Goal: Task Accomplishment & Management: Manage account settings

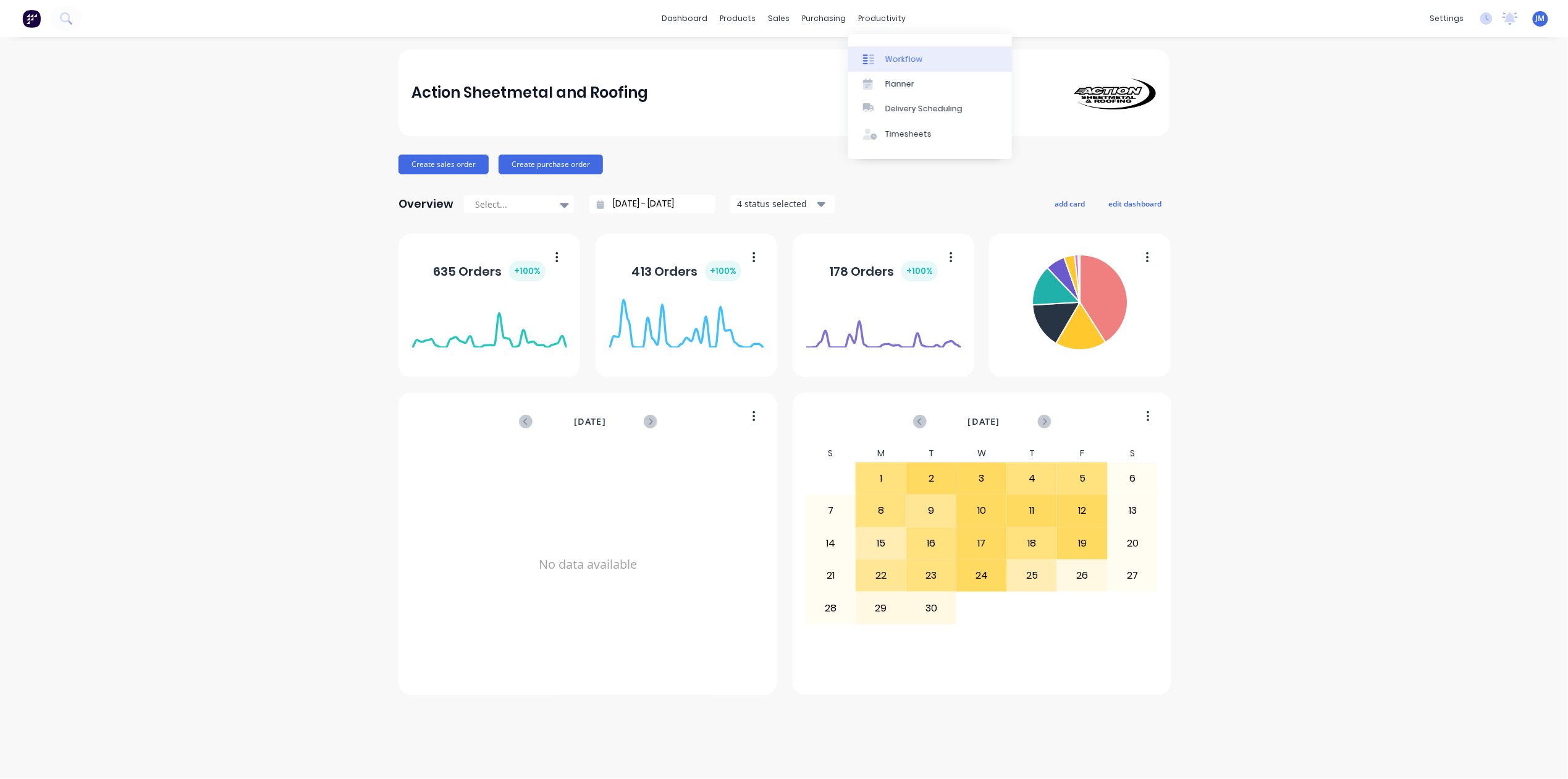
click at [880, 55] on div at bounding box center [872, 60] width 19 height 11
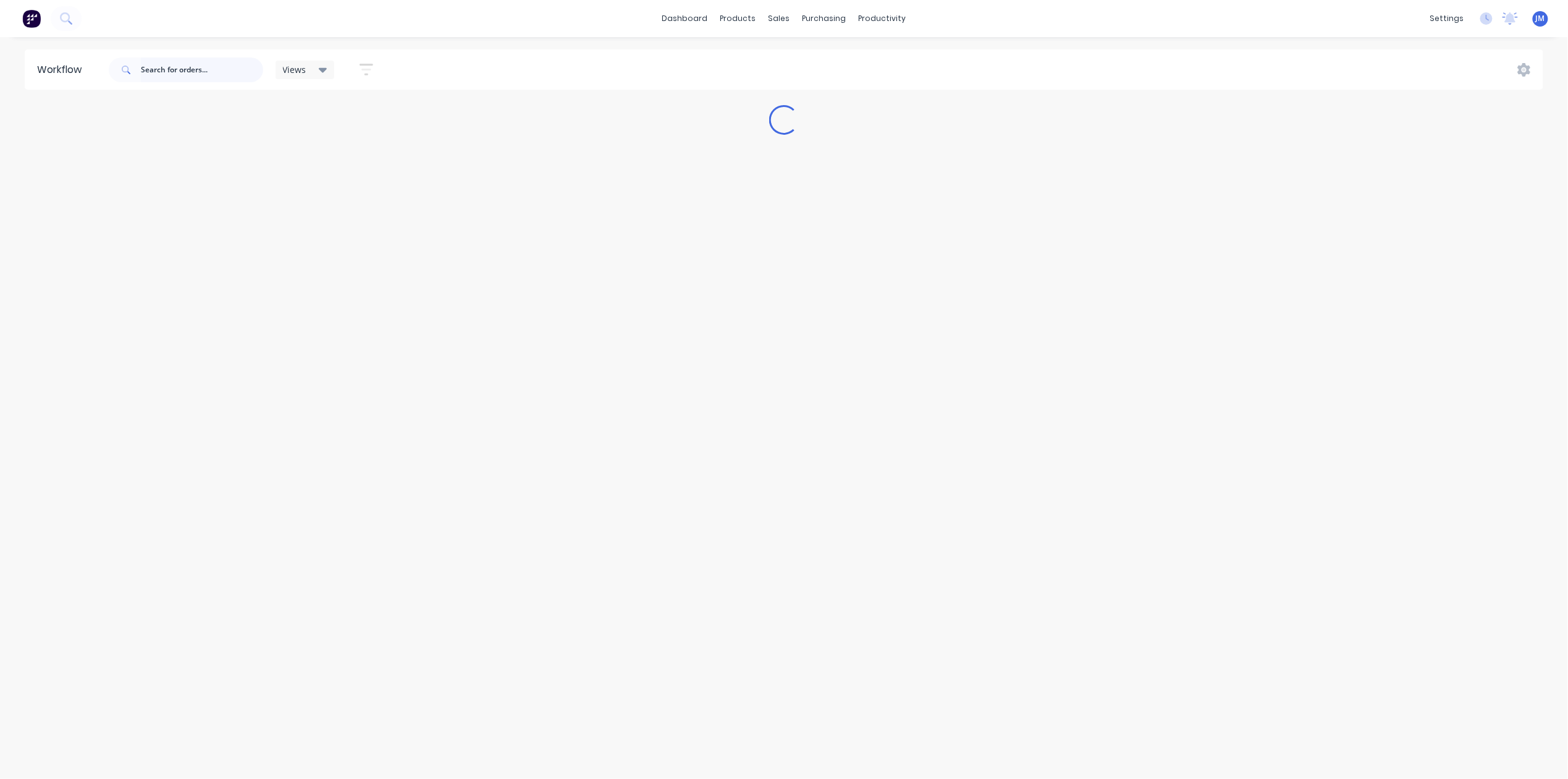
click at [161, 66] on input "text" at bounding box center [201, 70] width 122 height 25
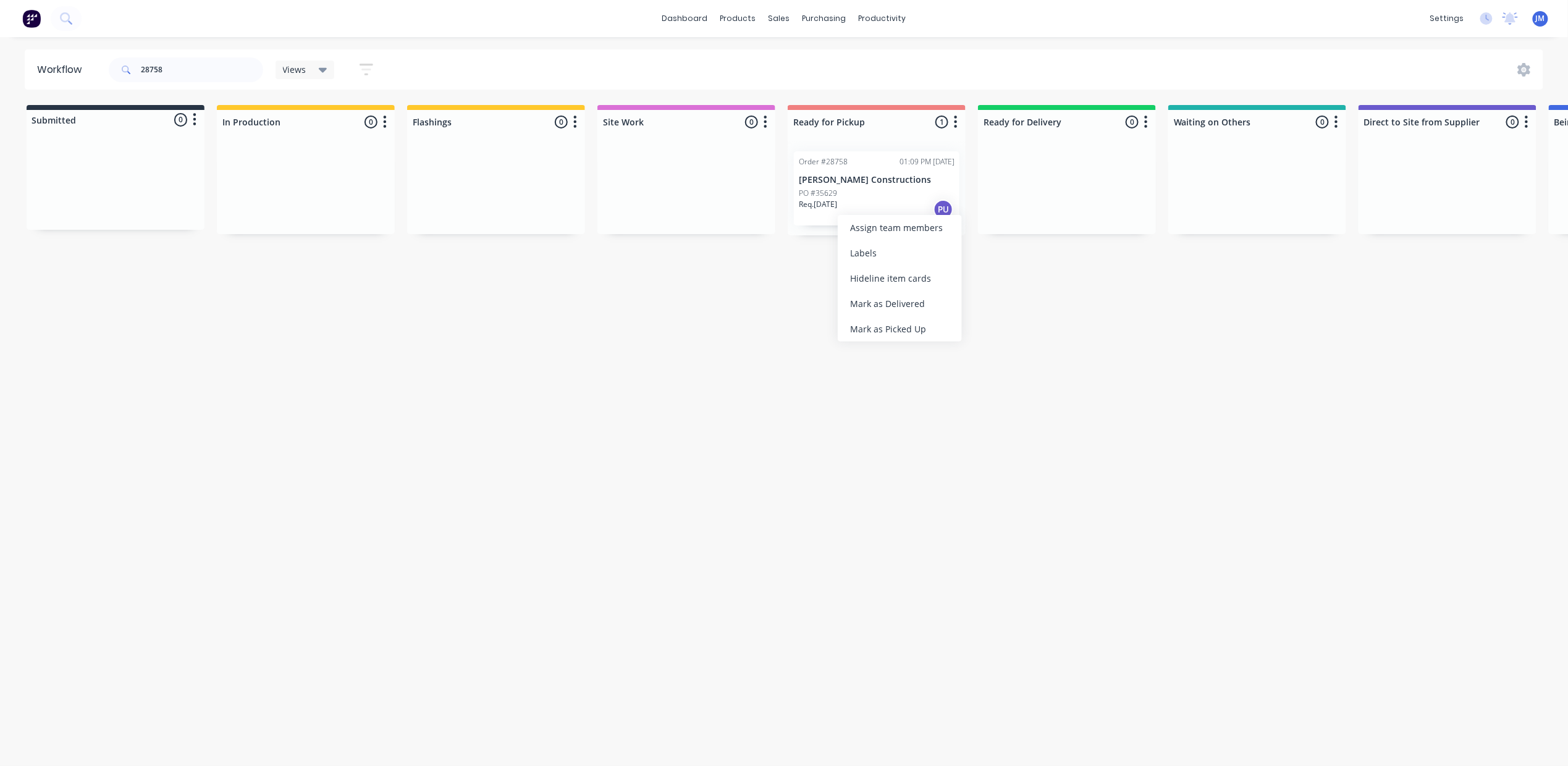
drag, startPoint x: 891, startPoint y: 322, endPoint x: 826, endPoint y: 330, distance: 65.5
click at [891, 322] on div "Mark as Picked Up" at bounding box center [900, 328] width 124 height 25
drag, startPoint x: 206, startPoint y: 70, endPoint x: 183, endPoint y: 55, distance: 27.5
click at [206, 70] on input "28758" at bounding box center [201, 70] width 122 height 25
type input "2"
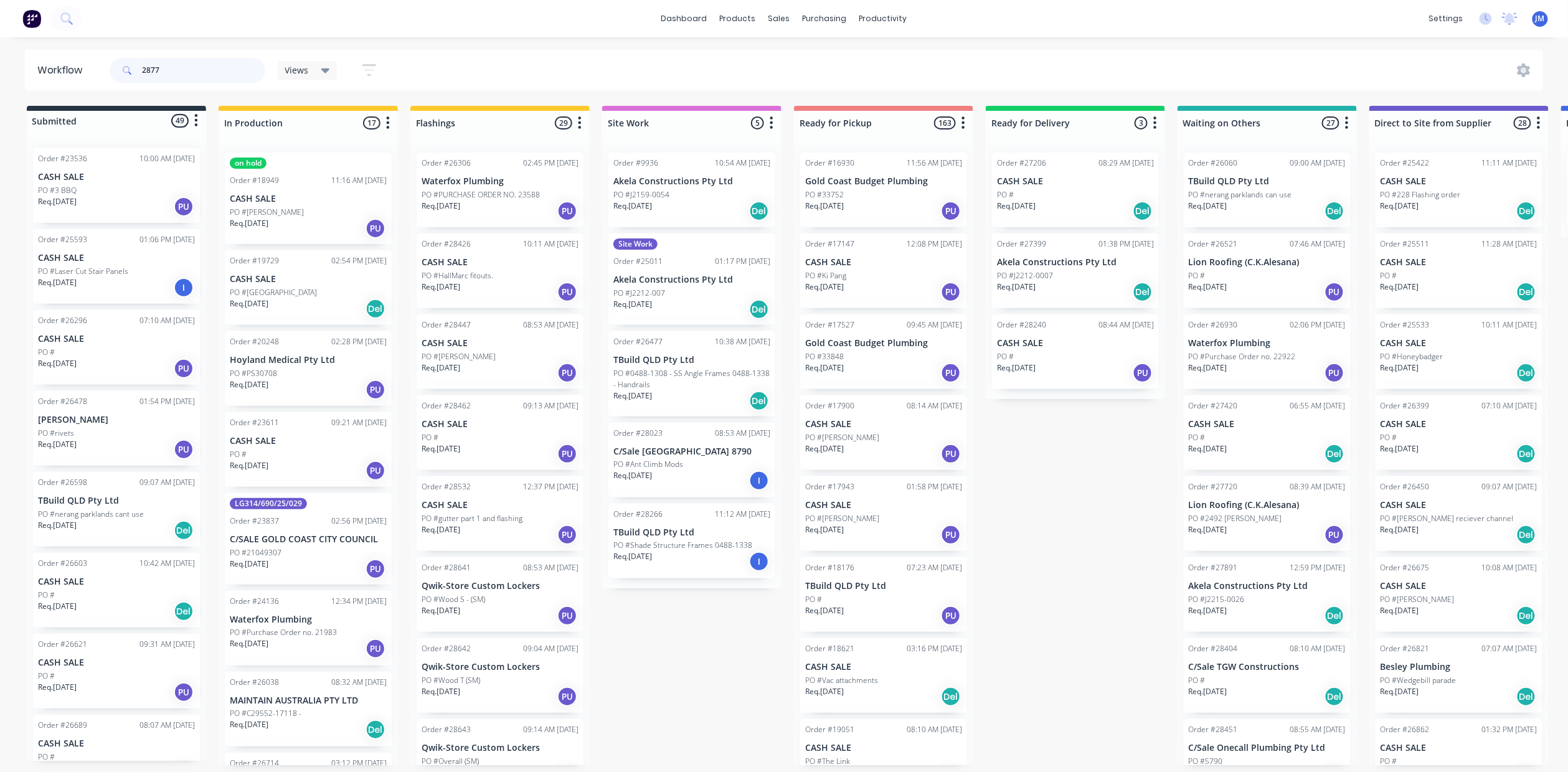
type input "28773"
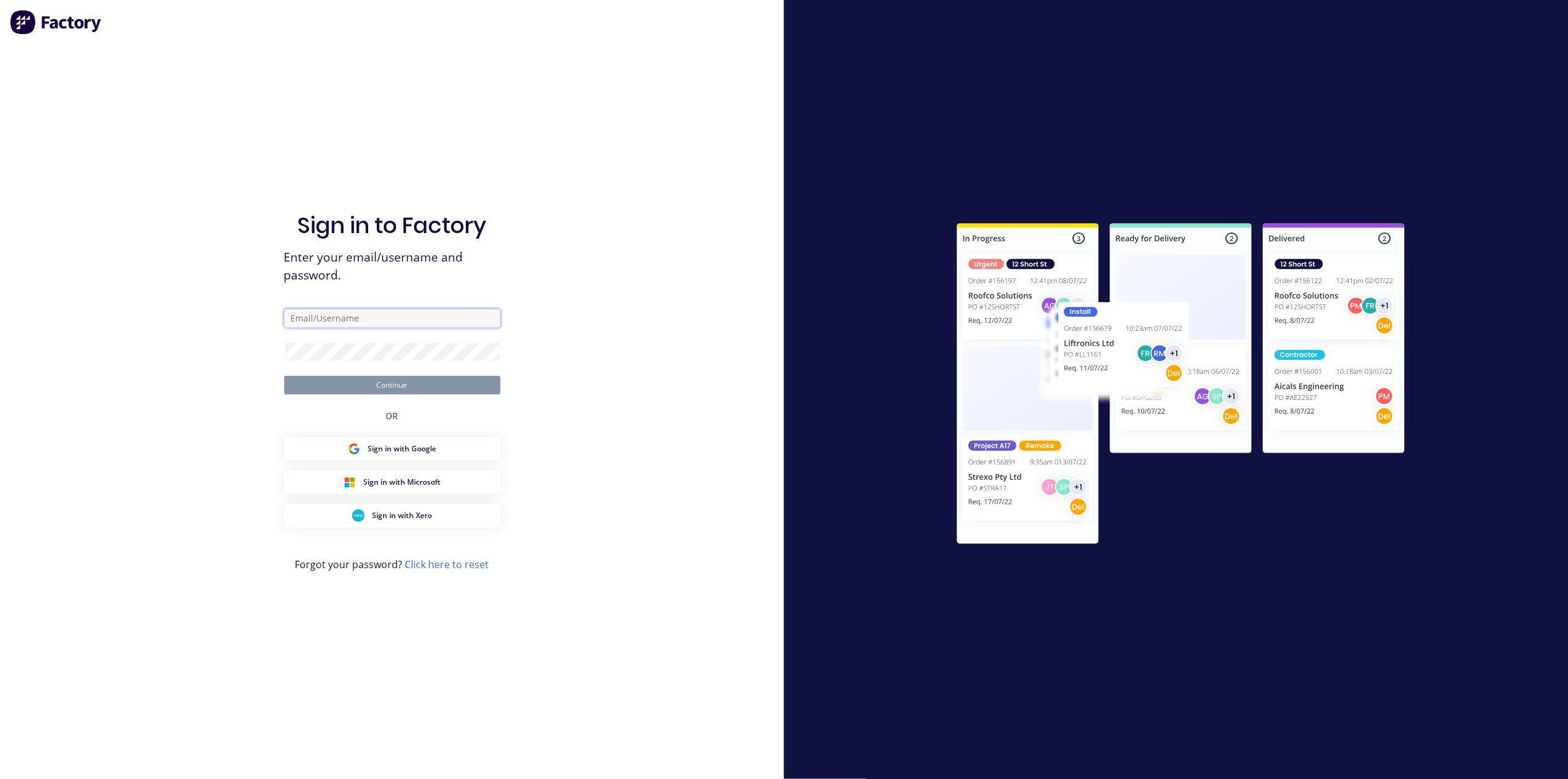
type input "[PERSON_NAME][EMAIL_ADDRESS][PERSON_NAME][DOMAIN_NAME]"
click at [435, 388] on button "Continue" at bounding box center [392, 385] width 216 height 19
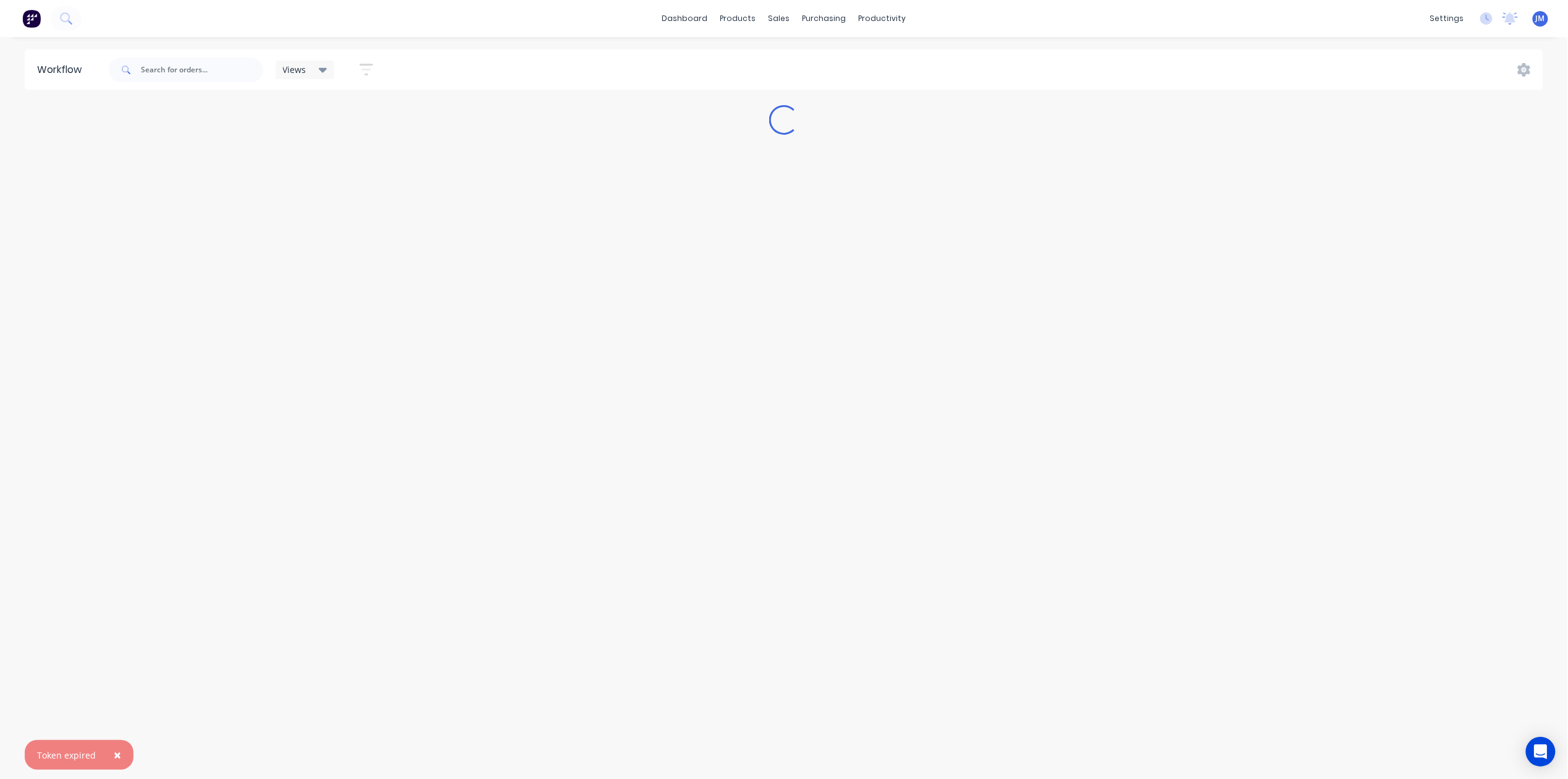
click at [115, 746] on span "×" at bounding box center [117, 754] width 7 height 17
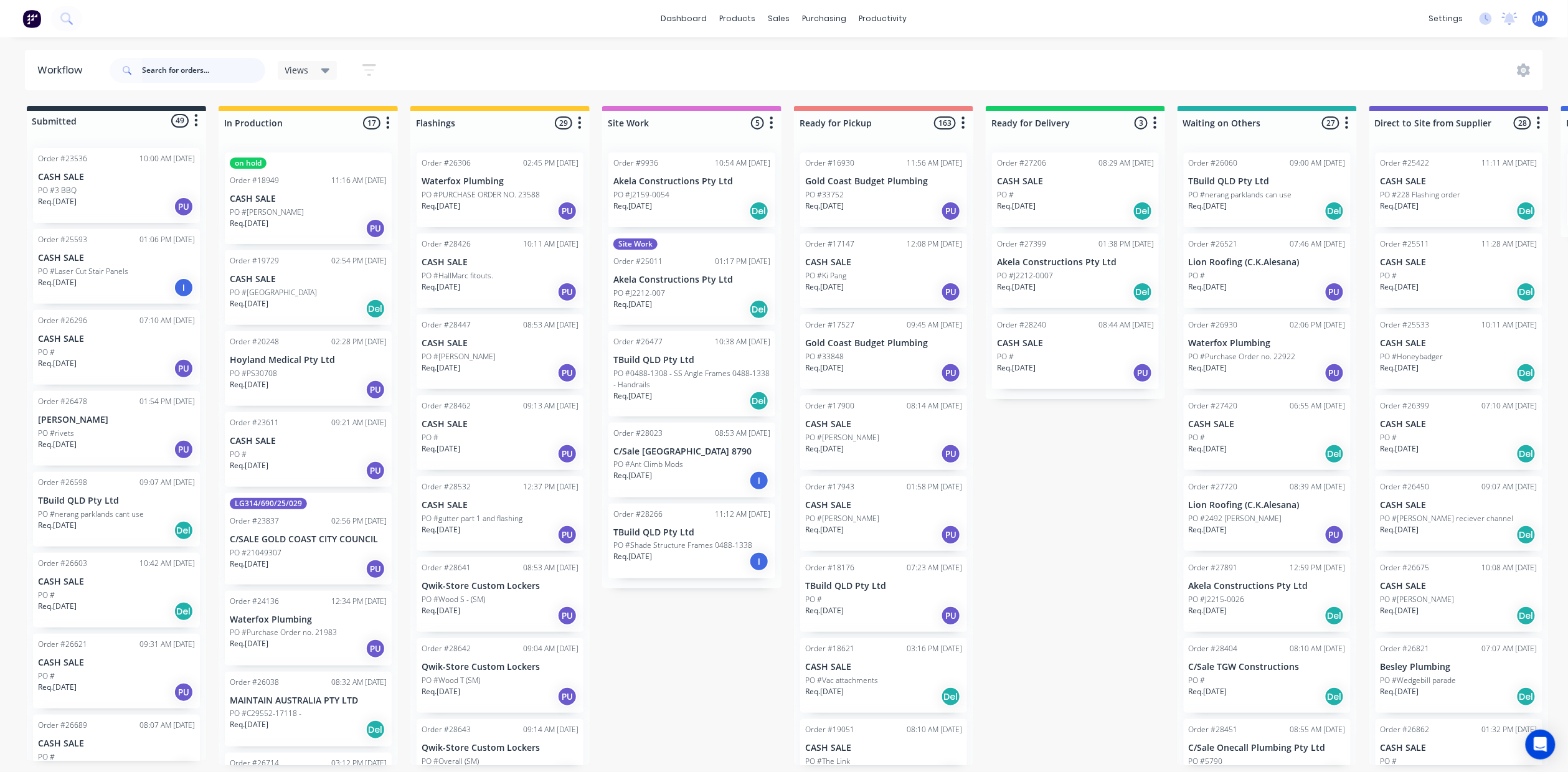
click at [153, 63] on input "text" at bounding box center [203, 70] width 123 height 25
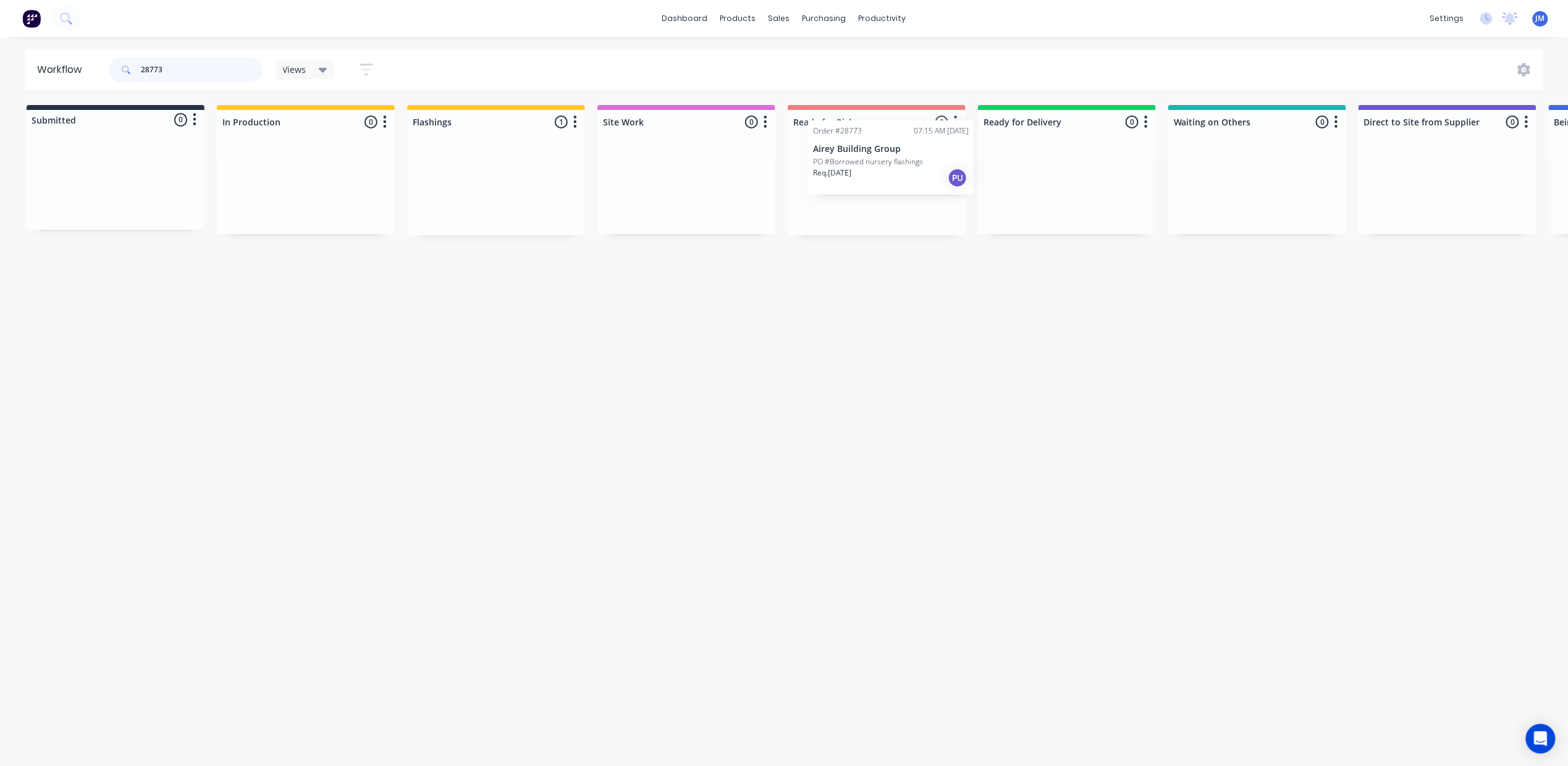
drag, startPoint x: 509, startPoint y: 200, endPoint x: 912, endPoint y: 169, distance: 404.2
click at [912, 169] on div "Submitted 0 Status colour #273444 hex #273444 Save Cancel Summaries Total order…" at bounding box center [1110, 169] width 2239 height 130
type input "2"
drag, startPoint x: 60, startPoint y: 197, endPoint x: 791, endPoint y: 182, distance: 731.2
click at [791, 182] on div "Submitted 1 Status colour #273444 hex #273444 Save Cancel Summaries Total order…" at bounding box center [1110, 169] width 2239 height 130
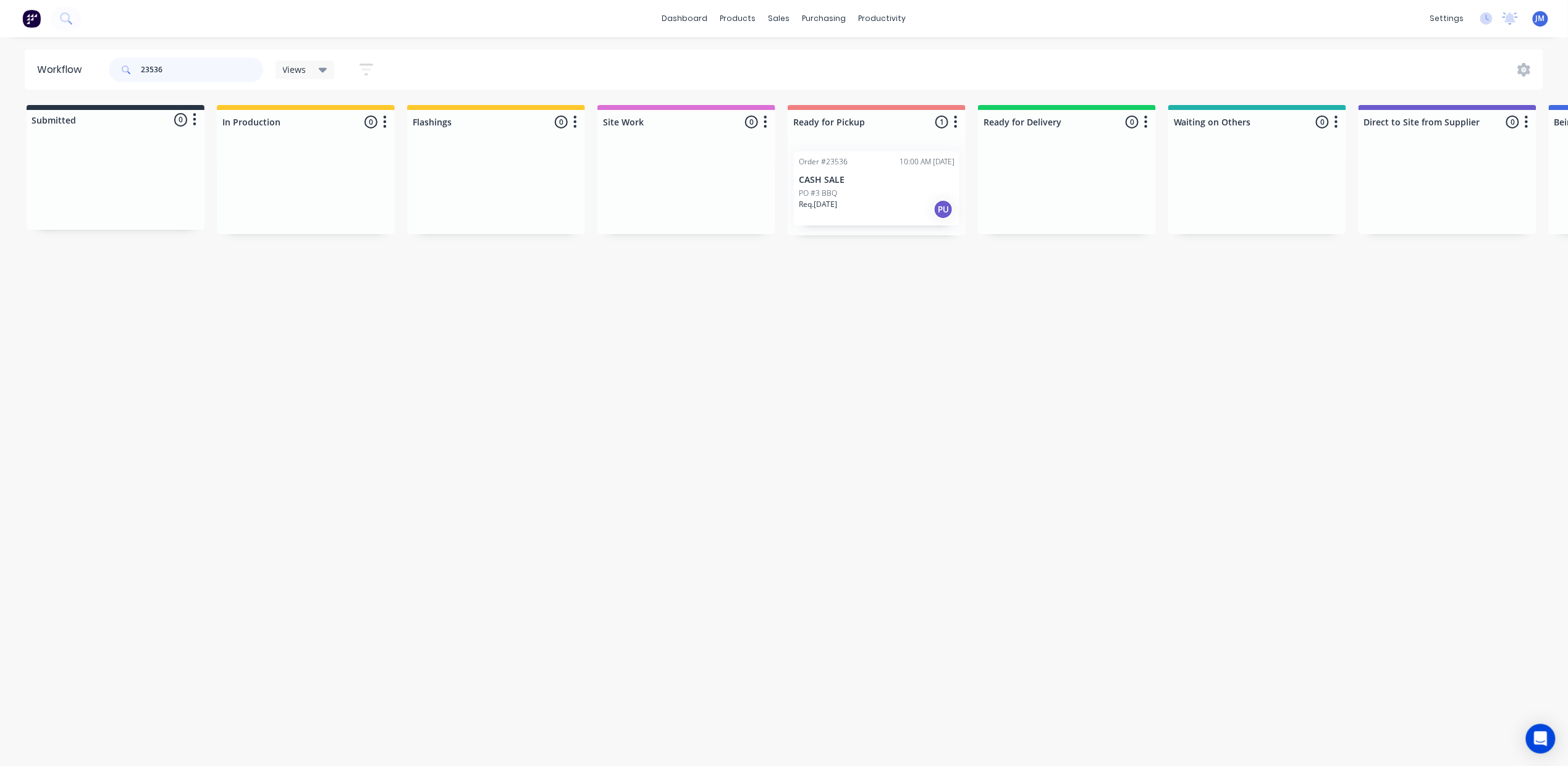
type input "23536"
click at [802, 84] on div "Customers" at bounding box center [822, 84] width 44 height 11
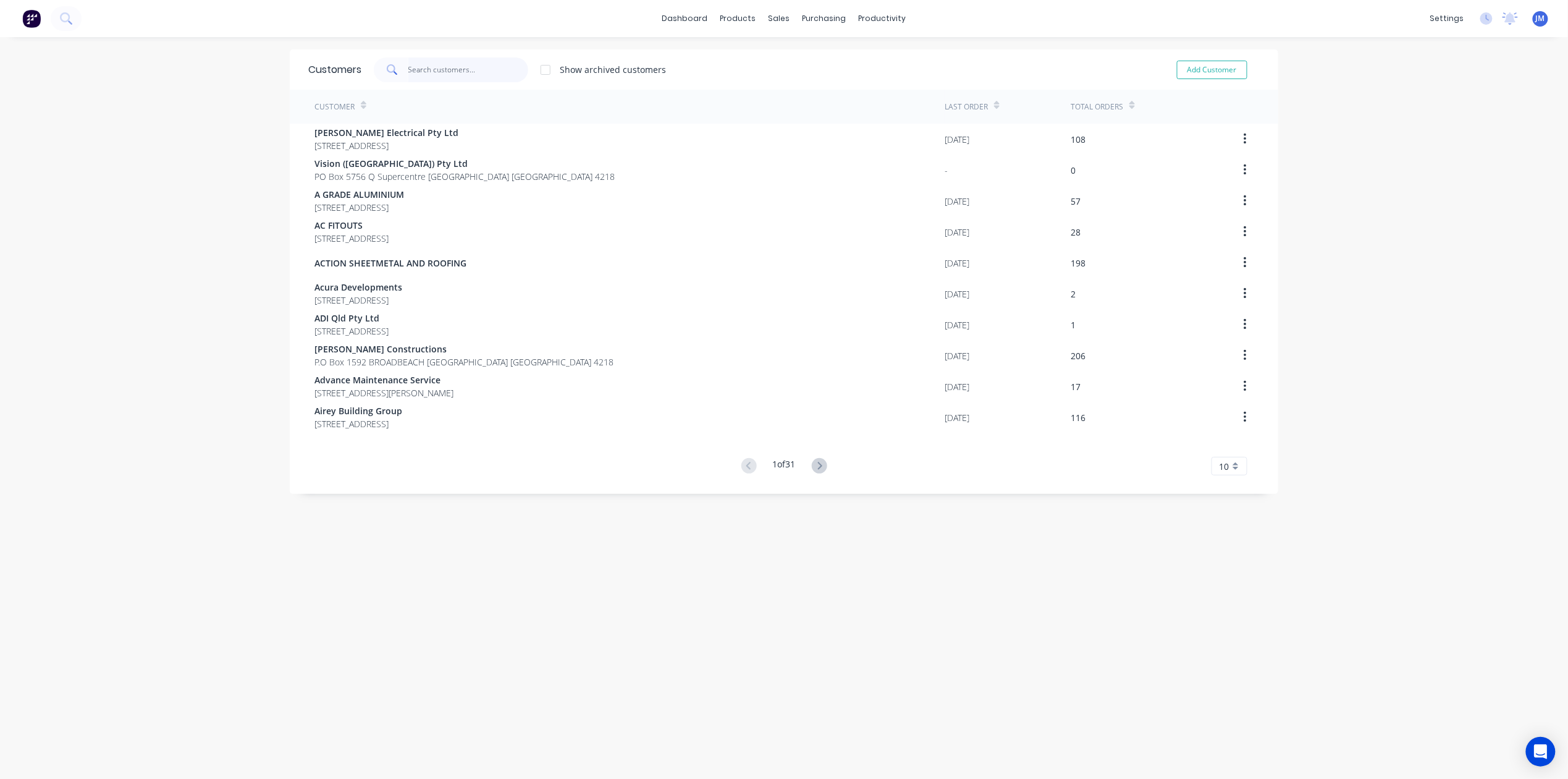
drag, startPoint x: 427, startPoint y: 75, endPoint x: 480, endPoint y: 87, distance: 54.3
click at [428, 75] on input "text" at bounding box center [468, 70] width 120 height 25
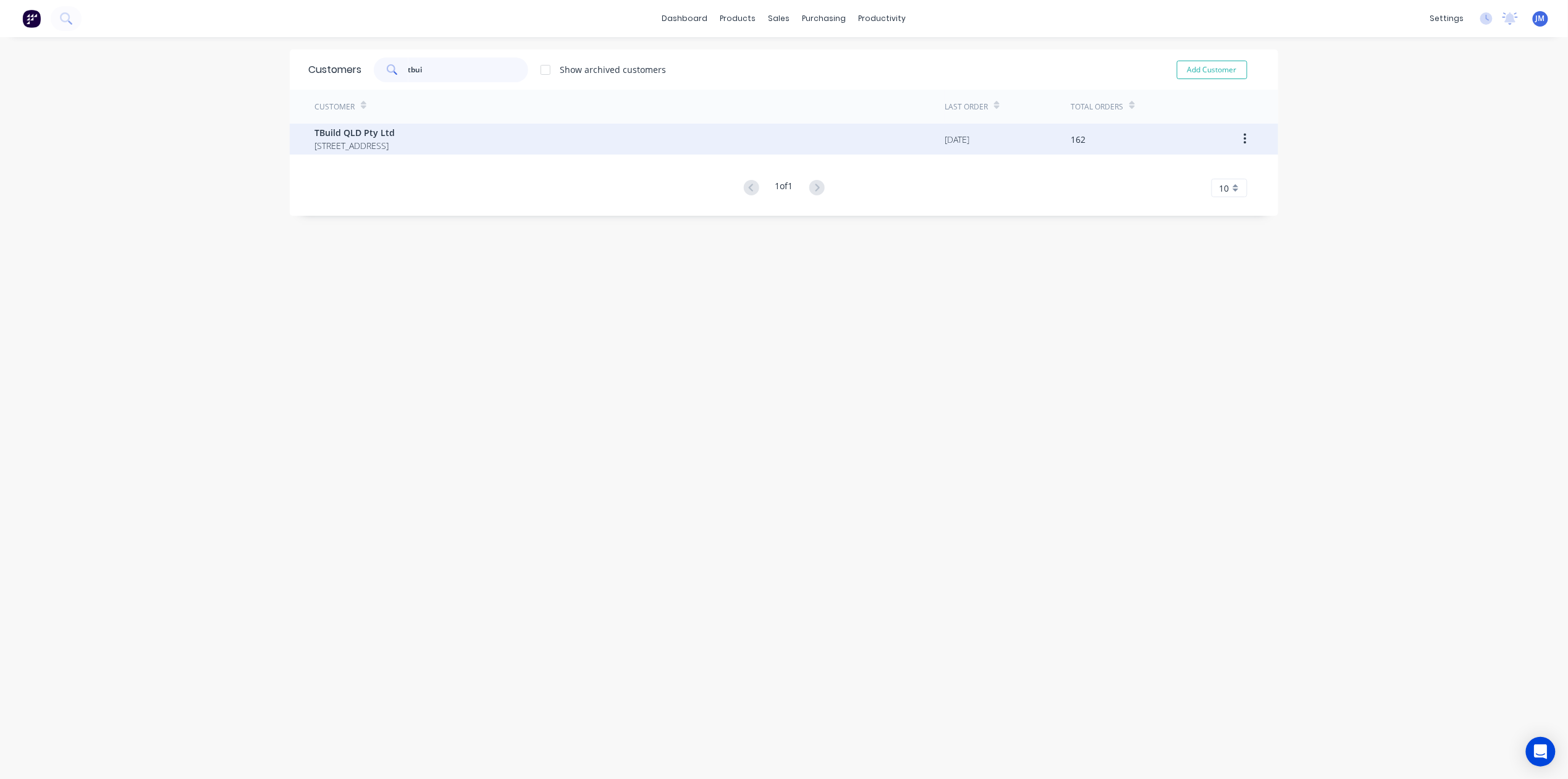
type input "tbui"
click at [395, 141] on span "[STREET_ADDRESS]" at bounding box center [355, 146] width 80 height 13
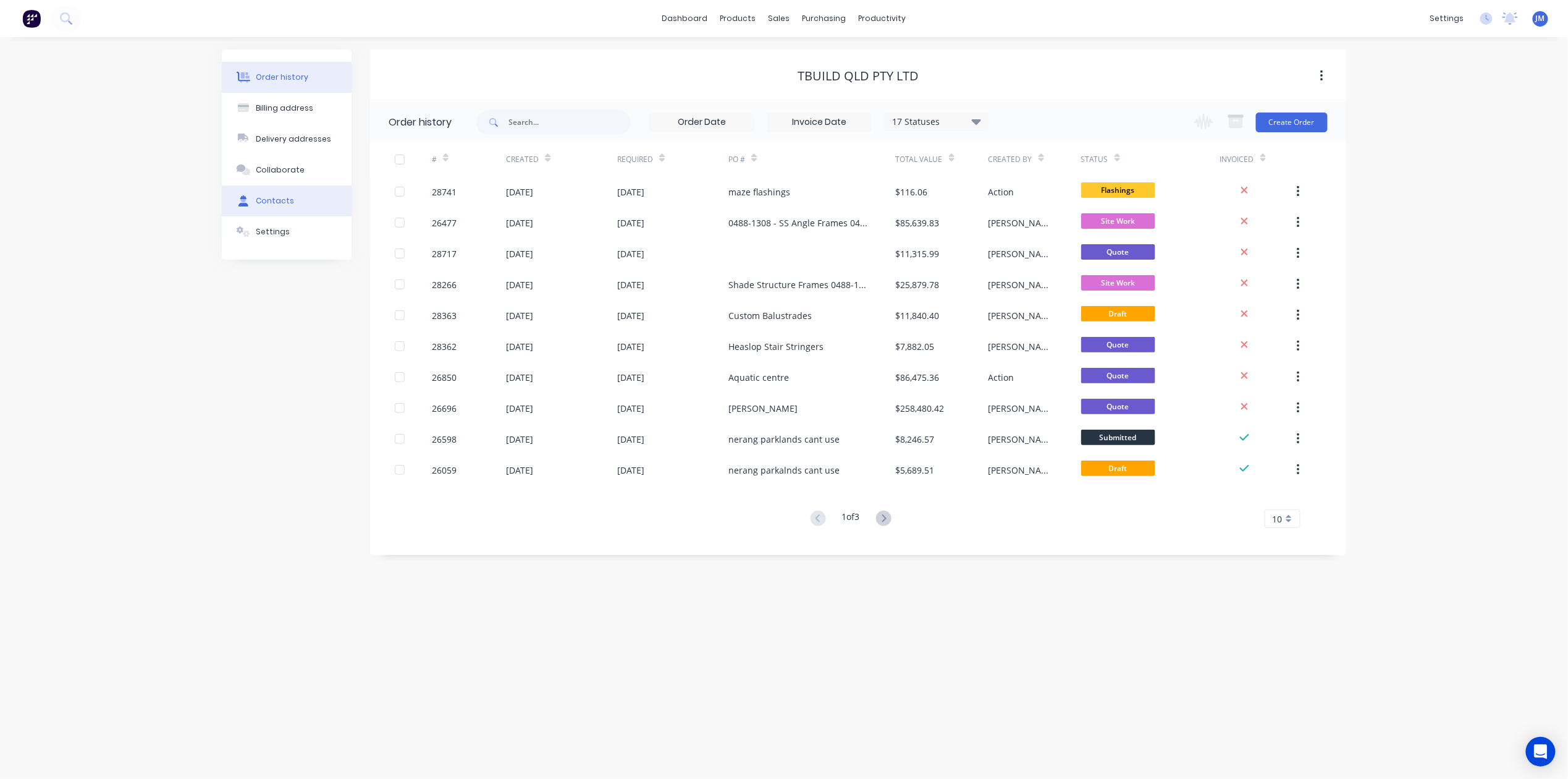
click at [286, 198] on div "Contacts" at bounding box center [275, 201] width 38 height 11
select select "AU"
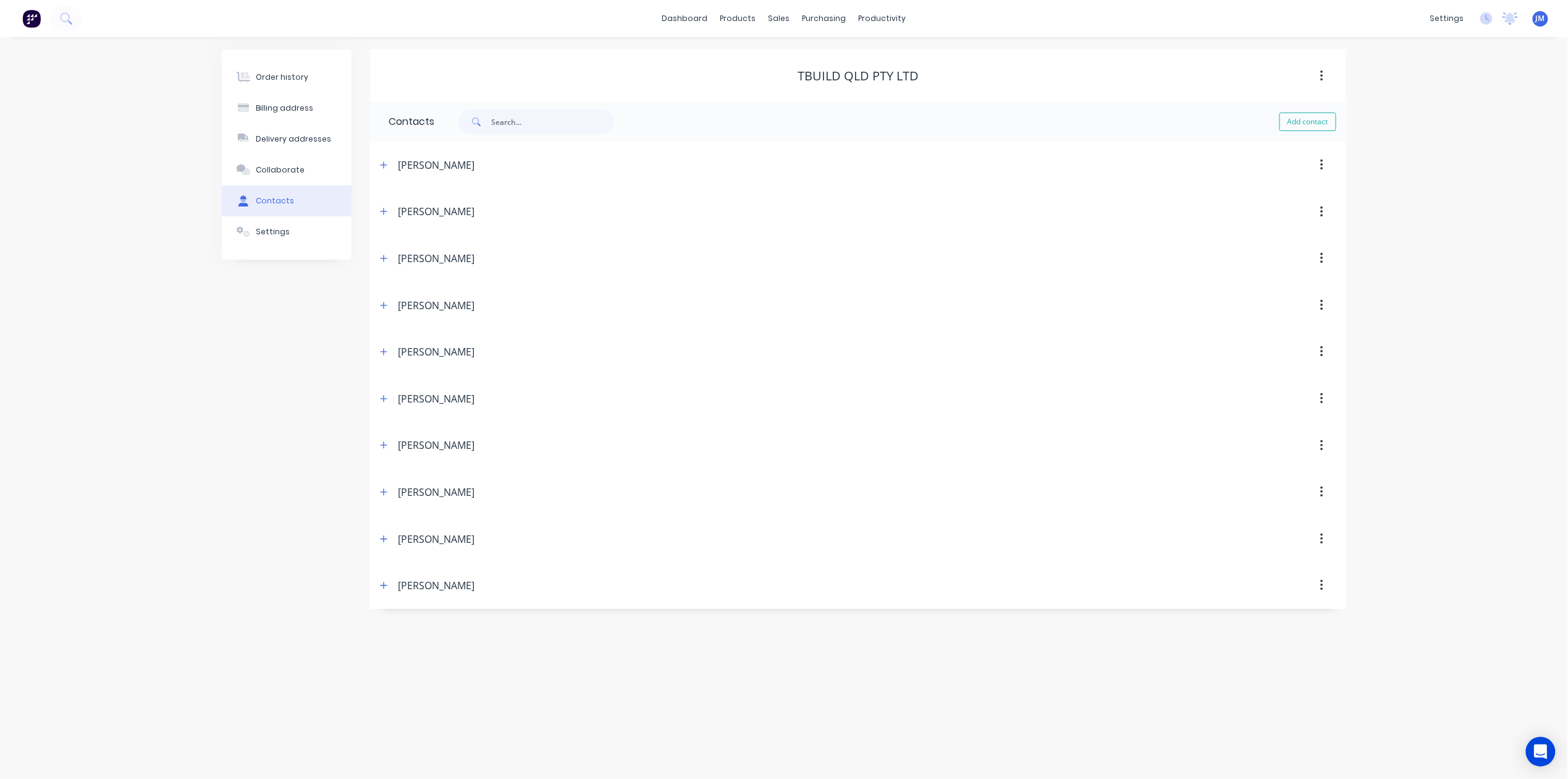
click at [405, 213] on div "[PERSON_NAME]" at bounding box center [436, 211] width 77 height 15
click at [389, 208] on button "button" at bounding box center [384, 211] width 16 height 16
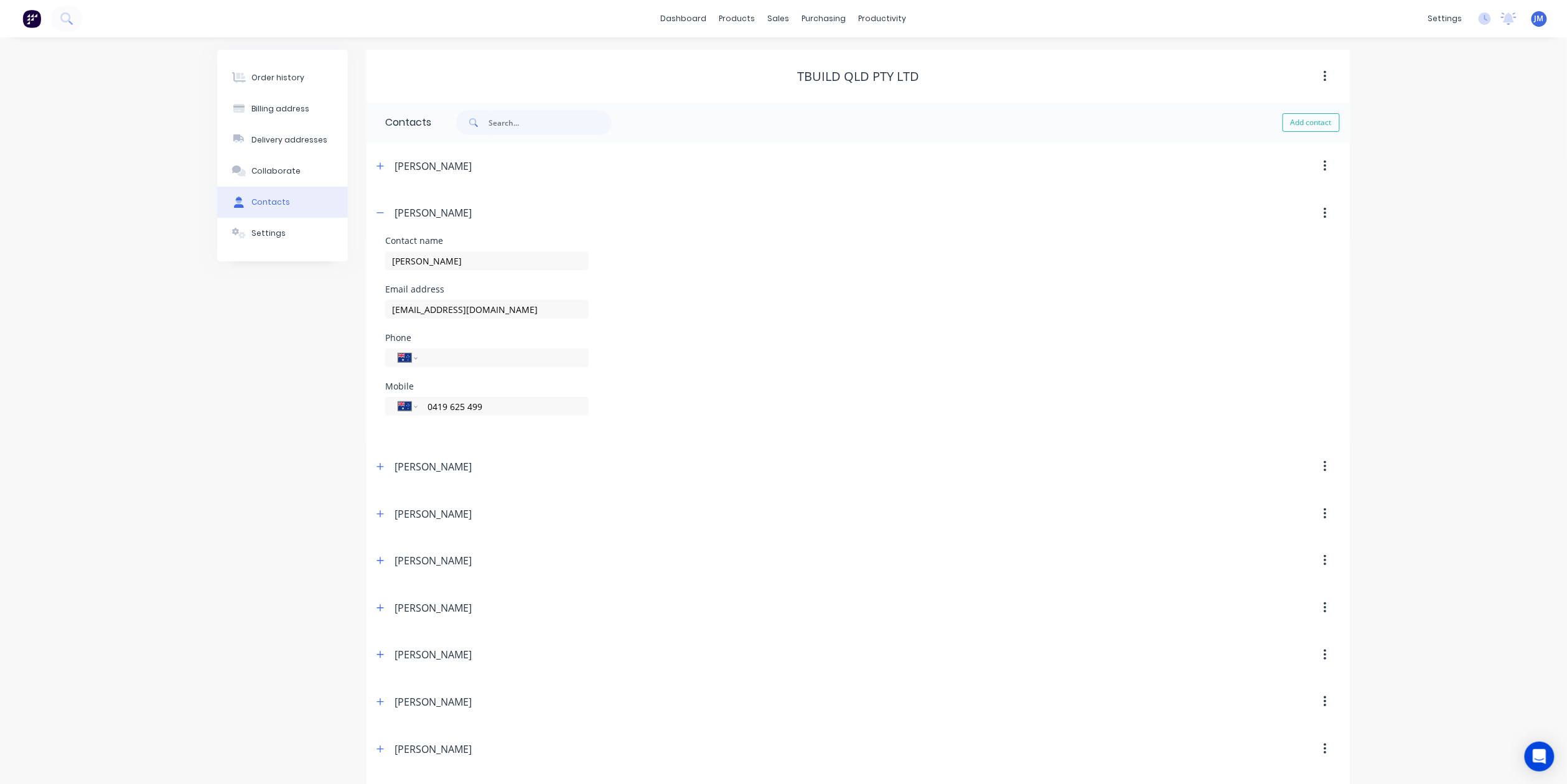
click at [214, 349] on div "Order history Billing address Delivery addresses Collaborate Contacts Settings …" at bounding box center [784, 434] width 1567 height 795
click at [886, 58] on div "Workflow" at bounding box center [904, 60] width 37 height 12
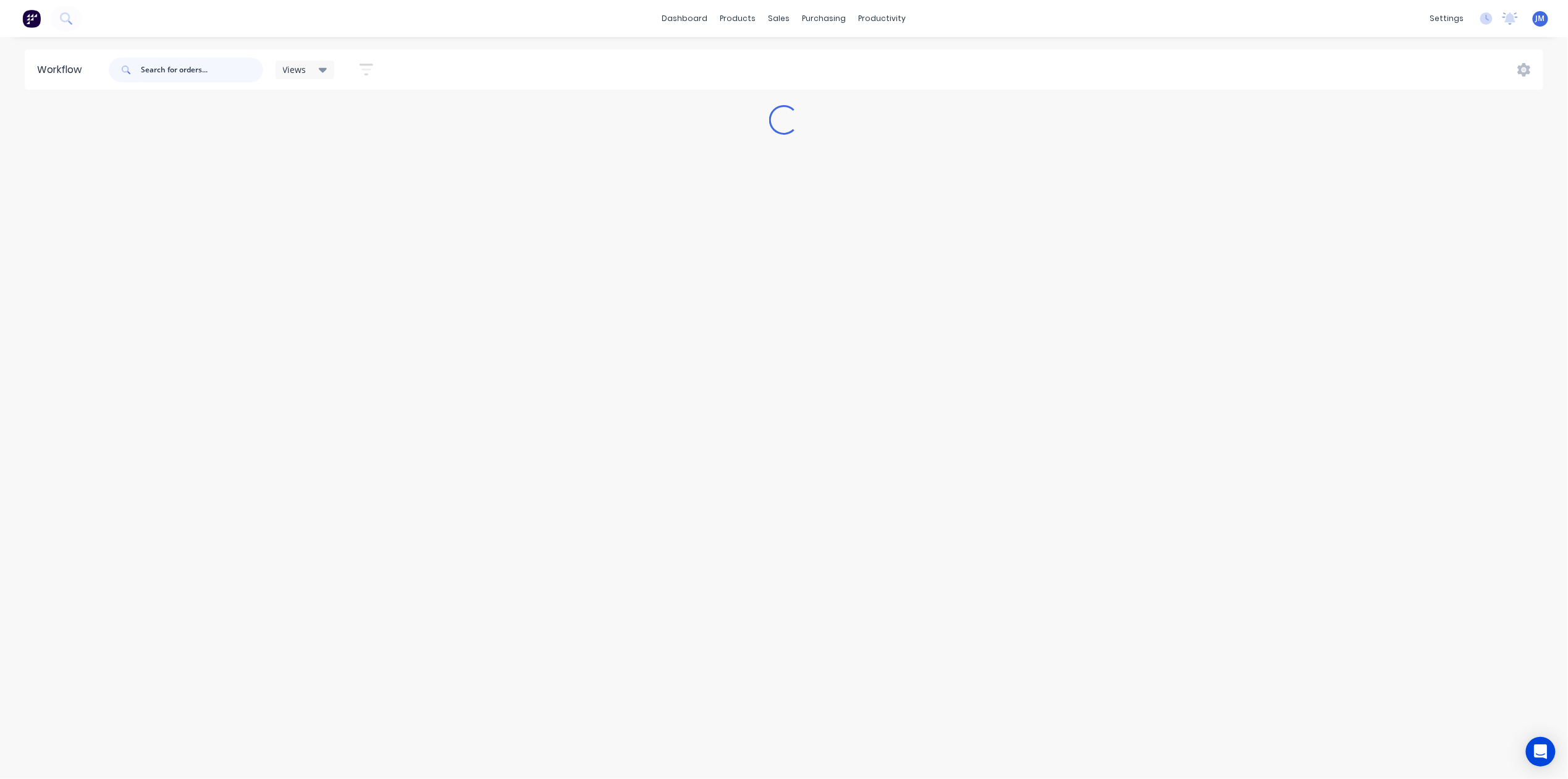
click at [189, 66] on input "text" at bounding box center [201, 70] width 122 height 25
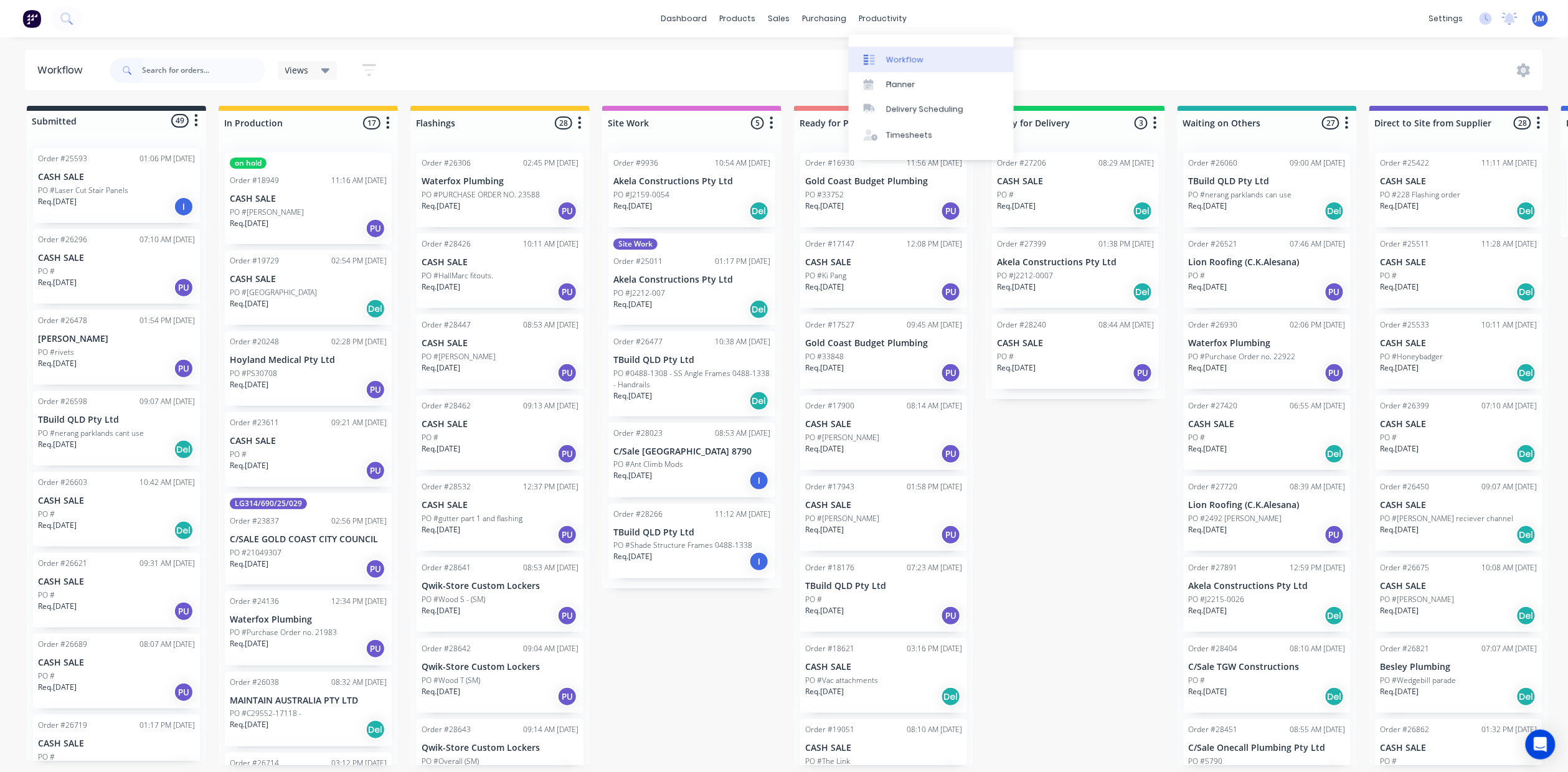
click at [893, 59] on div "Workflow" at bounding box center [904, 60] width 37 height 12
click at [191, 68] on input "text" at bounding box center [203, 70] width 123 height 25
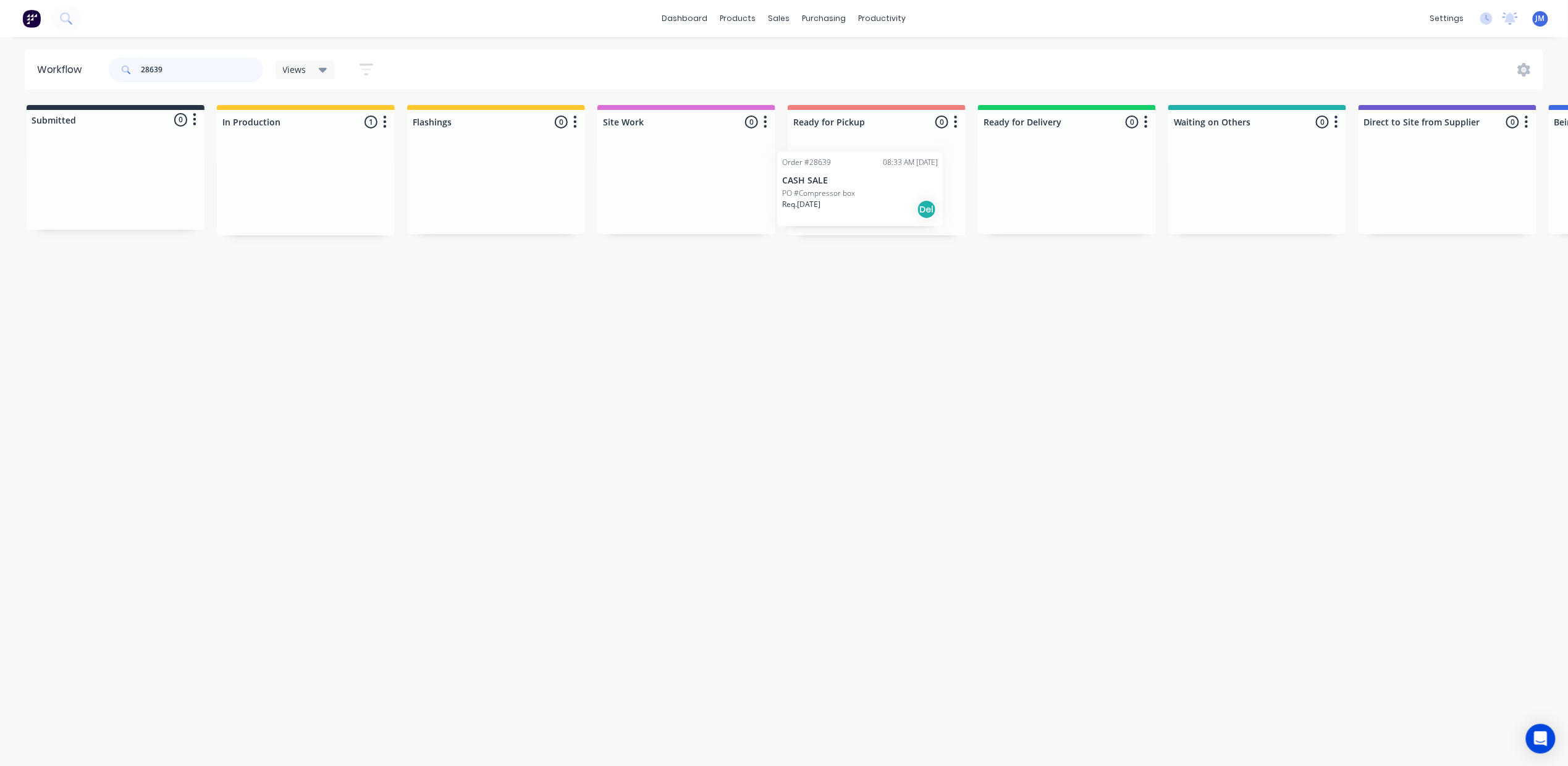
drag, startPoint x: 285, startPoint y: 174, endPoint x: 838, endPoint y: 177, distance: 553.0
click at [840, 178] on div "Submitted 0 Status colour #273444 hex #273444 Save Cancel Summaries Total order…" at bounding box center [1110, 169] width 2239 height 130
type input "2"
drag, startPoint x: 289, startPoint y: 184, endPoint x: 868, endPoint y: 142, distance: 580.5
click at [851, 181] on div "Submitted 0 Status colour #273444 hex #273444 Save Cancel Summaries Total order…" at bounding box center [1110, 169] width 2239 height 130
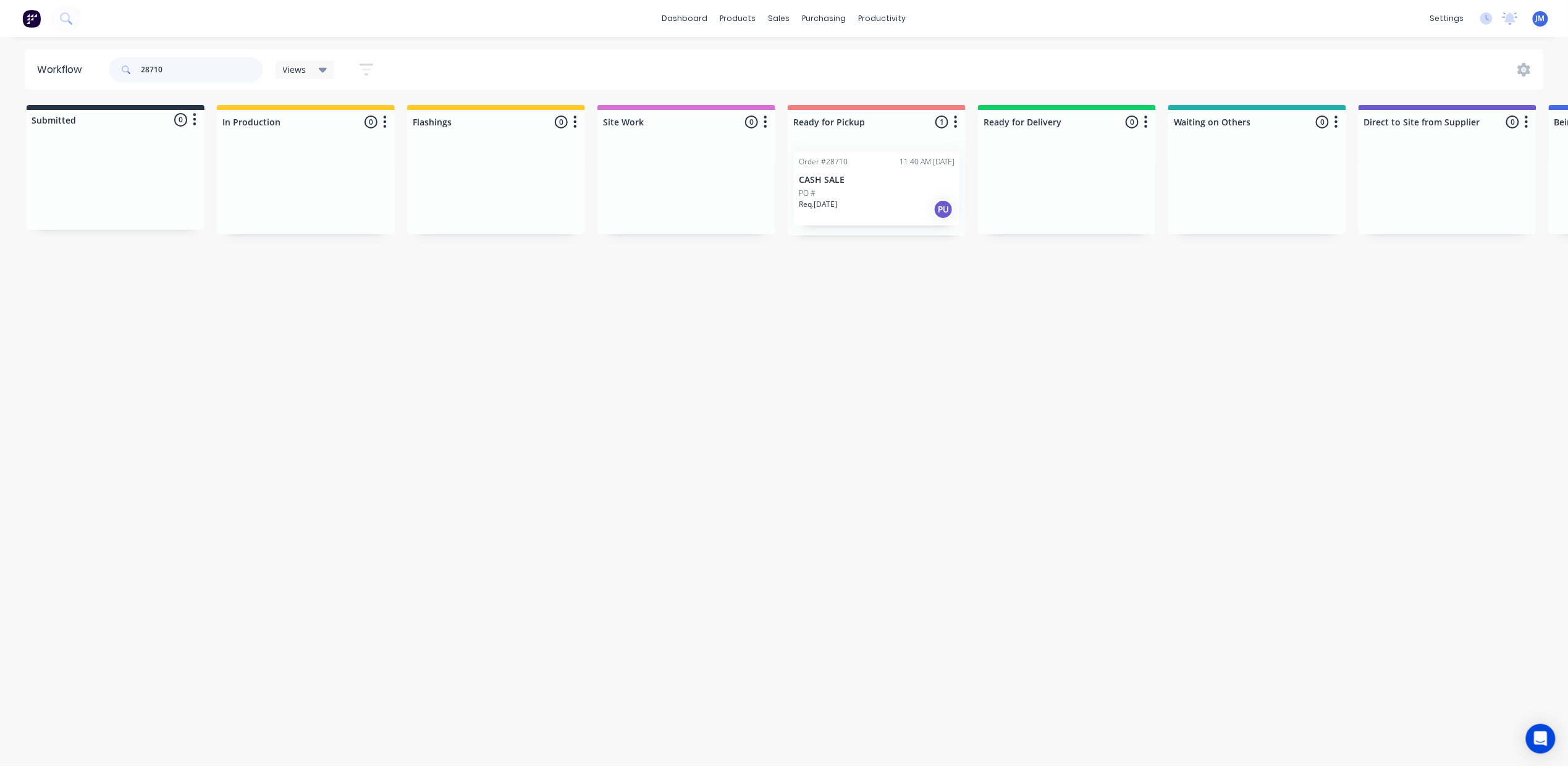
click at [192, 65] on input "28710" at bounding box center [201, 70] width 122 height 25
type input "2"
drag, startPoint x: 966, startPoint y: 342, endPoint x: 942, endPoint y: 327, distance: 28.3
click at [966, 341] on div "Workflow redtail Views Save new view None (Default) edit Show/Hide statuses Sho…" at bounding box center [784, 394] width 1568 height 692
click at [932, 331] on div "Mark as Picked Up" at bounding box center [924, 323] width 124 height 25
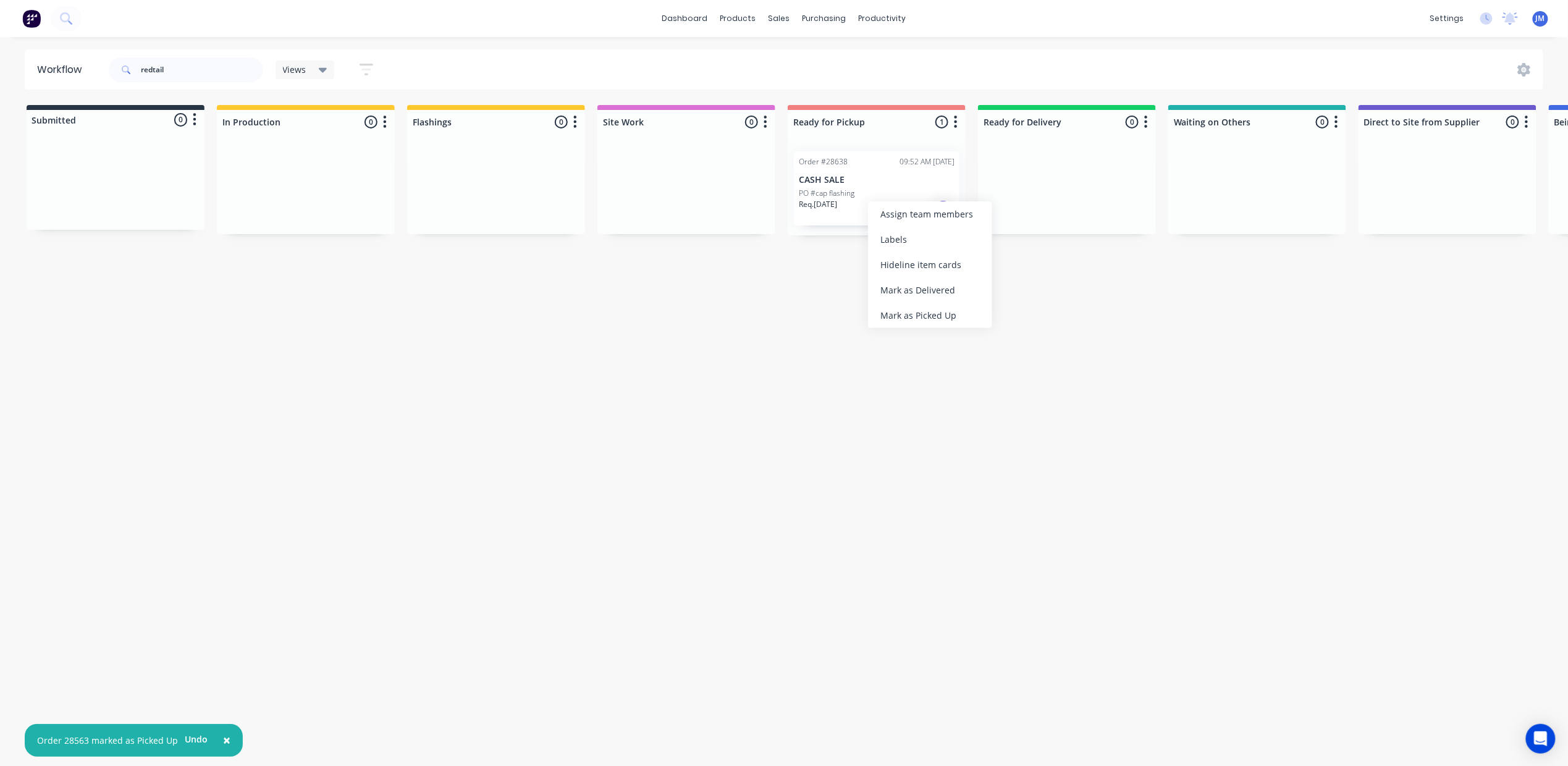
click at [917, 312] on div "Mark as Picked Up" at bounding box center [930, 315] width 124 height 25
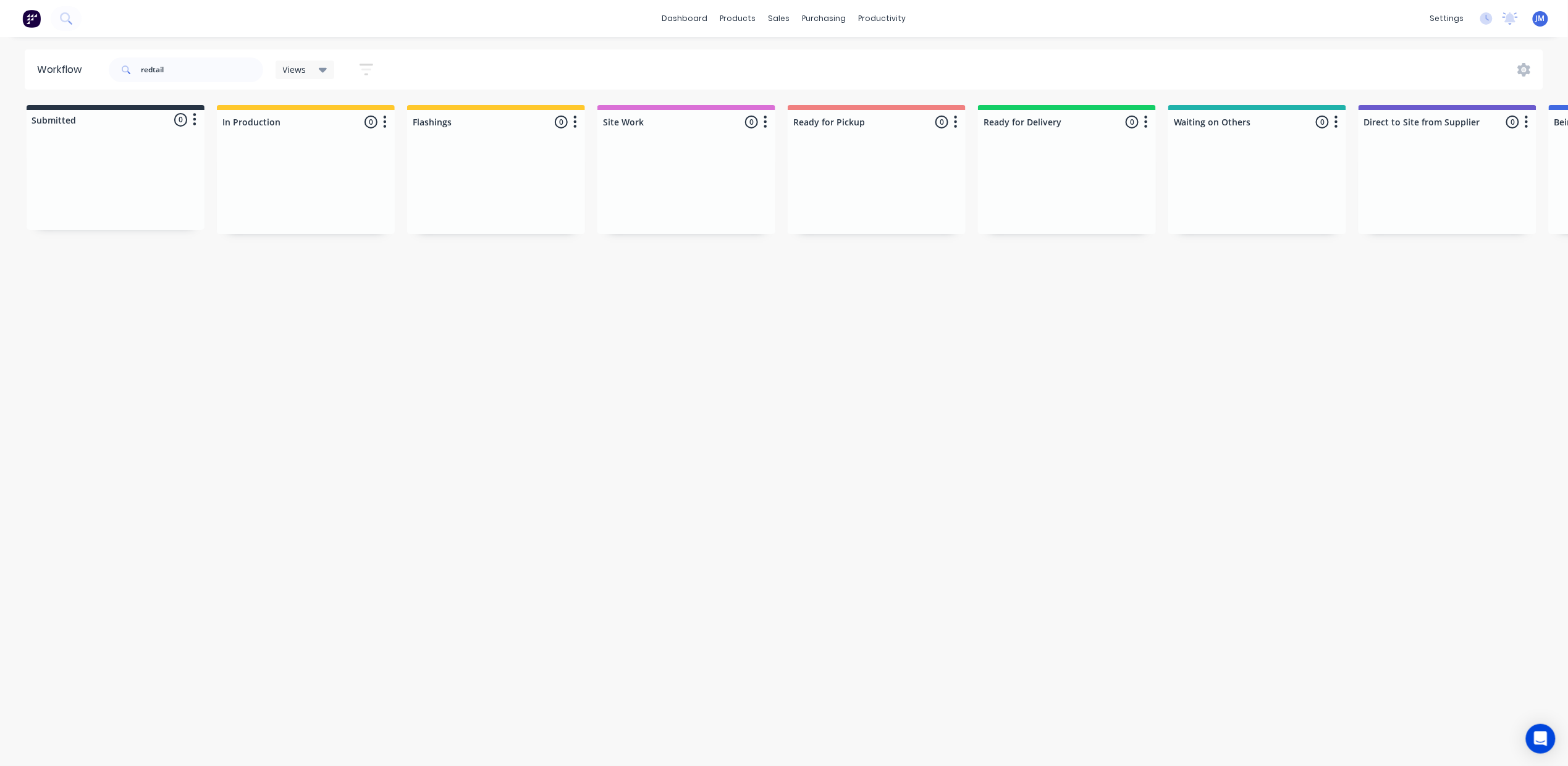
click at [206, 84] on div "redtail" at bounding box center [186, 70] width 155 height 37
drag, startPoint x: 190, startPoint y: 74, endPoint x: 221, endPoint y: 84, distance: 32.6
click at [192, 74] on input "redtail" at bounding box center [201, 70] width 122 height 25
type input "r"
drag, startPoint x: 178, startPoint y: 205, endPoint x: 928, endPoint y: 173, distance: 750.7
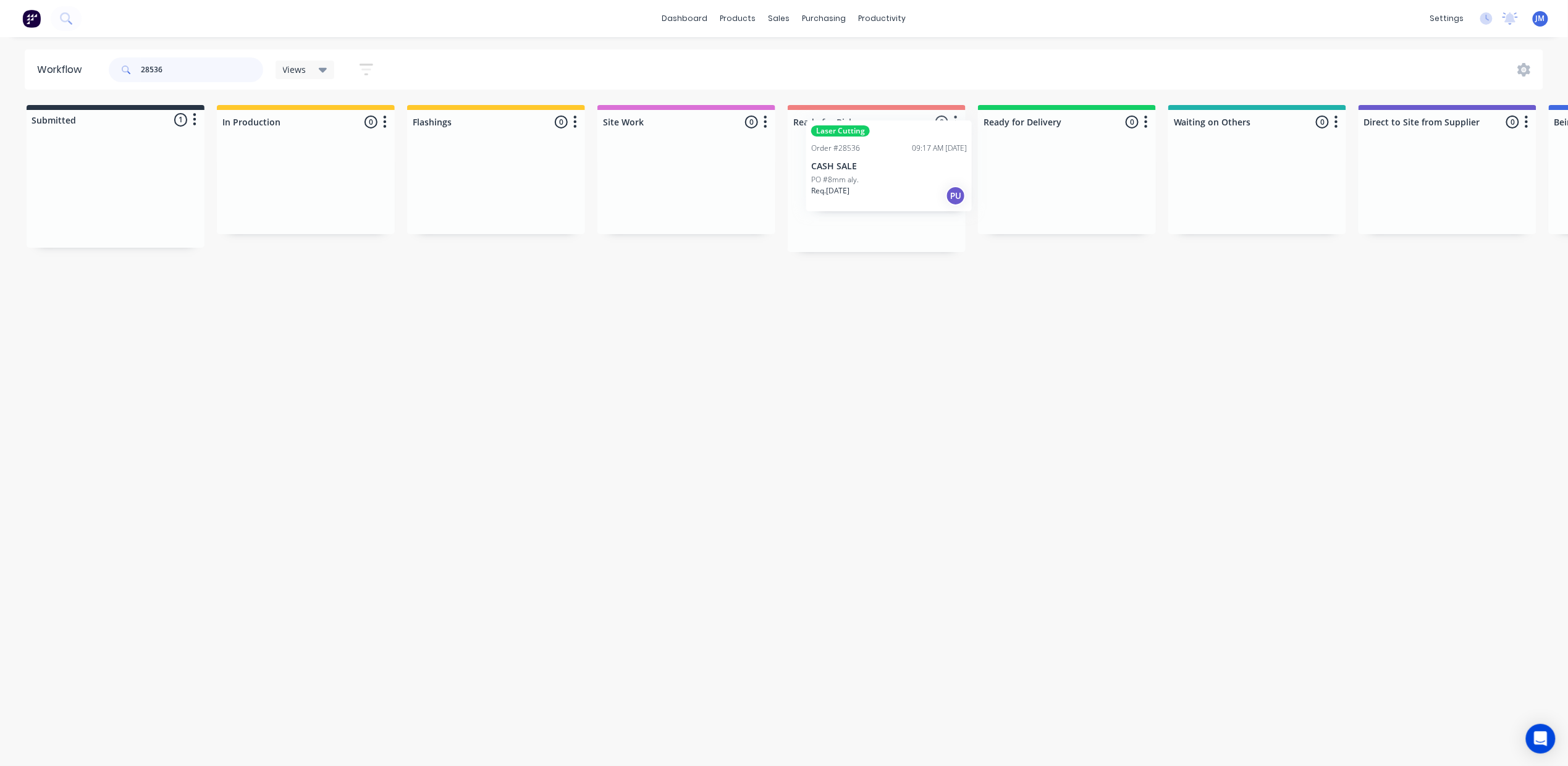
click at [955, 180] on div "Submitted 1 Status colour #273444 hex #273444 Save Cancel Summaries Total order…" at bounding box center [1110, 178] width 2239 height 147
click at [871, 301] on div "Mark as Picked Up" at bounding box center [897, 296] width 124 height 25
click at [194, 66] on input "28685" at bounding box center [201, 70] width 122 height 25
type input "2"
drag, startPoint x: 850, startPoint y: 204, endPoint x: 858, endPoint y: 199, distance: 9.4
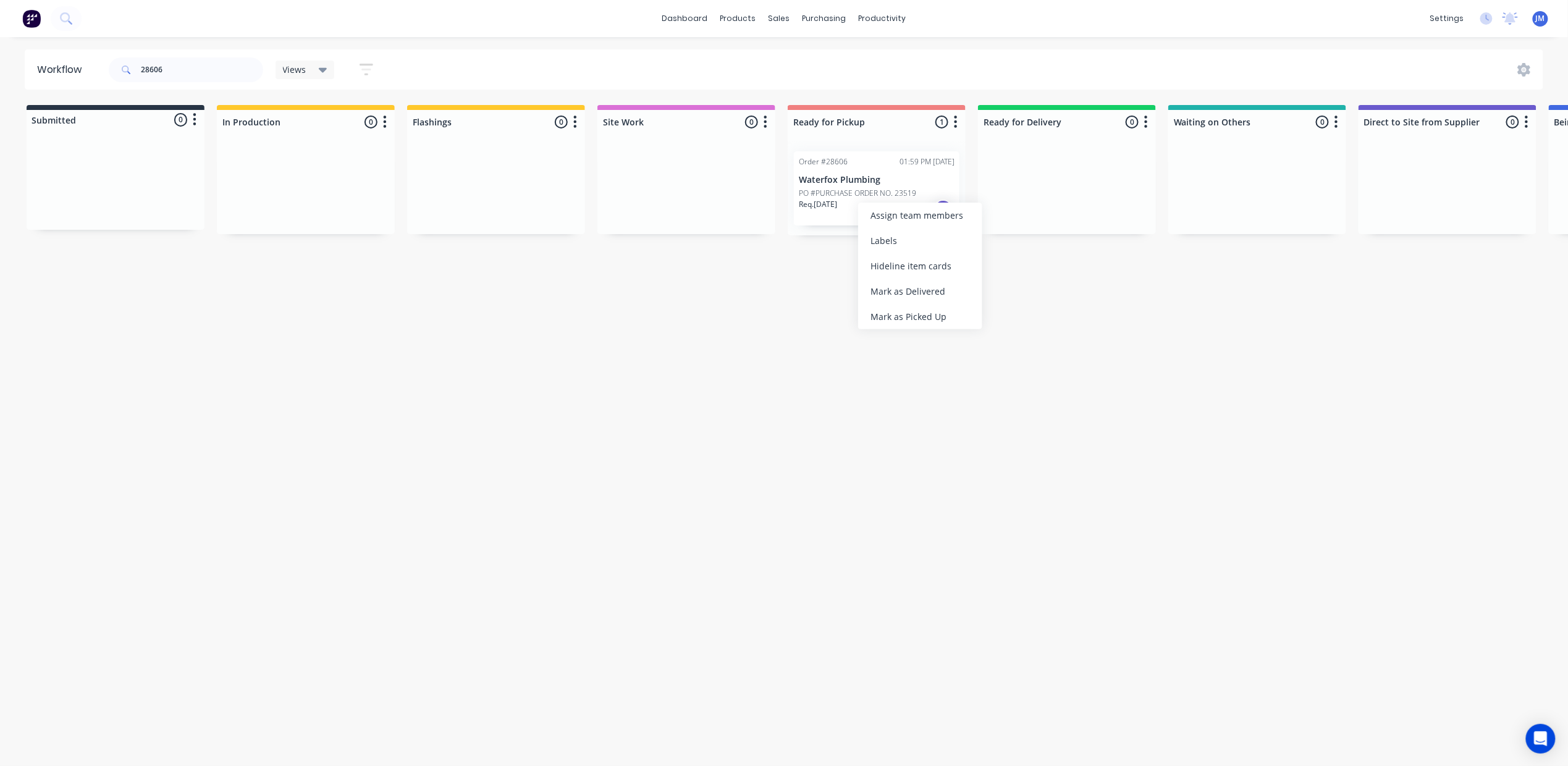
click at [905, 319] on div "Mark as Picked Up" at bounding box center [920, 316] width 124 height 25
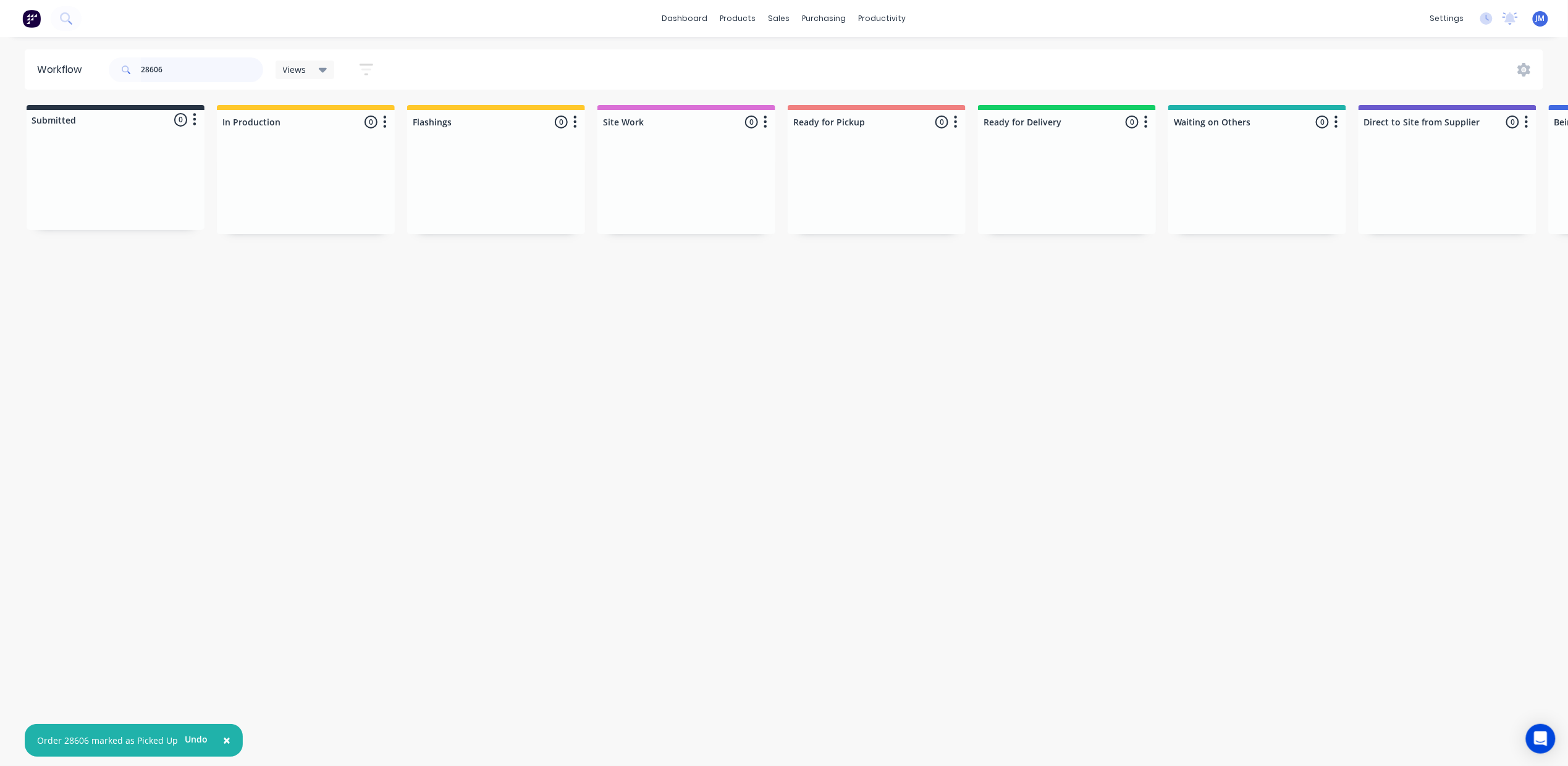
click at [178, 66] on input "28606" at bounding box center [201, 70] width 122 height 25
type input "2"
click at [878, 199] on div "Req. [DATE] PU" at bounding box center [877, 210] width 156 height 21
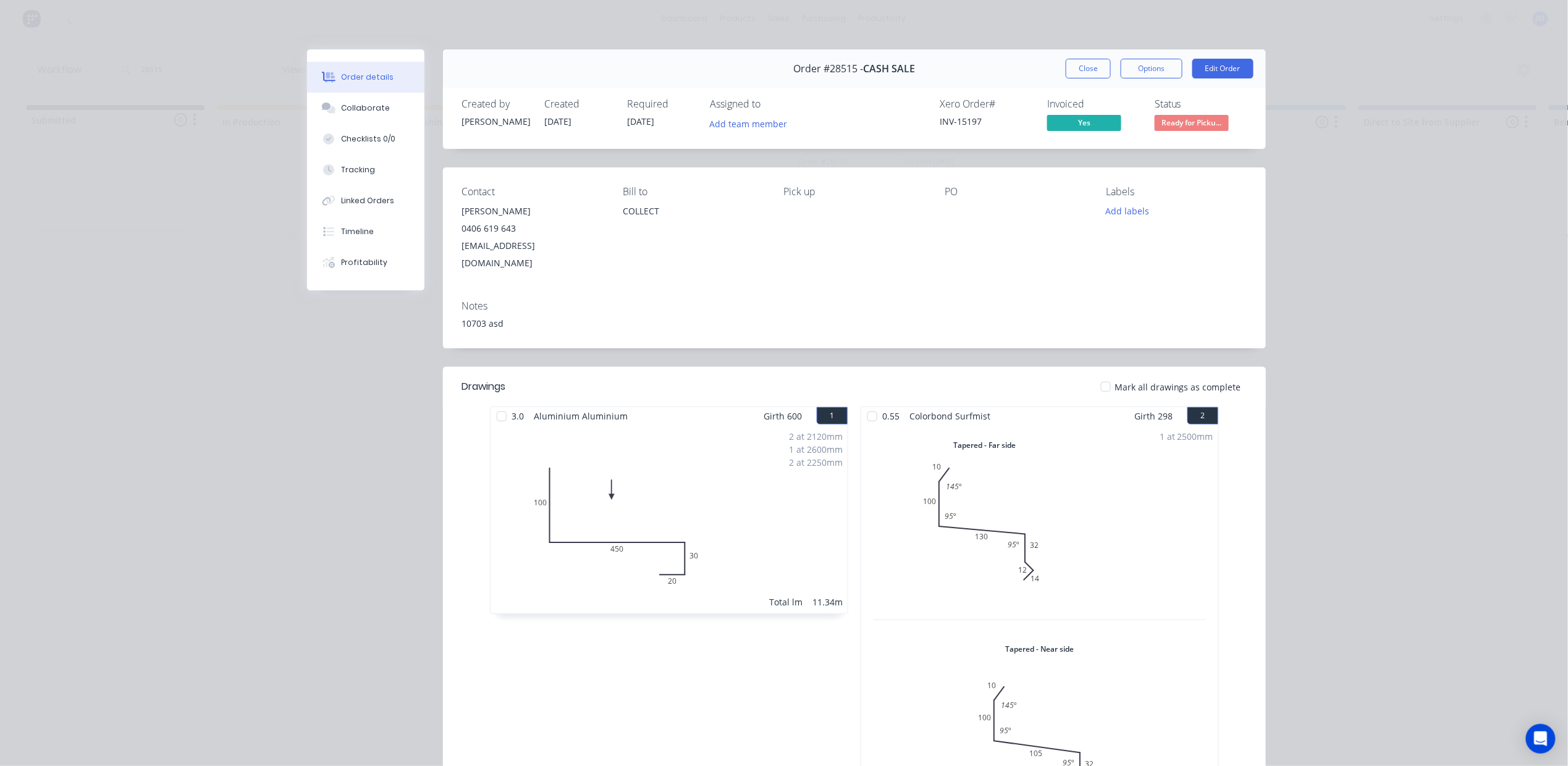
click at [1197, 119] on span "Ready for Picku..." at bounding box center [1191, 122] width 75 height 16
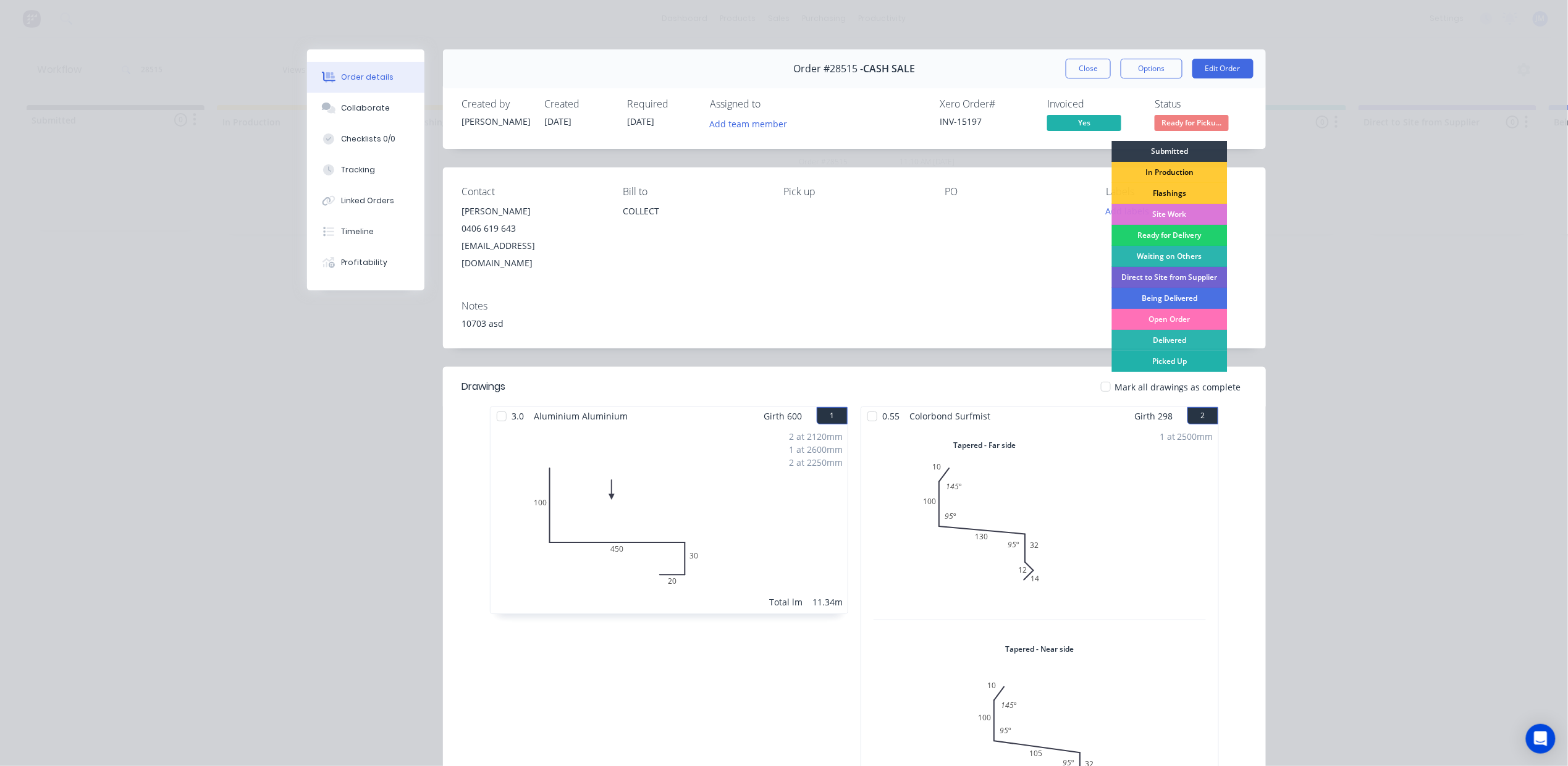
click at [1145, 358] on div "Picked Up" at bounding box center [1169, 362] width 115 height 21
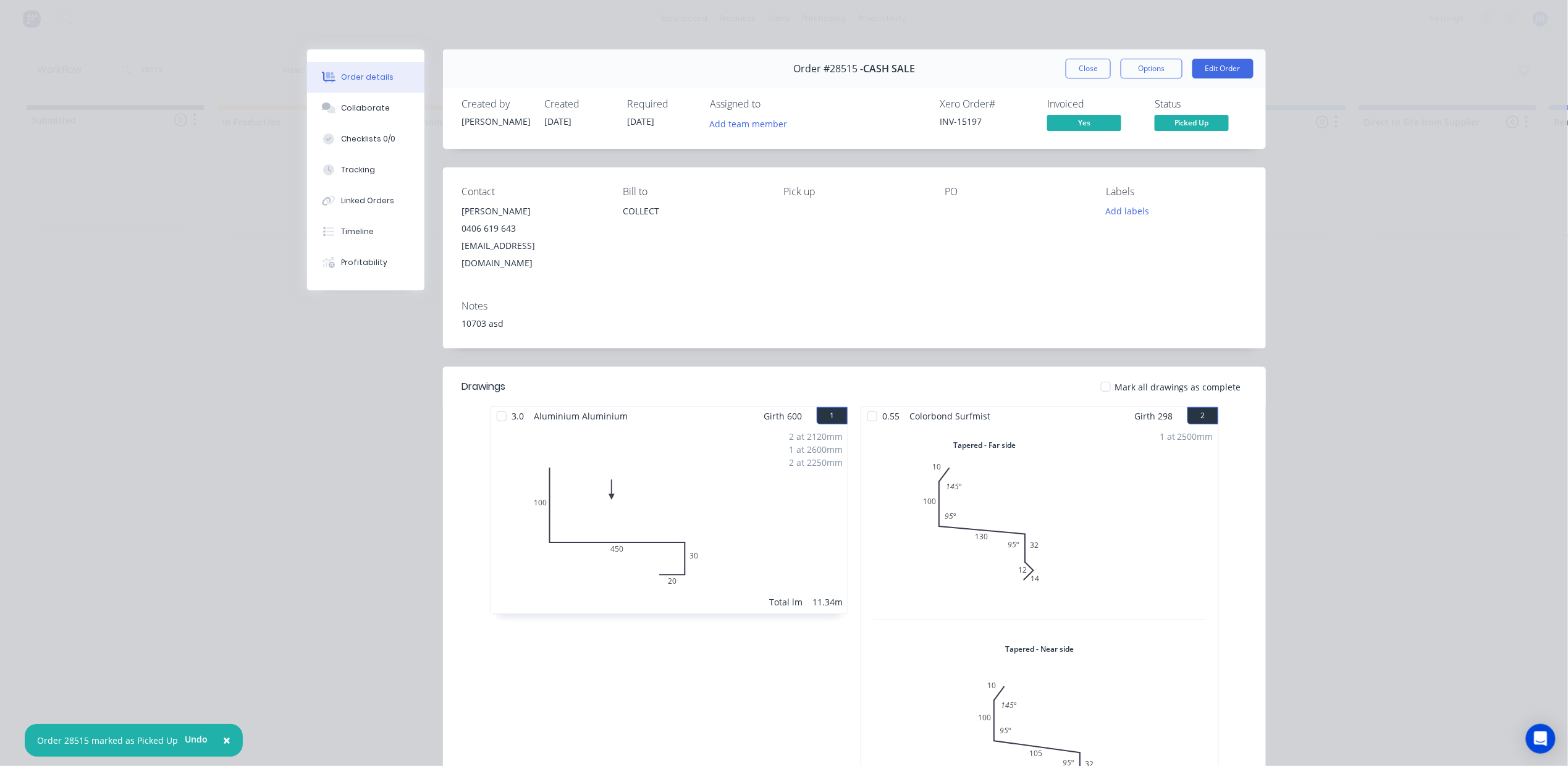
drag, startPoint x: 1073, startPoint y: 72, endPoint x: 1002, endPoint y: 78, distance: 71.3
click at [1076, 72] on button "Close" at bounding box center [1088, 69] width 45 height 20
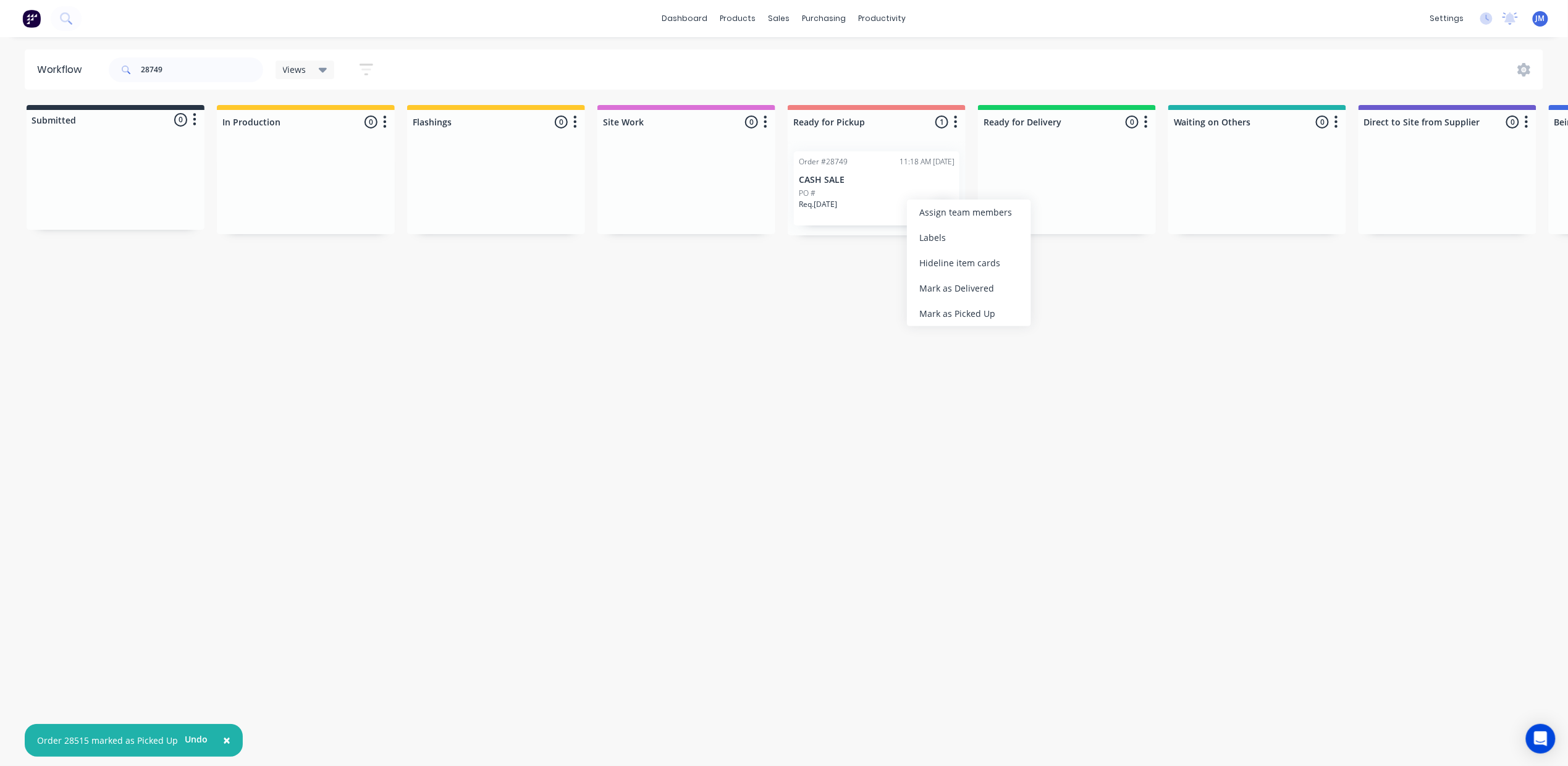
click at [979, 304] on div "Mark as Picked Up" at bounding box center [969, 313] width 124 height 25
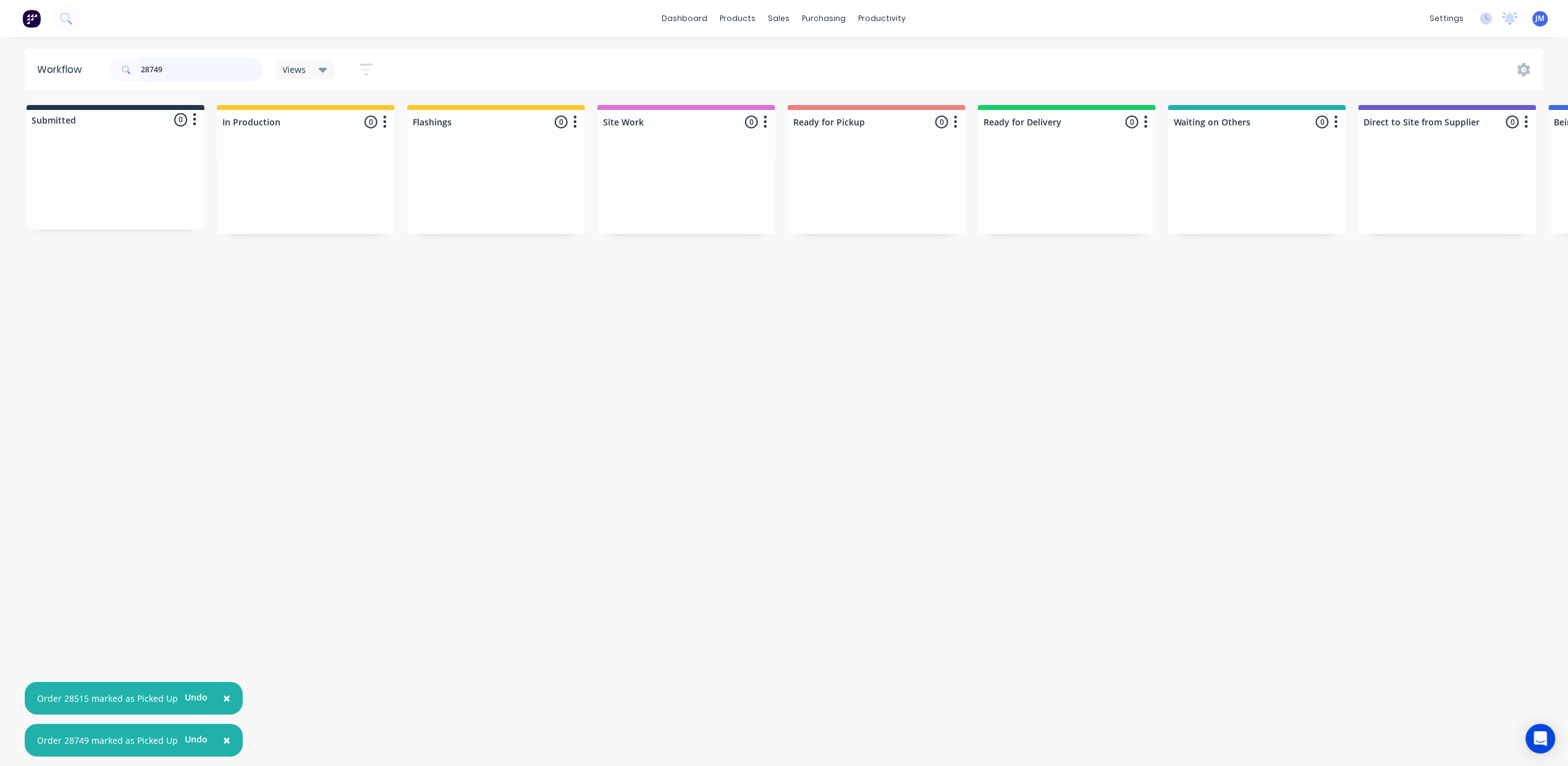
click at [174, 65] on input "28749" at bounding box center [201, 70] width 122 height 25
type input "2"
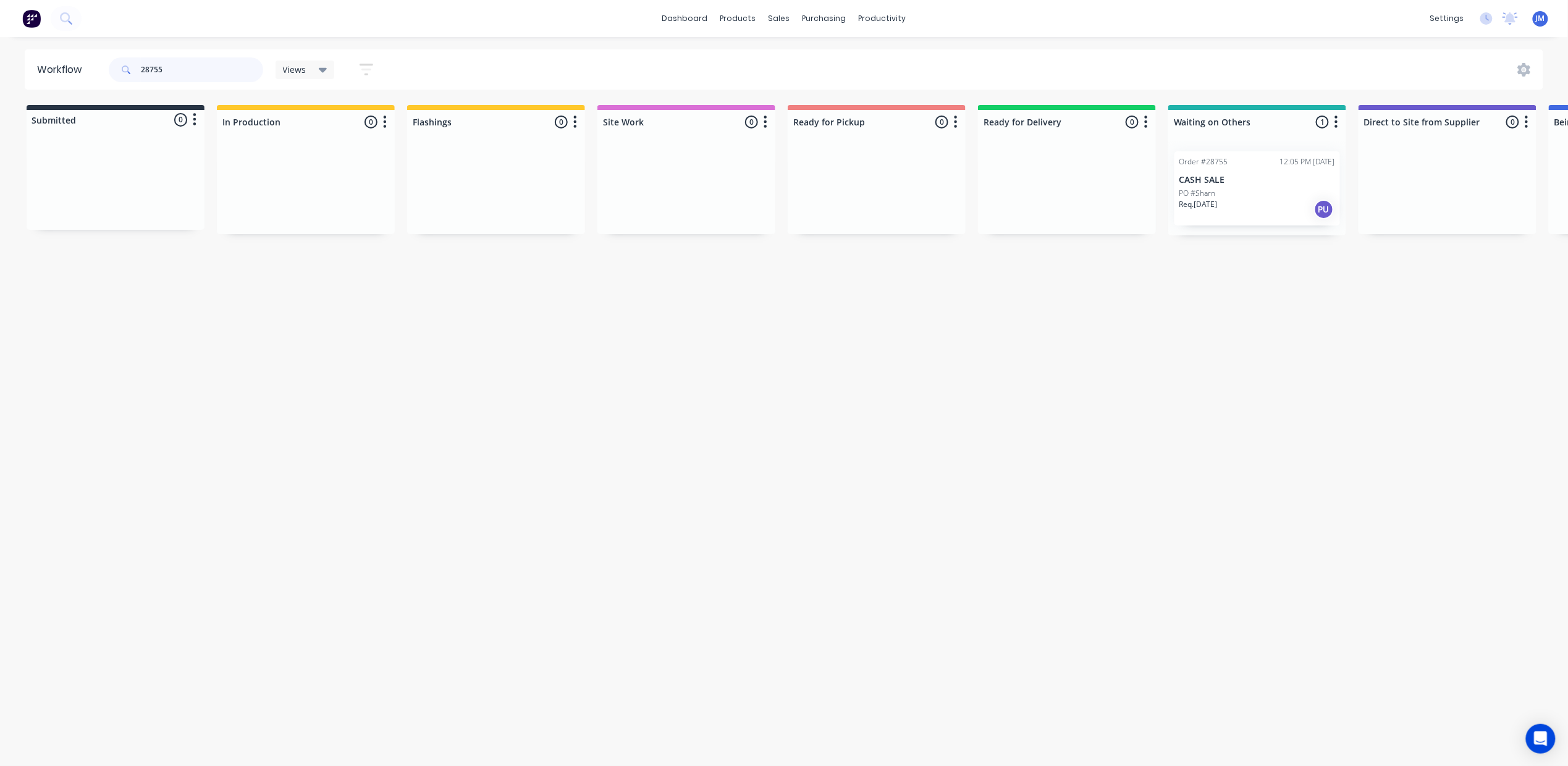
scroll to position [0, 3]
drag, startPoint x: 1281, startPoint y: 201, endPoint x: 884, endPoint y: 197, distance: 397.0
click at [903, 208] on div "Submitted 0 Status colour #273444 hex #273444 Save Cancel Summaries Total order…" at bounding box center [1107, 169] width 2239 height 130
drag, startPoint x: 1202, startPoint y: 210, endPoint x: 850, endPoint y: 213, distance: 352.0
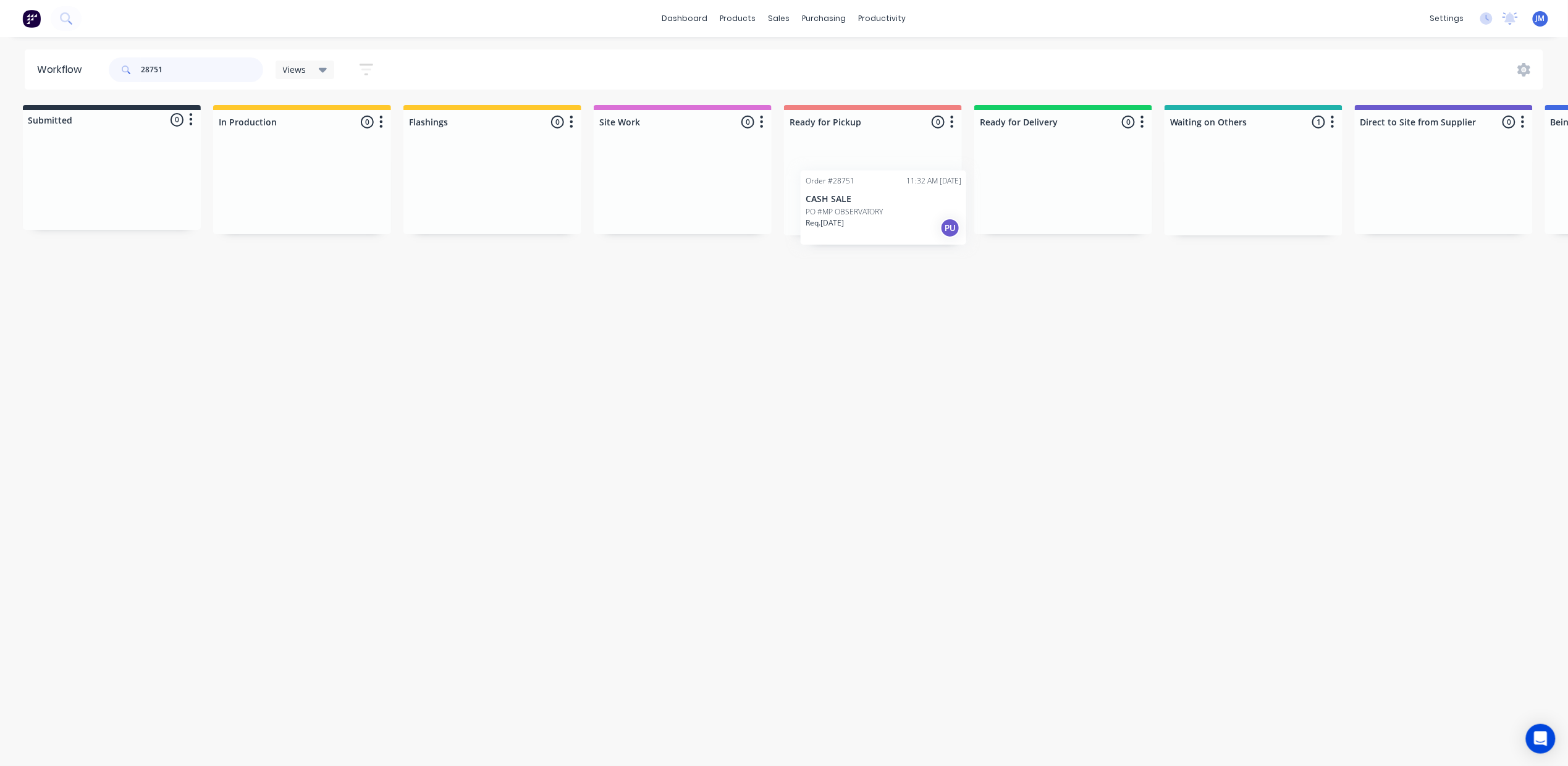
click at [850, 215] on div "Submitted 0 Status colour #273444 hex #273444 Save Cancel Summaries Total order…" at bounding box center [1106, 169] width 2239 height 130
drag, startPoint x: 1231, startPoint y: 201, endPoint x: 799, endPoint y: 232, distance: 433.1
click at [796, 237] on div "Workflow 28754 Views Save new view None (Default) edit Show/Hide statuses Show …" at bounding box center [781, 394] width 1568 height 692
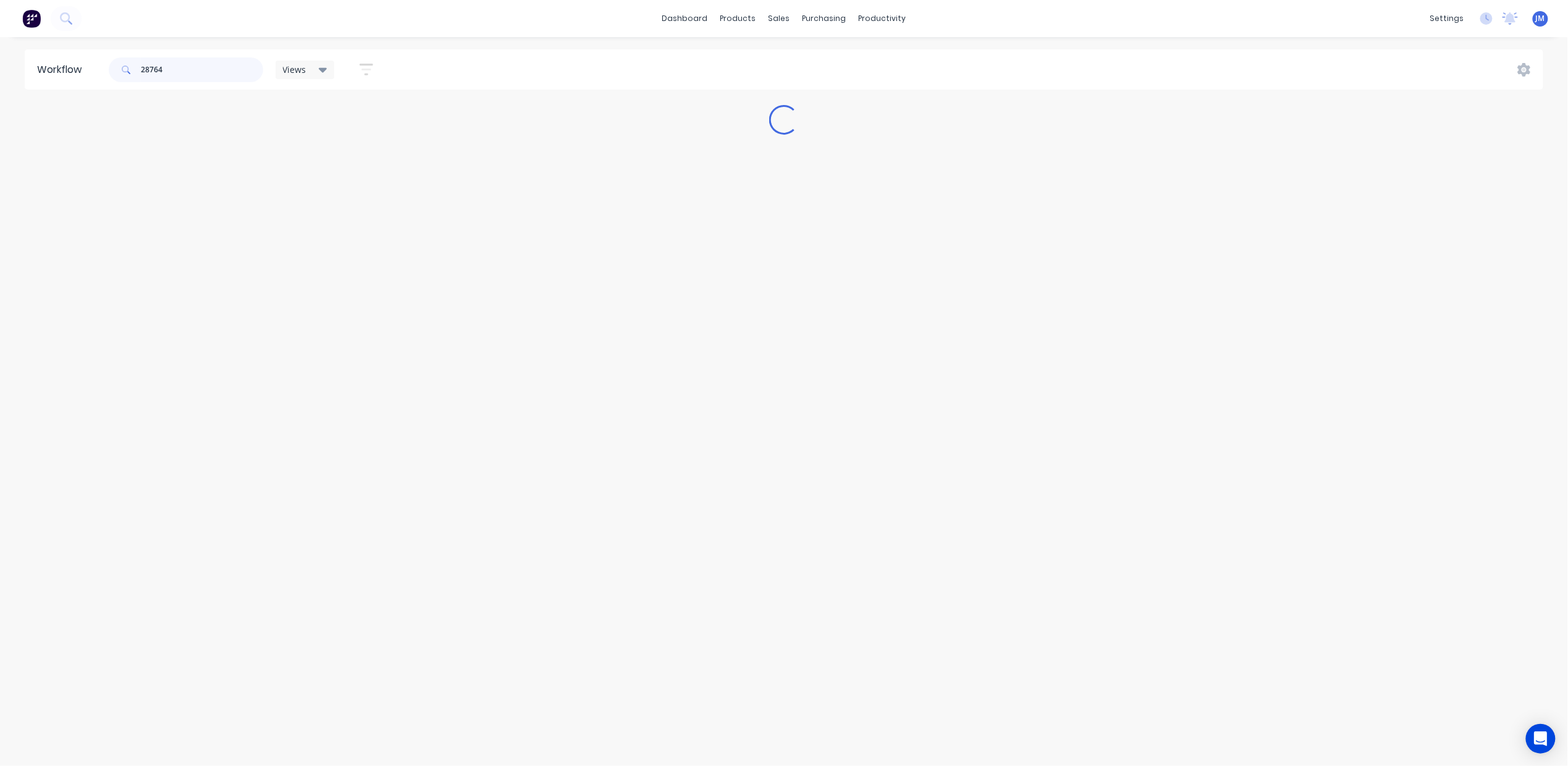
scroll to position [0, 0]
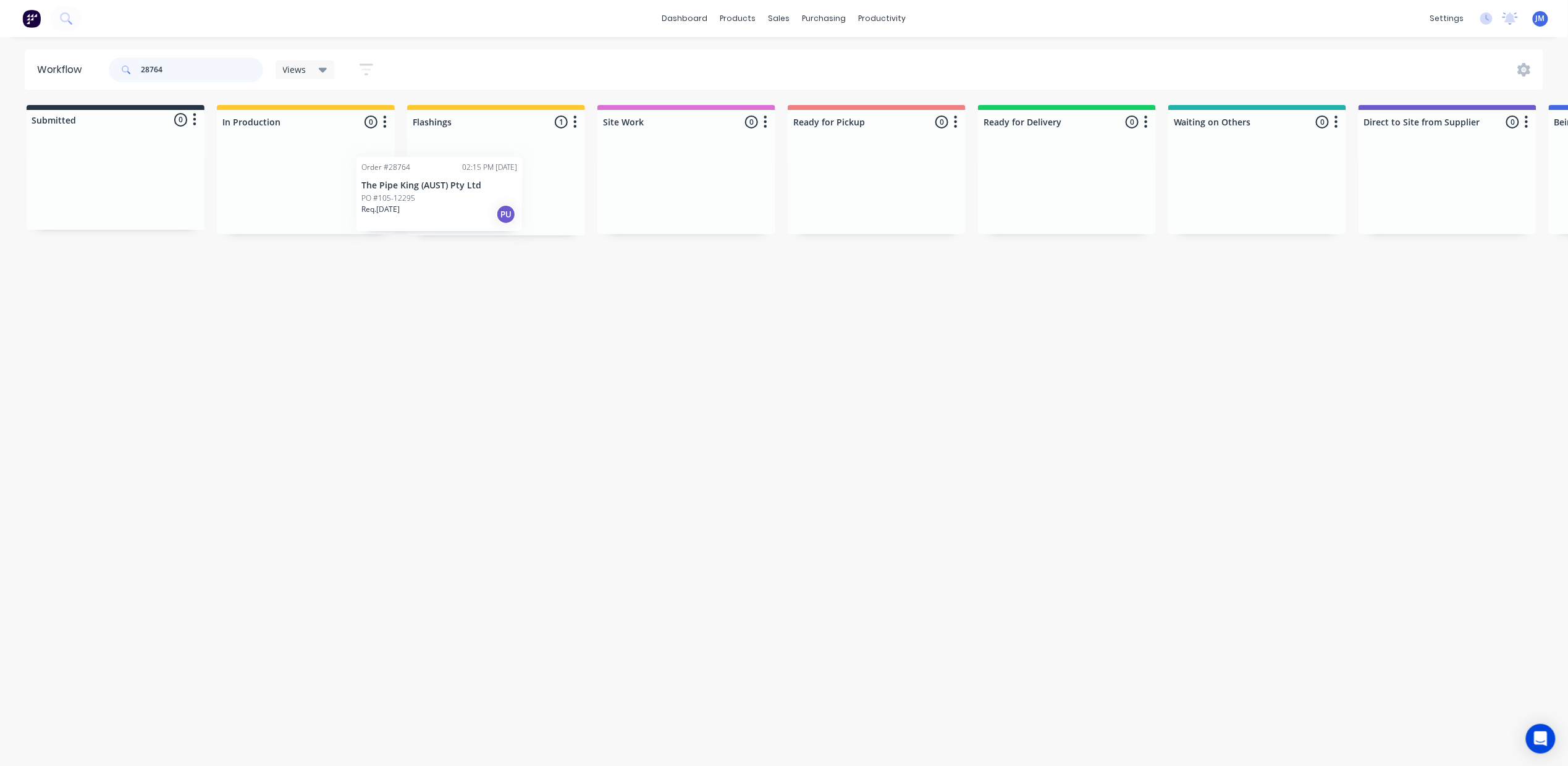
drag, startPoint x: 529, startPoint y: 213, endPoint x: 517, endPoint y: 213, distance: 12.0
click at [522, 213] on div "Order #28764 02:15 PM [DATE] The Pipe King (AUST) Pty Ltd PO #105-12295 Req. [D…" at bounding box center [495, 188] width 178 height 94
drag, startPoint x: 512, startPoint y: 210, endPoint x: 913, endPoint y: 198, distance: 401.2
click at [915, 196] on div "Submitted 0 Status colour #273444 hex #273444 Save Cancel Summaries Total order…" at bounding box center [1110, 169] width 2239 height 130
click at [917, 199] on div "Req. [DATE] PU" at bounding box center [877, 210] width 156 height 21
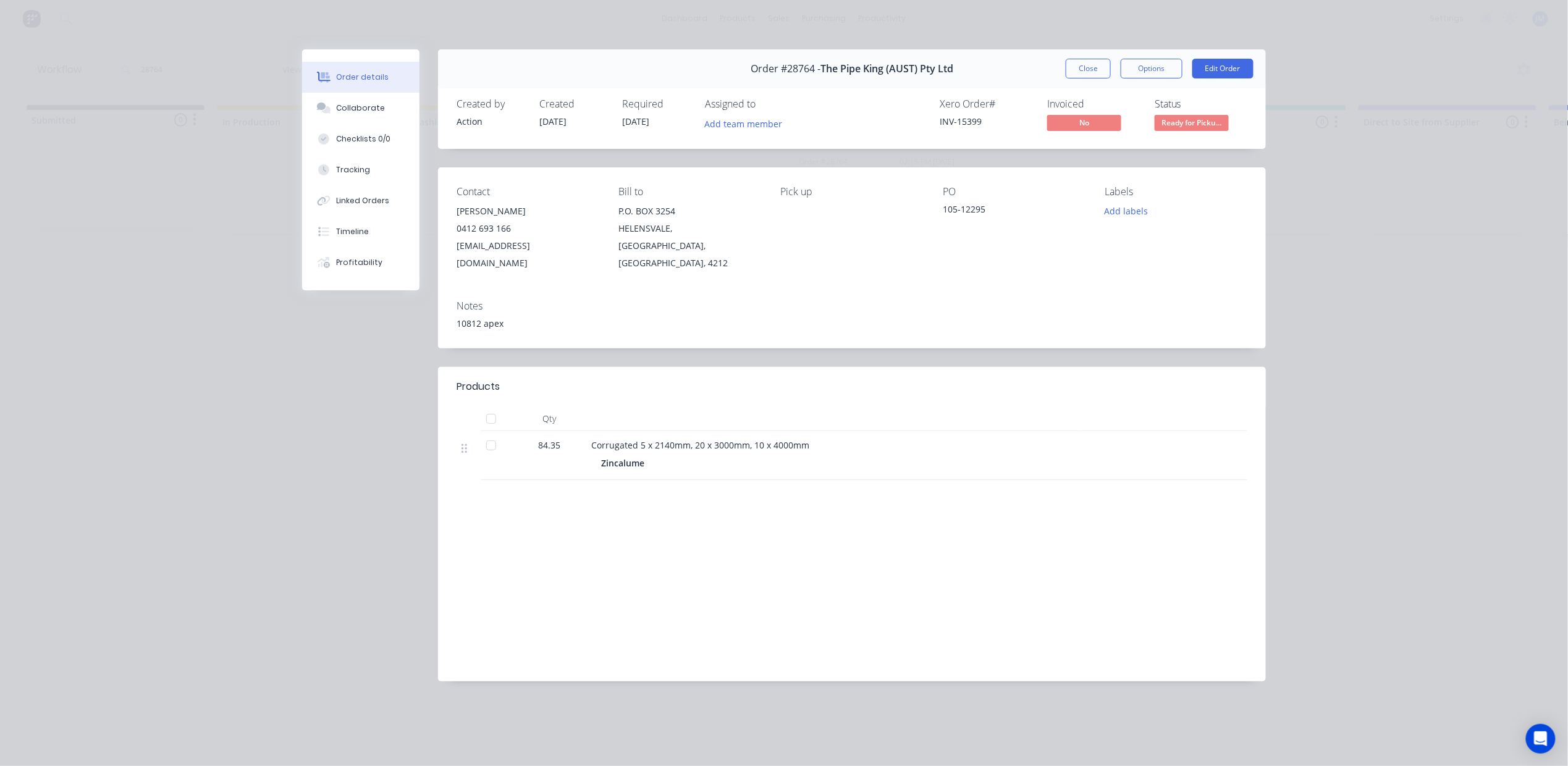
click at [1078, 65] on button "Close" at bounding box center [1088, 69] width 45 height 20
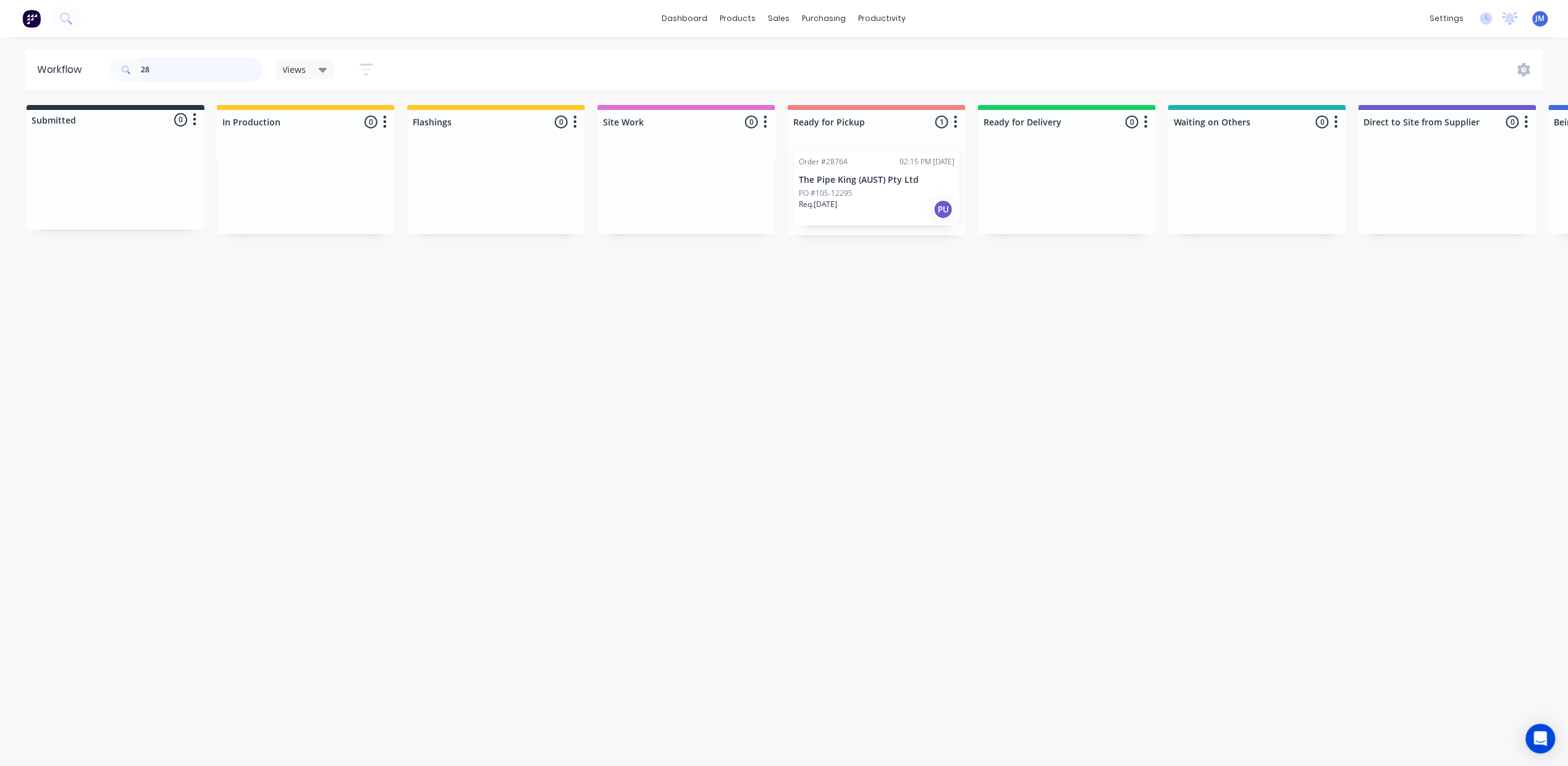
type input "2"
drag, startPoint x: 508, startPoint y: 148, endPoint x: 979, endPoint y: 160, distance: 471.2
click at [1024, 105] on div "Submitted 0 Status colour #273444 hex #273444 Save Cancel Summaries Total order…" at bounding box center [1110, 169] width 2239 height 130
click at [814, 487] on div "Workflow 28801 Views Save new view None (Default) edit Show/Hide statuses Show …" at bounding box center [784, 394] width 1568 height 692
drag, startPoint x: 480, startPoint y: 210, endPoint x: 896, endPoint y: 191, distance: 416.4
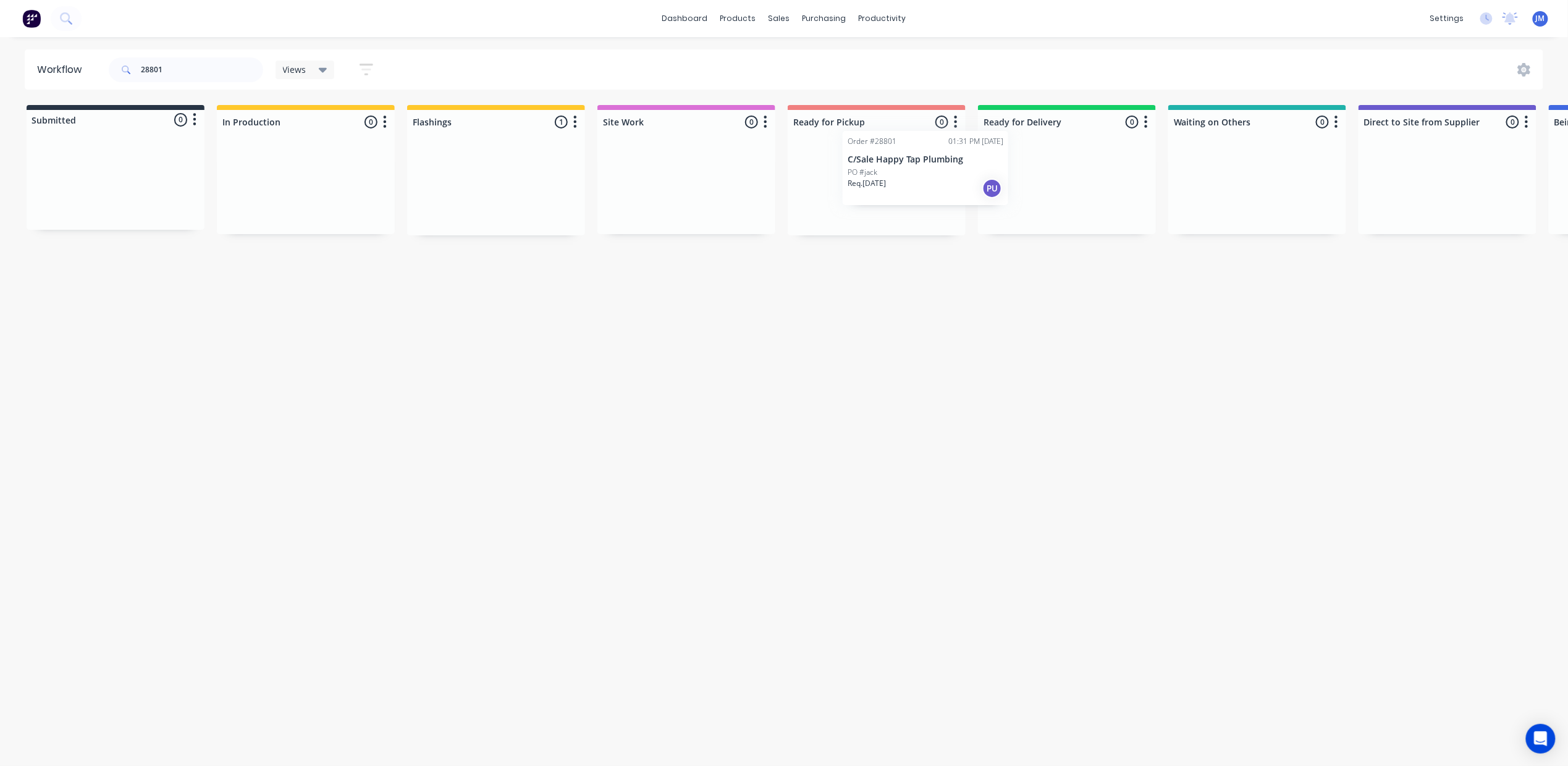
click at [903, 191] on div "Submitted 0 Status colour #273444 hex #273444 Save Cancel Summaries Total order…" at bounding box center [1110, 169] width 2239 height 130
click at [201, 64] on input "28801" at bounding box center [201, 70] width 122 height 25
type input "2"
click at [1235, 173] on div "Order #28743 10:47 AM [DATE] Tinmen Roofing PO # Req. [DATE] PU" at bounding box center [1257, 188] width 165 height 74
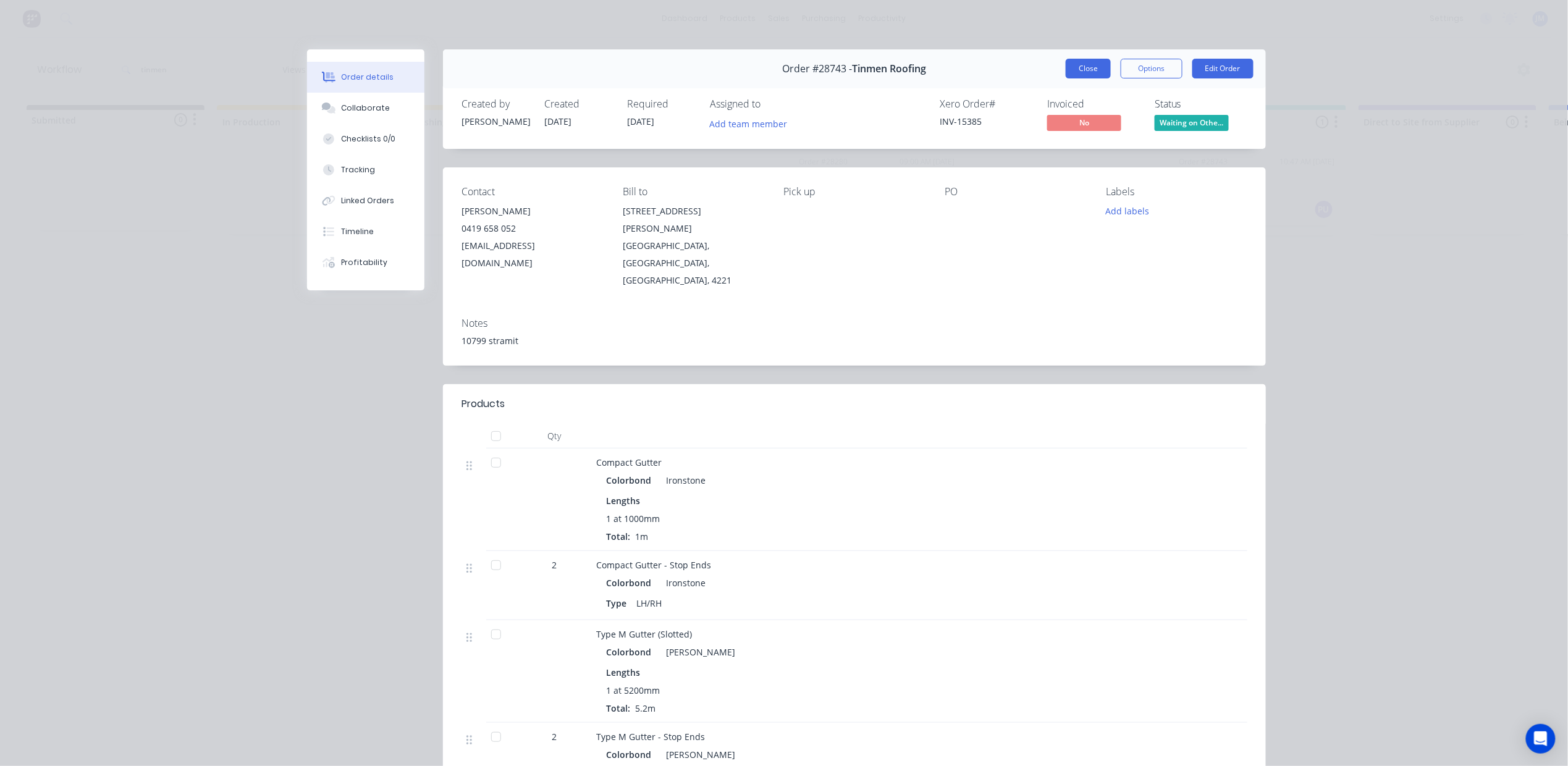
click at [1080, 65] on button "Close" at bounding box center [1088, 69] width 45 height 20
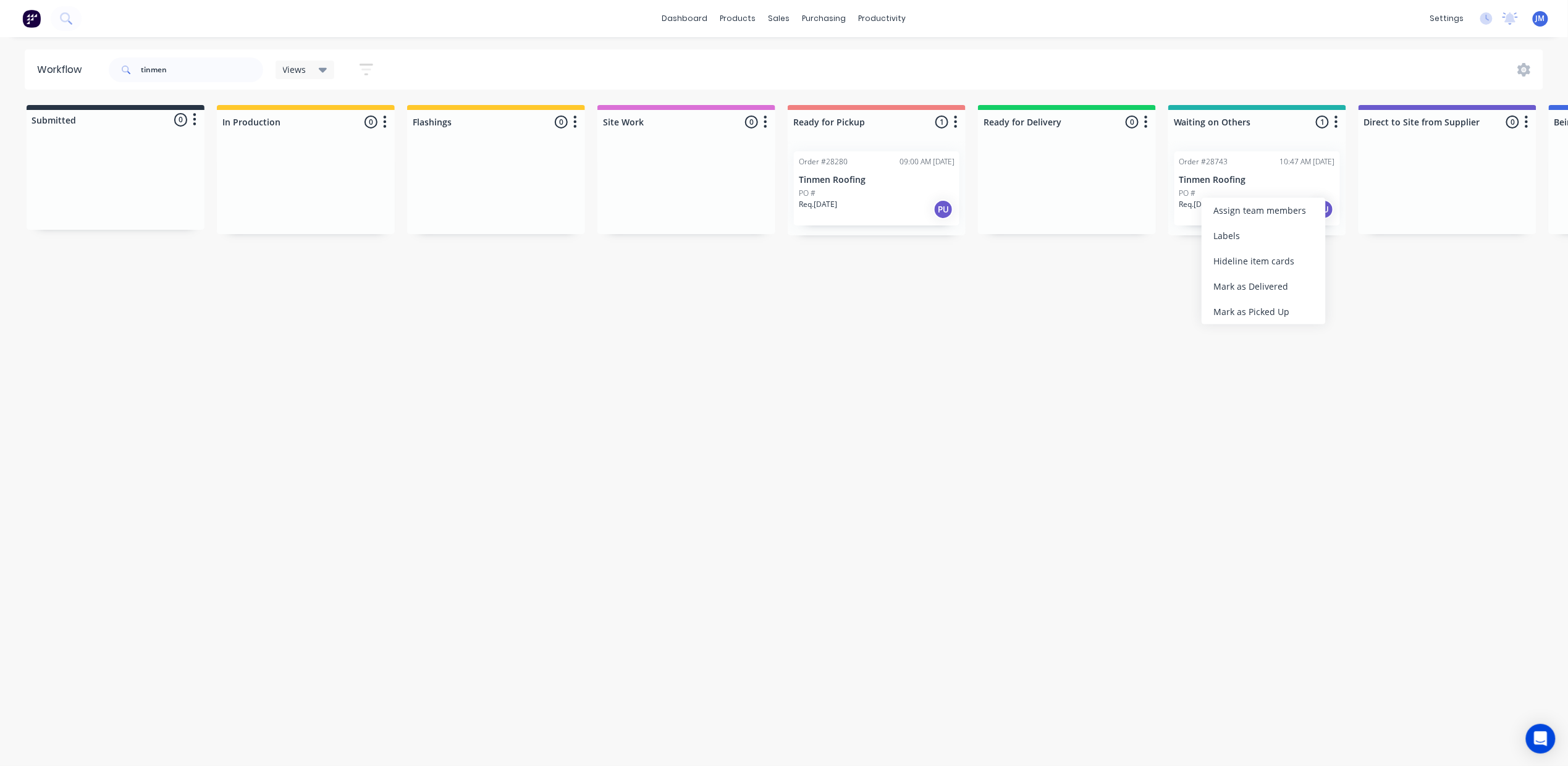
drag, startPoint x: 1284, startPoint y: 304, endPoint x: 1274, endPoint y: 307, distance: 10.4
click at [1283, 306] on div "Mark as Picked Up" at bounding box center [1264, 311] width 124 height 25
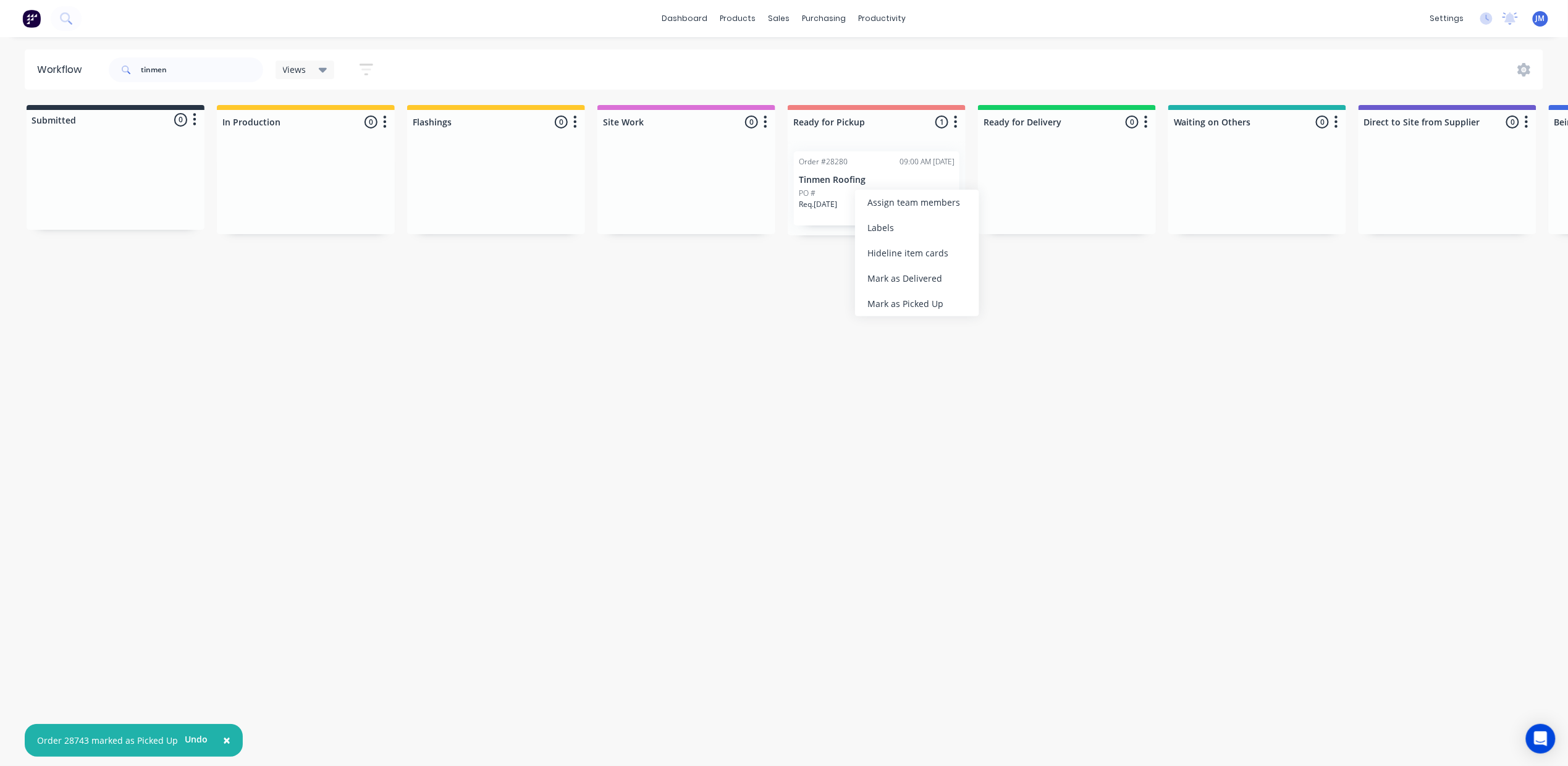
click at [962, 301] on div "Mark as Picked Up" at bounding box center [917, 303] width 124 height 25
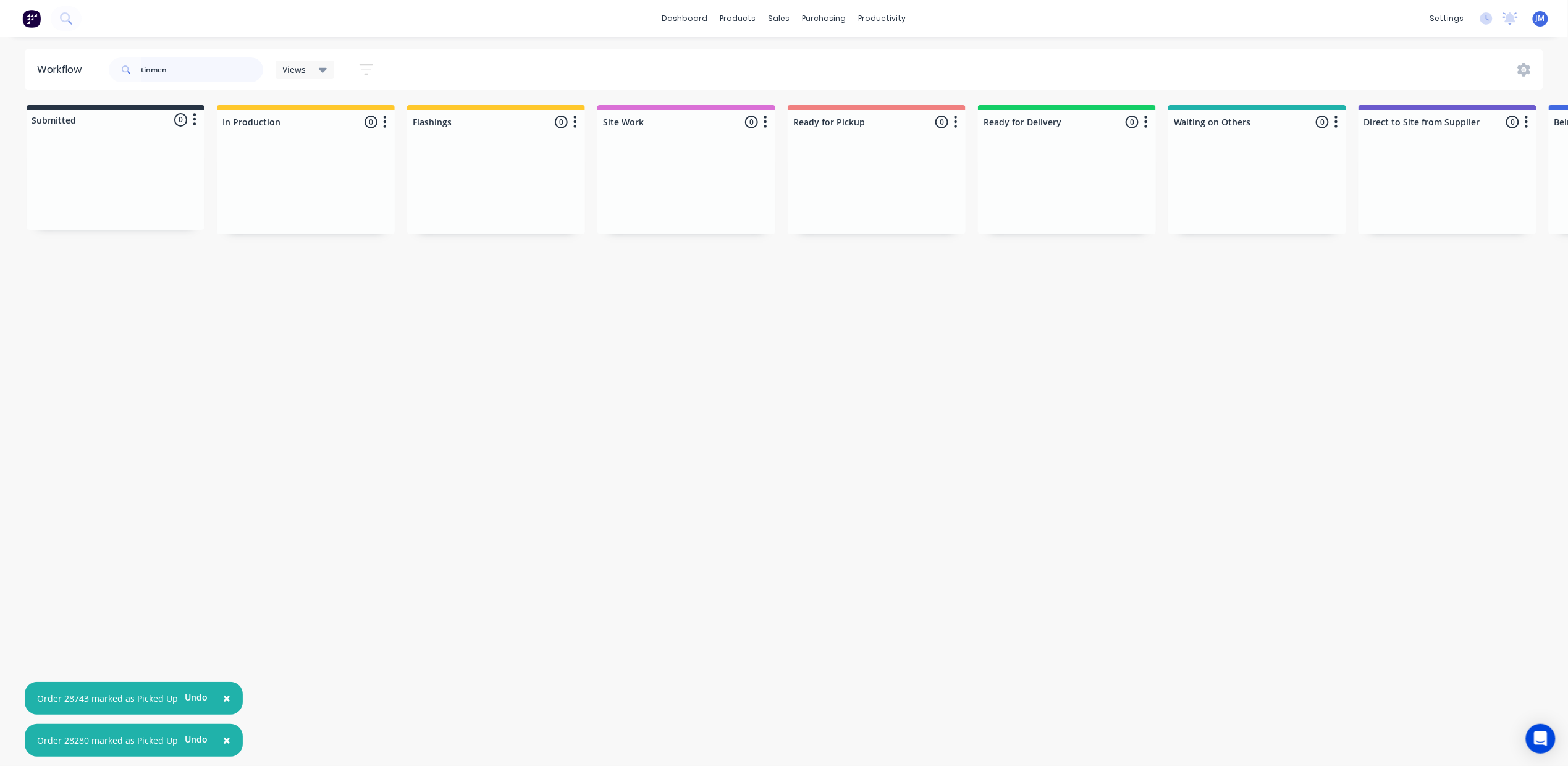
click at [190, 70] on input "tinmen" at bounding box center [201, 70] width 122 height 25
type input "t"
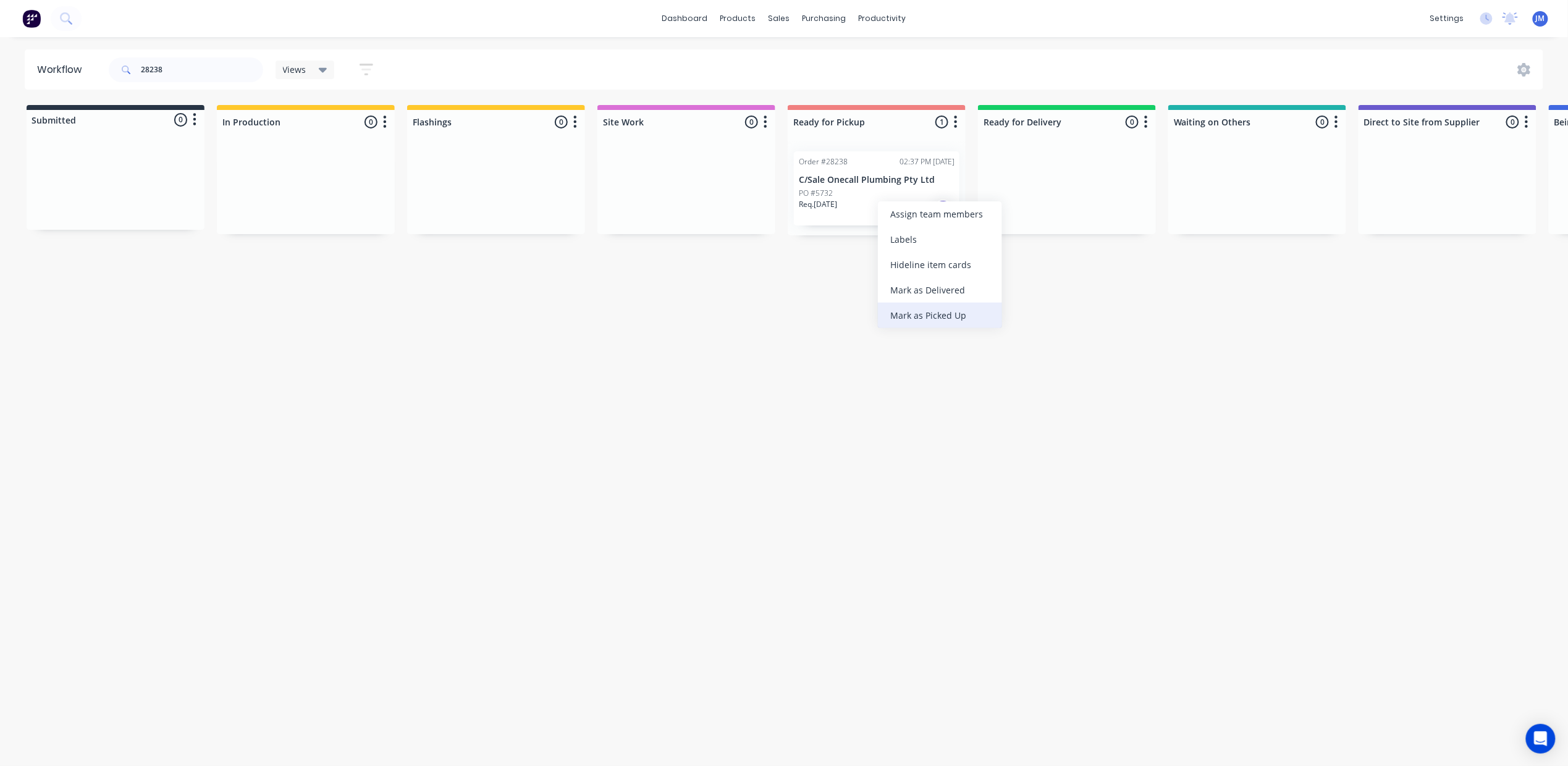
click at [906, 321] on div "Mark as Picked Up" at bounding box center [940, 315] width 124 height 25
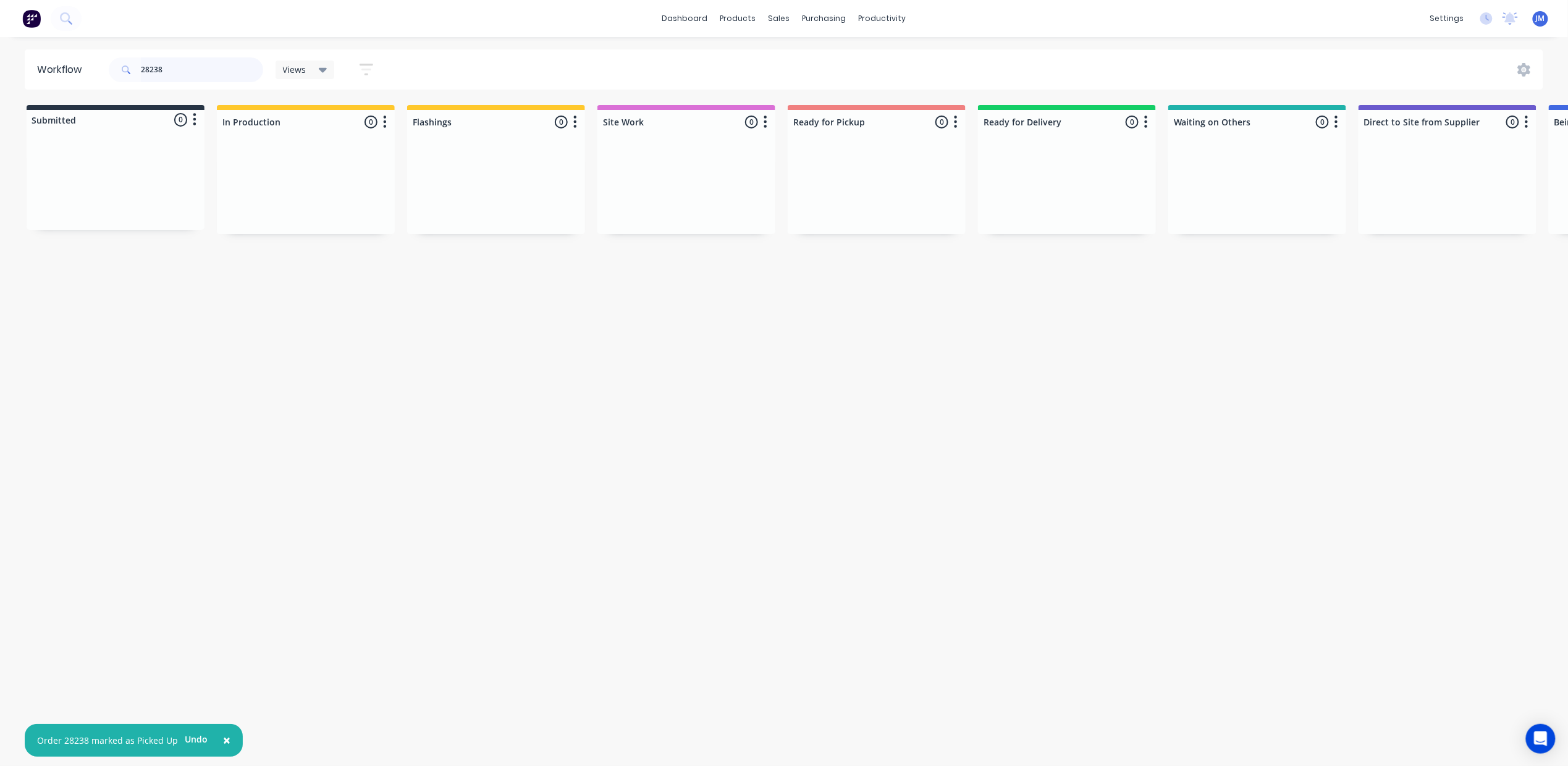
click at [219, 74] on input "28238" at bounding box center [201, 70] width 122 height 25
click at [900, 300] on div "Mark as Picked Up" at bounding box center [884, 293] width 124 height 25
click at [197, 67] on input "28320" at bounding box center [201, 70] width 122 height 25
type input "2"
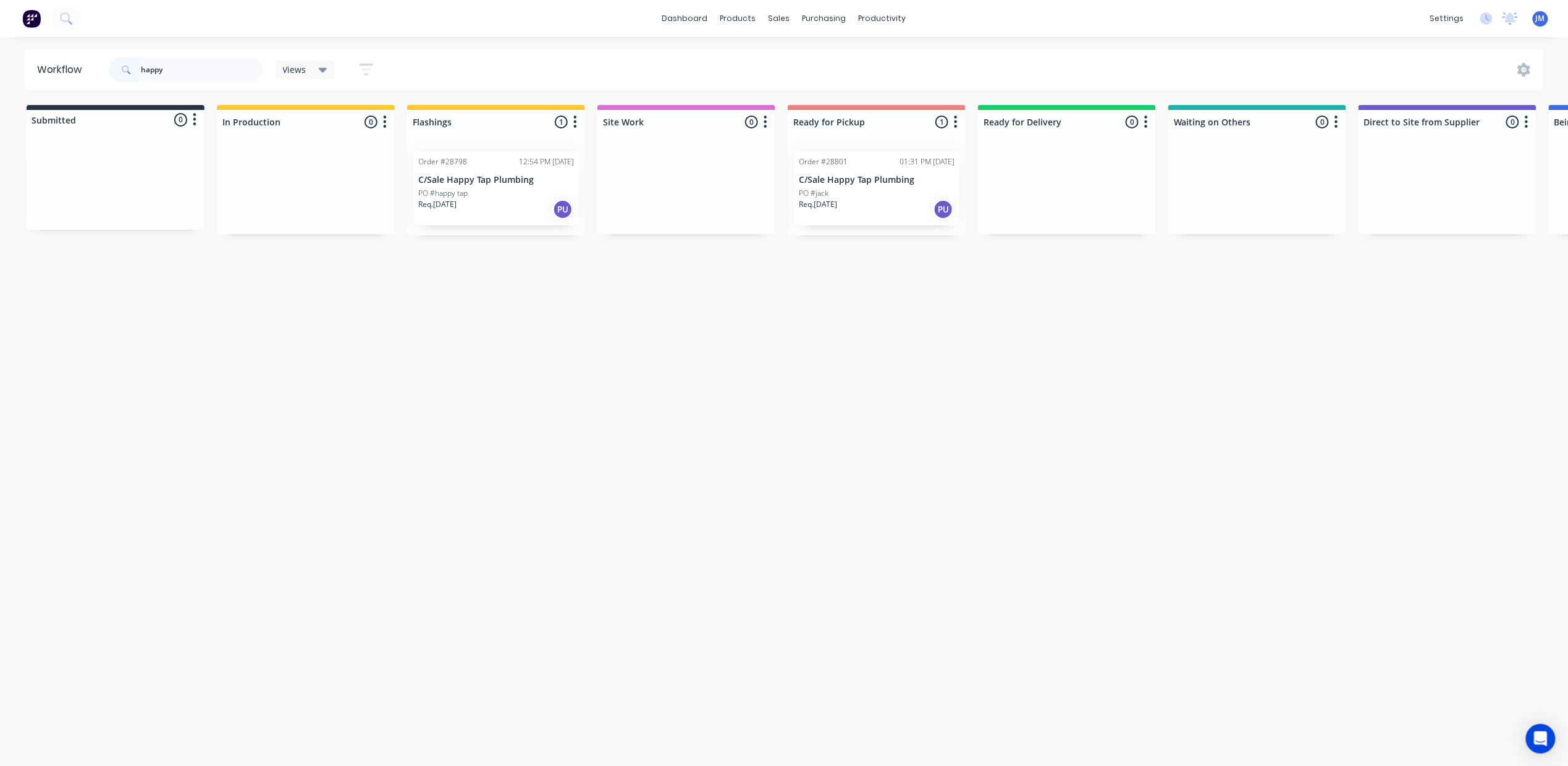
click at [488, 189] on div "PO #happy tap" at bounding box center [496, 193] width 156 height 11
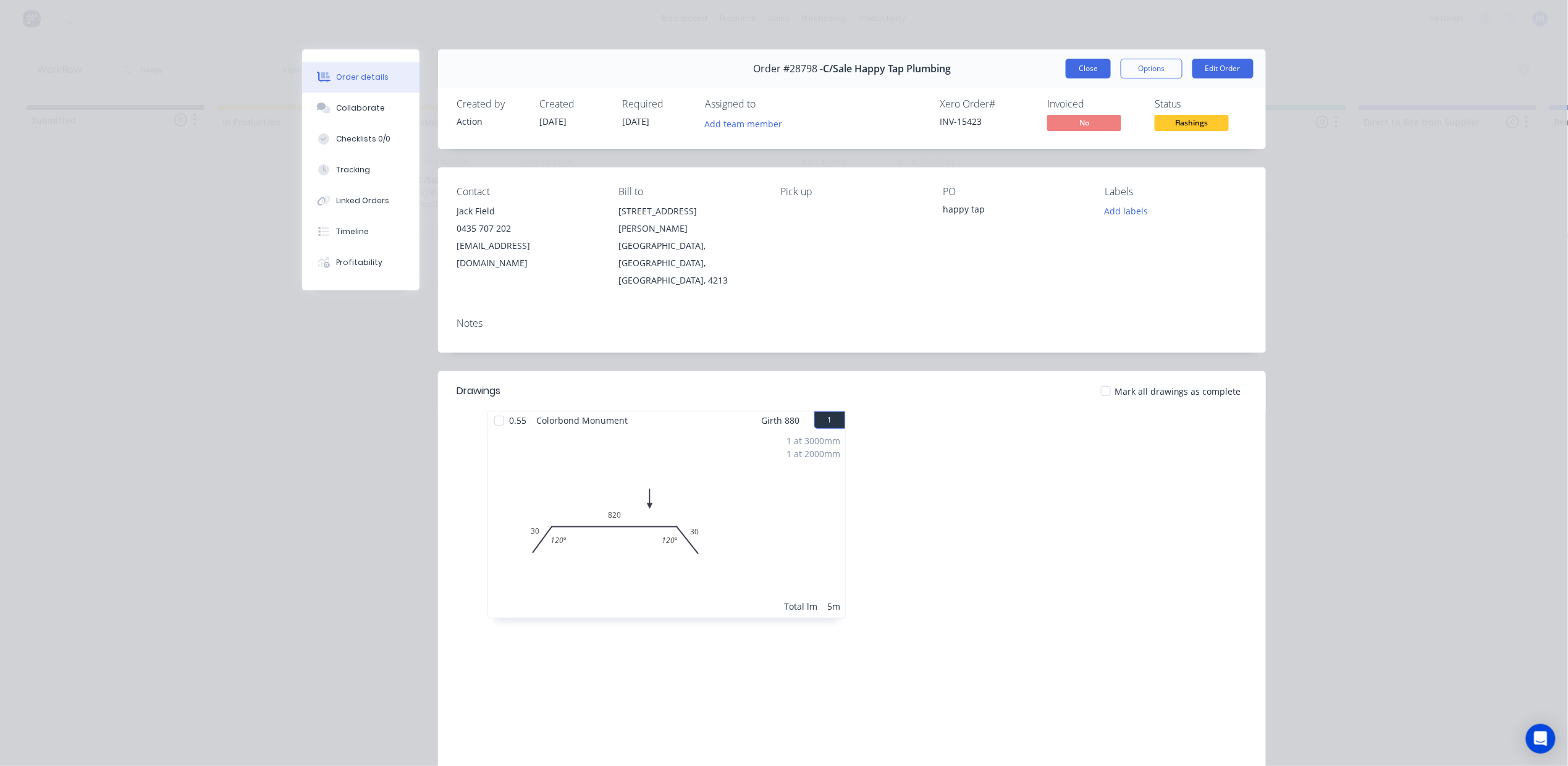
click at [1082, 70] on button "Close" at bounding box center [1088, 69] width 45 height 20
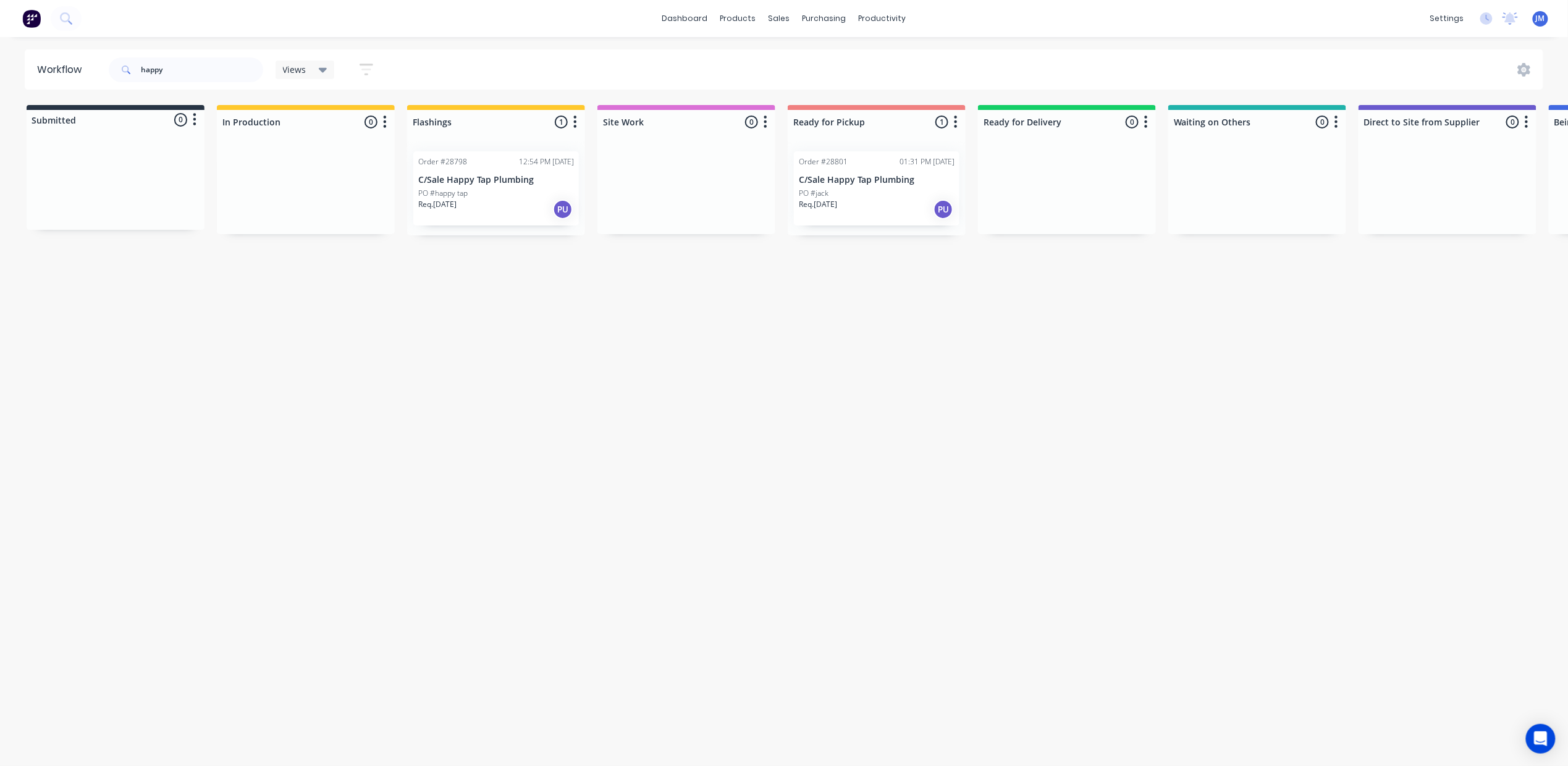
drag, startPoint x: 902, startPoint y: 200, endPoint x: 917, endPoint y: 199, distance: 15.0
click at [977, 315] on div "Mark as Picked Up" at bounding box center [967, 316] width 124 height 25
click at [183, 68] on input "happy" at bounding box center [201, 70] width 122 height 25
type input "h"
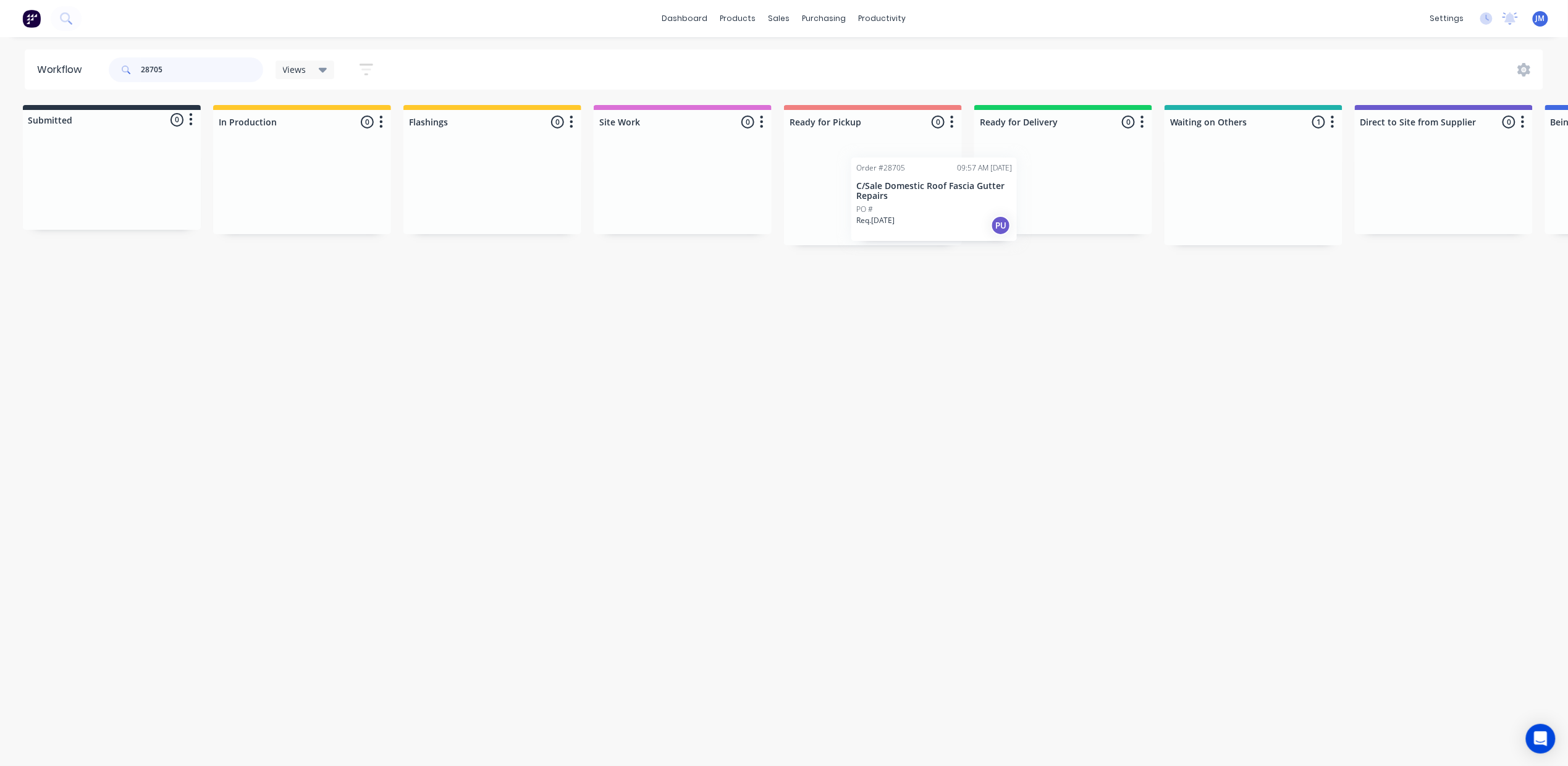
drag, startPoint x: 1241, startPoint y: 220, endPoint x: 864, endPoint y: 196, distance: 377.8
click at [872, 209] on div "Submitted 0 Status colour #273444 hex #273444 Save Cancel Summaries Total order…" at bounding box center [1106, 174] width 2239 height 140
type input "2"
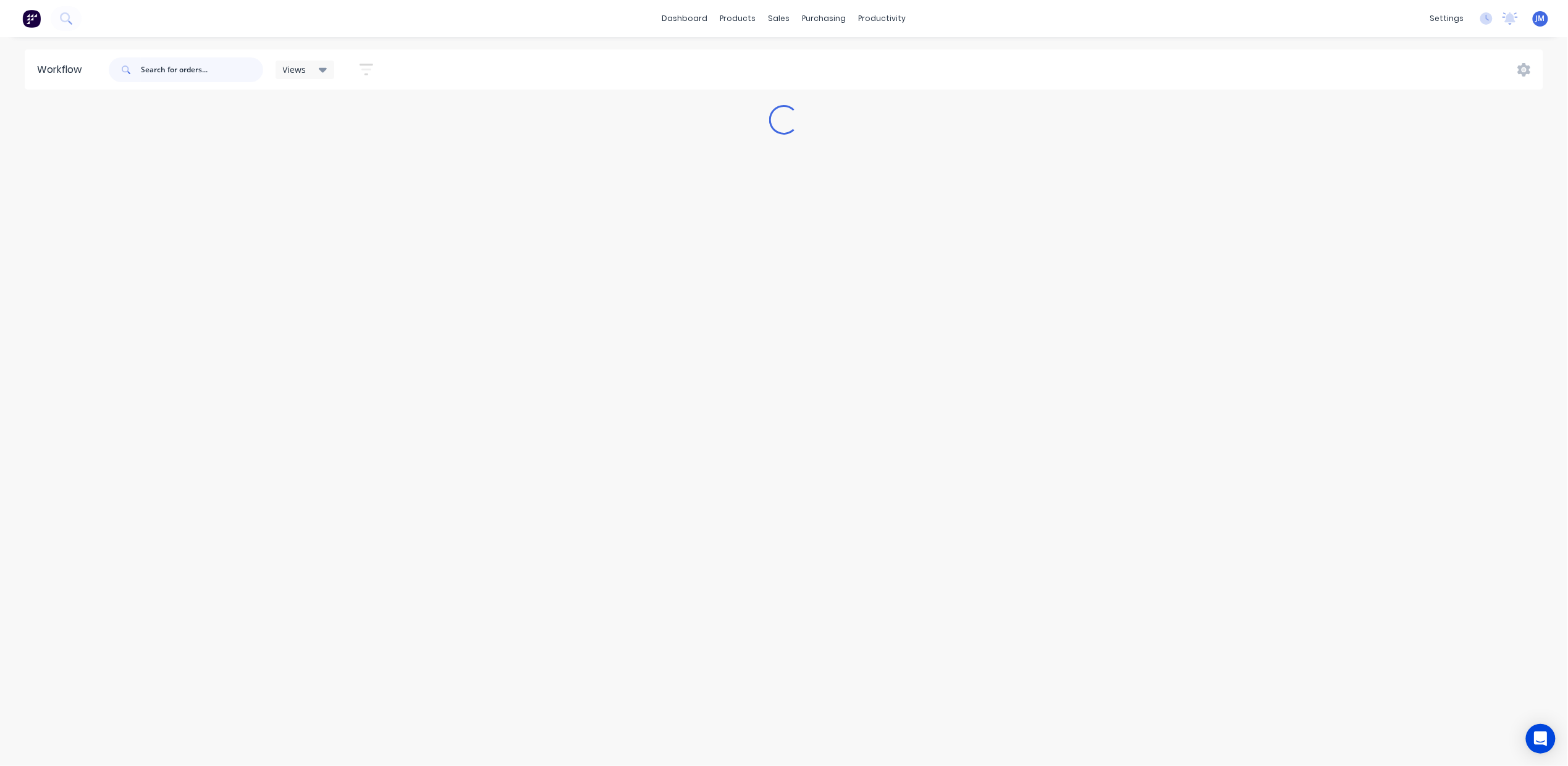
scroll to position [0, 0]
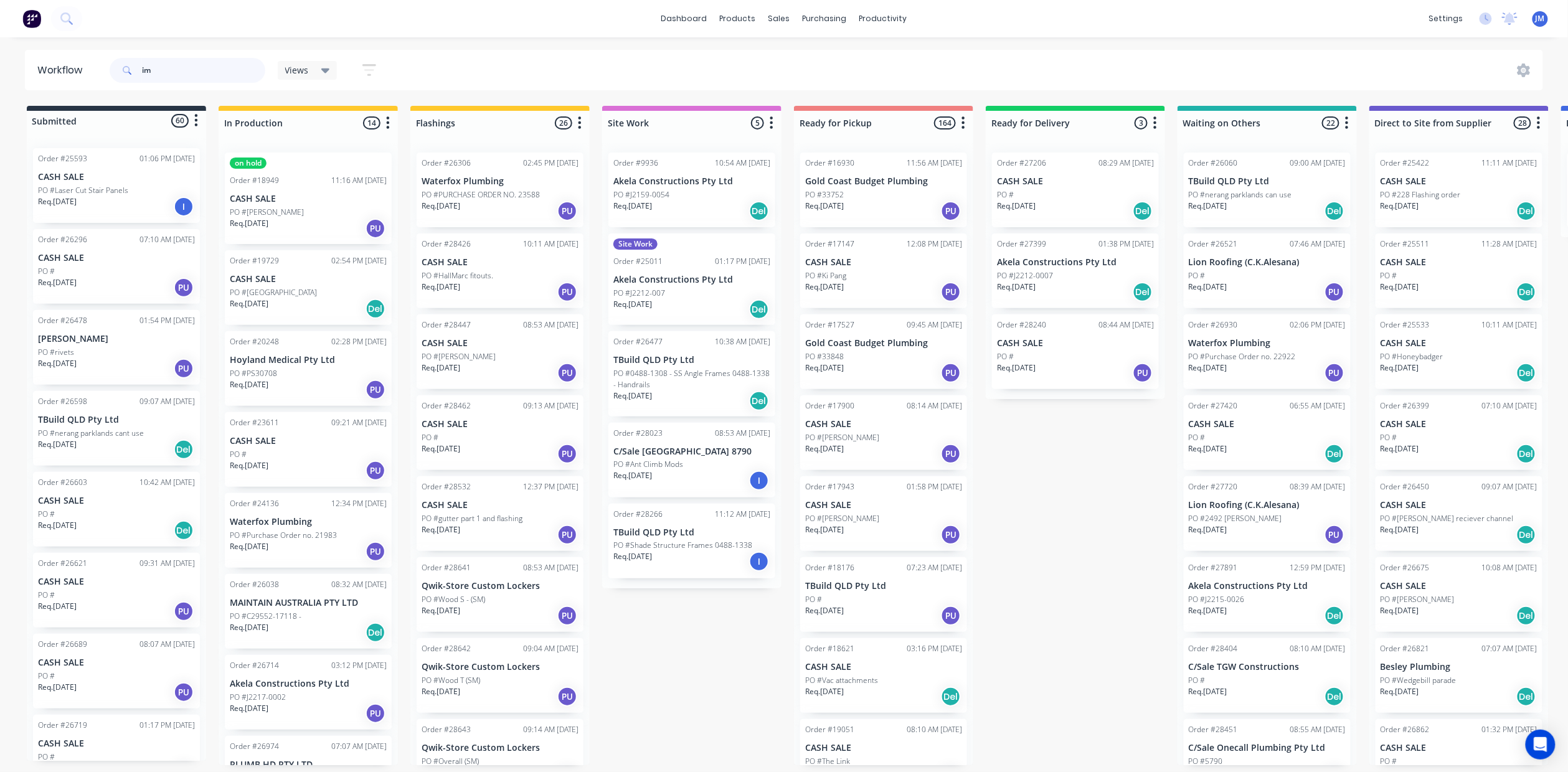
type input "i"
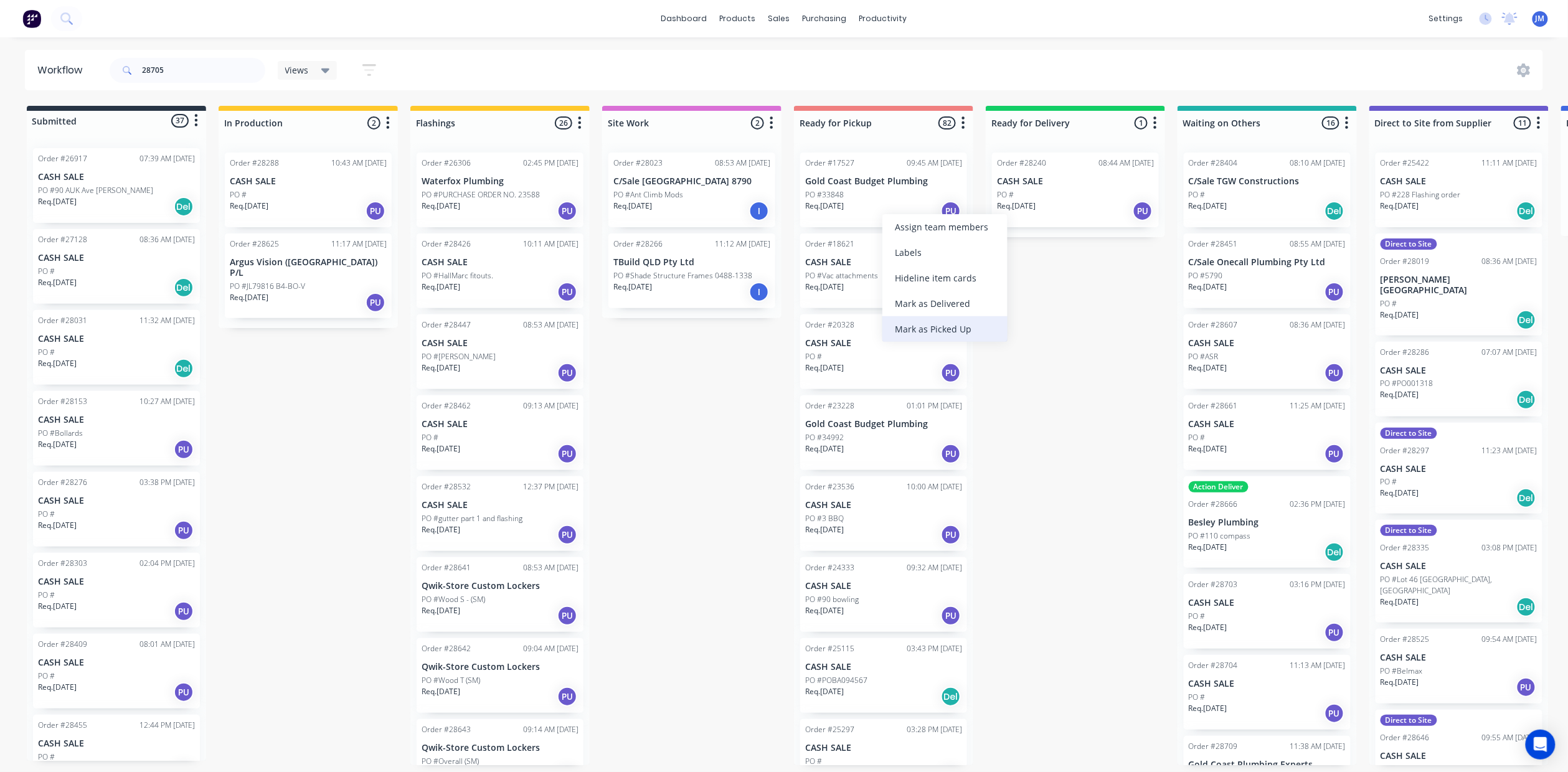
click at [950, 318] on div "Mark as Picked Up" at bounding box center [945, 328] width 125 height 26
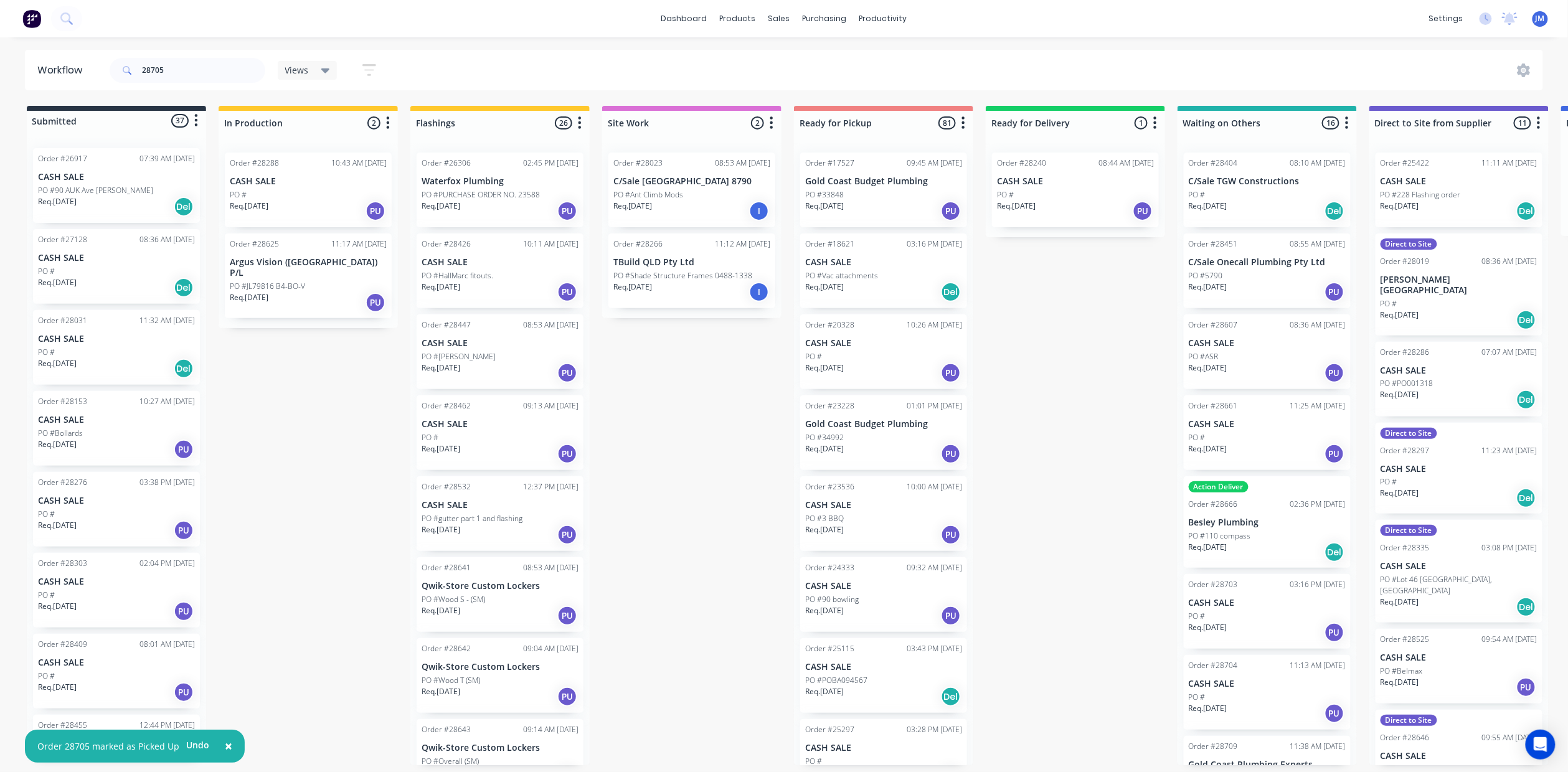
click at [205, 743] on button "Undo" at bounding box center [197, 745] width 37 height 19
click at [217, 59] on input "28705" at bounding box center [203, 70] width 123 height 25
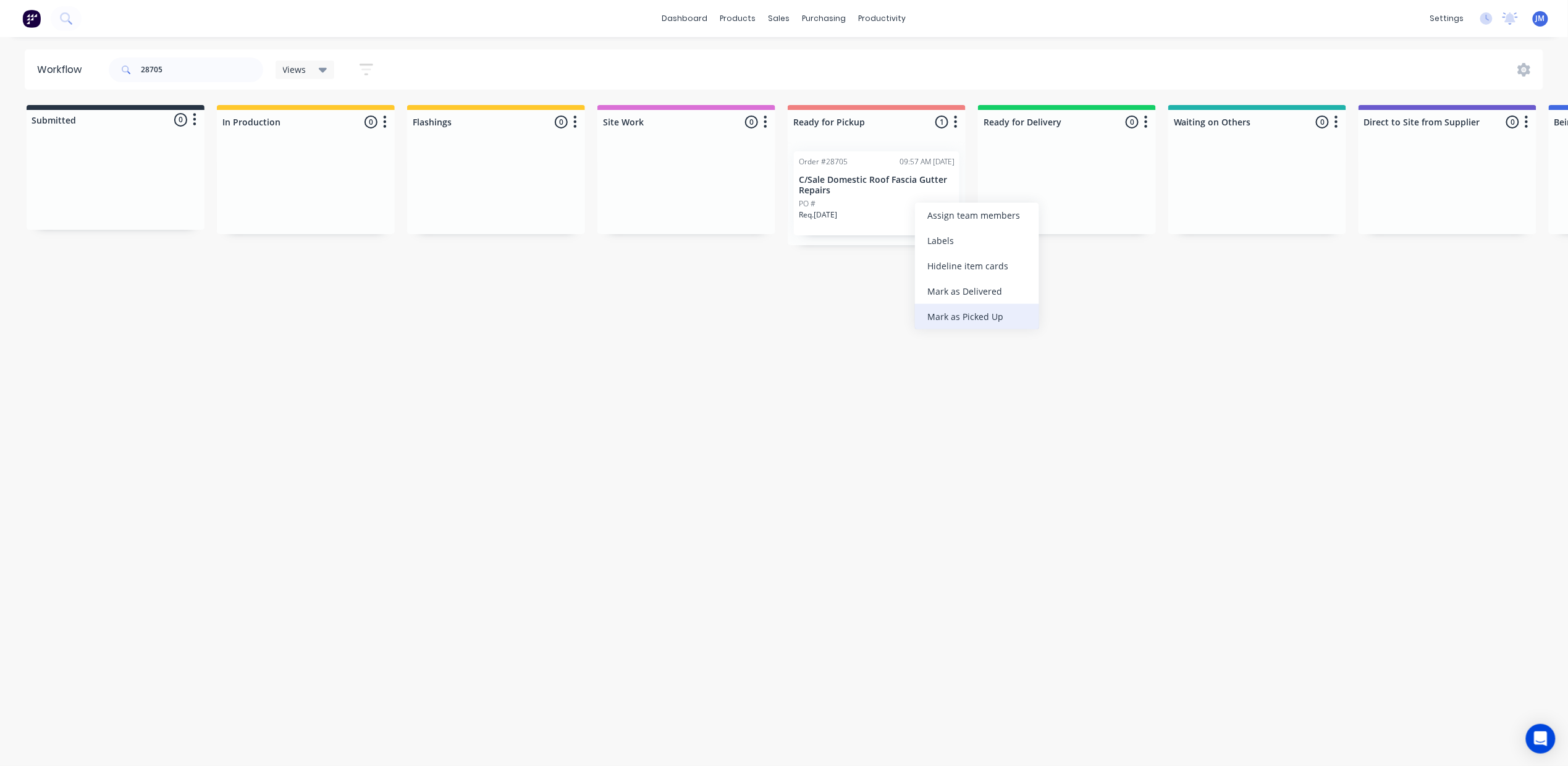
drag, startPoint x: 978, startPoint y: 313, endPoint x: 673, endPoint y: 230, distance: 316.1
click at [978, 314] on div "Mark as Picked Up" at bounding box center [977, 316] width 124 height 25
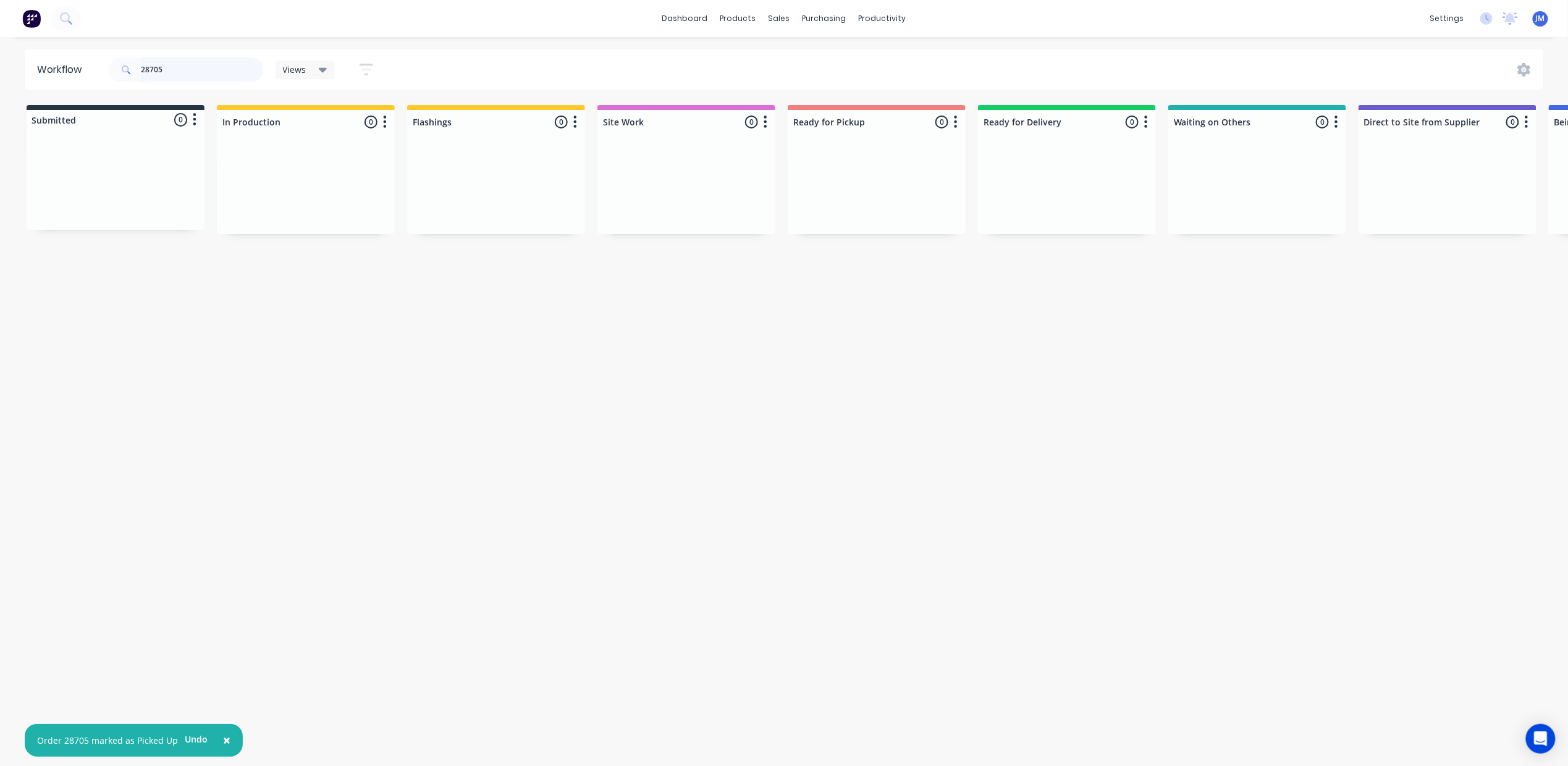
click at [177, 72] on input "28705" at bounding box center [201, 70] width 122 height 25
type input "2"
click at [124, 175] on p "Gold Coast Plumbing Experts" at bounding box center [115, 175] width 156 height 11
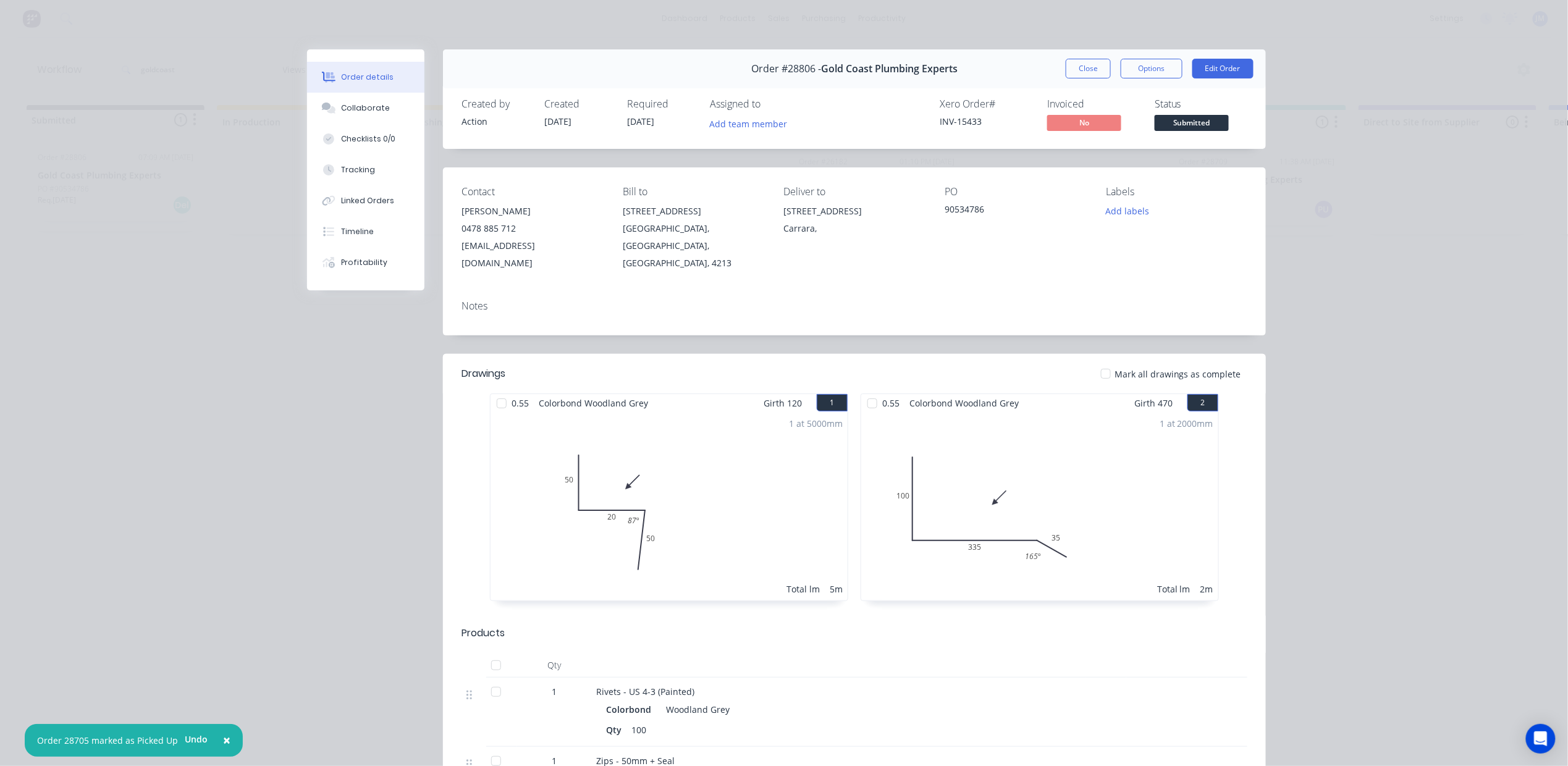
drag, startPoint x: 1060, startPoint y: 70, endPoint x: 1046, endPoint y: 77, distance: 15.7
click at [1066, 70] on button "Close" at bounding box center [1088, 69] width 45 height 20
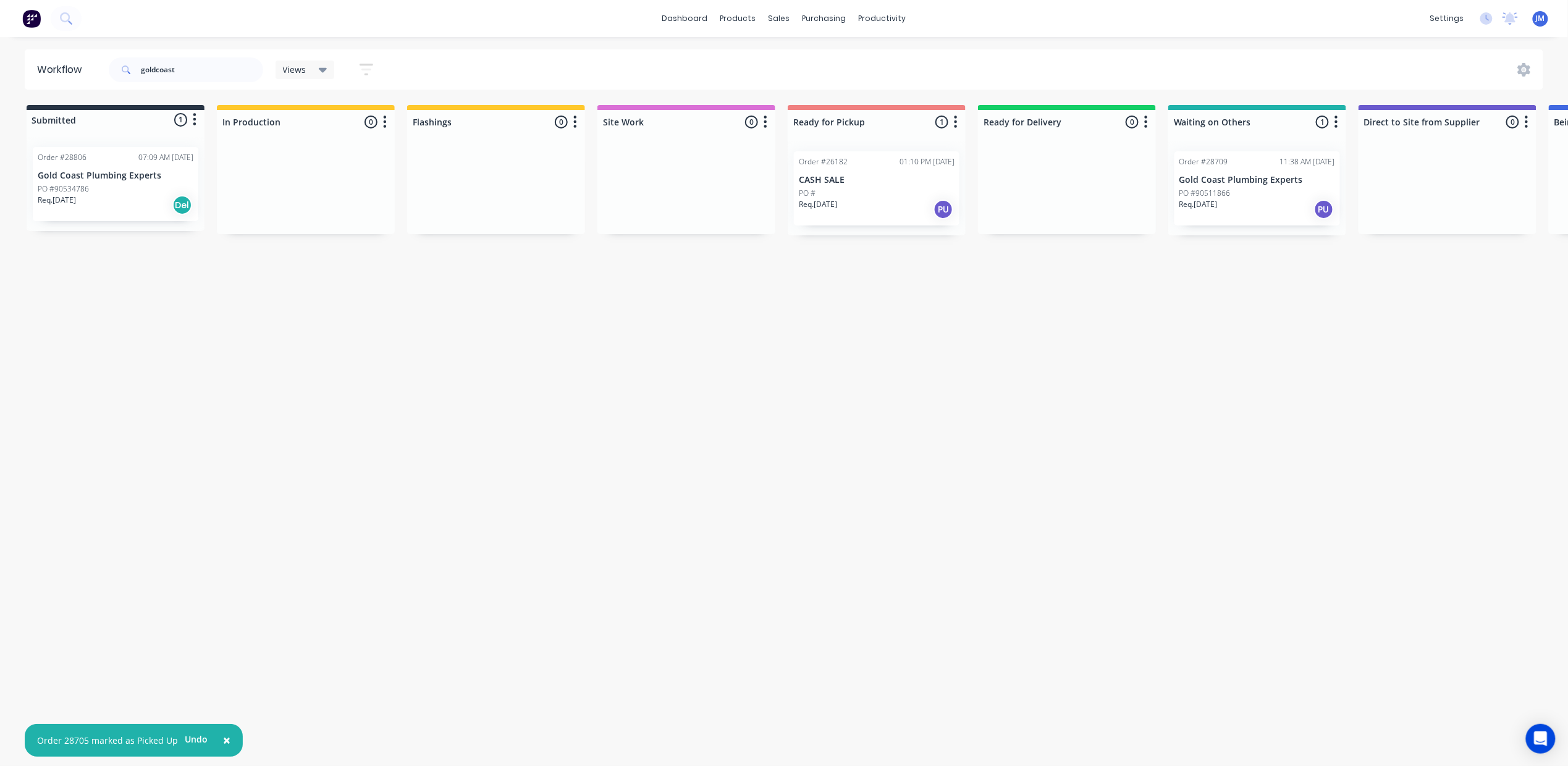
click at [905, 186] on div "Order #26182 01:10 PM [DATE] CASH SALE PO # Req. [DATE] PU" at bounding box center [877, 188] width 165 height 74
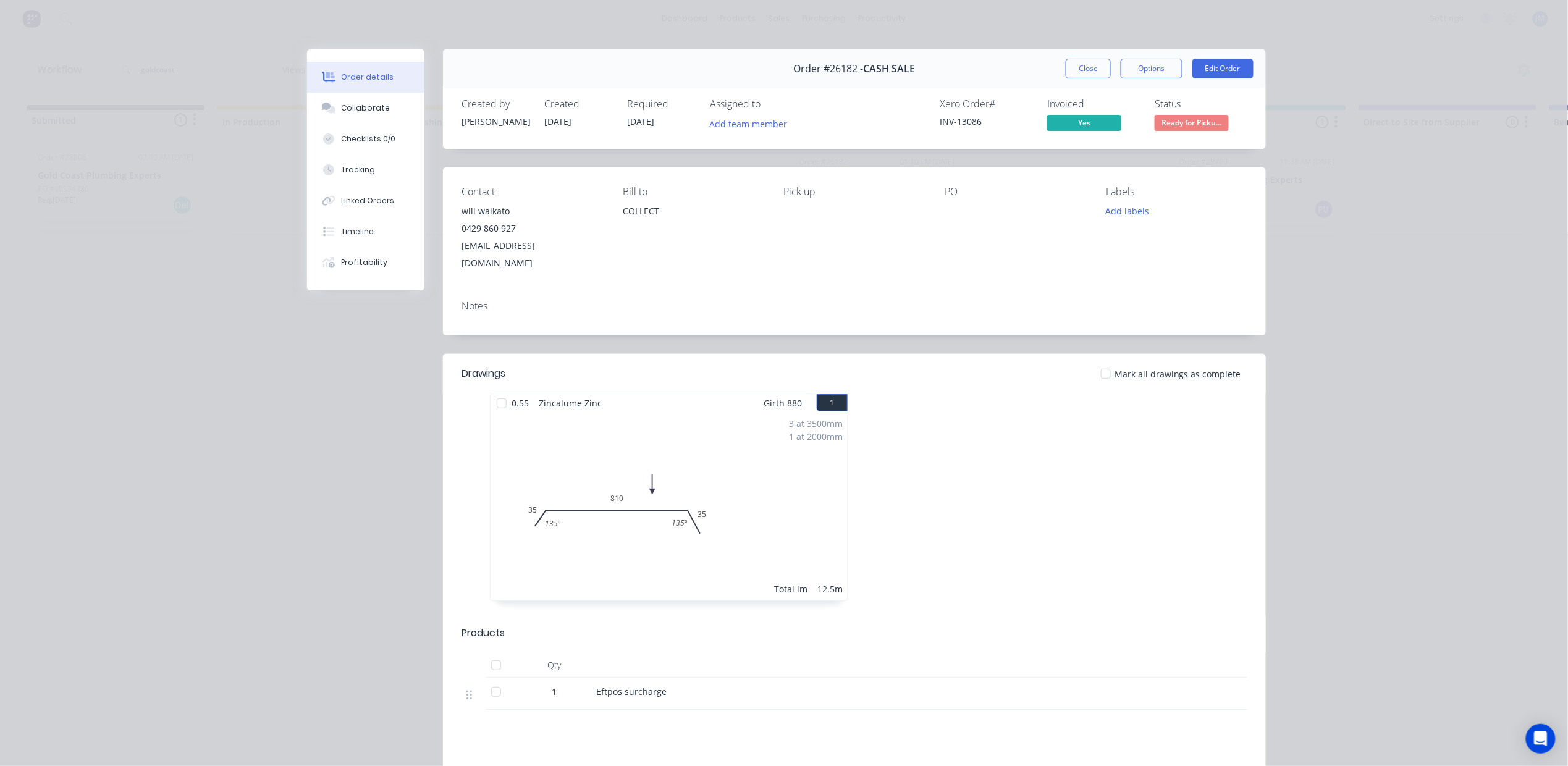
drag, startPoint x: 1064, startPoint y: 63, endPoint x: 1022, endPoint y: 80, distance: 45.3
click at [1066, 63] on button "Close" at bounding box center [1088, 69] width 45 height 20
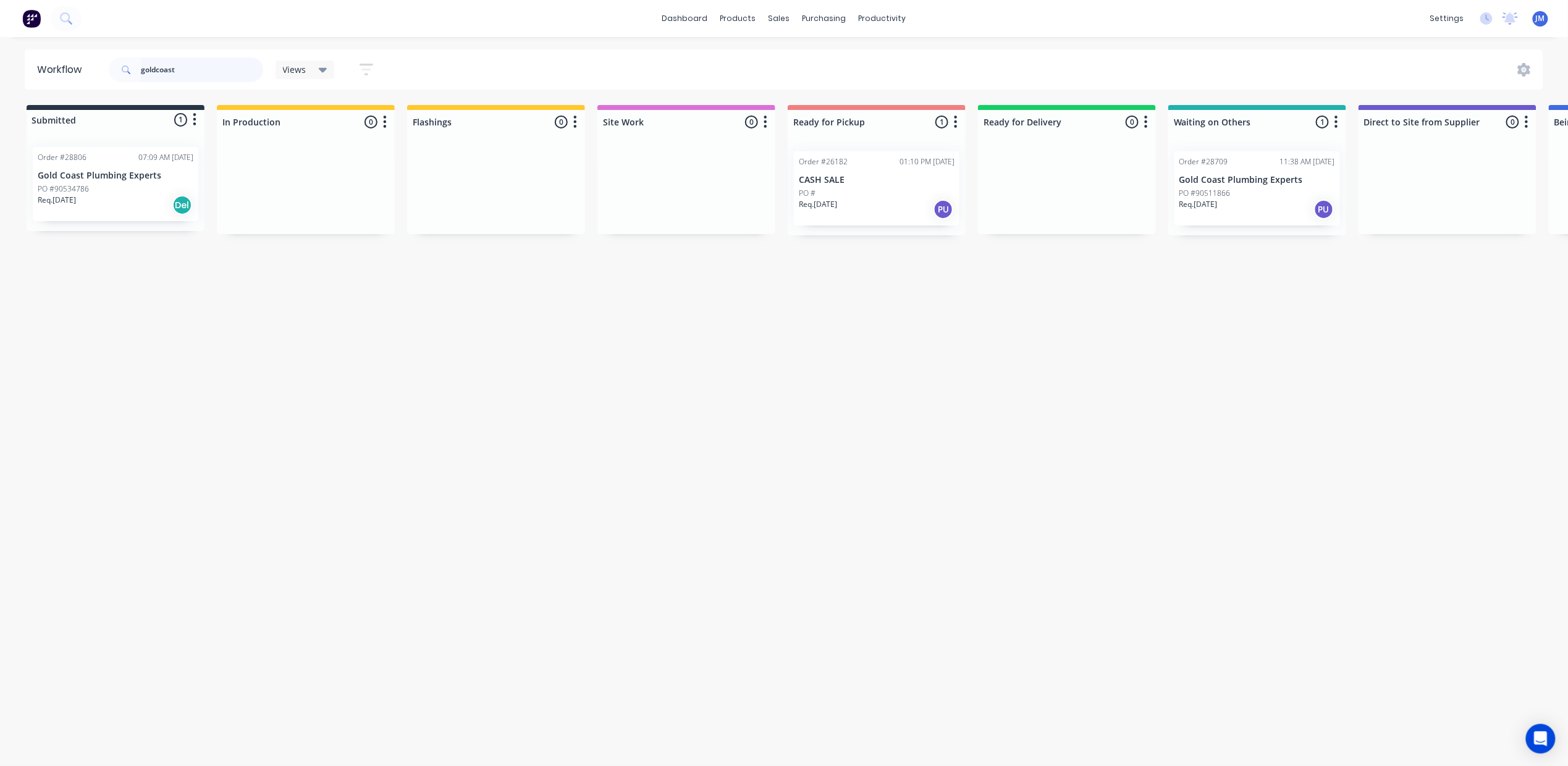
click at [156, 70] on input "goldcoast" at bounding box center [201, 70] width 122 height 25
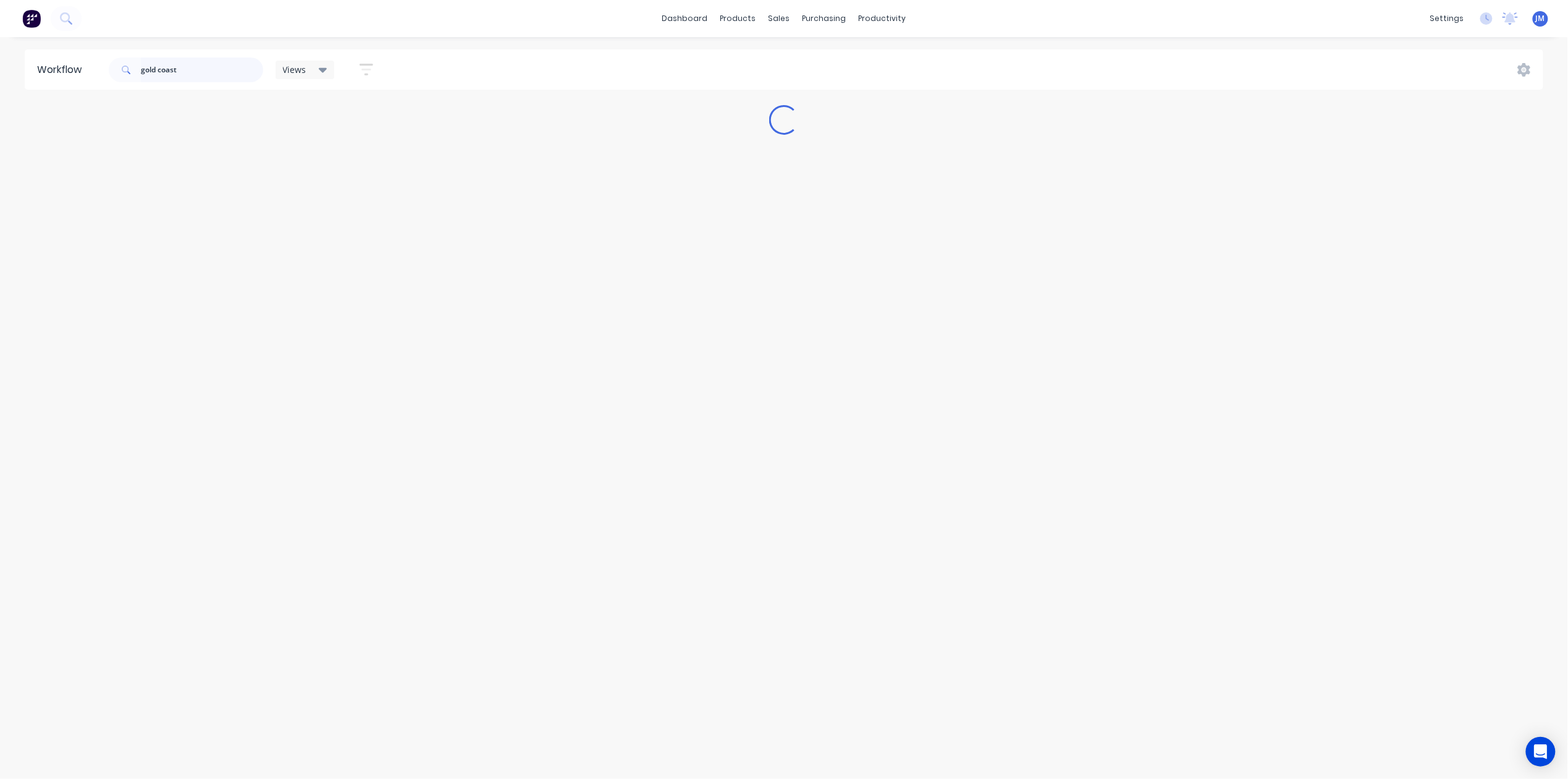
click at [186, 70] on input "gold coast" at bounding box center [201, 70] width 122 height 25
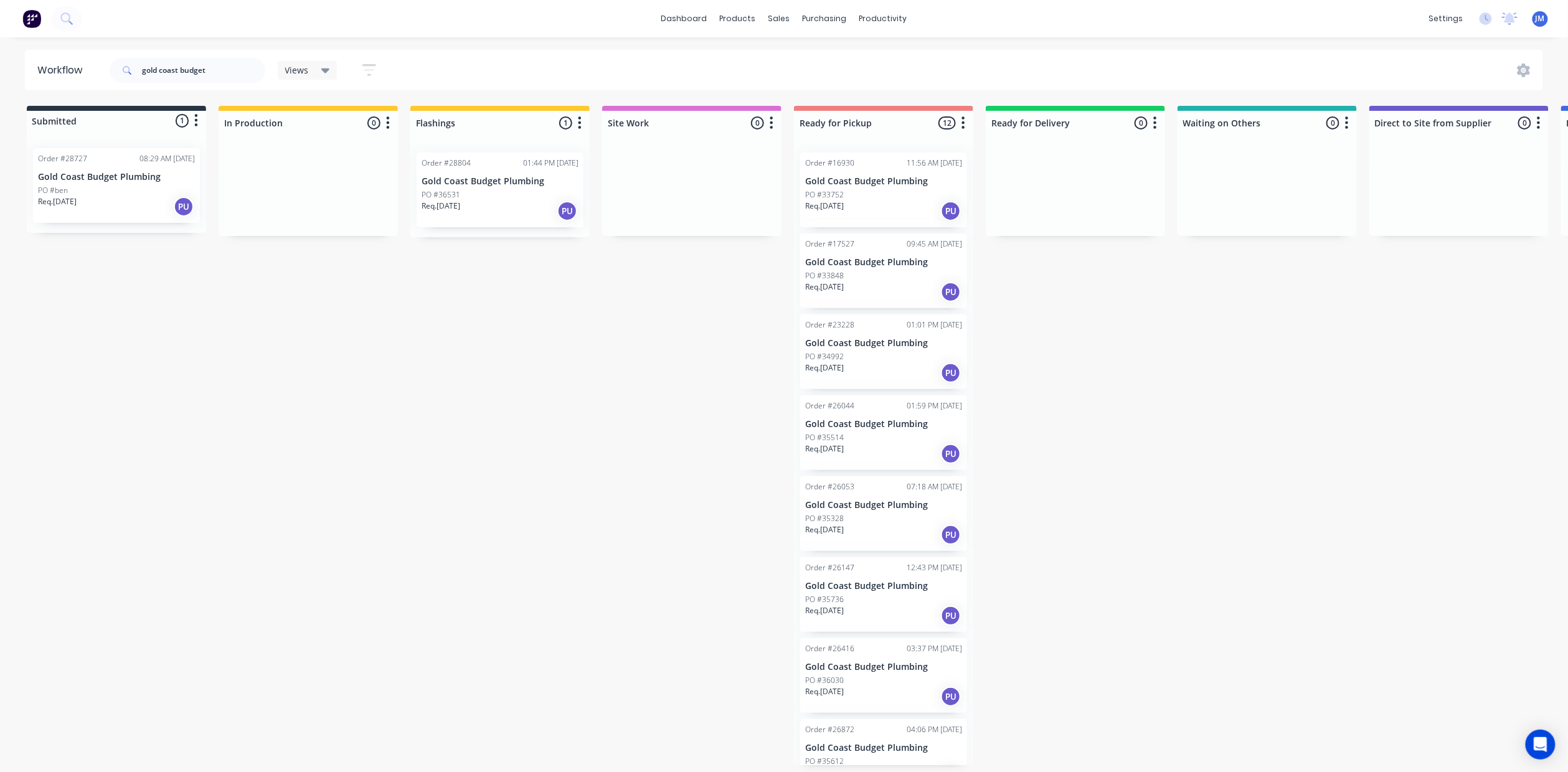
click at [102, 194] on div "PO #ben" at bounding box center [116, 191] width 157 height 12
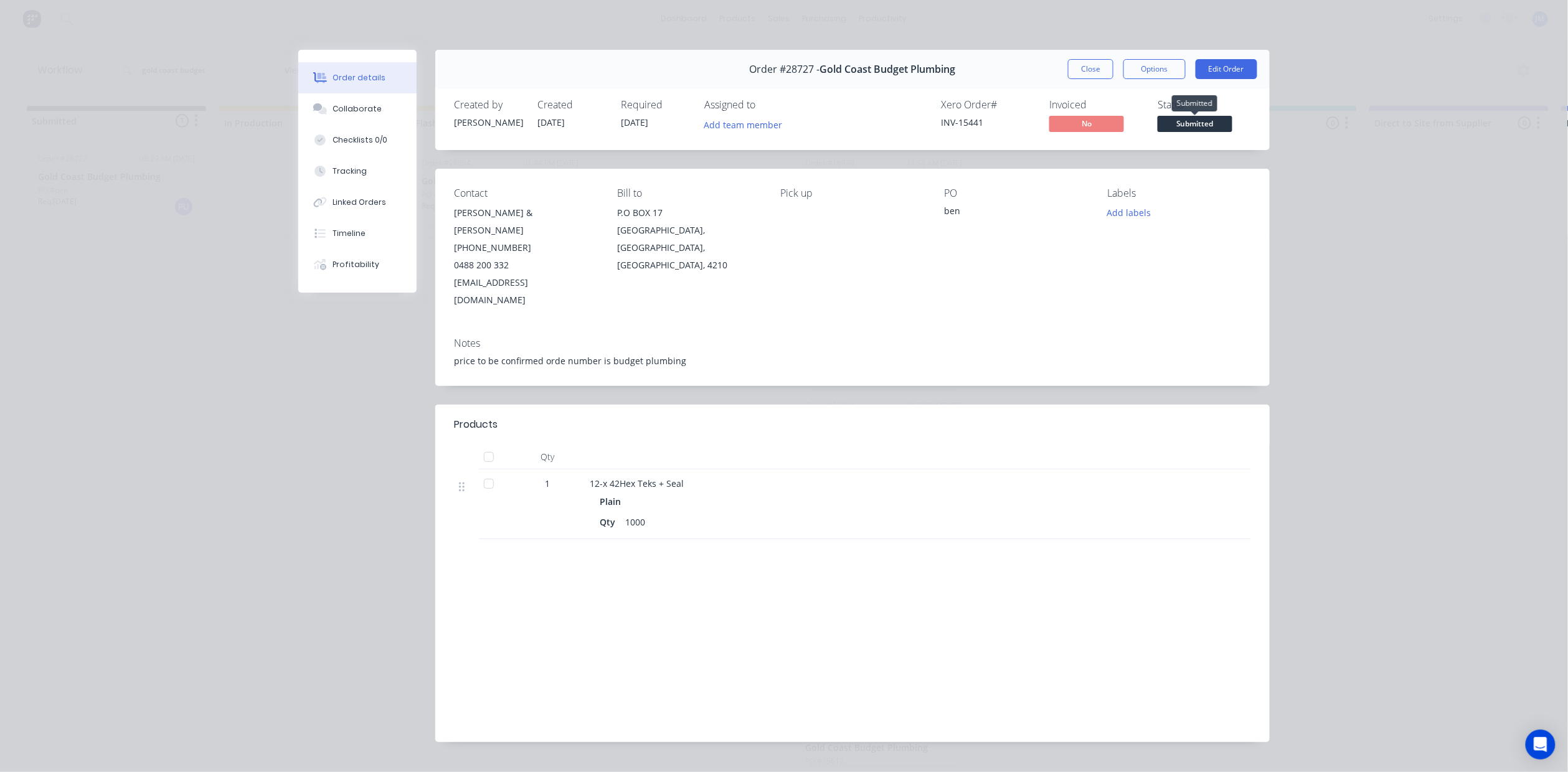
click at [1198, 125] on span "Submitted" at bounding box center [1195, 123] width 75 height 16
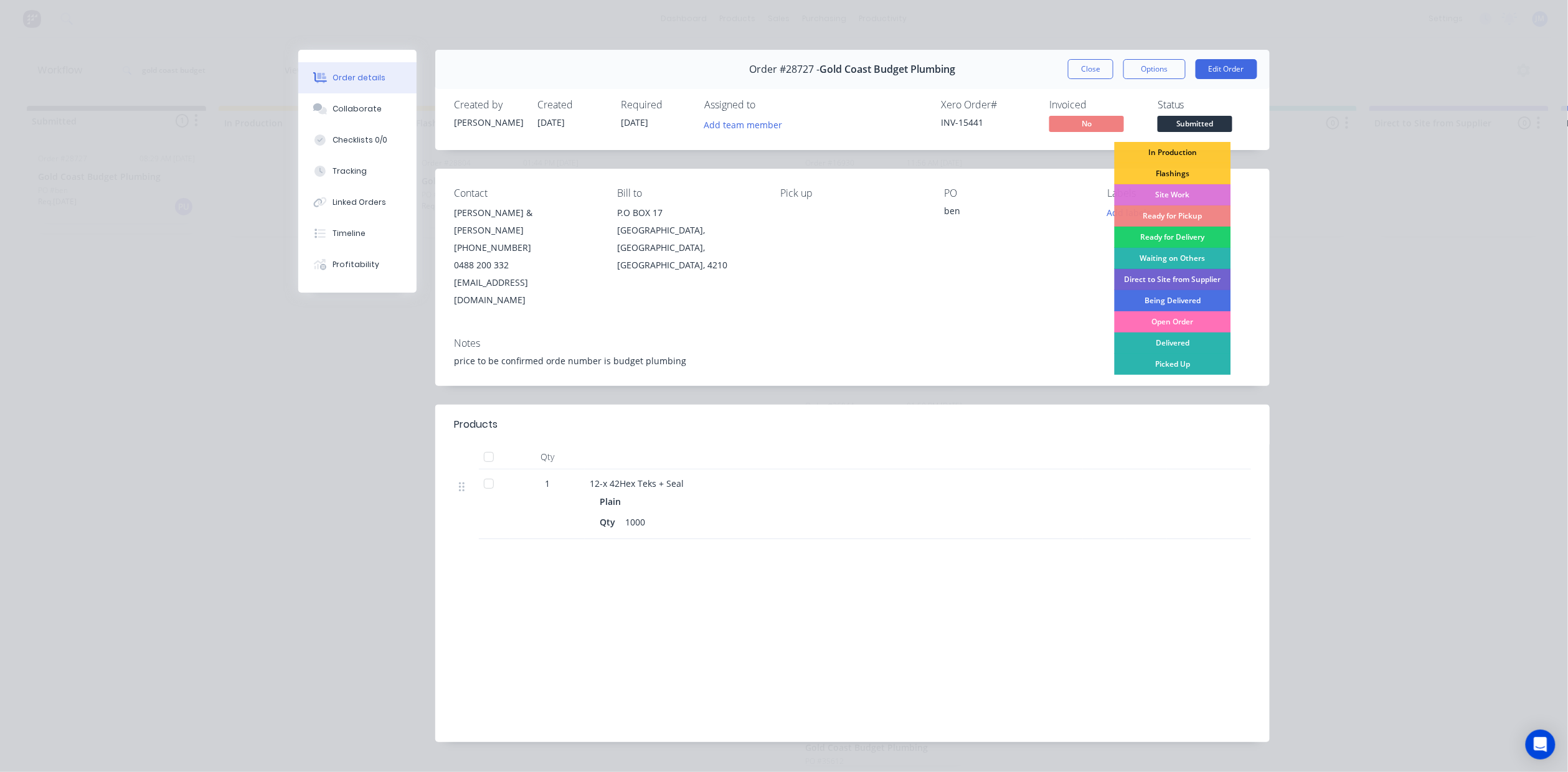
click at [1174, 370] on div "Picked Up" at bounding box center [1173, 365] width 116 height 21
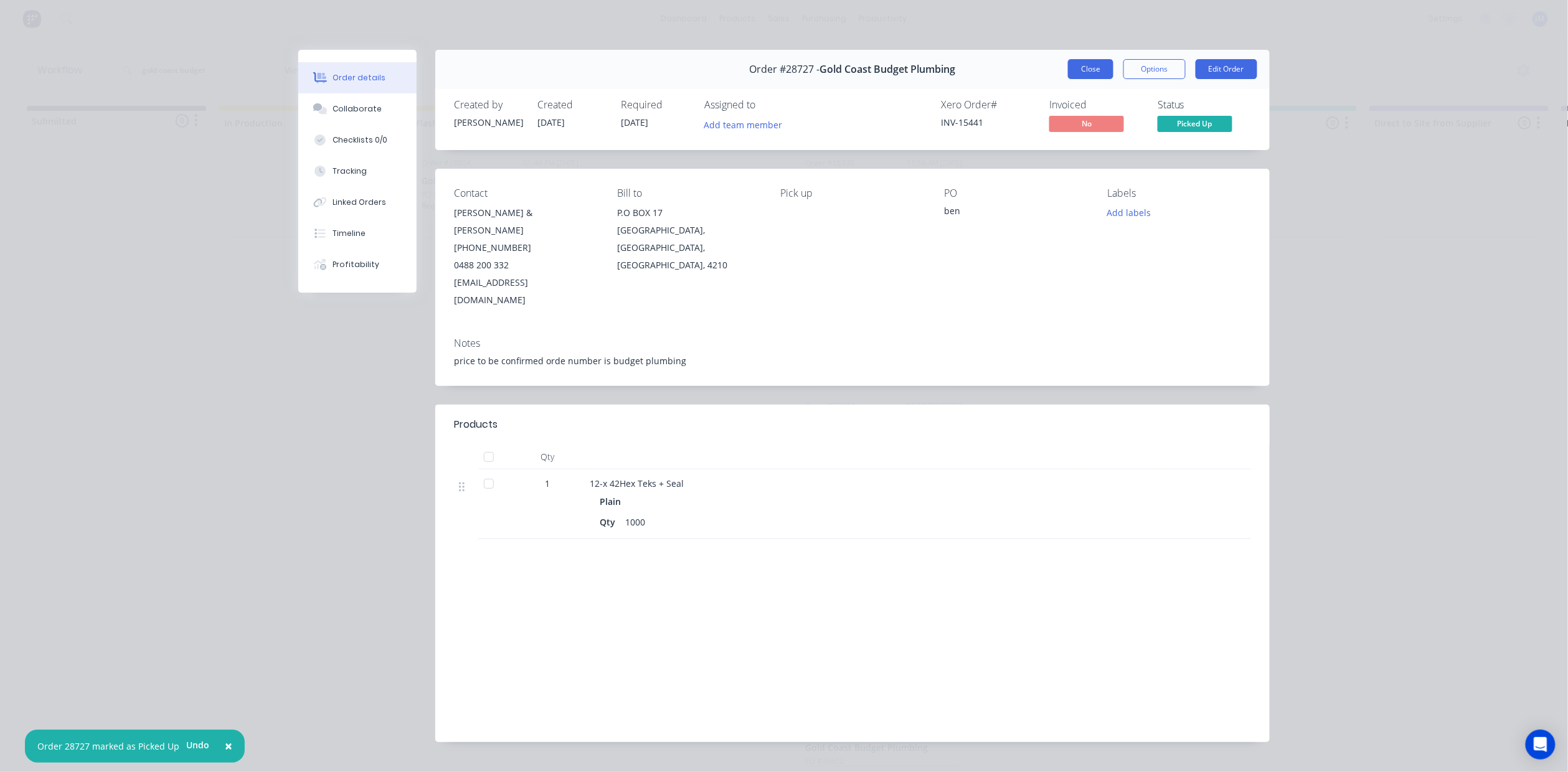
click at [1089, 67] on button "Close" at bounding box center [1090, 69] width 45 height 20
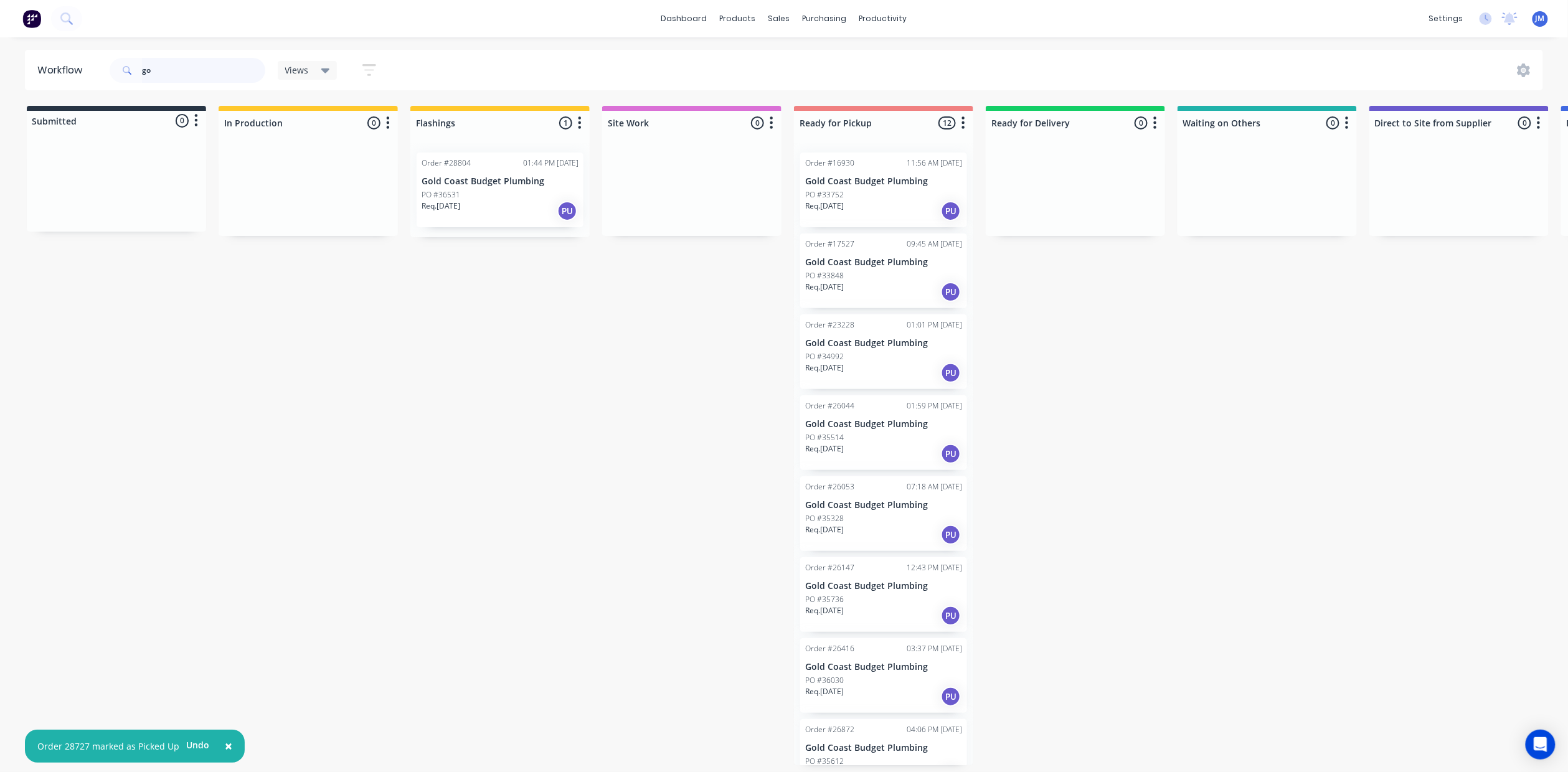
type input "g"
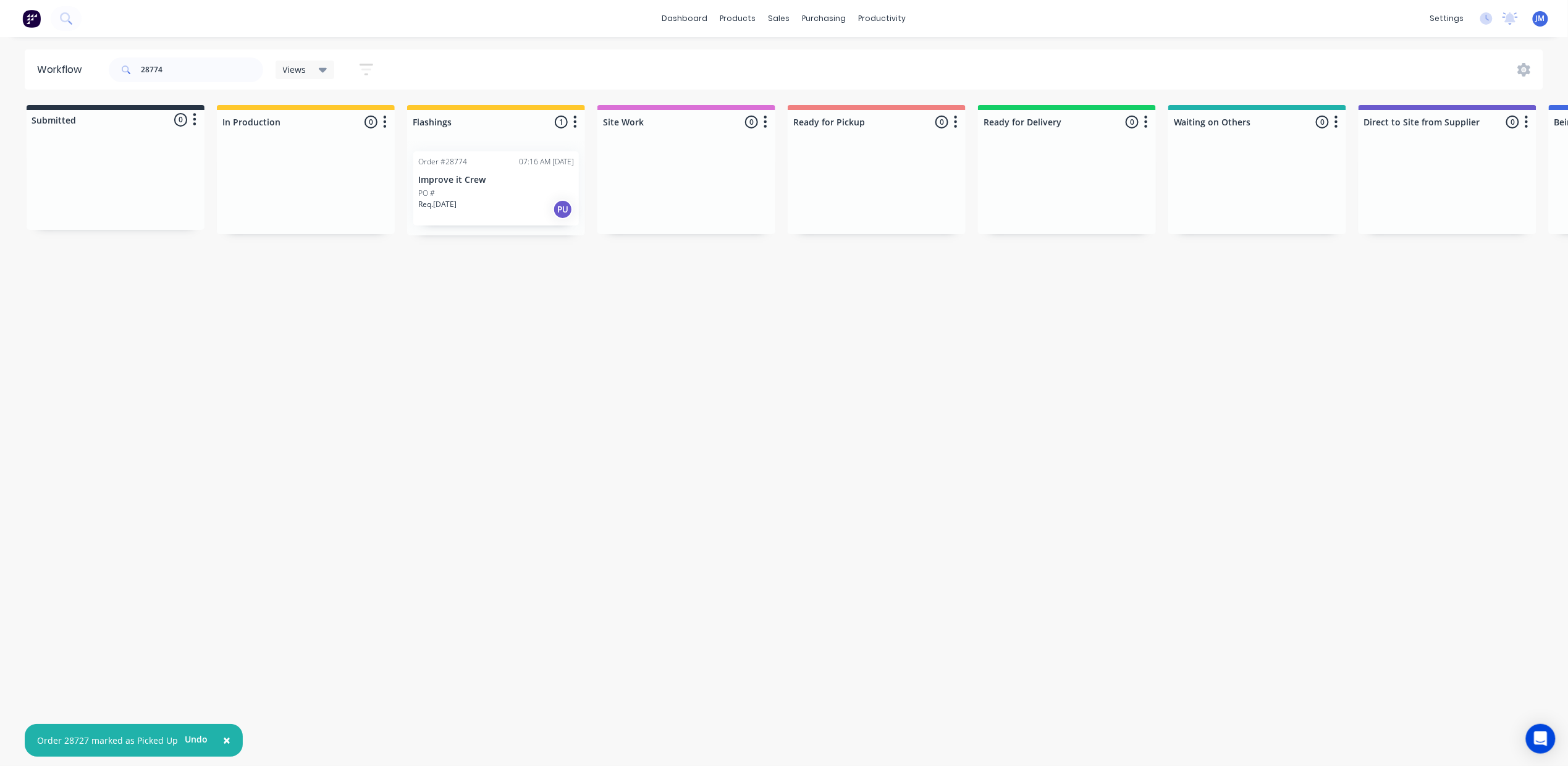
drag, startPoint x: 434, startPoint y: 181, endPoint x: 603, endPoint y: 264, distance: 188.3
click at [542, 302] on div "Mark as Picked Up" at bounding box center [500, 299] width 124 height 25
click at [185, 79] on input "28774" at bounding box center [201, 70] width 122 height 25
type input "2"
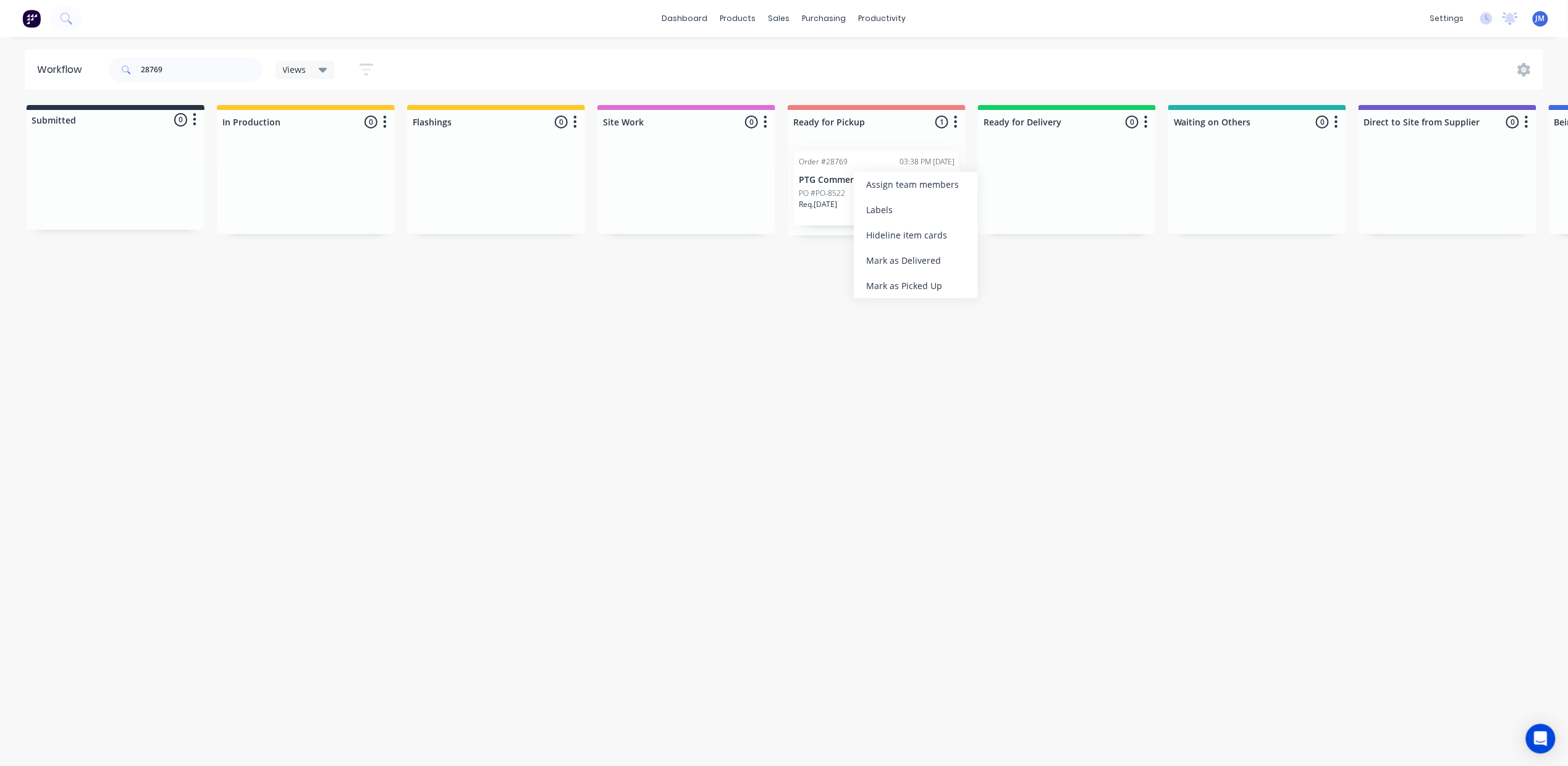
drag, startPoint x: 888, startPoint y: 285, endPoint x: 347, endPoint y: 215, distance: 545.5
click at [888, 283] on div "Mark as Picked Up" at bounding box center [916, 286] width 124 height 25
click at [188, 62] on input "28769" at bounding box center [201, 70] width 122 height 25
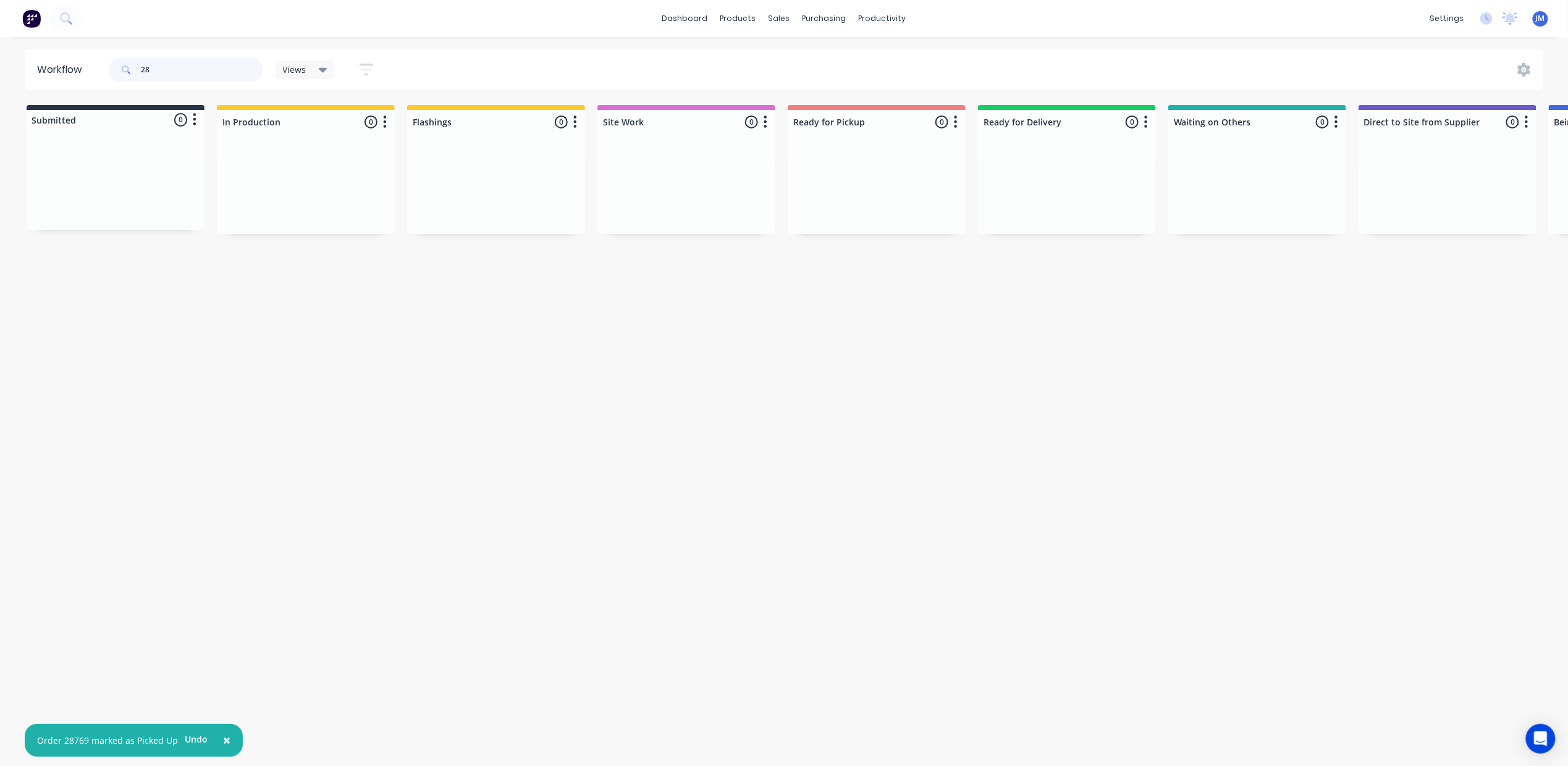
type input "2"
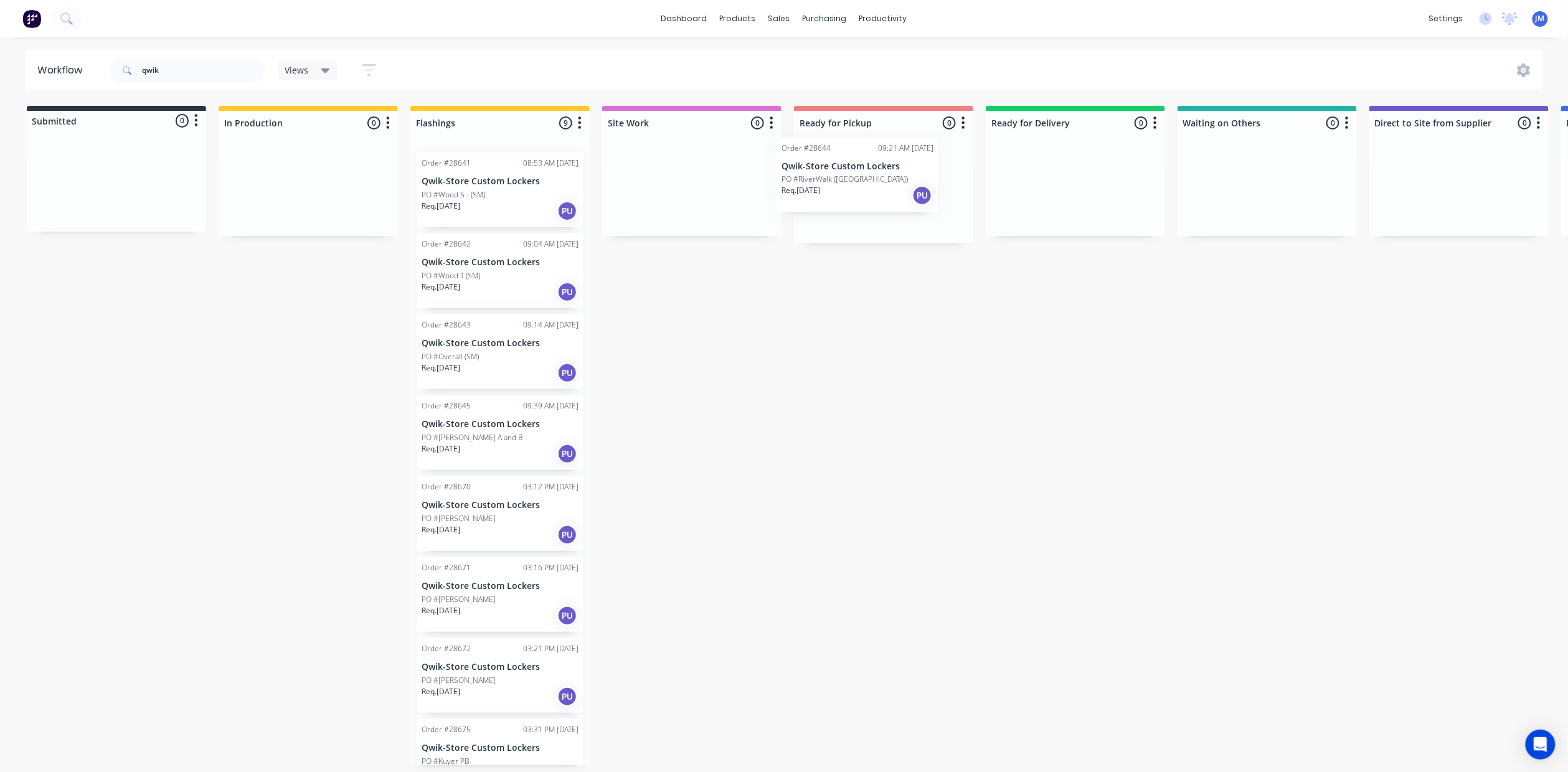
drag, startPoint x: 491, startPoint y: 428, endPoint x: 837, endPoint y: 160, distance: 437.7
click at [859, 167] on div "Submitted 0 Status colour #273444 hex #273444 Save Cancel Summaries Total order…" at bounding box center [1119, 435] width 2257 height 659
drag, startPoint x: 567, startPoint y: 470, endPoint x: 888, endPoint y: 172, distance: 438.0
click at [889, 174] on div "Submitted 0 Status colour #273444 hex #273444 Save Cancel Summaries Total order…" at bounding box center [1119, 435] width 2257 height 659
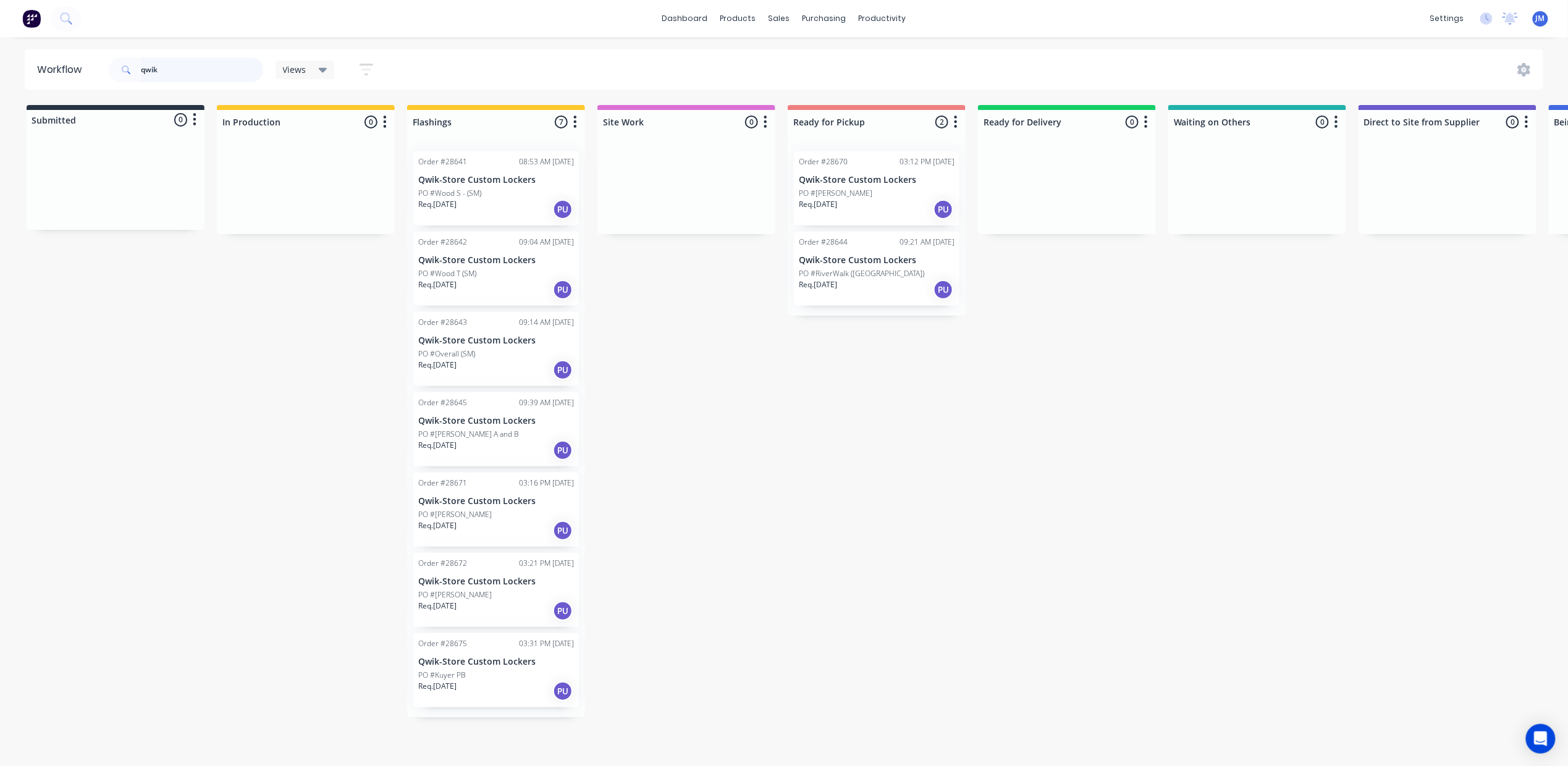
click at [187, 58] on input "qwik" at bounding box center [201, 70] width 122 height 25
type input "q"
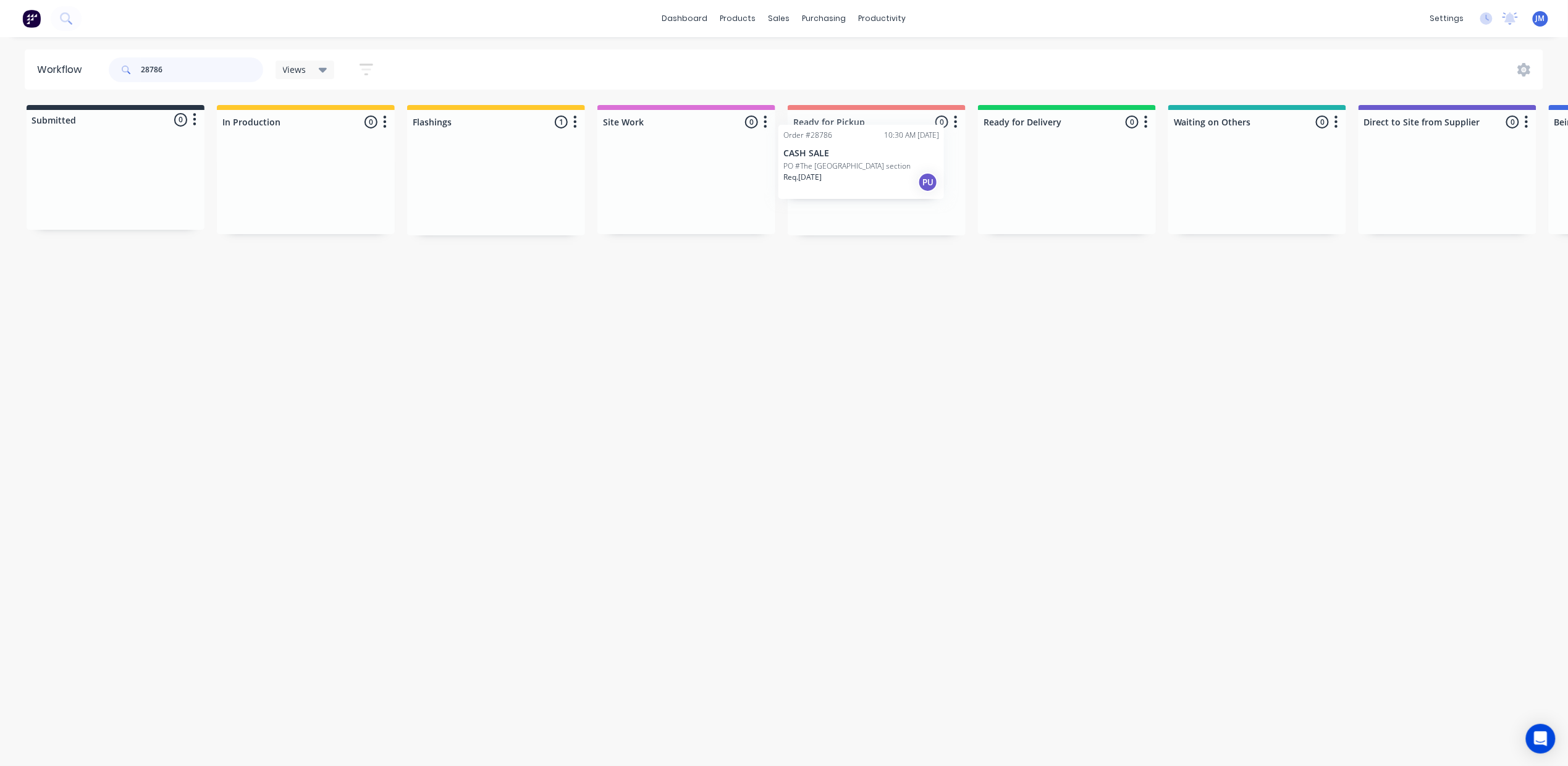
drag, startPoint x: 470, startPoint y: 185, endPoint x: 840, endPoint y: 155, distance: 371.2
click at [840, 155] on div "Submitted 0 Status colour #273444 hex #273444 Save Cancel Summaries Total order…" at bounding box center [1110, 169] width 2239 height 130
type input "2"
type input "10799"
click at [847, 48] on link "Purchase Orders" at bounding box center [876, 59] width 164 height 25
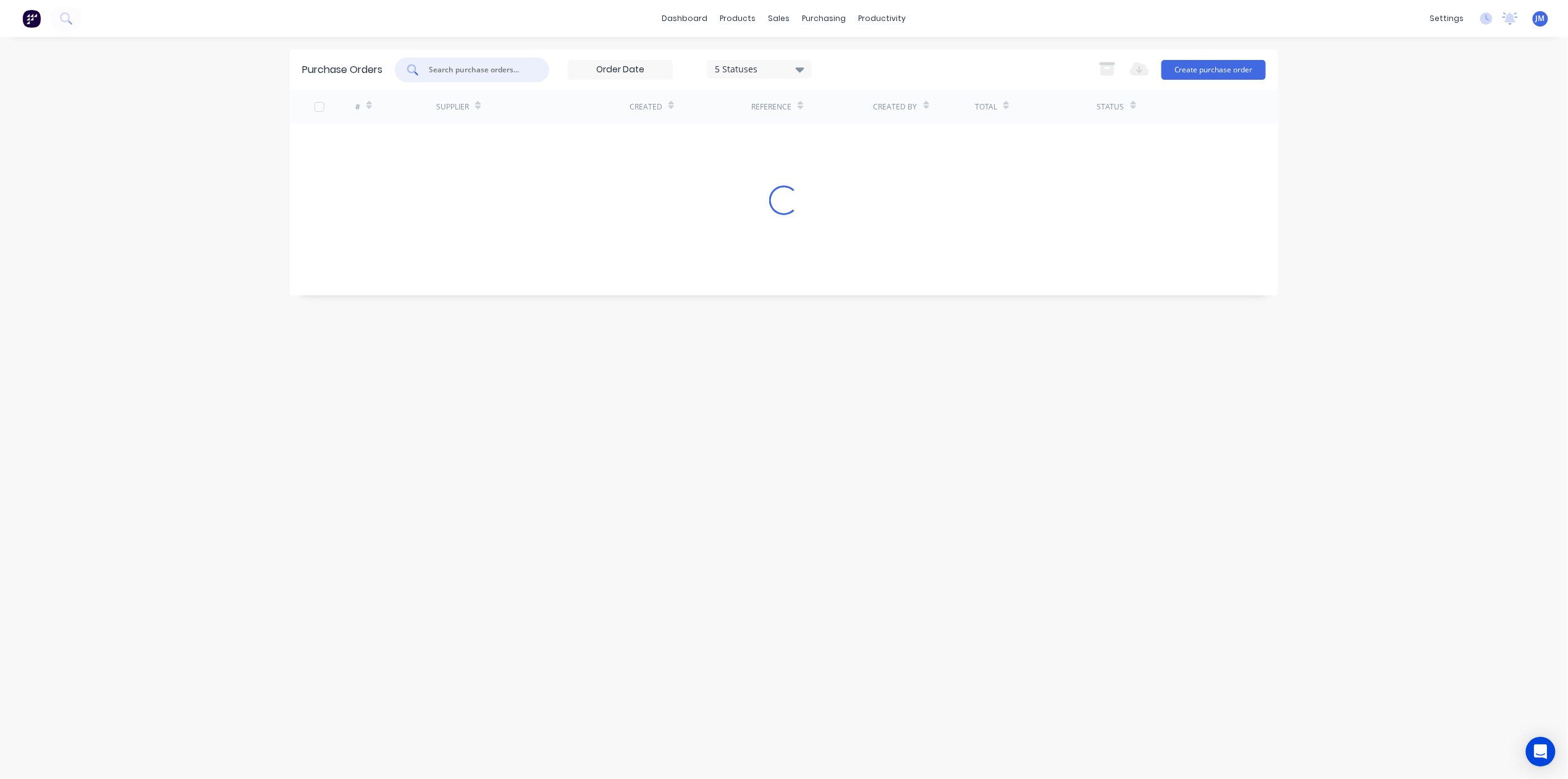
drag, startPoint x: 445, startPoint y: 63, endPoint x: 503, endPoint y: 70, distance: 58.4
click at [448, 65] on input "text" at bounding box center [478, 70] width 102 height 12
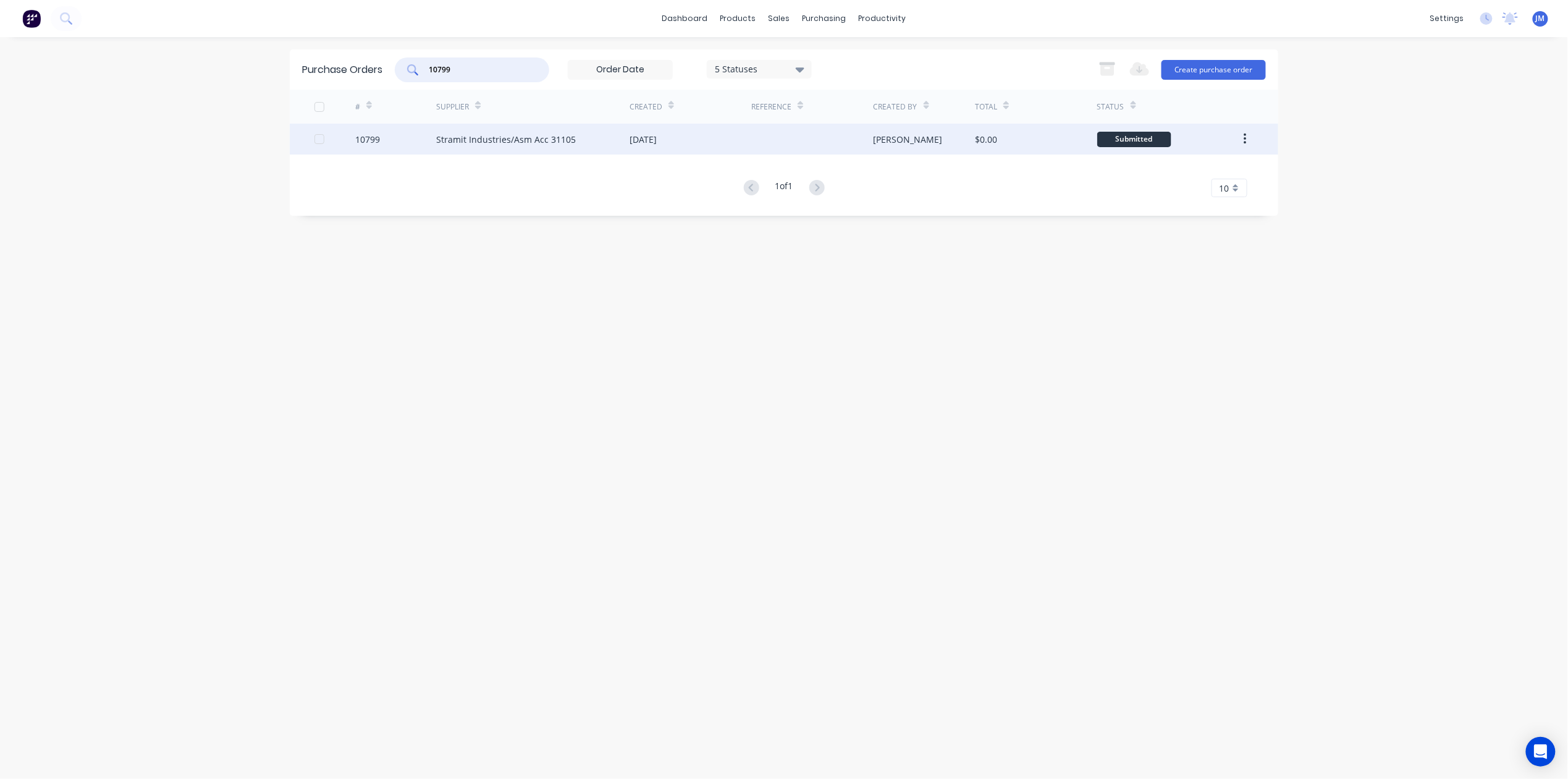
type input "10799"
click at [465, 137] on div "Stramit Industries/Asm Acc 31105" at bounding box center [506, 139] width 140 height 13
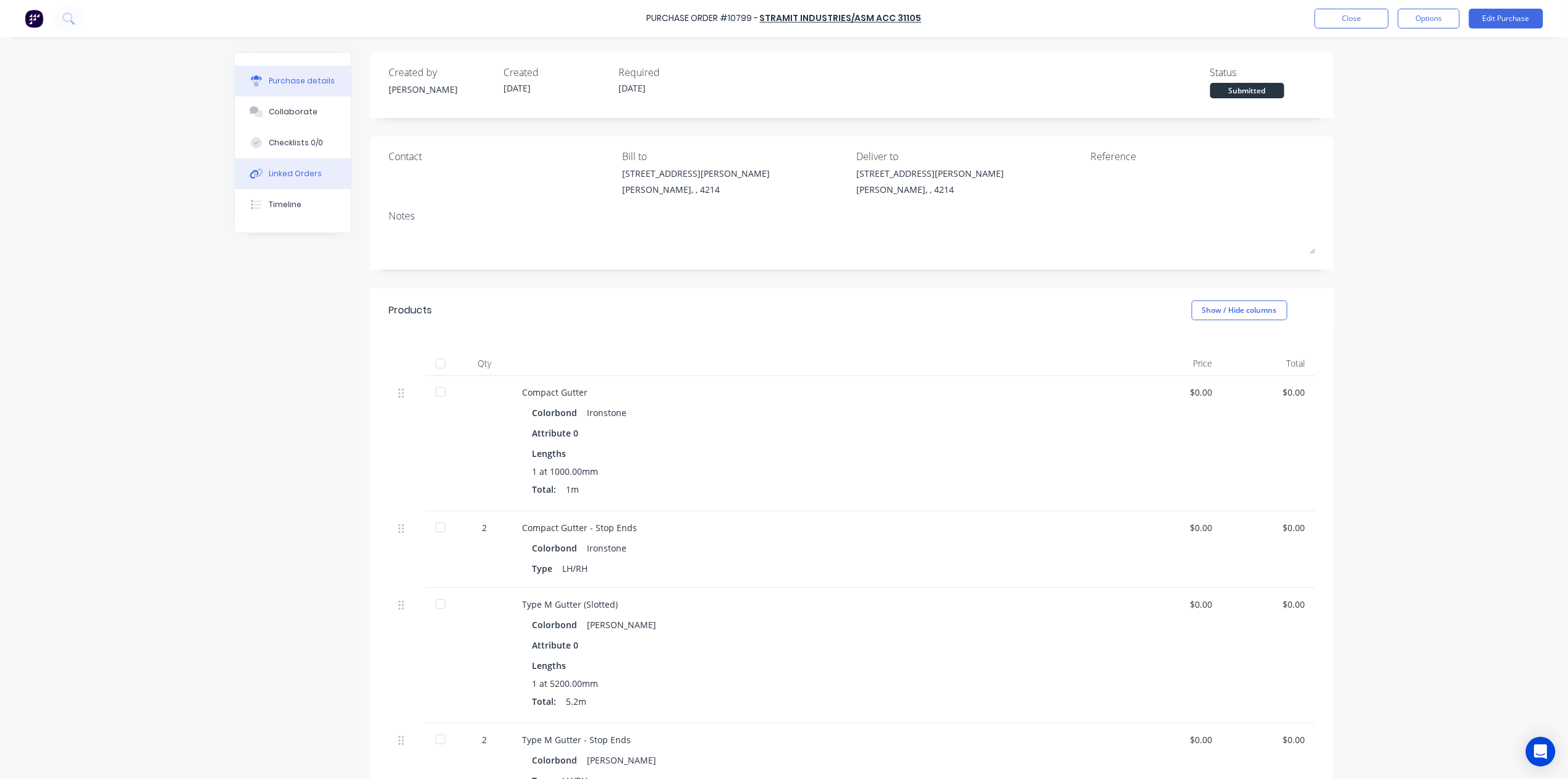
drag, startPoint x: 270, startPoint y: 168, endPoint x: 263, endPoint y: 170, distance: 7.3
click at [272, 168] on div "Linked Orders" at bounding box center [296, 174] width 53 height 11
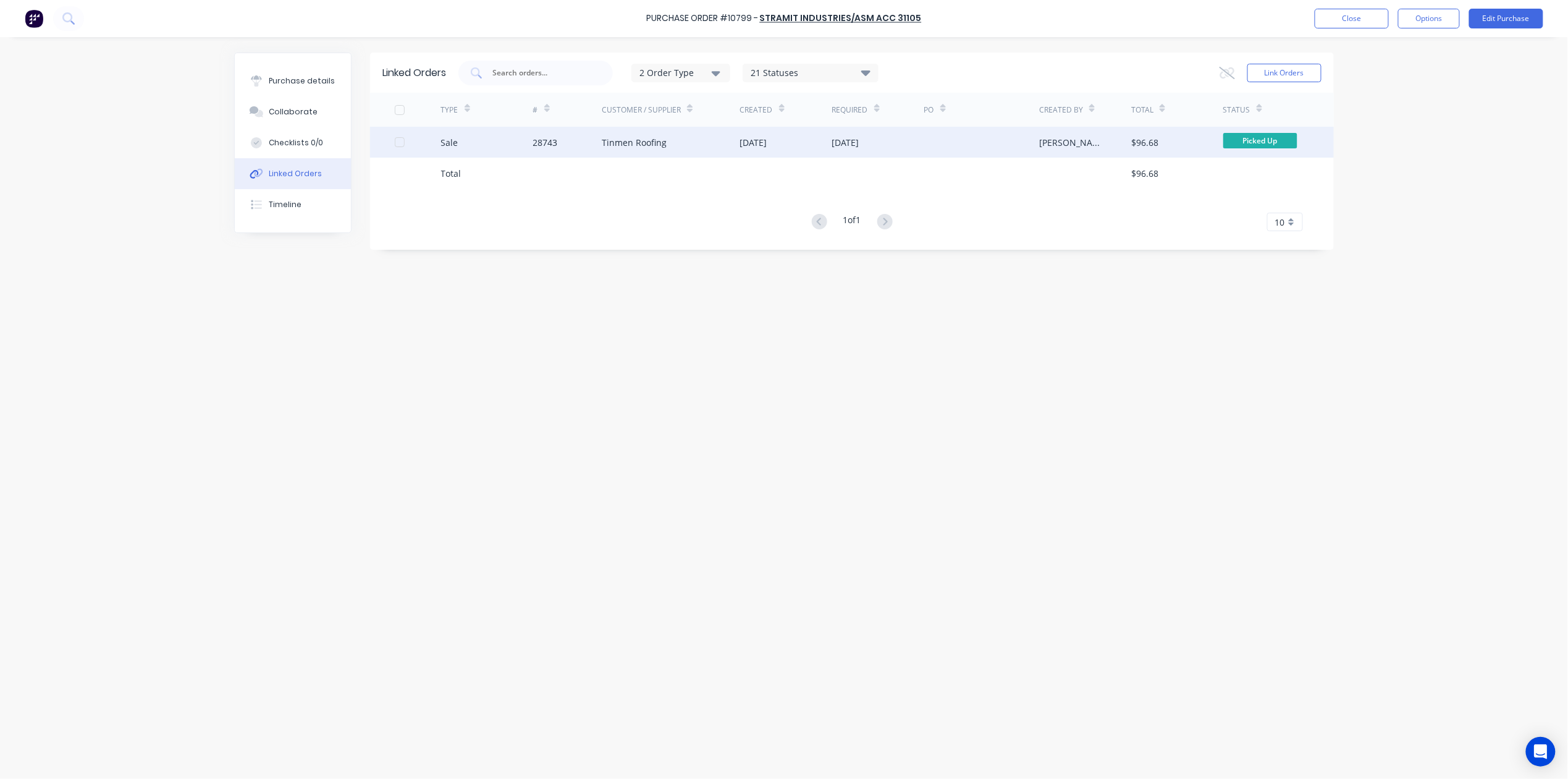
click at [605, 144] on div "Tinmen Roofing" at bounding box center [634, 143] width 65 height 13
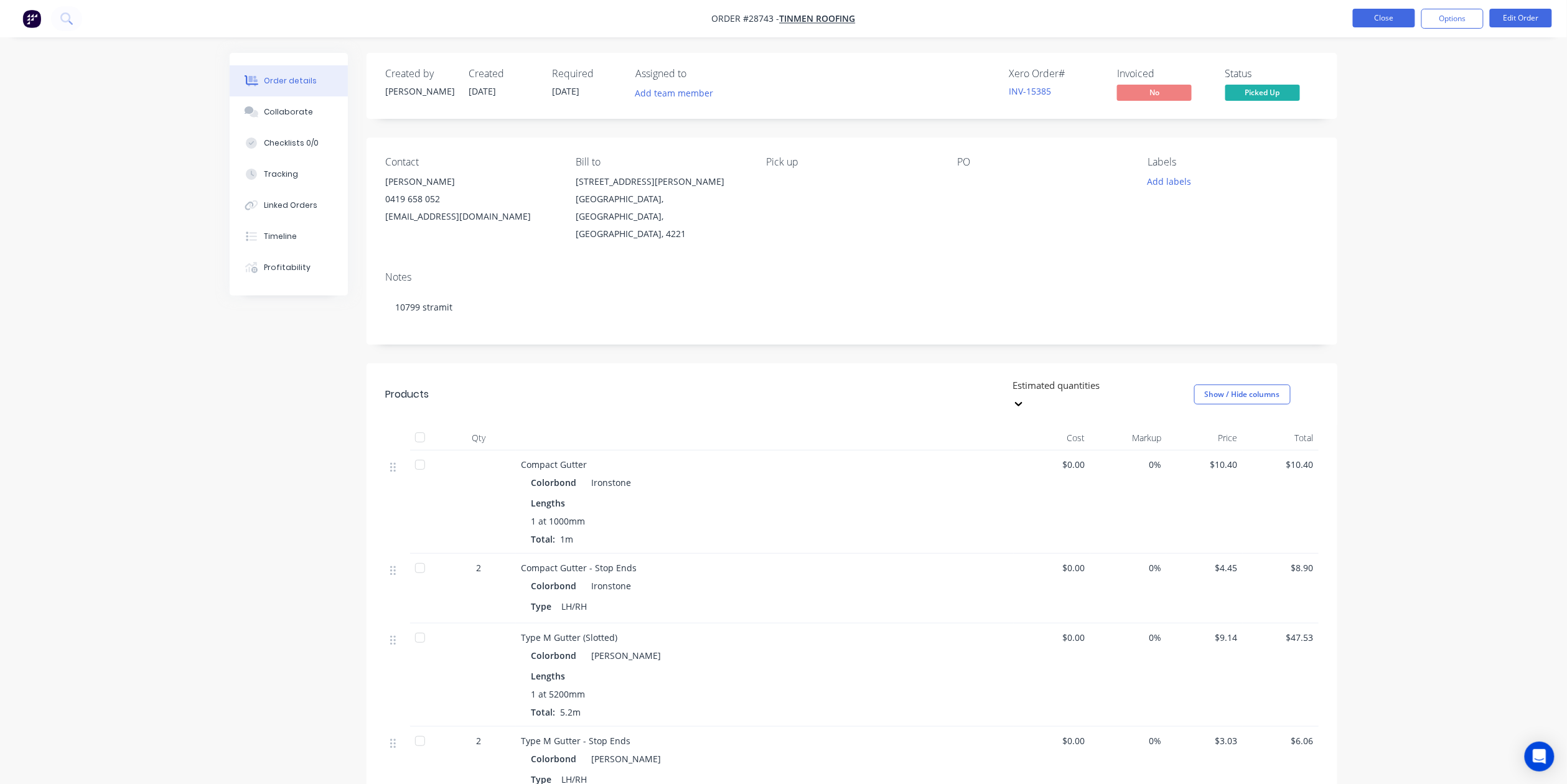
click at [1367, 15] on button "Close" at bounding box center [1383, 18] width 62 height 19
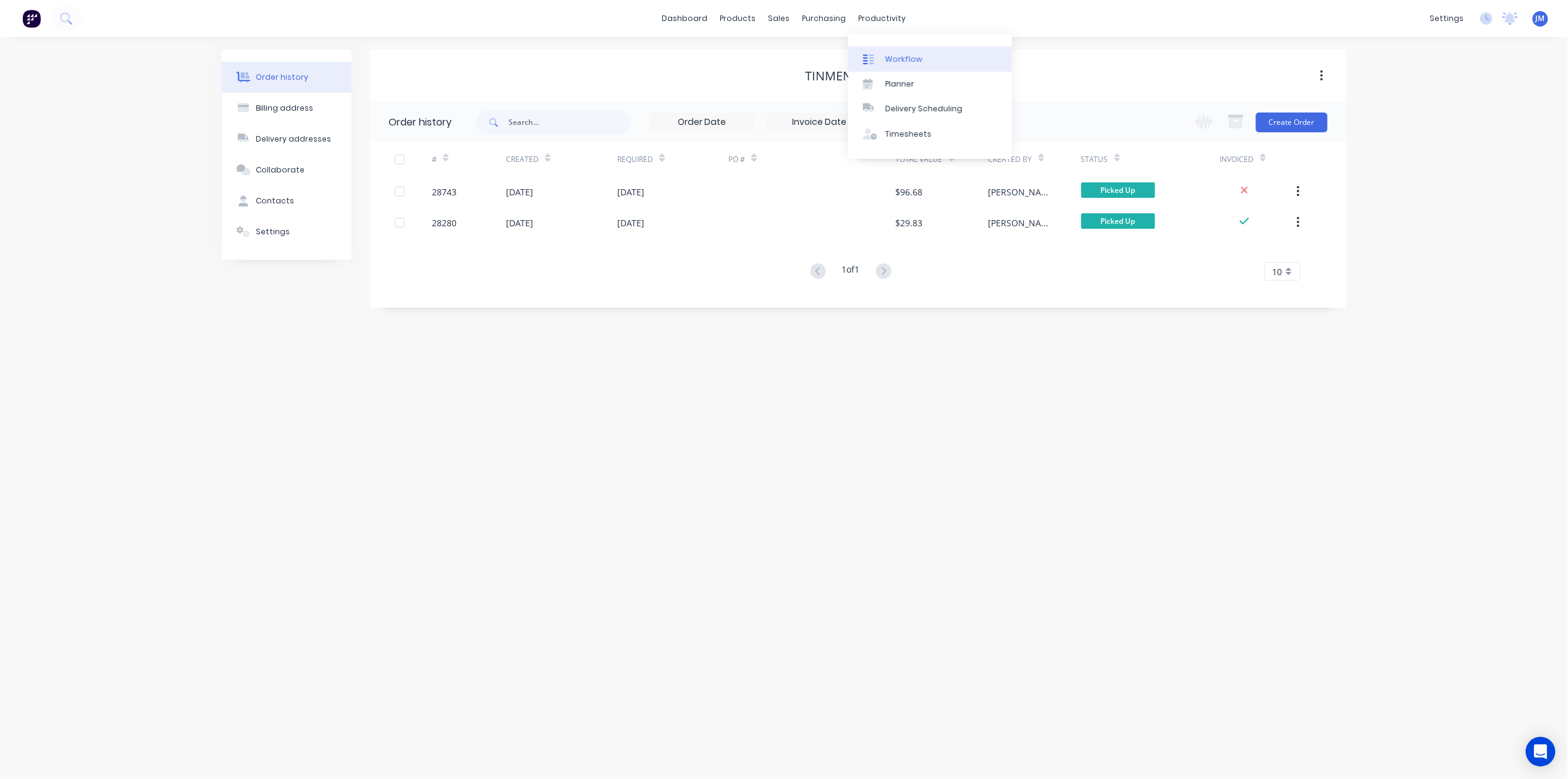
click at [877, 57] on div at bounding box center [872, 60] width 19 height 11
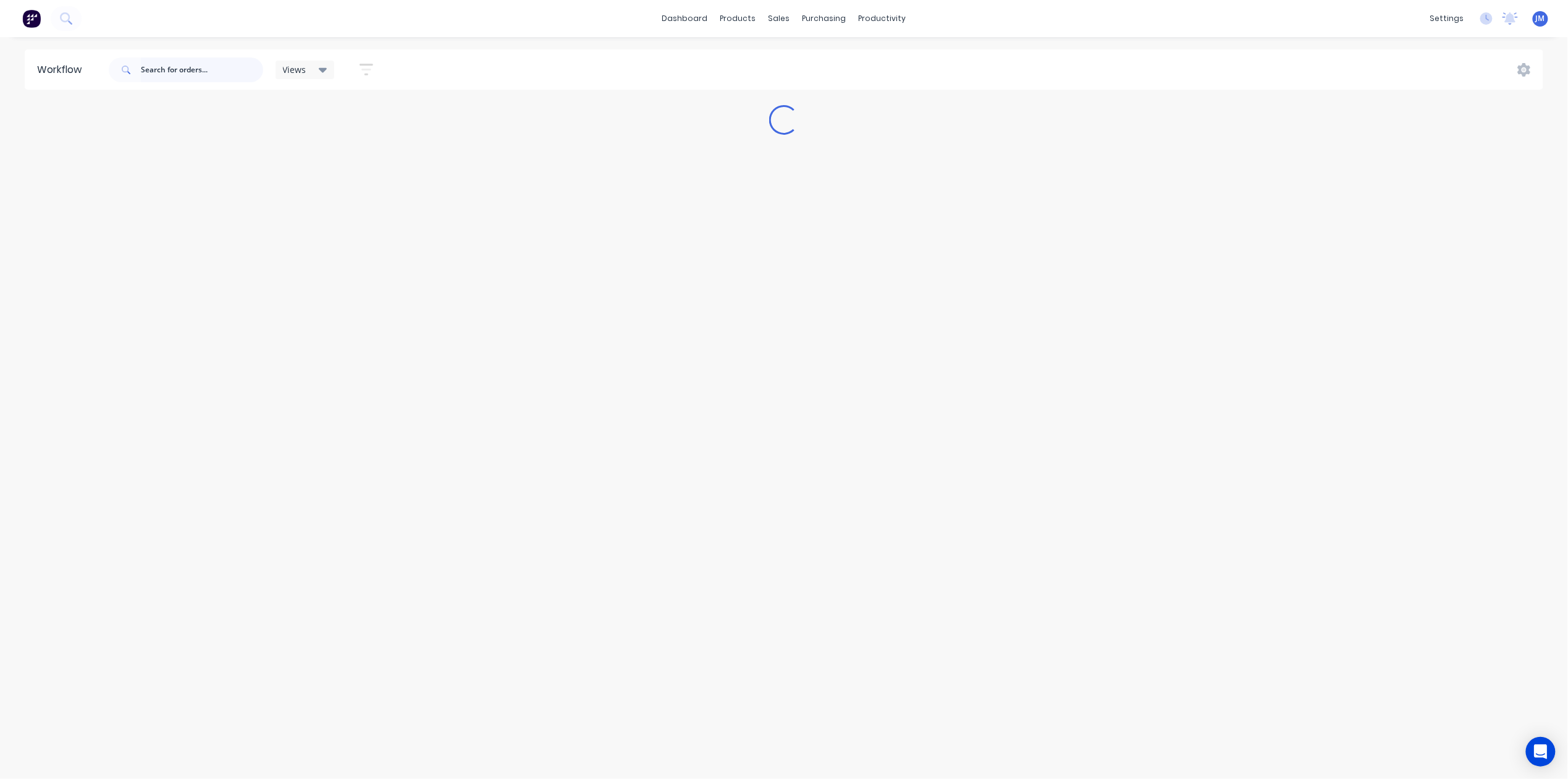
click at [167, 59] on input "text" at bounding box center [201, 70] width 122 height 25
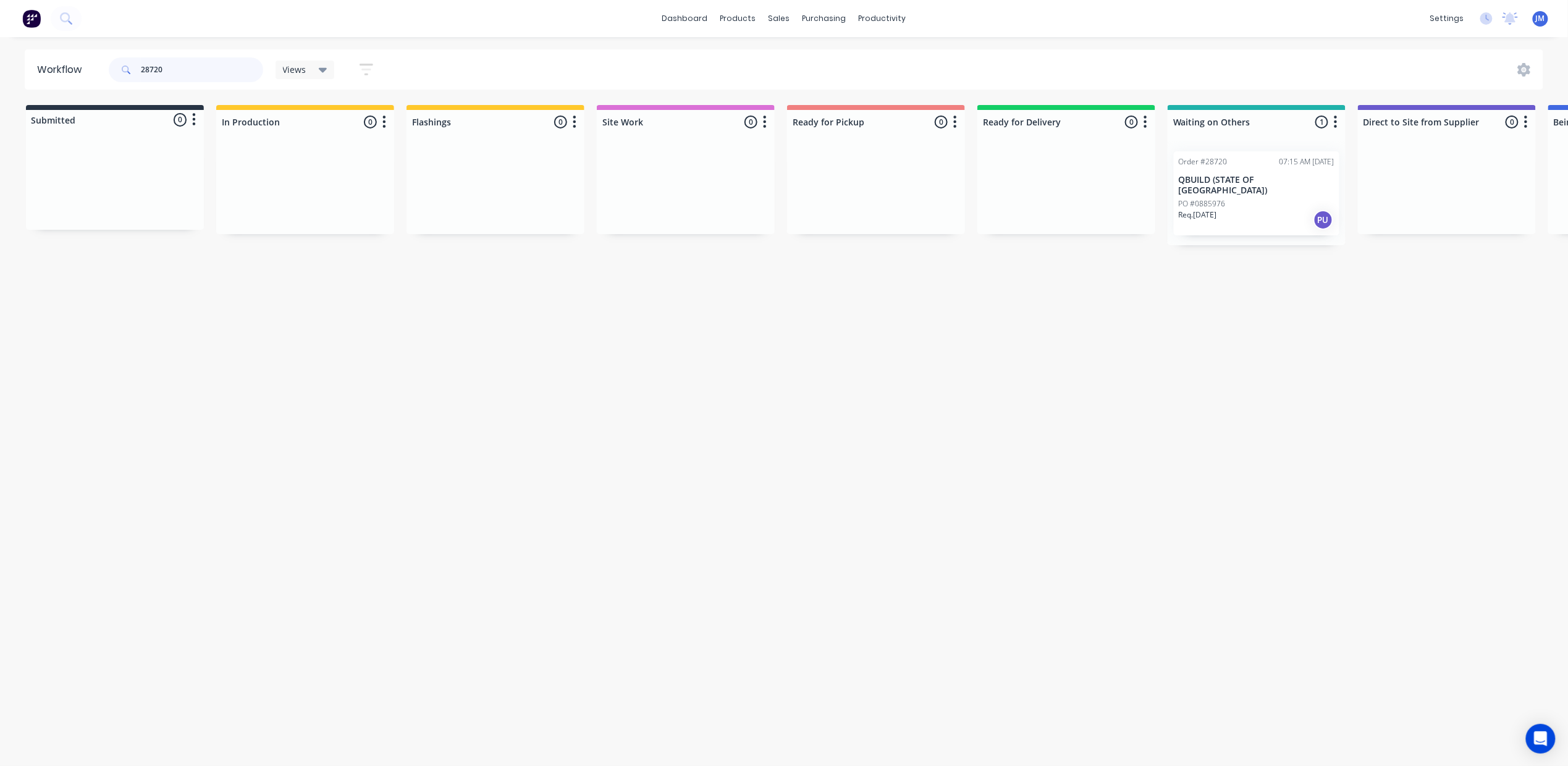
scroll to position [0, 7]
drag, startPoint x: 1214, startPoint y: 180, endPoint x: 844, endPoint y: 184, distance: 370.0
click at [844, 184] on div "Submitted 0 Status colour #273444 hex #273444 Save Cancel Summaries Total order…" at bounding box center [1104, 169] width 2239 height 130
type input "2"
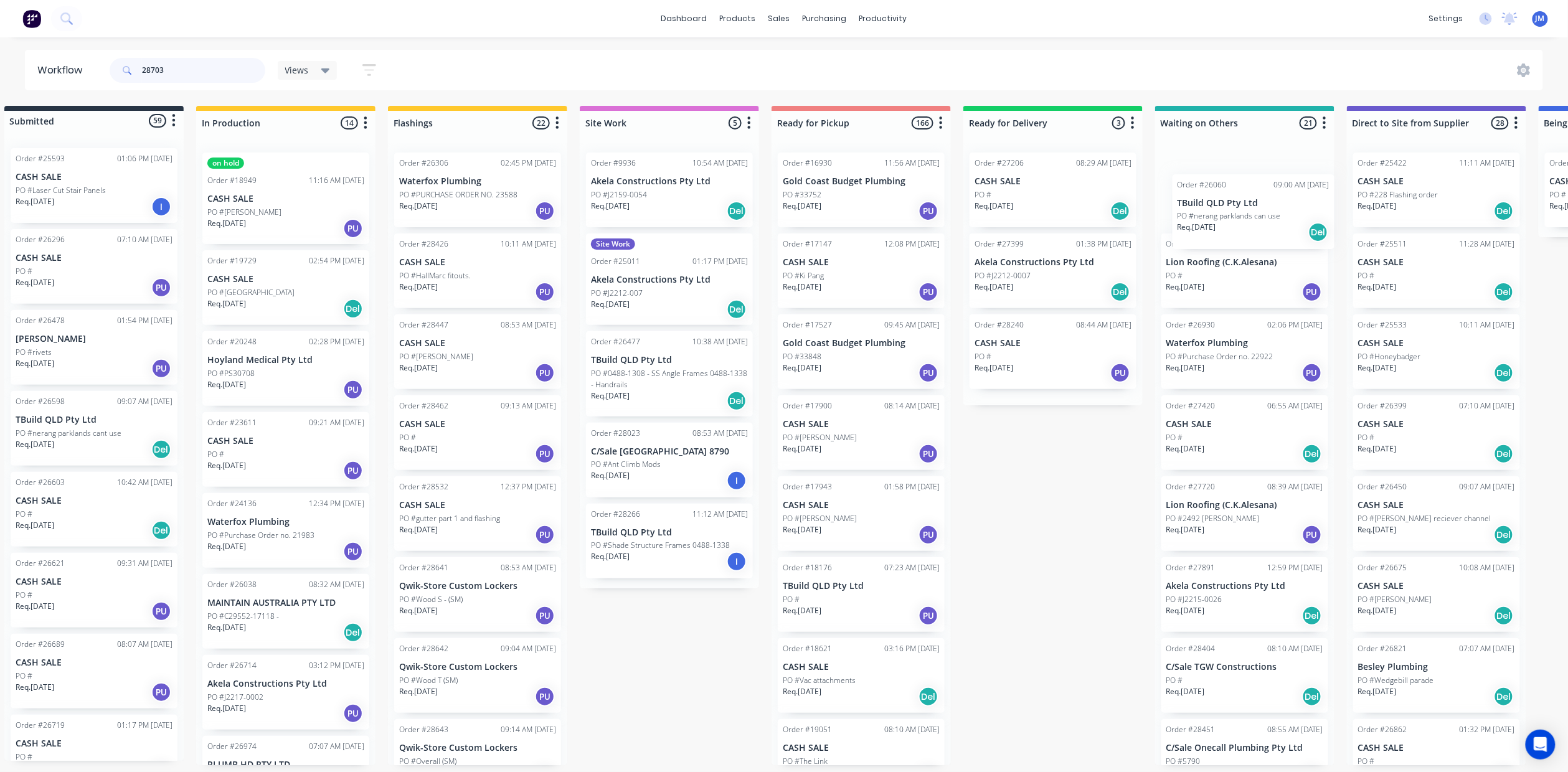
click at [1284, 239] on div "Order #26060 09:00 AM [DATE] TBuild QLD Pty Ltd [GEOGRAPHIC_DATA] can use Req. …" at bounding box center [1244, 454] width 179 height 623
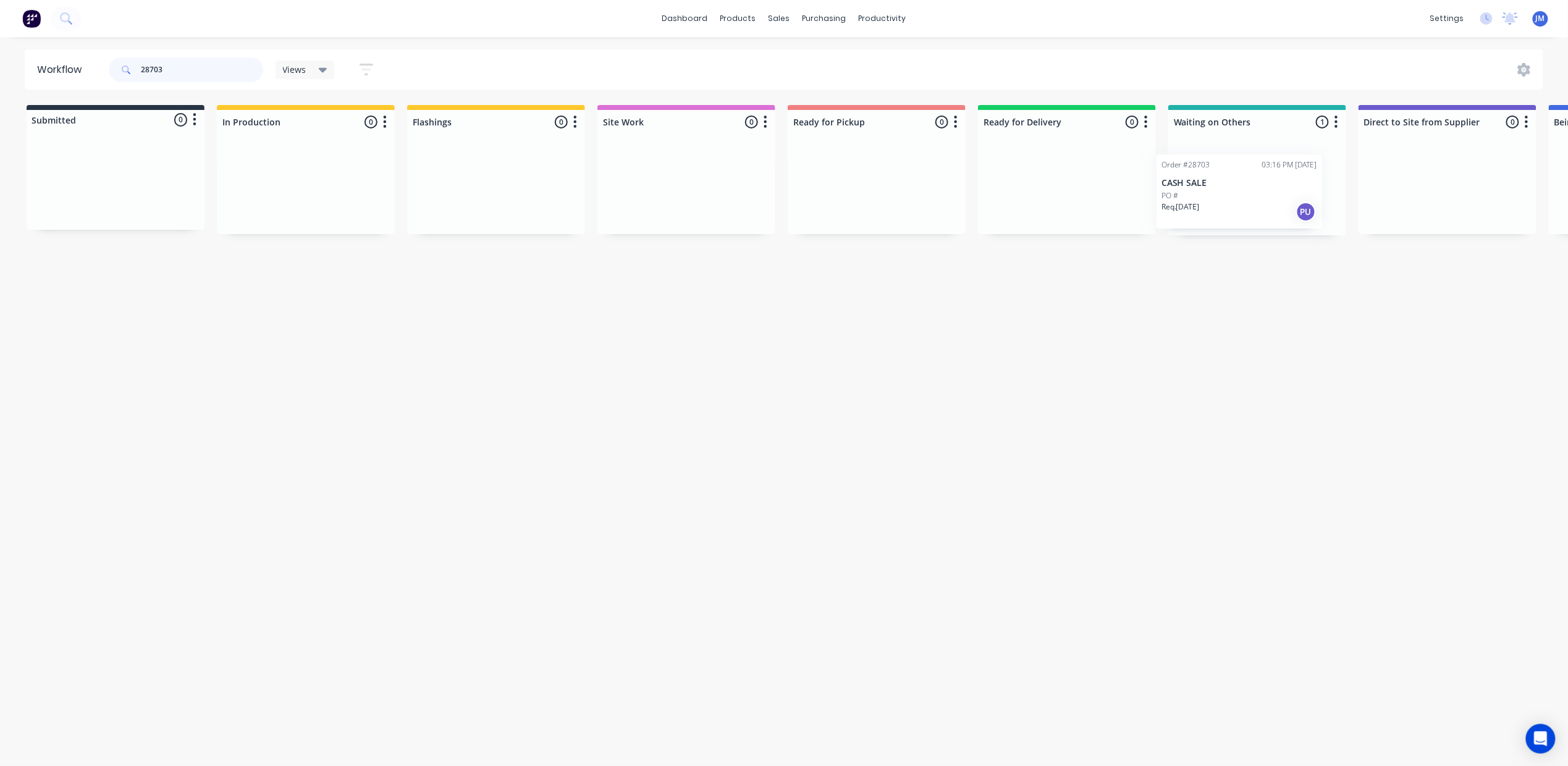
scroll to position [0, 5]
drag, startPoint x: 1232, startPoint y: 206, endPoint x: 874, endPoint y: 176, distance: 359.3
click at [888, 188] on div "Submitted 0 Status colour #273444 hex #273444 Save Cancel Summaries Total order…" at bounding box center [1105, 169] width 2239 height 130
type input "2"
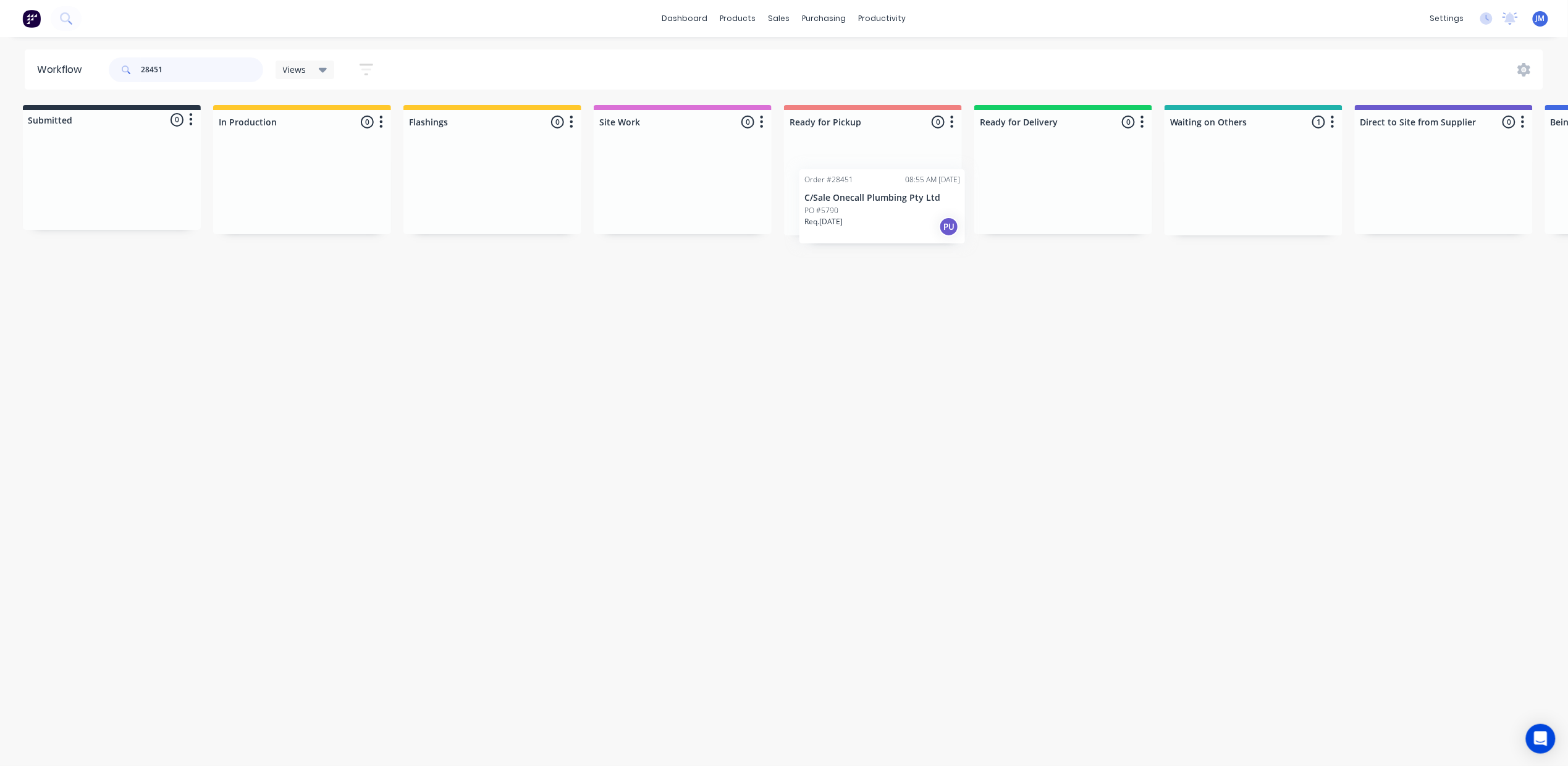
drag, startPoint x: 1242, startPoint y: 215, endPoint x: 860, endPoint y: 228, distance: 382.2
click at [861, 230] on div "Submitted 0 Status colour #273444 hex #273444 Save Cancel Summaries Total order…" at bounding box center [1106, 169] width 2239 height 130
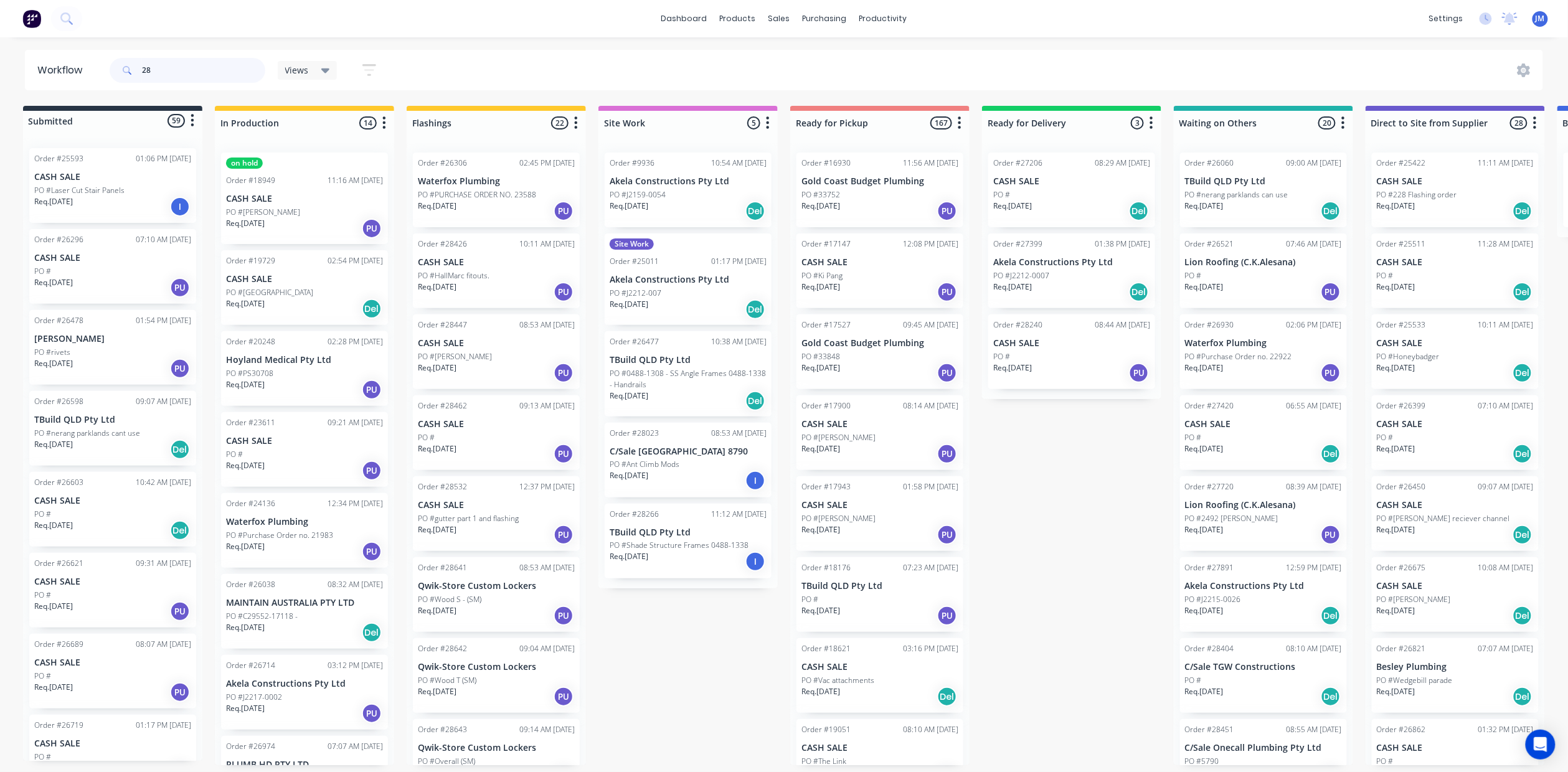
type input "2"
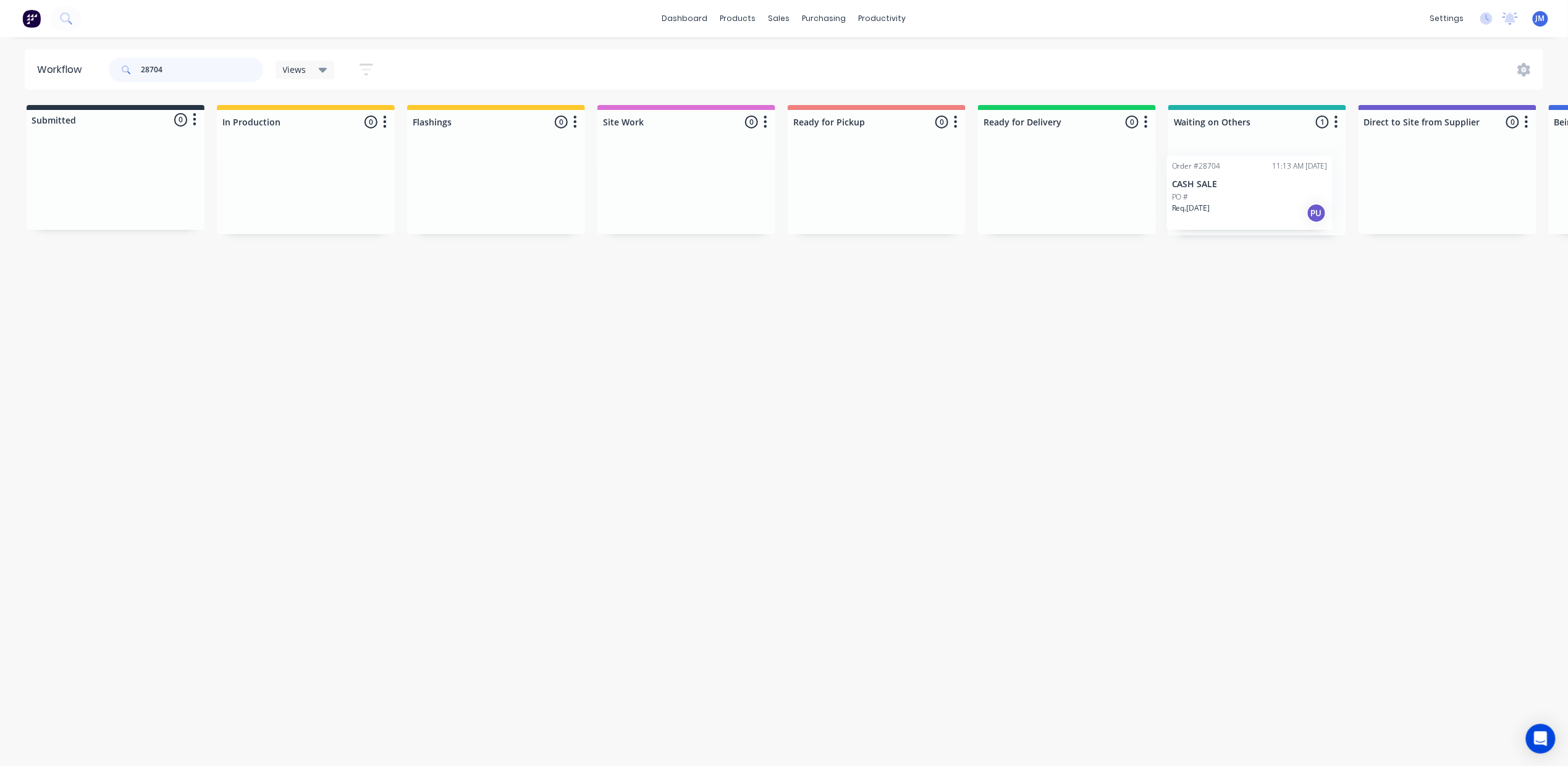
scroll to position [0, 3]
drag, startPoint x: 1277, startPoint y: 187, endPoint x: 883, endPoint y: 174, distance: 394.2
click at [883, 174] on div "Submitted 0 Status colour #273444 hex #273444 Save Cancel Summaries Total order…" at bounding box center [1107, 169] width 2239 height 130
drag, startPoint x: 1224, startPoint y: 184, endPoint x: 827, endPoint y: 163, distance: 397.6
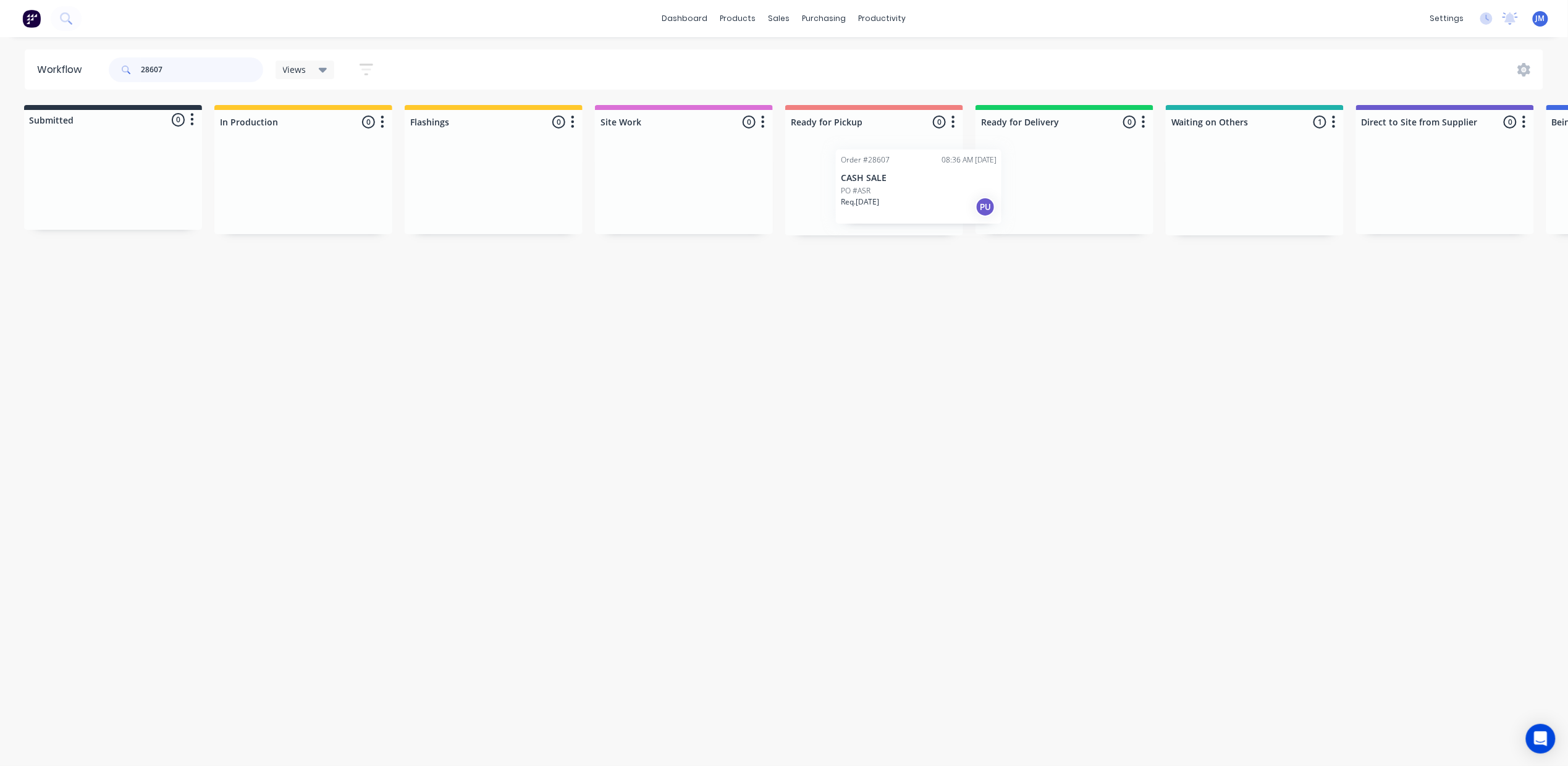
click at [865, 179] on div "Submitted 0 Status colour #273444 hex #273444 Save Cancel Summaries Total order…" at bounding box center [1108, 169] width 2239 height 130
drag, startPoint x: 495, startPoint y: 204, endPoint x: 834, endPoint y: 183, distance: 339.6
click at [842, 185] on div "Submitted 0 Status colour #273444 hex #273444 Save Cancel Summaries Total order…" at bounding box center [1110, 169] width 2239 height 130
type input "2"
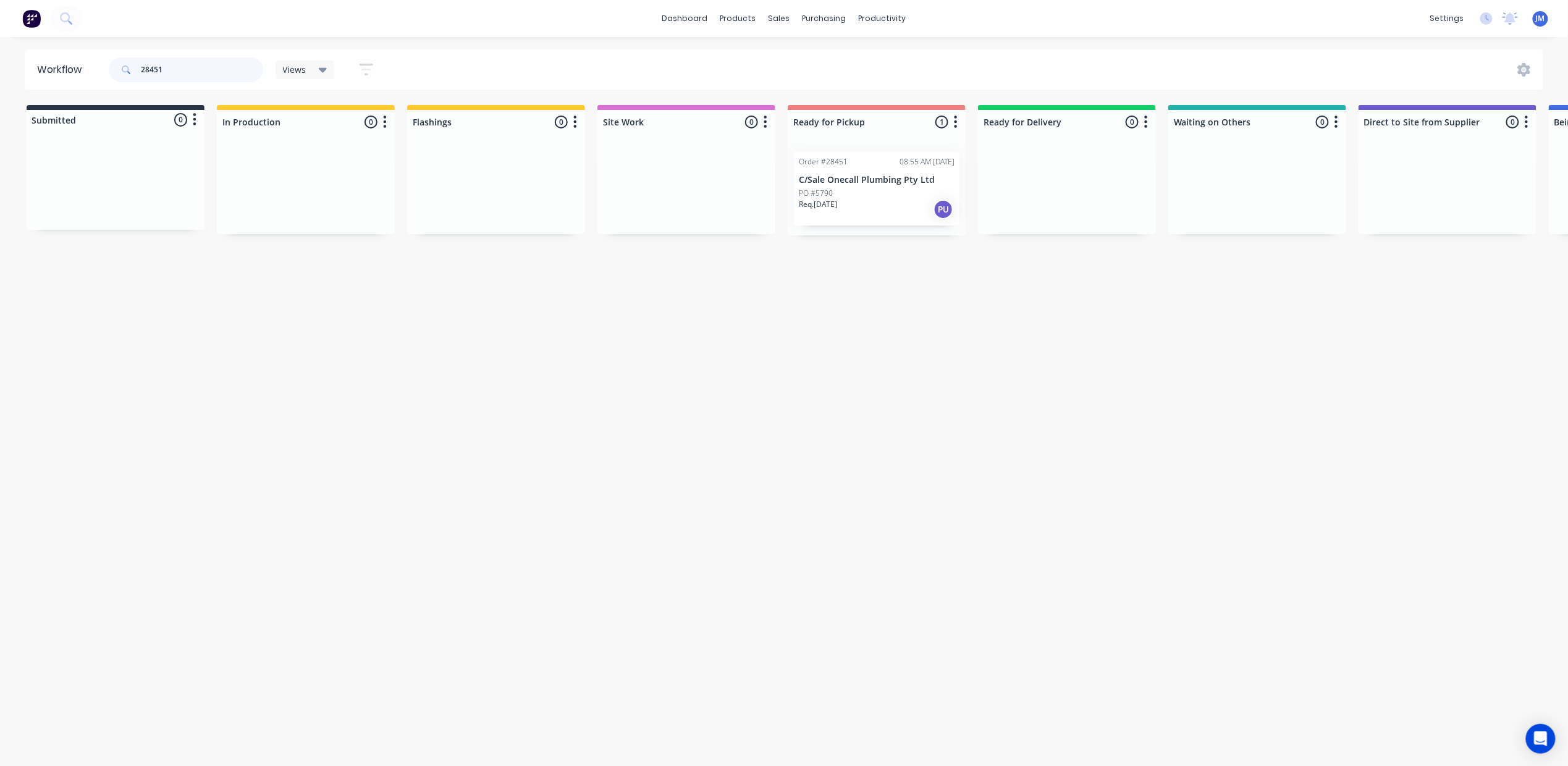
click at [140, 73] on div "28451" at bounding box center [186, 70] width 155 height 25
click at [873, 210] on div "PO #8mm aly." at bounding box center [877, 211] width 156 height 11
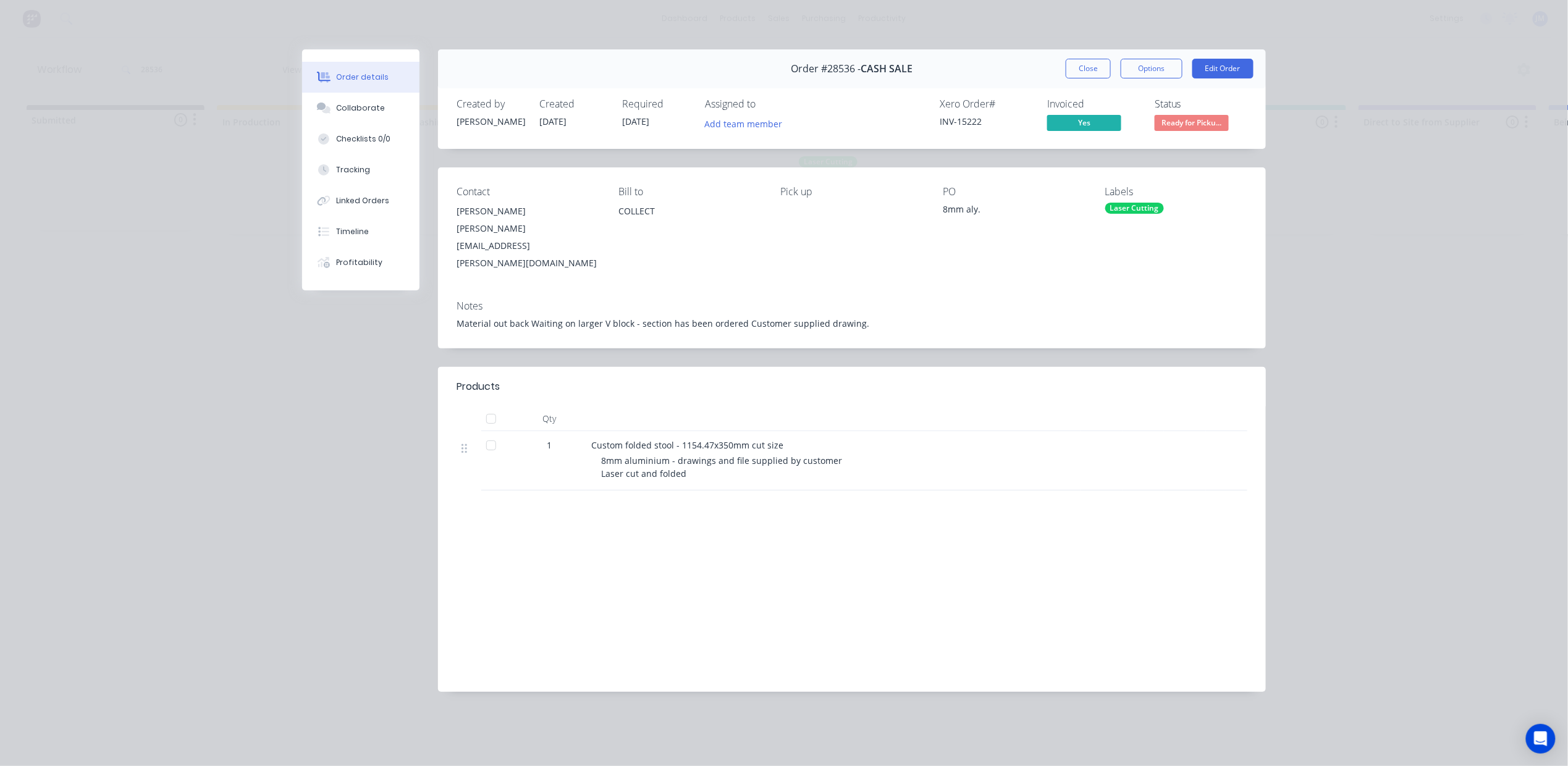
click at [1094, 66] on button "Close" at bounding box center [1088, 69] width 45 height 20
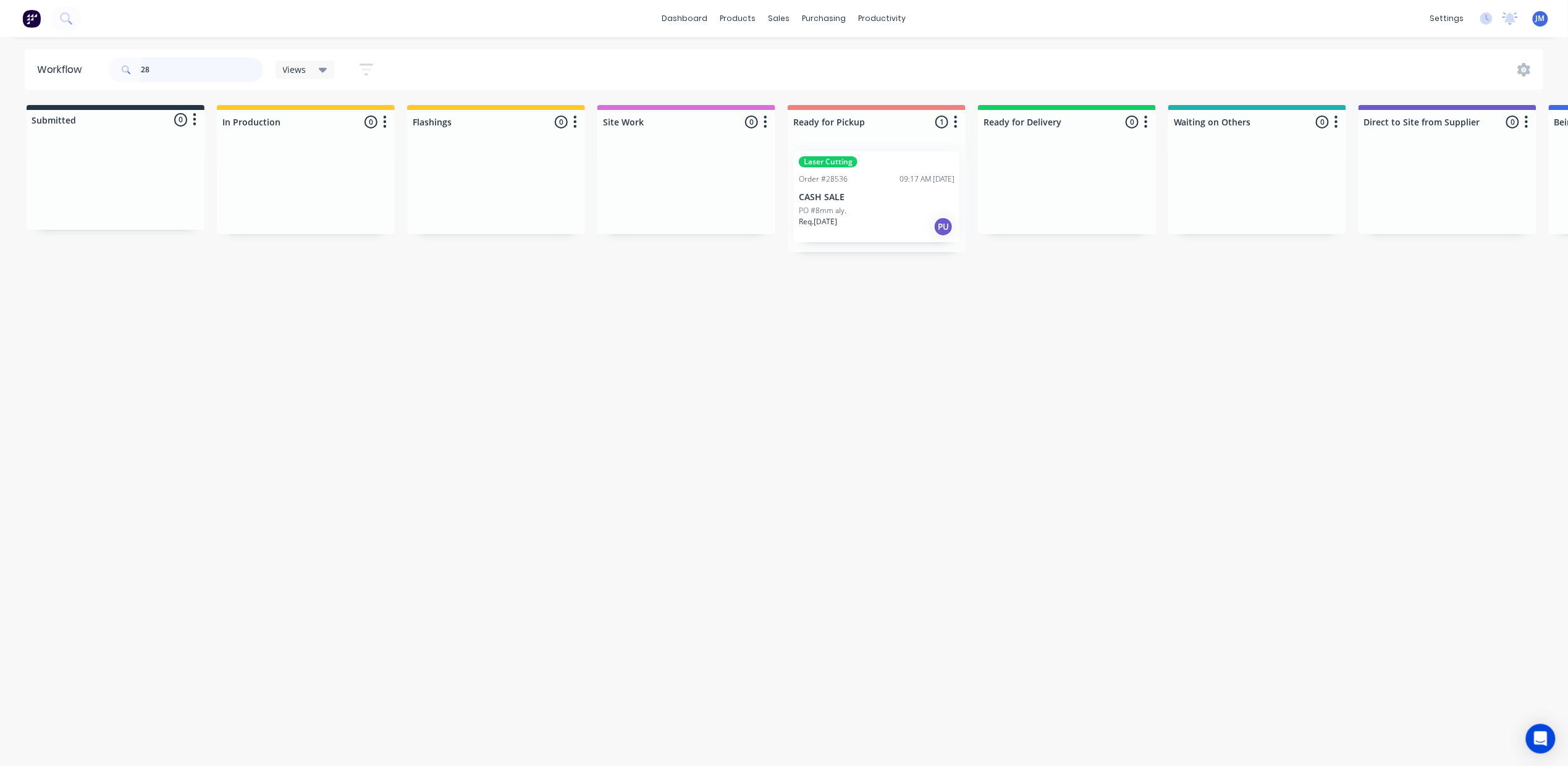
type input "2"
drag, startPoint x: 694, startPoint y: 180, endPoint x: 826, endPoint y: 146, distance: 136.3
click at [826, 146] on div "Submitted 0 Status colour #273444 hex #273444 Save Cancel Summaries Total order…" at bounding box center [1110, 169] width 2239 height 130
click at [560, 177] on p "CASH SALE" at bounding box center [496, 180] width 156 height 11
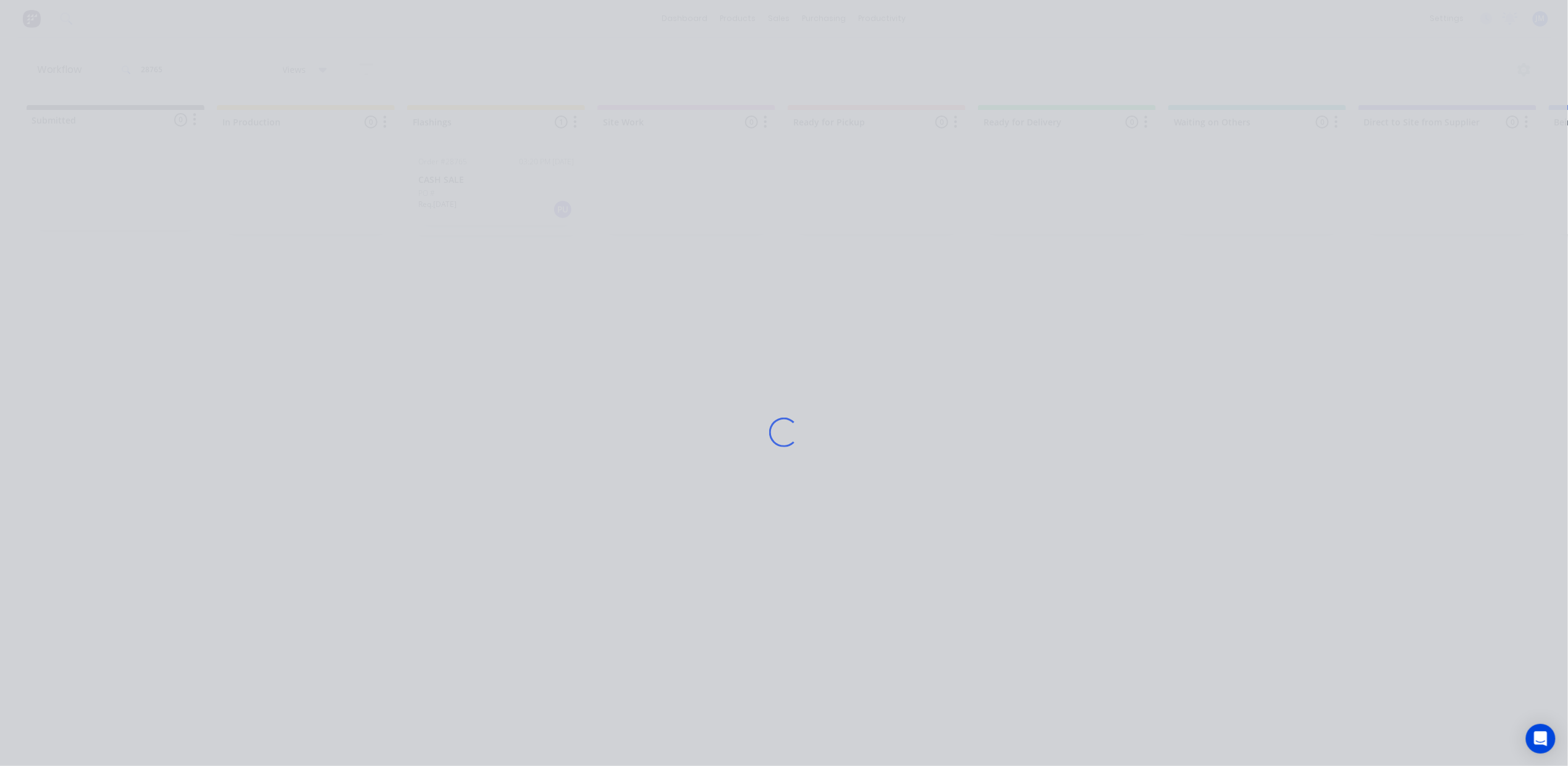
click at [558, 184] on div "Loading..." at bounding box center [784, 432] width 988 height 766
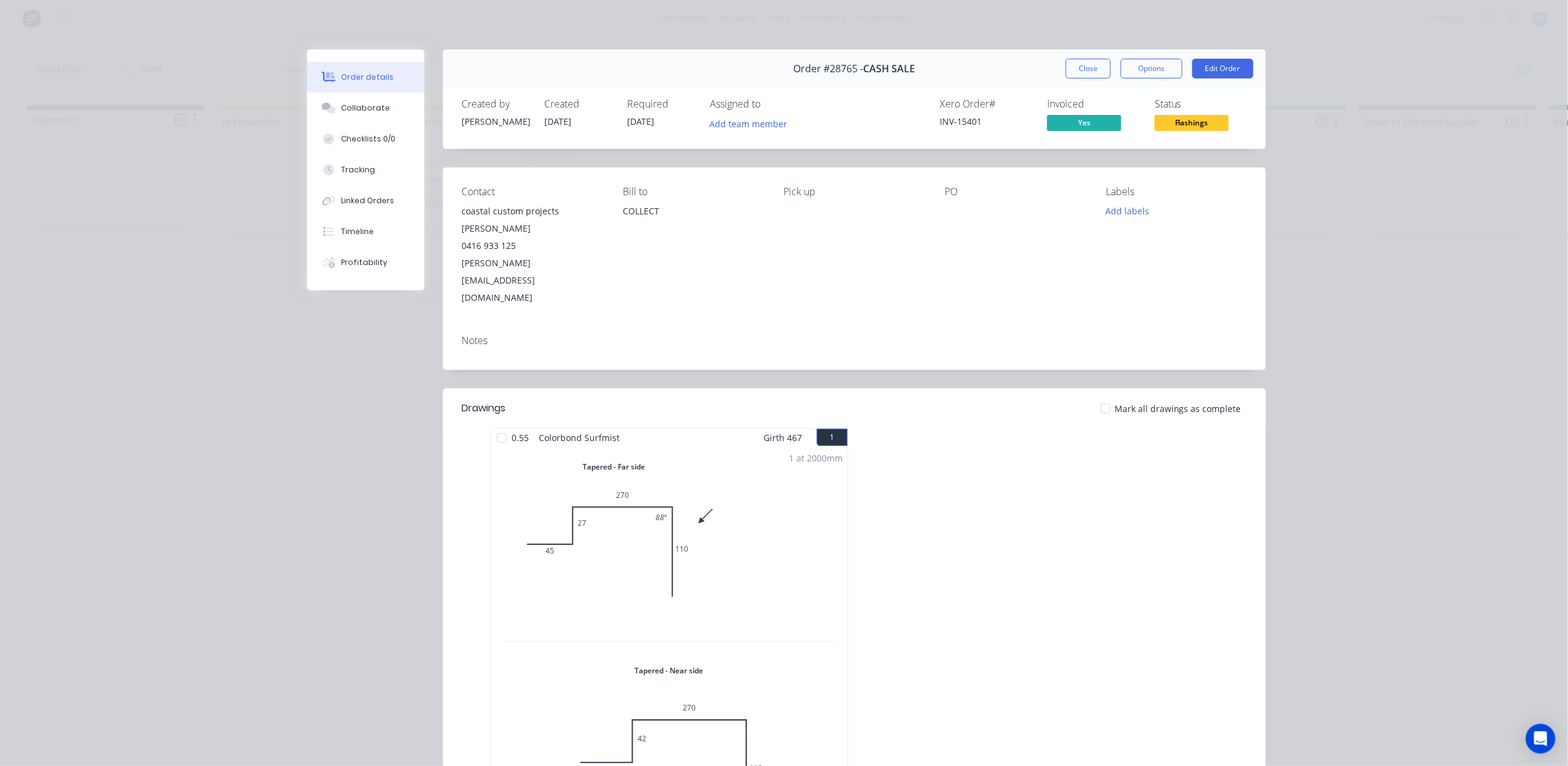
drag, startPoint x: 1075, startPoint y: 63, endPoint x: 1023, endPoint y: 77, distance: 53.9
click at [1073, 63] on button "Close" at bounding box center [1088, 69] width 45 height 20
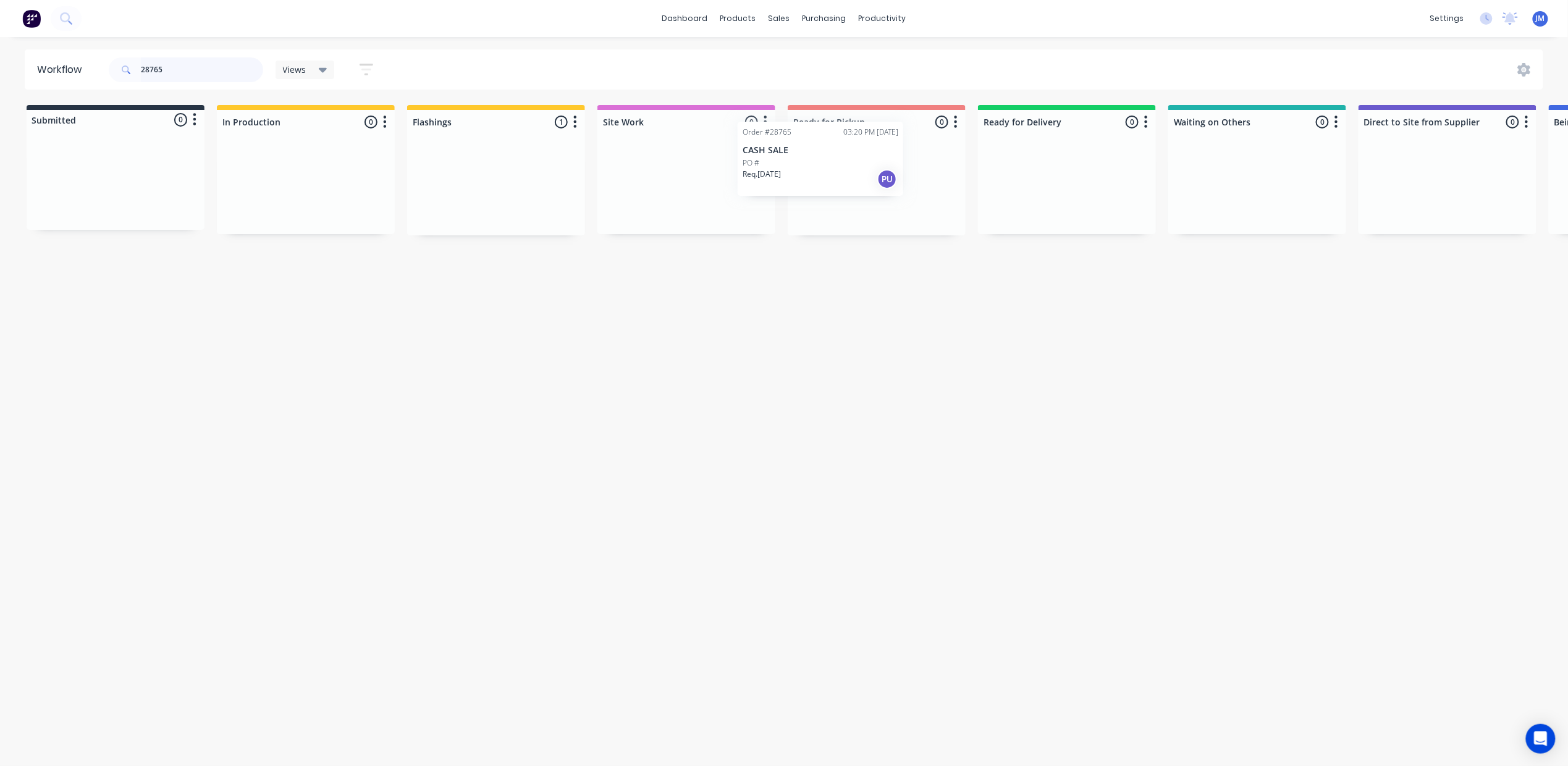
drag, startPoint x: 527, startPoint y: 193, endPoint x: 858, endPoint y: 163, distance: 332.4
click at [858, 163] on div "Submitted 0 Status colour #273444 hex #273444 Save Cancel Summaries Total order…" at bounding box center [1110, 169] width 2239 height 130
drag, startPoint x: 522, startPoint y: 187, endPoint x: 784, endPoint y: 140, distance: 266.2
click at [781, 143] on div "Submitted 0 Status colour #273444 hex #273444 Save Cancel Summaries Total order…" at bounding box center [1110, 169] width 2239 height 130
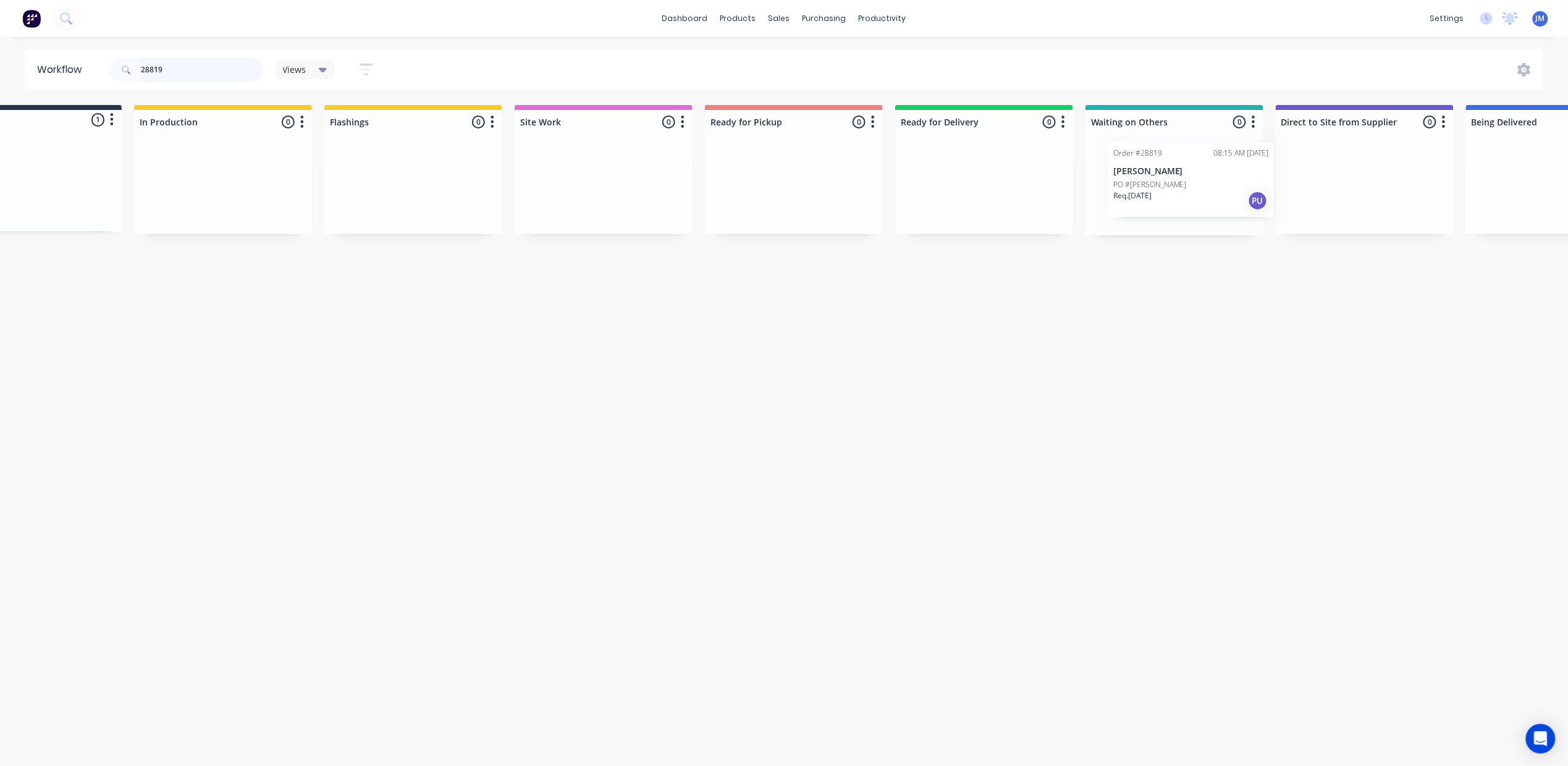
scroll to position [0, 94]
drag, startPoint x: 122, startPoint y: 190, endPoint x: 1202, endPoint y: 184, distance: 1080.0
click at [1202, 184] on div "Submitted 1 Status colour #273444 hex #273444 Save Cancel Summaries Total order…" at bounding box center [1018, 169] width 2239 height 130
drag, startPoint x: 88, startPoint y: 187, endPoint x: 1150, endPoint y: 191, distance: 1062.0
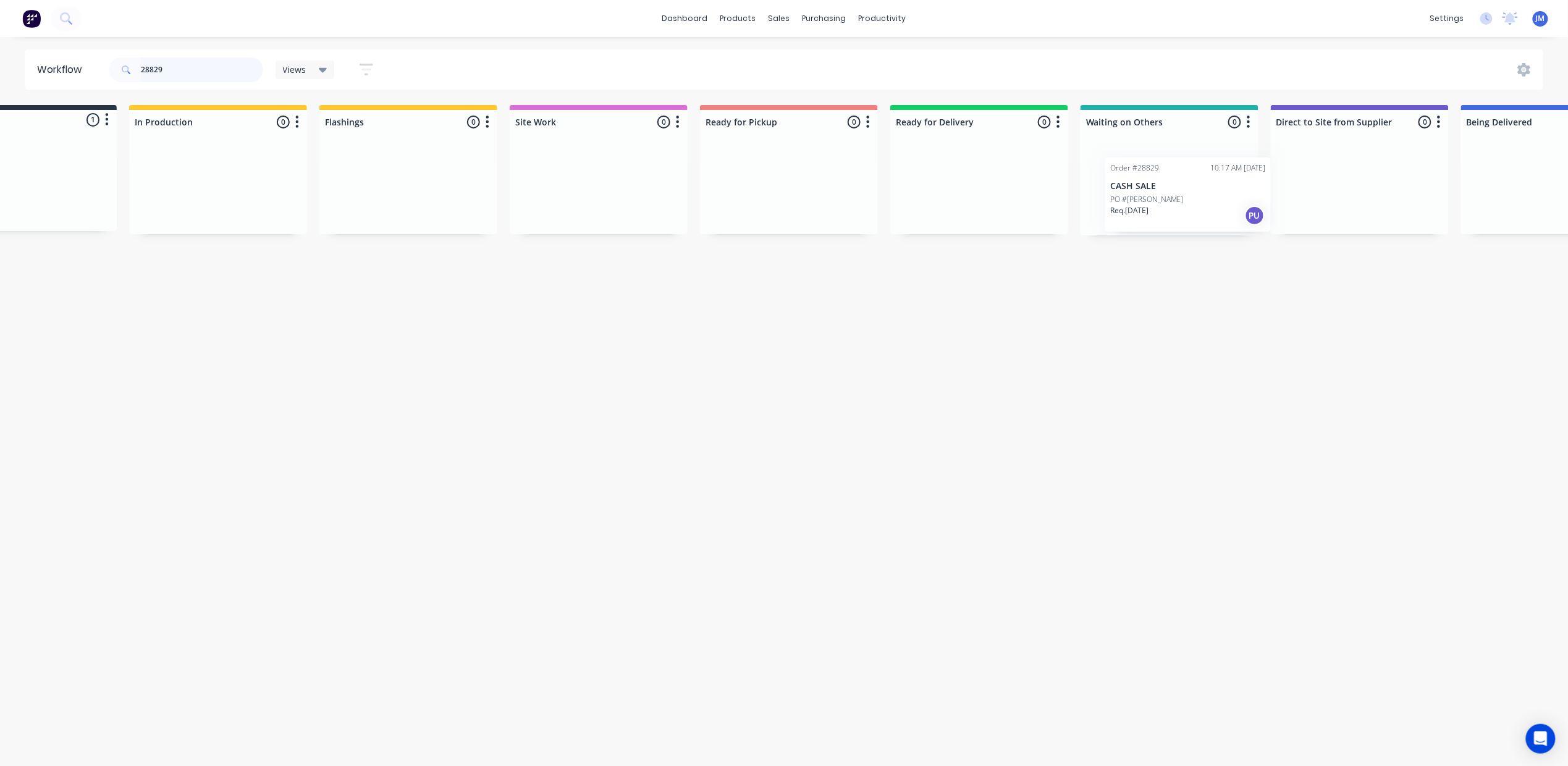
click at [1162, 196] on div "Submitted 1 Status colour #273444 hex #273444 Save Cancel Summaries Total order…" at bounding box center [1023, 169] width 2239 height 130
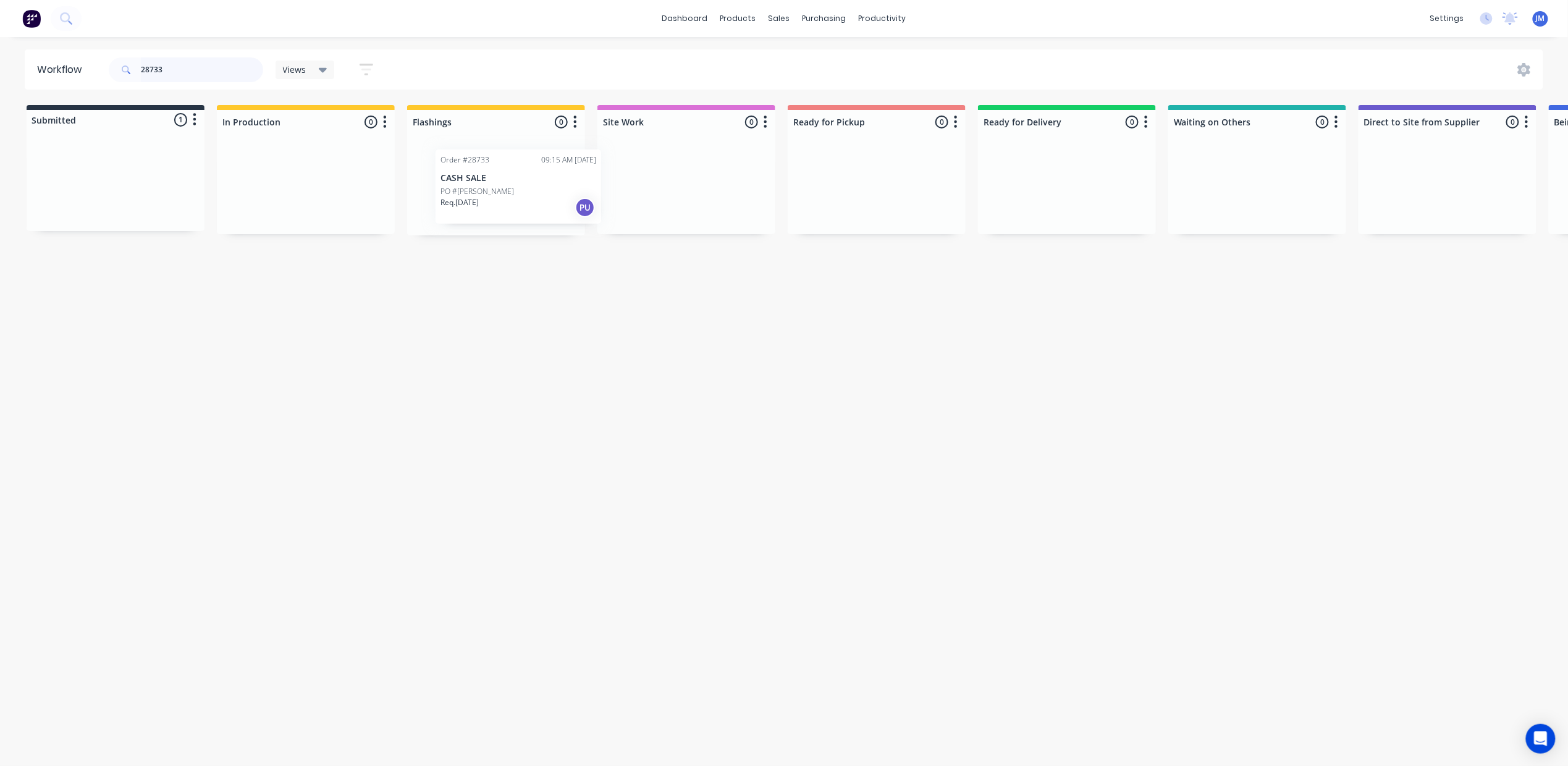
drag, startPoint x: 327, startPoint y: 196, endPoint x: 540, endPoint y: 187, distance: 213.2
click at [542, 190] on div "Submitted 1 Status colour #273444 hex #273444 Save Cancel Summaries Total order…" at bounding box center [1110, 169] width 2239 height 130
drag, startPoint x: 132, startPoint y: 202, endPoint x: 514, endPoint y: 195, distance: 382.1
click at [509, 200] on div "Submitted 1 Status colour #273444 hex #273444 Save Cancel Summaries Total order…" at bounding box center [1110, 169] width 2239 height 130
drag, startPoint x: 152, startPoint y: 187, endPoint x: 818, endPoint y: 157, distance: 666.7
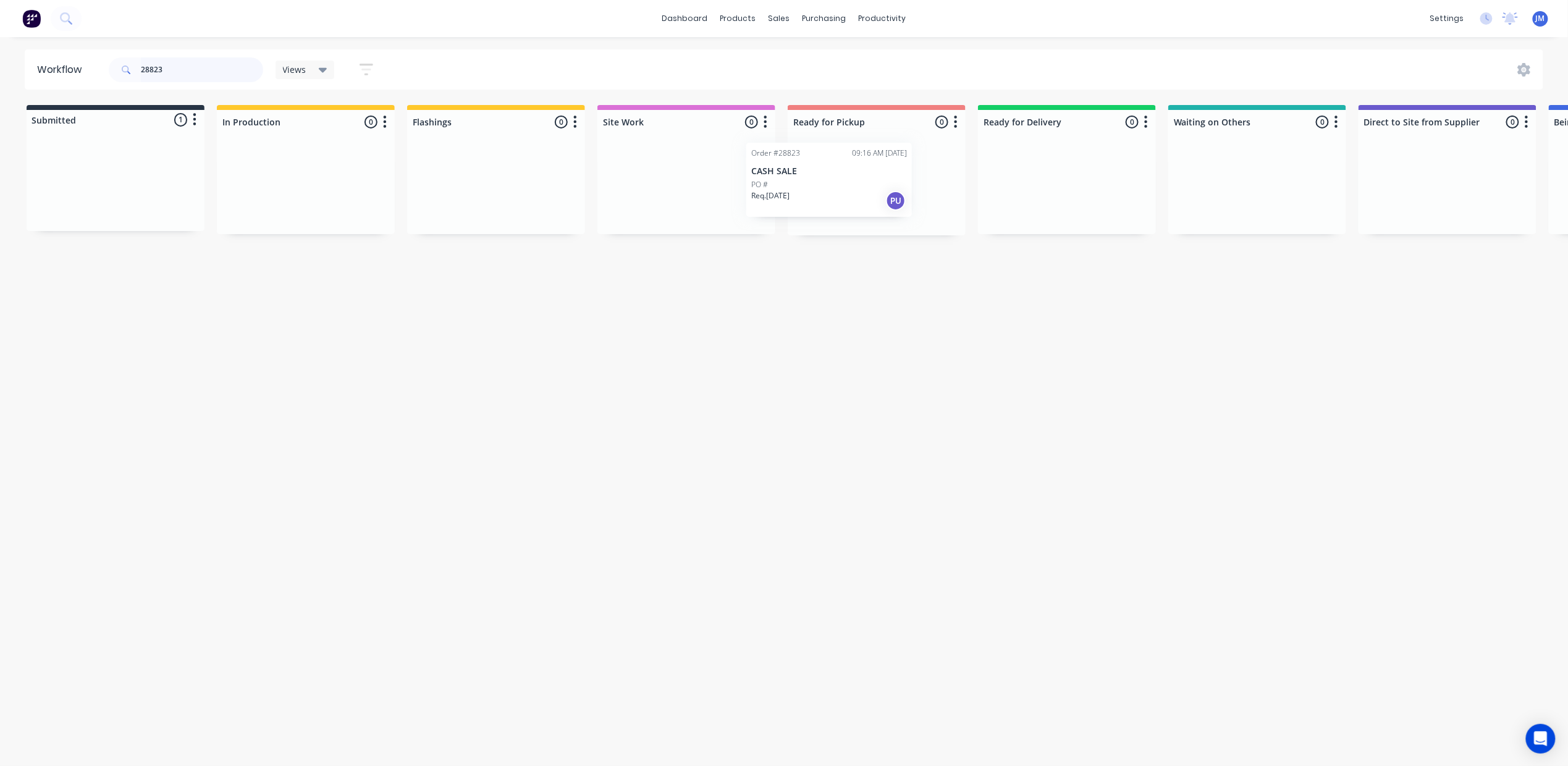
click at [819, 178] on div "Submitted 1 Status colour #273444 hex #273444 Save Cancel Summaries Total order…" at bounding box center [1110, 169] width 2239 height 130
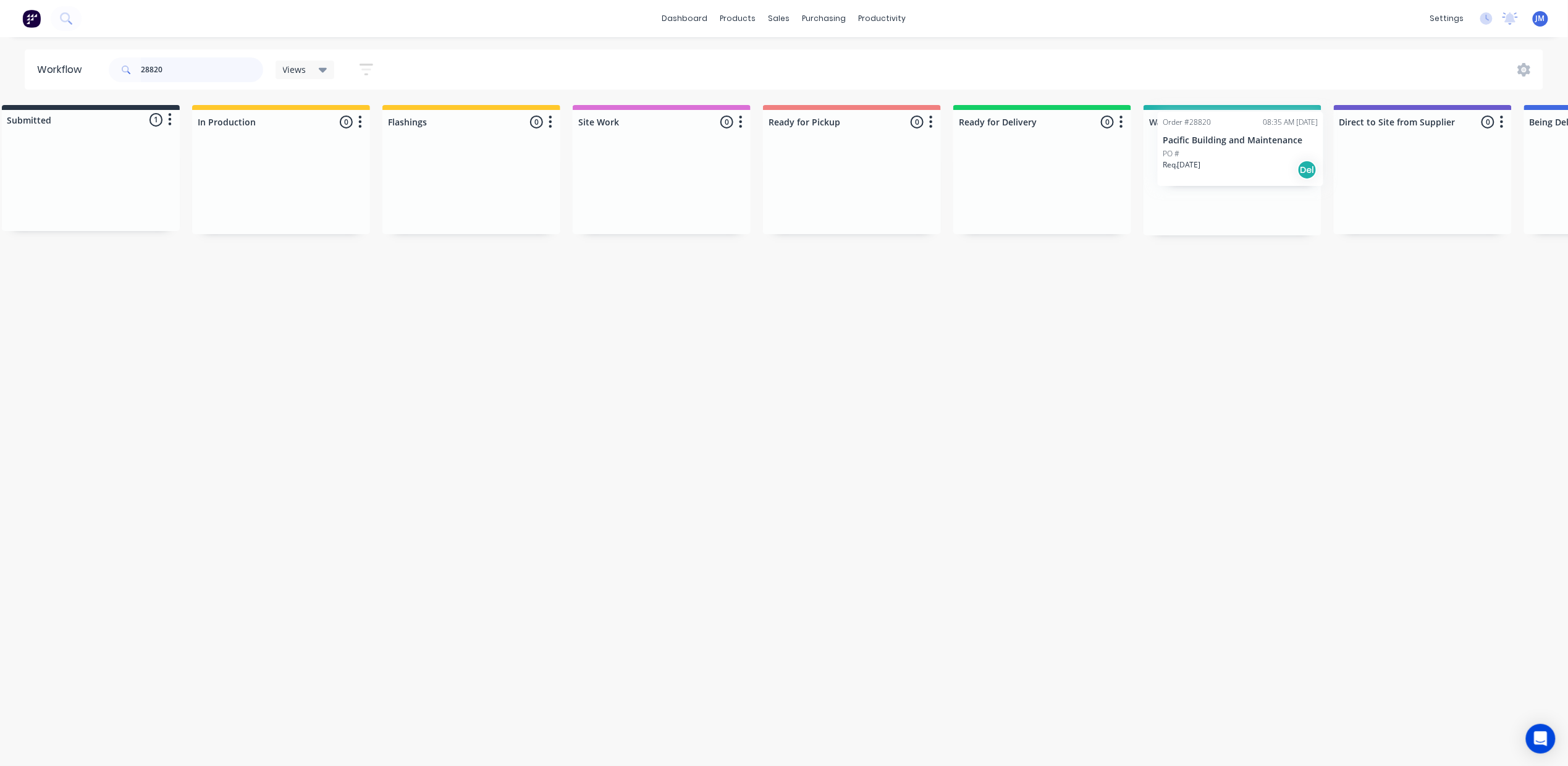
scroll to position [0, 38]
drag, startPoint x: 75, startPoint y: 200, endPoint x: 1191, endPoint y: 167, distance: 1116.5
click at [1204, 166] on div "Submitted 1 Status colour #273444 hex #273444 Save Cancel Summaries Total order…" at bounding box center [1073, 169] width 2239 height 130
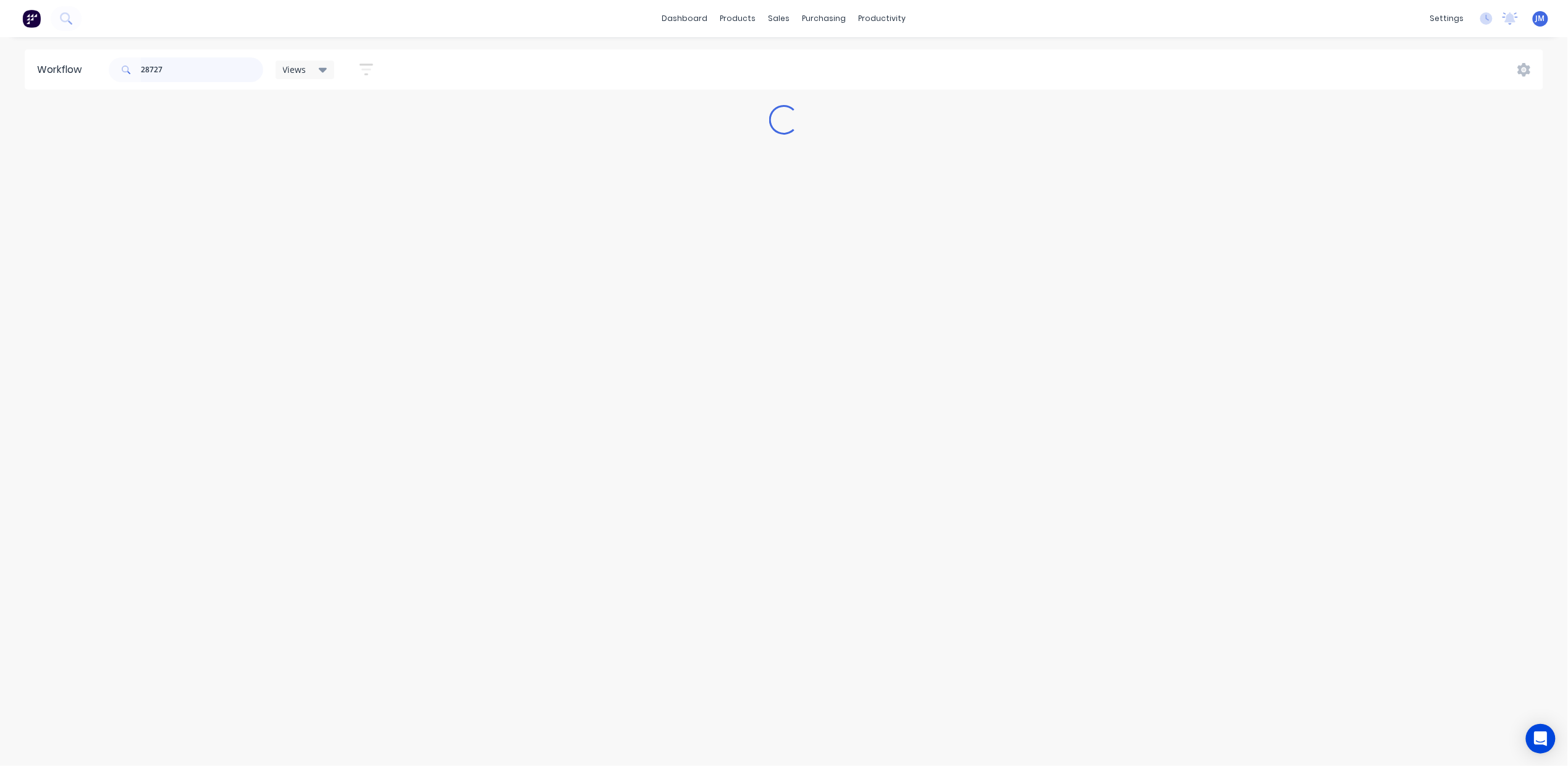
scroll to position [0, 0]
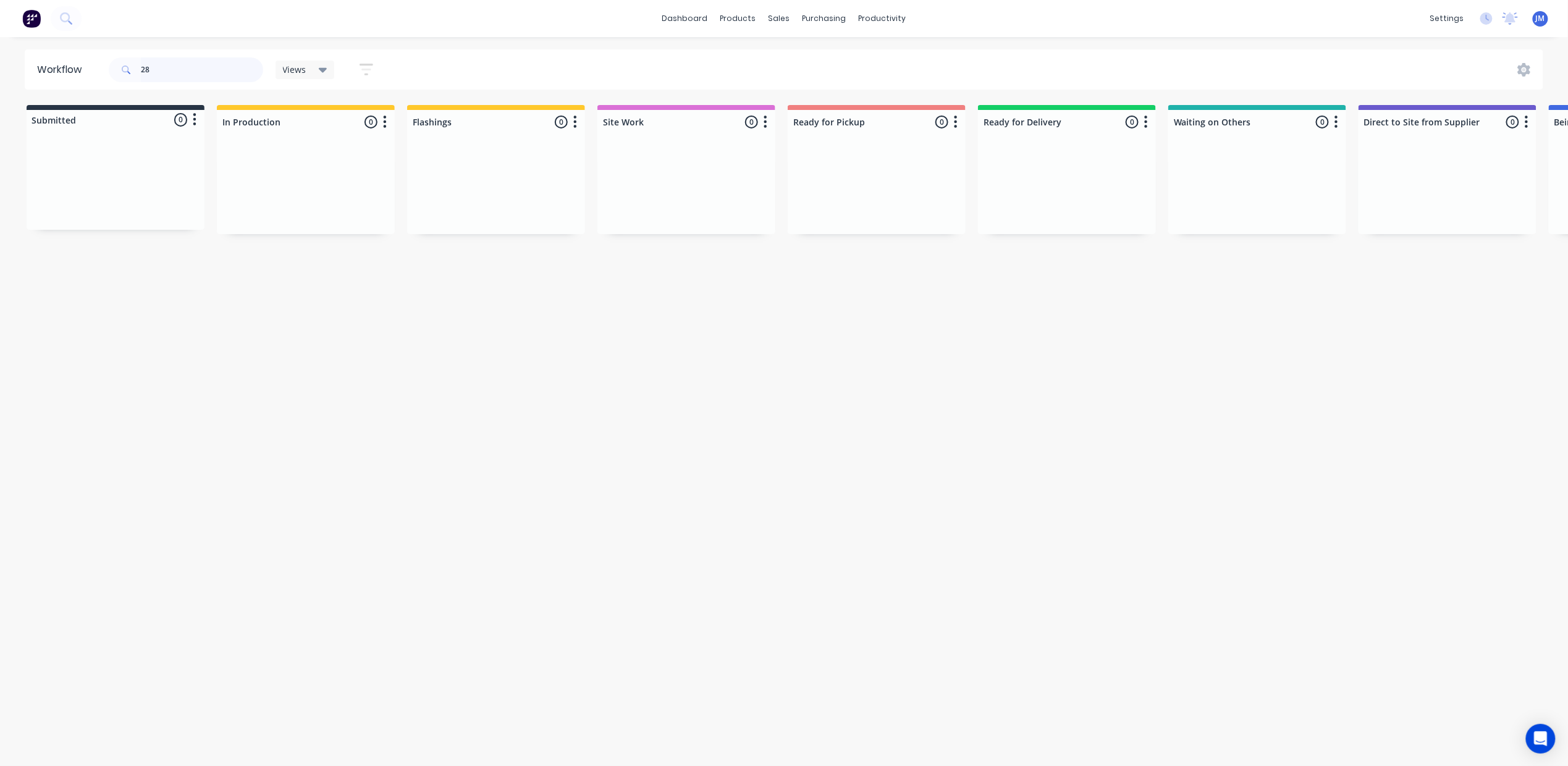
type input "2"
drag, startPoint x: 102, startPoint y: 196, endPoint x: 480, endPoint y: 169, distance: 379.0
click at [480, 169] on div "Submitted 1 Status colour #273444 hex #273444 Save Cancel Summaries Total order…" at bounding box center [1110, 169] width 2239 height 130
drag, startPoint x: 132, startPoint y: 173, endPoint x: 333, endPoint y: 172, distance: 201.0
click at [337, 177] on div "Submitted 1 Status colour #273444 hex #273444 Save Cancel Summaries Total order…" at bounding box center [1110, 169] width 2239 height 130
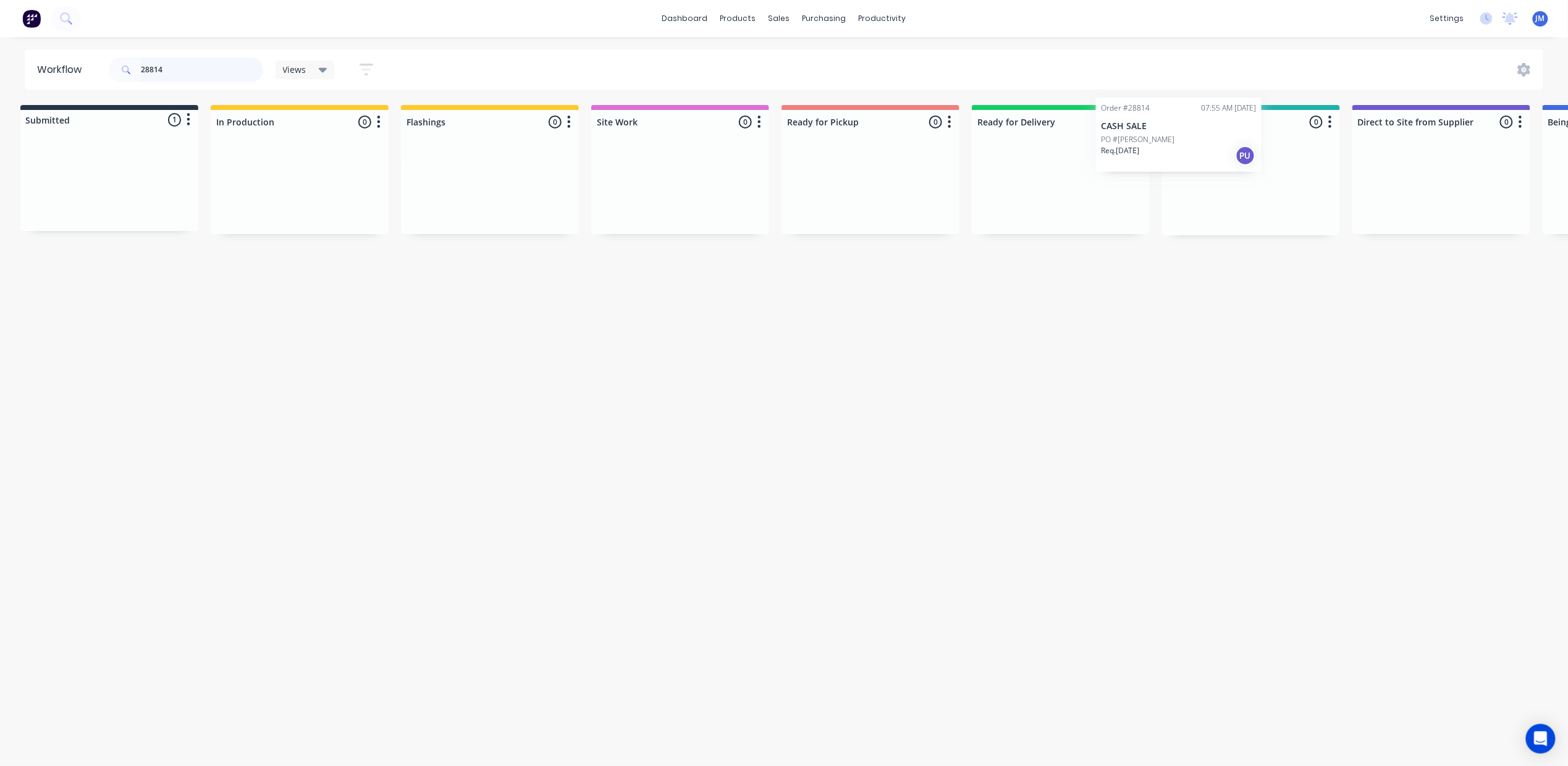
drag, startPoint x: 127, startPoint y: 201, endPoint x: 1241, endPoint y: 152, distance: 1115.1
click at [1240, 154] on div "Submitted 1 Status colour #273444 hex #273444 Save Cancel Summaries Total order…" at bounding box center [1104, 169] width 2239 height 130
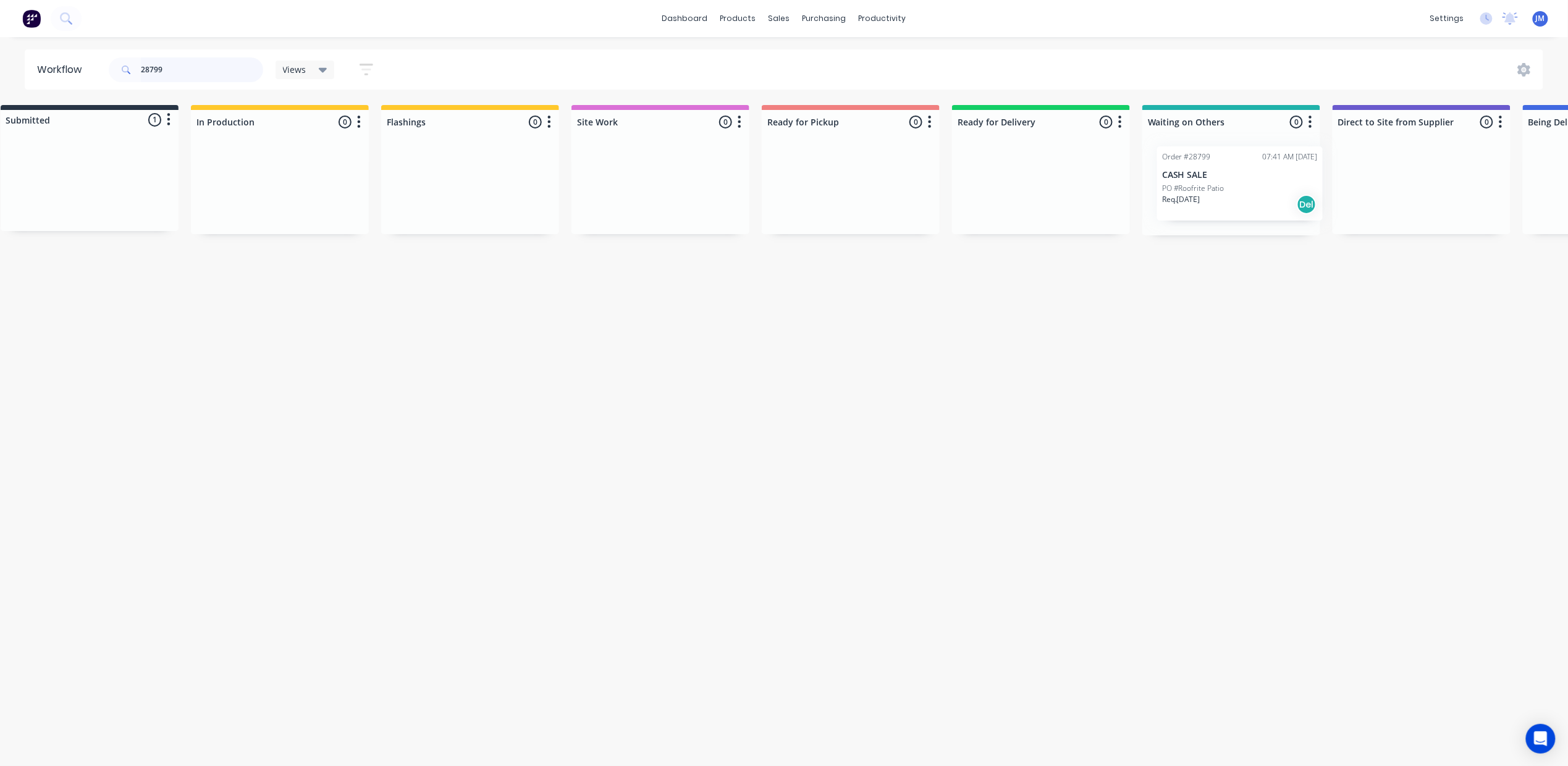
scroll to position [0, 36]
drag, startPoint x: 131, startPoint y: 197, endPoint x: 1263, endPoint y: 202, distance: 1132.0
click at [1263, 202] on div "Submitted 1 Status colour #273444 hex #273444 Save Cancel Summaries Total order…" at bounding box center [1075, 169] width 2239 height 130
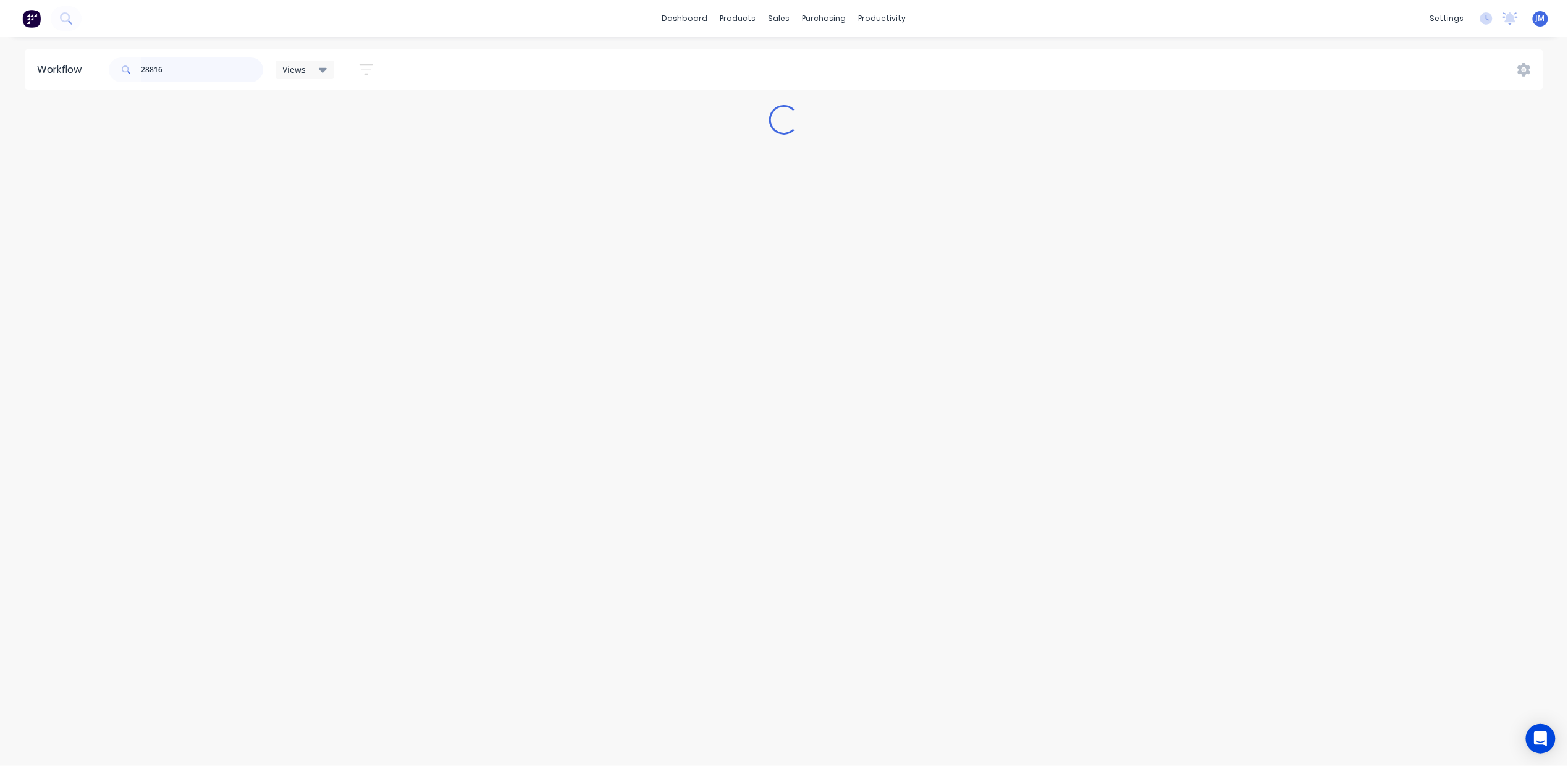
scroll to position [0, 0]
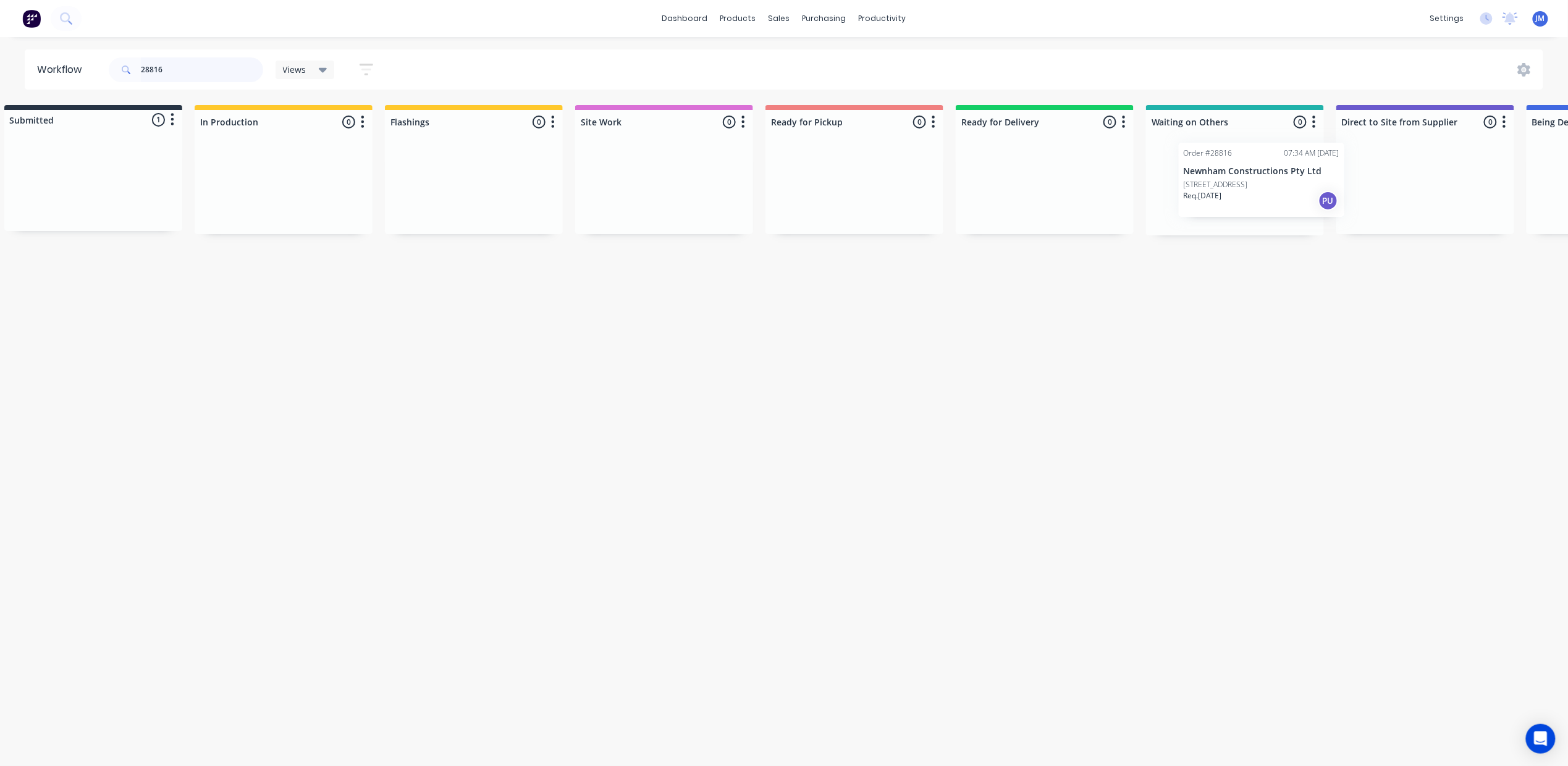
drag, startPoint x: 90, startPoint y: 188, endPoint x: 1243, endPoint y: 184, distance: 1153.0
click at [1243, 184] on div "Submitted 1 Status colour #273444 hex #273444 Save Cancel Summaries Total order…" at bounding box center [1088, 169] width 2239 height 130
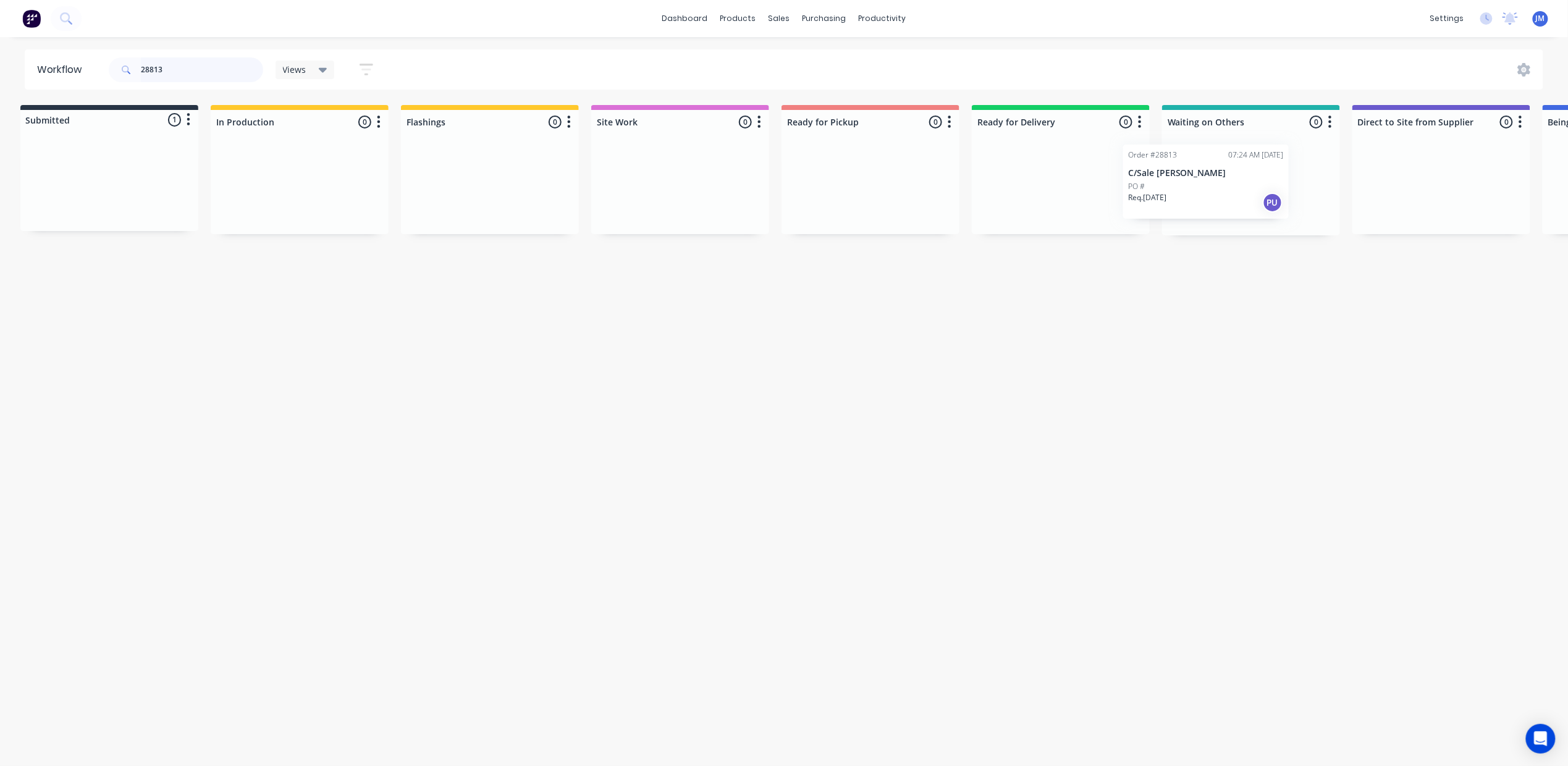
scroll to position [0, 11]
drag, startPoint x: 84, startPoint y: 186, endPoint x: 1184, endPoint y: 160, distance: 1100.3
click at [1184, 179] on div "Submitted 1 Status colour #273444 hex #273444 Save Cancel Summaries Total order…" at bounding box center [1099, 169] width 2239 height 130
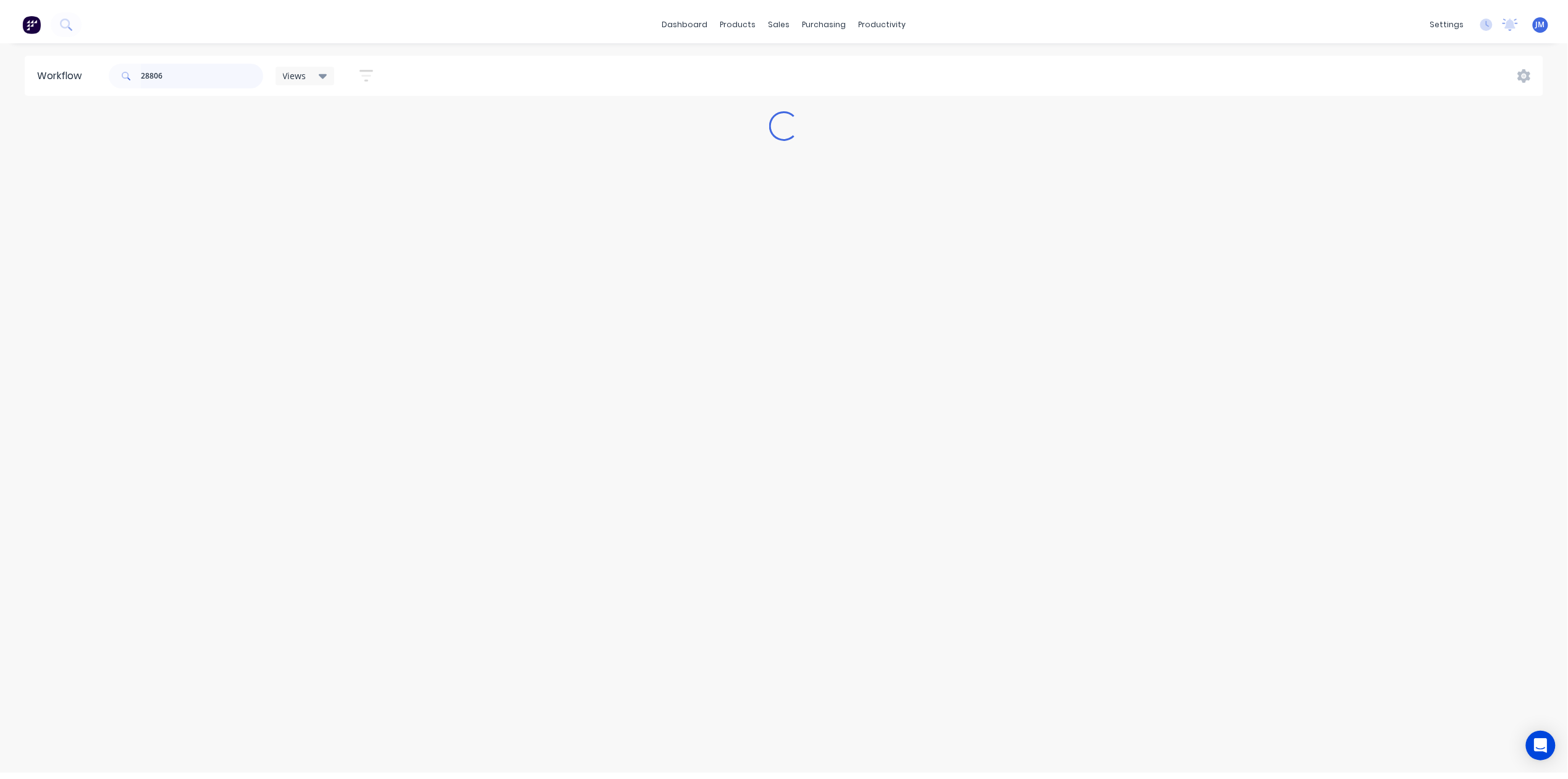
scroll to position [0, 0]
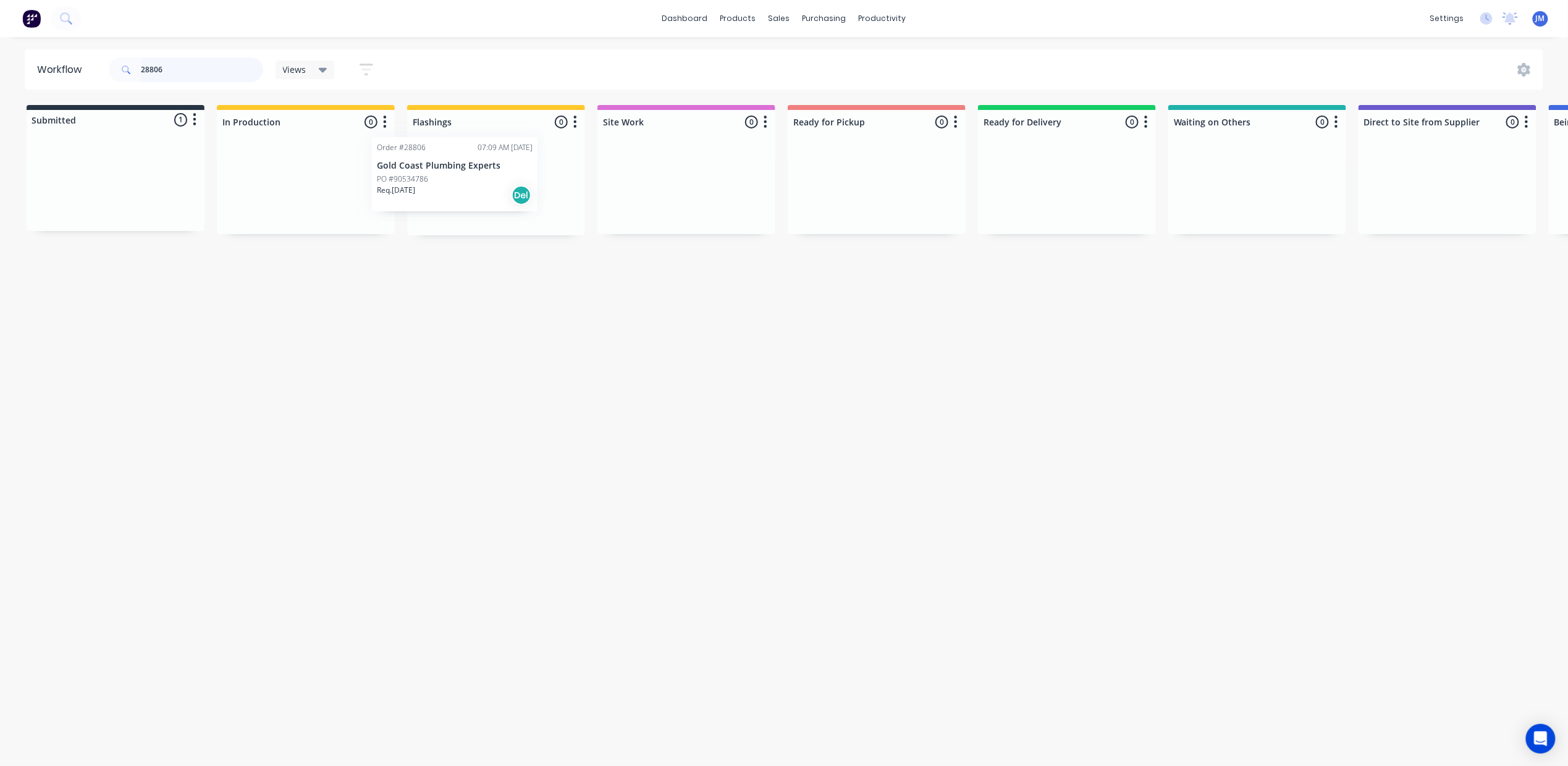
drag, startPoint x: 157, startPoint y: 187, endPoint x: 535, endPoint y: 172, distance: 378.3
click at [504, 174] on div "Submitted 1 Status colour #273444 hex #273444 Save Cancel Summaries Total order…" at bounding box center [1110, 169] width 2239 height 130
drag, startPoint x: 163, startPoint y: 190, endPoint x: 550, endPoint y: 169, distance: 387.6
click at [570, 189] on div "Submitted 1 Status colour #273444 hex #273444 Save Cancel Summaries Total order…" at bounding box center [1110, 169] width 2239 height 130
drag, startPoint x: 115, startPoint y: 197, endPoint x: 480, endPoint y: 189, distance: 365.1
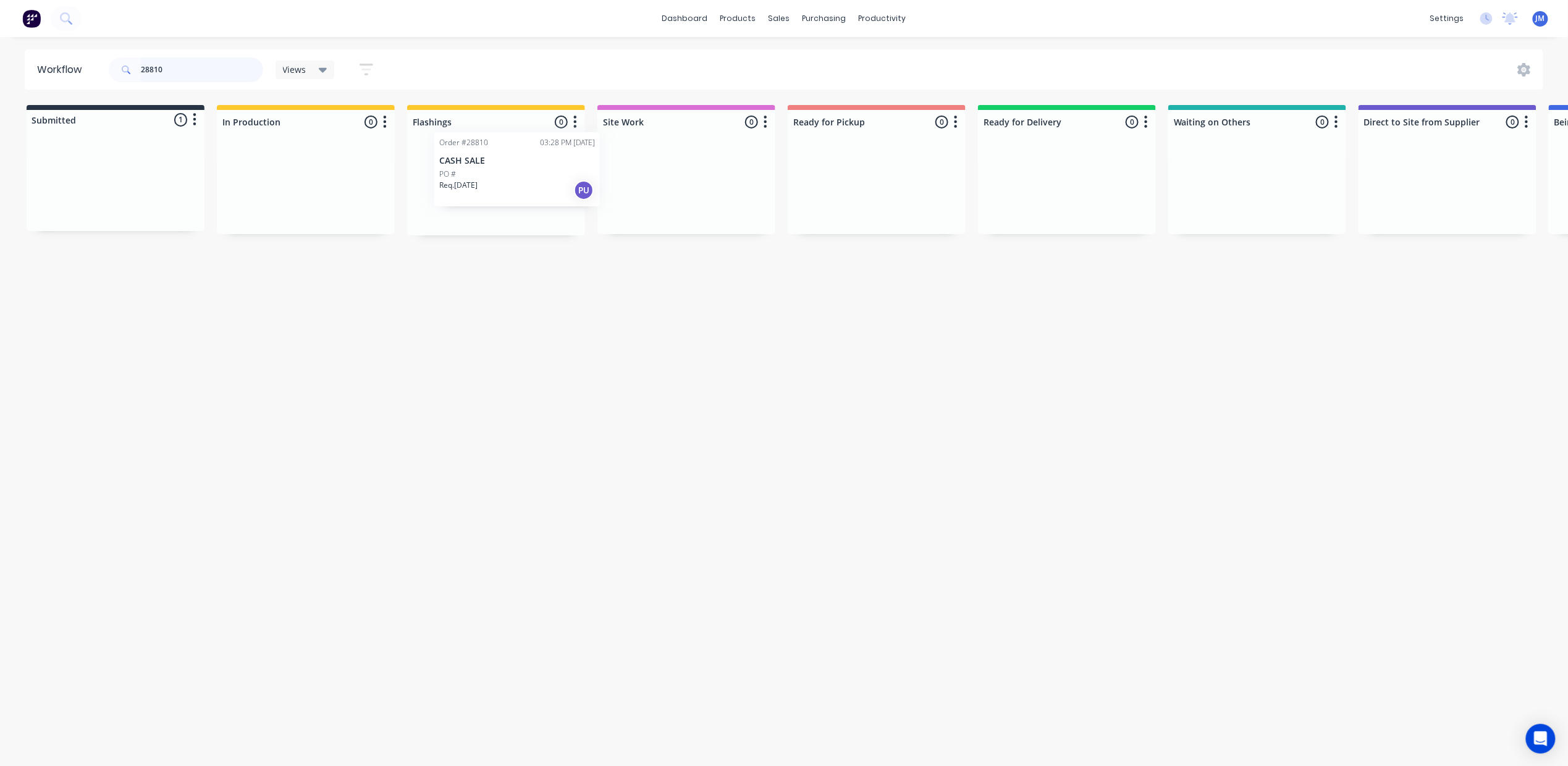
click at [481, 188] on div "Submitted 1 Status colour #273444 hex #273444 Save Cancel Summaries Total order…" at bounding box center [1110, 169] width 2239 height 130
drag, startPoint x: 115, startPoint y: 192, endPoint x: 446, endPoint y: 164, distance: 332.2
click at [446, 164] on div "Submitted 1 Status colour #273444 hex #273444 Save Cancel Summaries Total order…" at bounding box center [1110, 169] width 2239 height 130
drag, startPoint x: 487, startPoint y: 196, endPoint x: 299, endPoint y: 153, distance: 192.9
click at [297, 160] on div "Submitted 0 Status colour #273444 hex #273444 Save Cancel Summaries Total order…" at bounding box center [1110, 169] width 2239 height 130
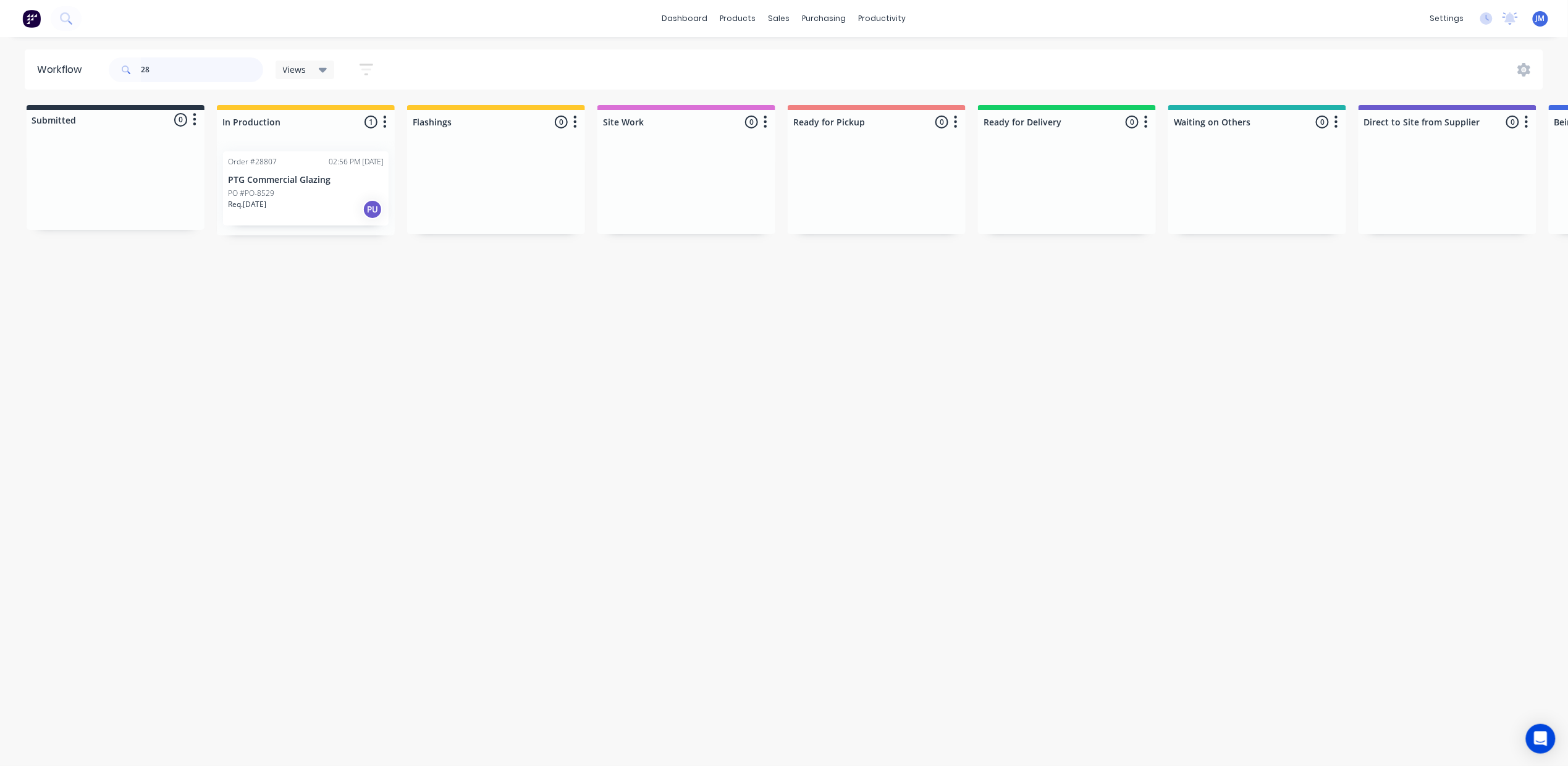
type input "2"
drag, startPoint x: 922, startPoint y: 314, endPoint x: 540, endPoint y: 197, distance: 399.5
click at [920, 314] on div "Mark as Picked Up" at bounding box center [920, 313] width 124 height 25
click at [188, 74] on input "28536" at bounding box center [201, 70] width 122 height 25
type input "2"
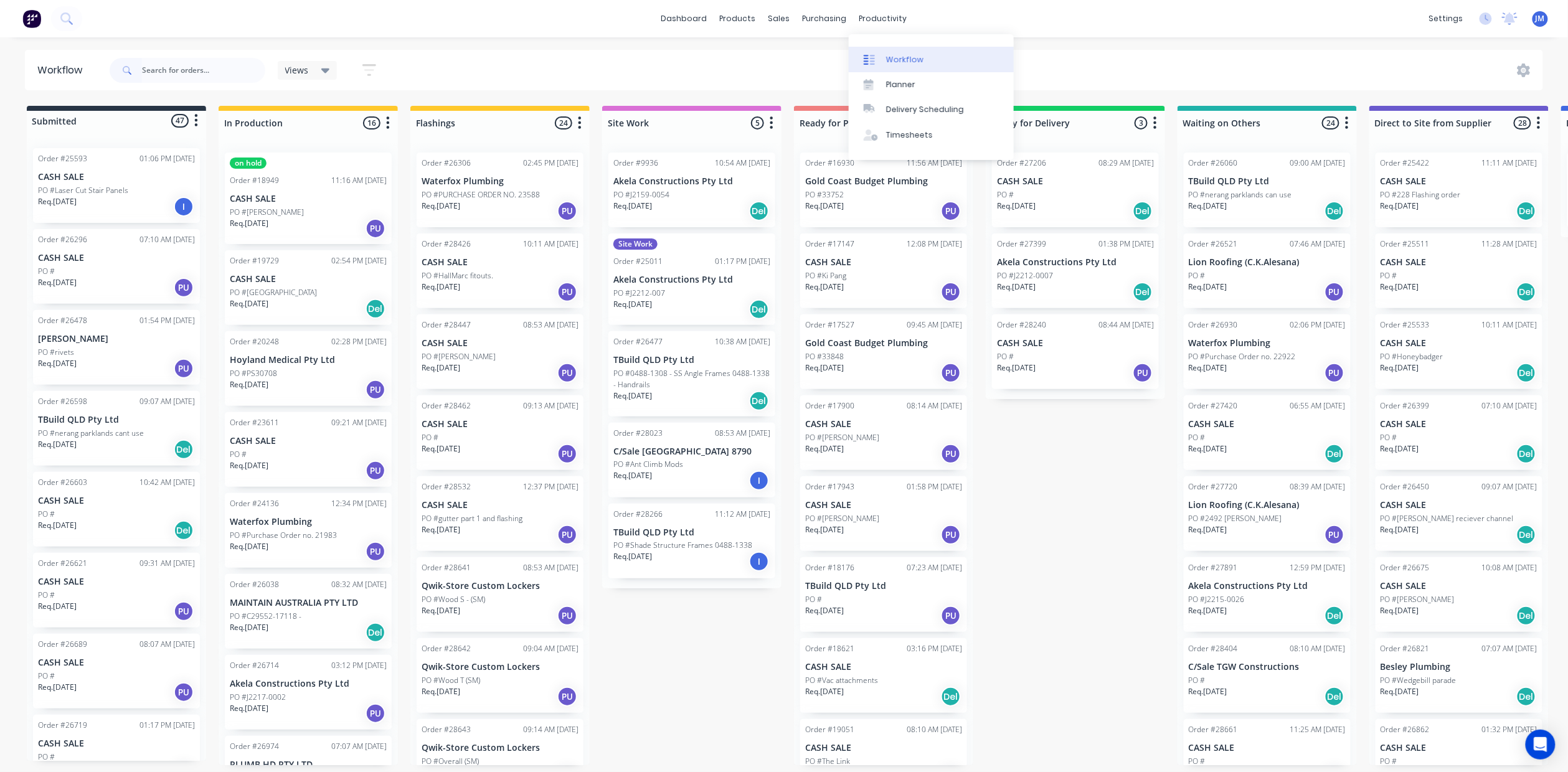
click at [907, 54] on div "Workflow" at bounding box center [904, 60] width 37 height 12
click at [207, 73] on input "text" at bounding box center [203, 70] width 123 height 25
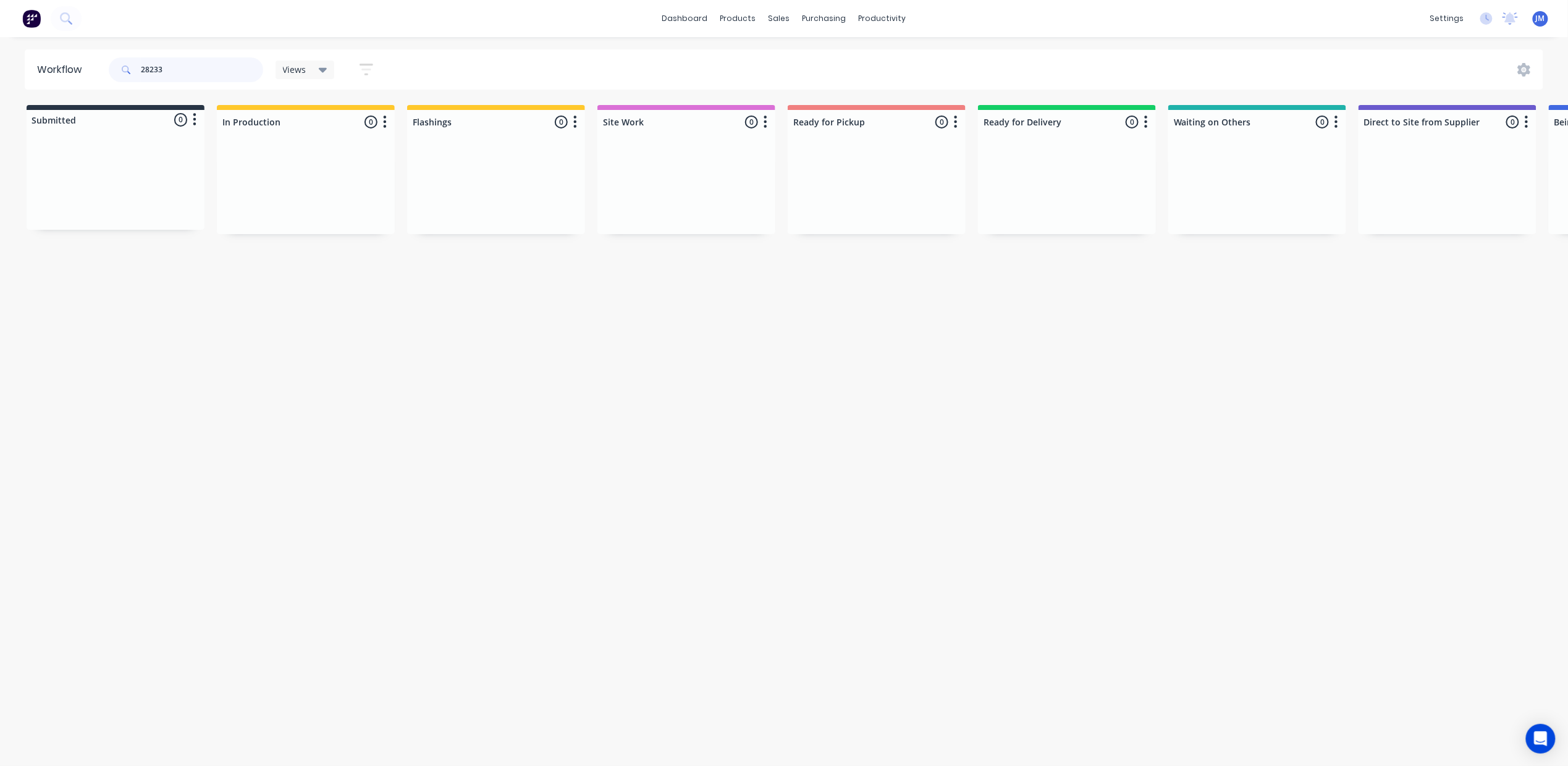
click at [177, 74] on input "28233" at bounding box center [201, 70] width 122 height 25
type input "2"
type input "28764"
click at [910, 332] on div "Mark as Picked Up" at bounding box center [906, 325] width 124 height 25
click at [838, 61] on div "Purchase Orders" at bounding box center [865, 60] width 66 height 11
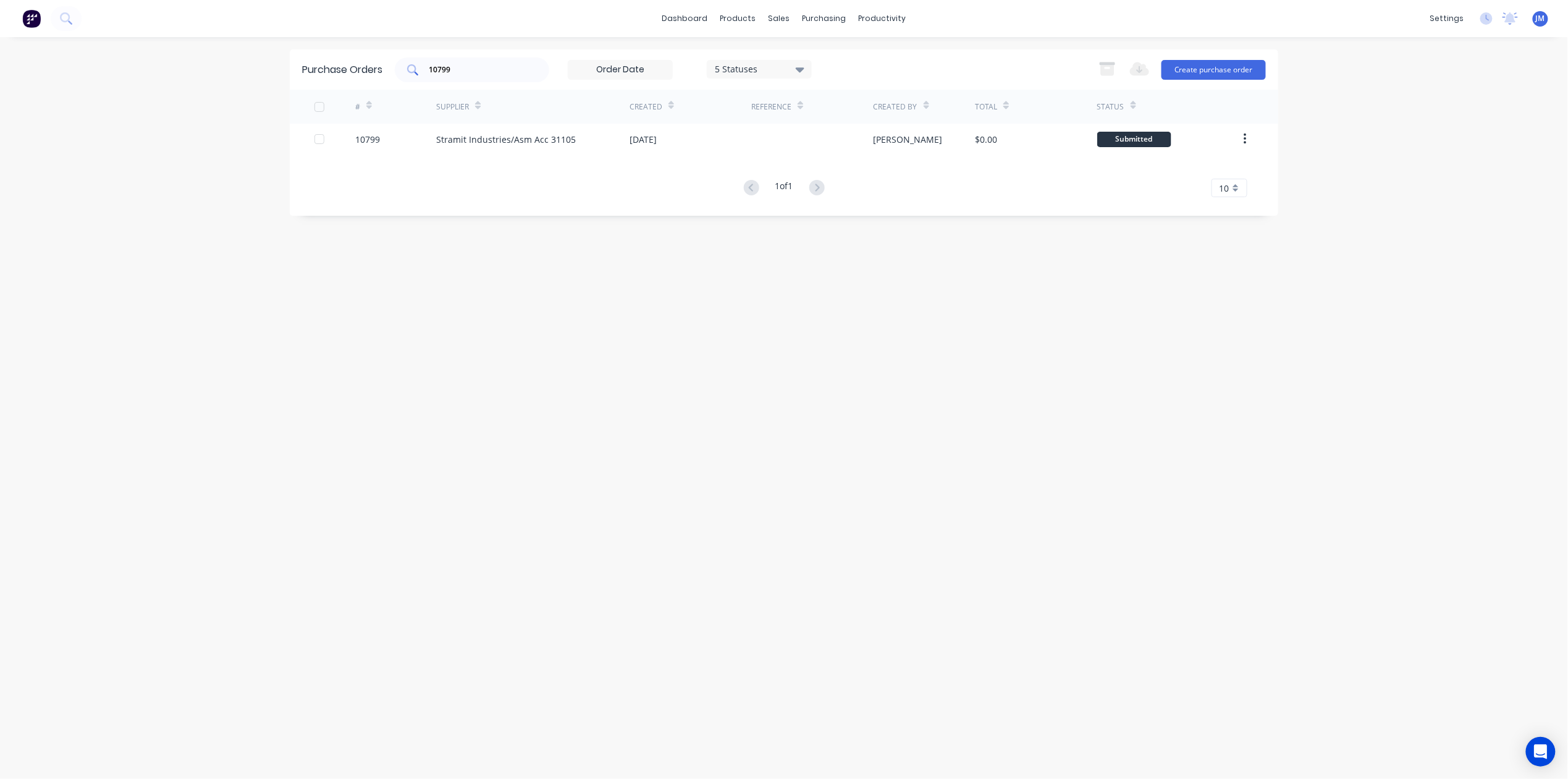
click at [495, 72] on input "10799" at bounding box center [478, 70] width 102 height 12
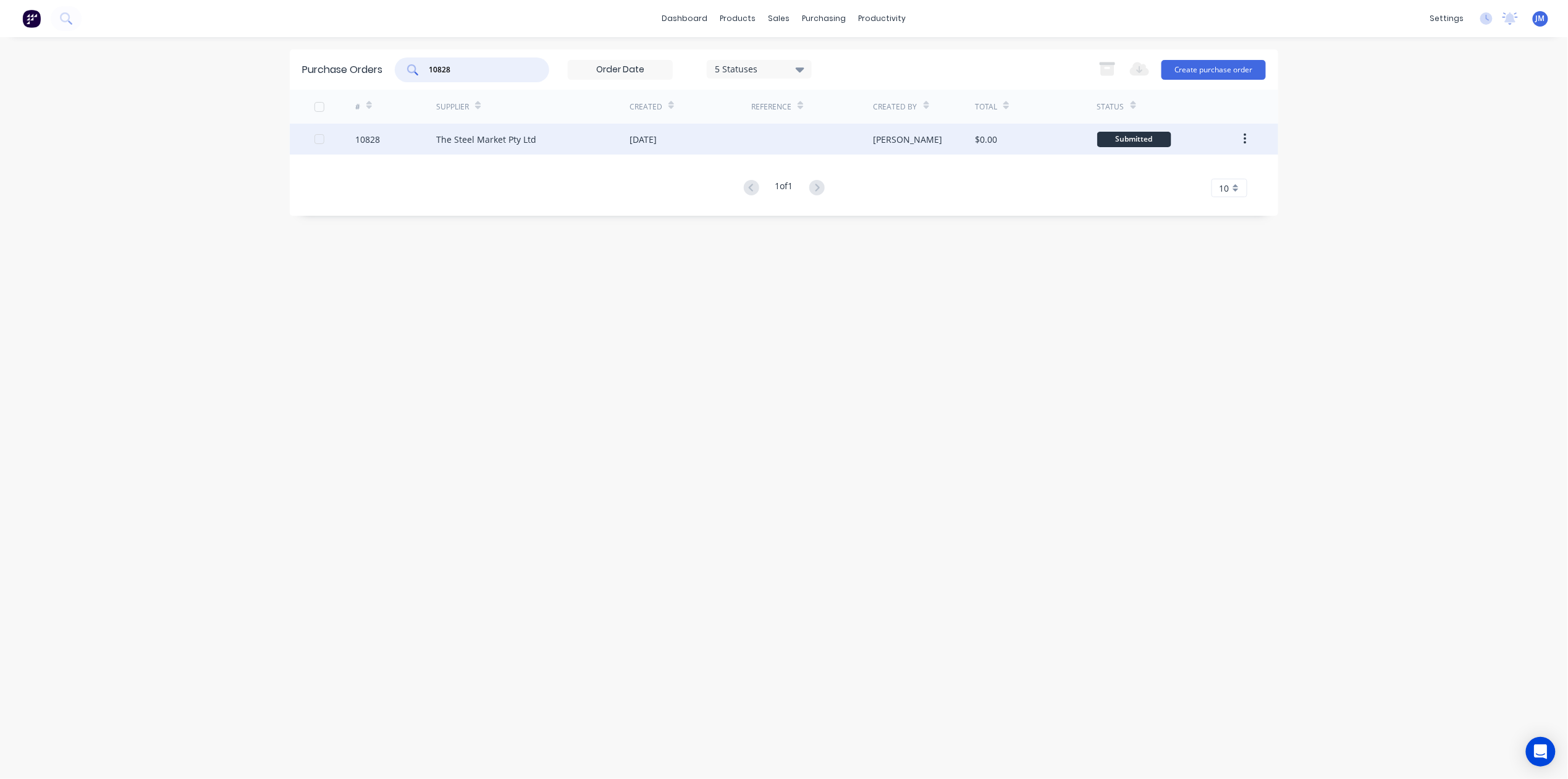
type input "10828"
click at [545, 129] on div "The Steel Market Pty Ltd" at bounding box center [533, 139] width 193 height 31
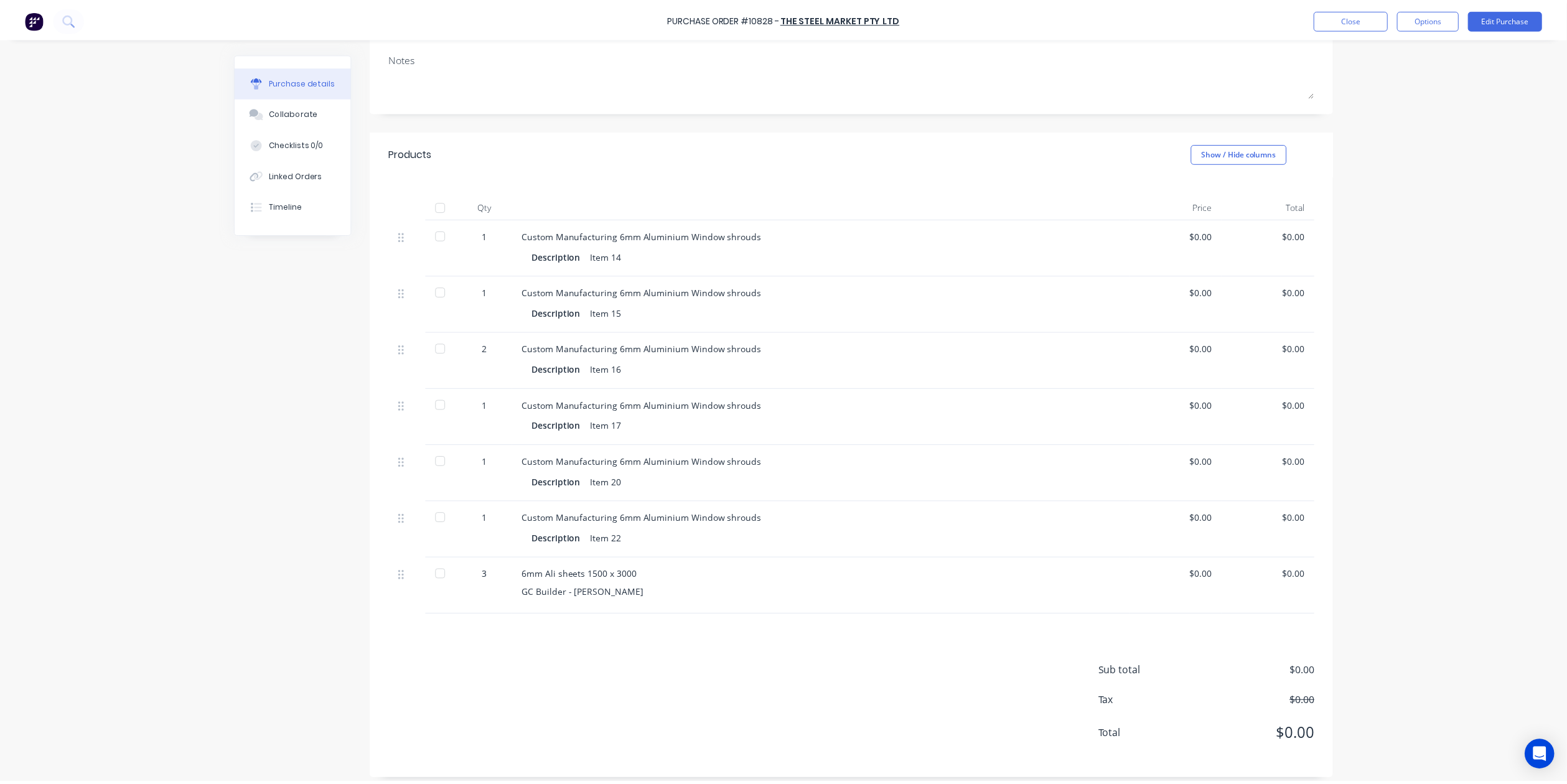
scroll to position [166, 0]
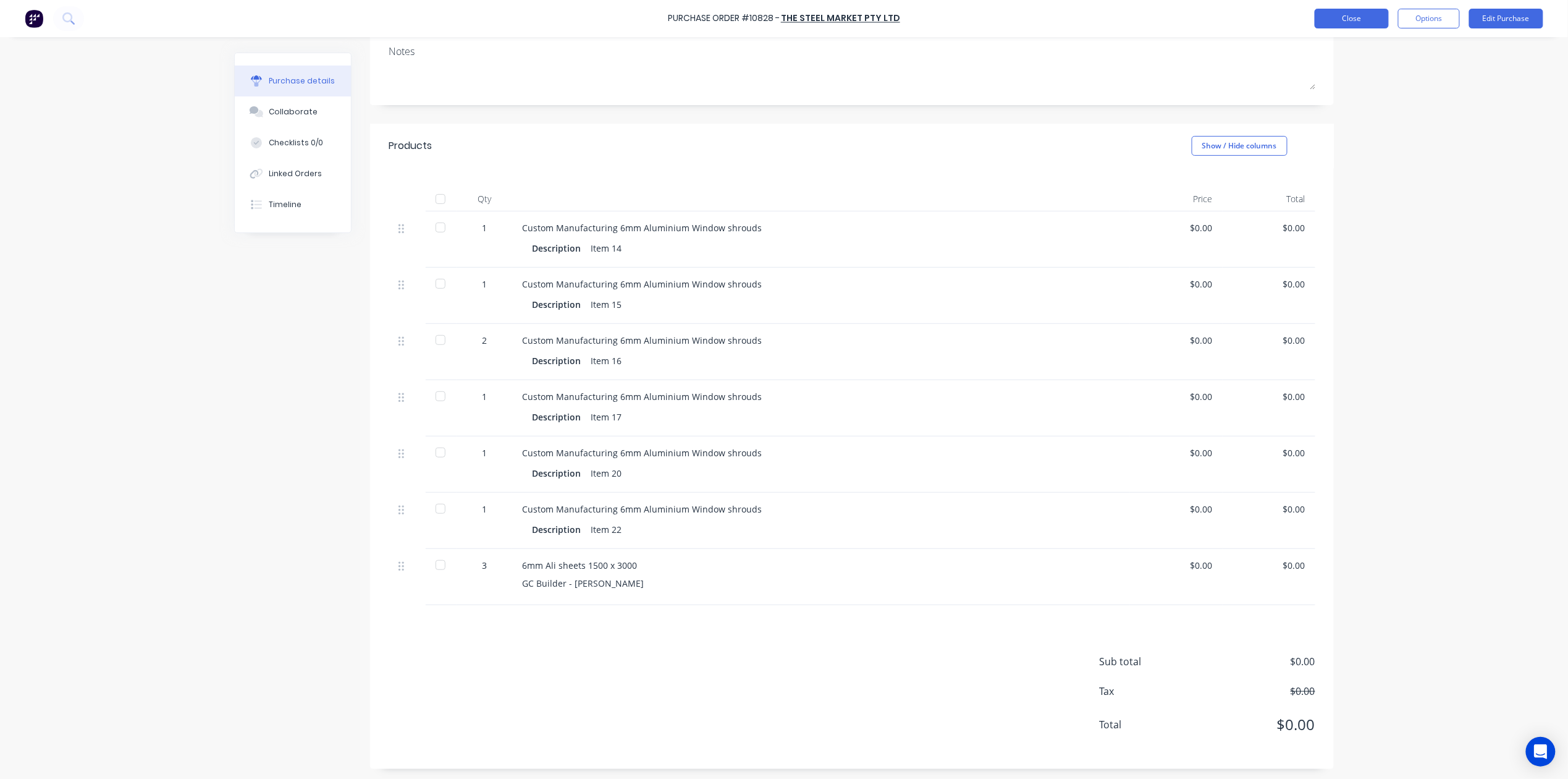
click at [1355, 15] on button "Close" at bounding box center [1352, 19] width 75 height 20
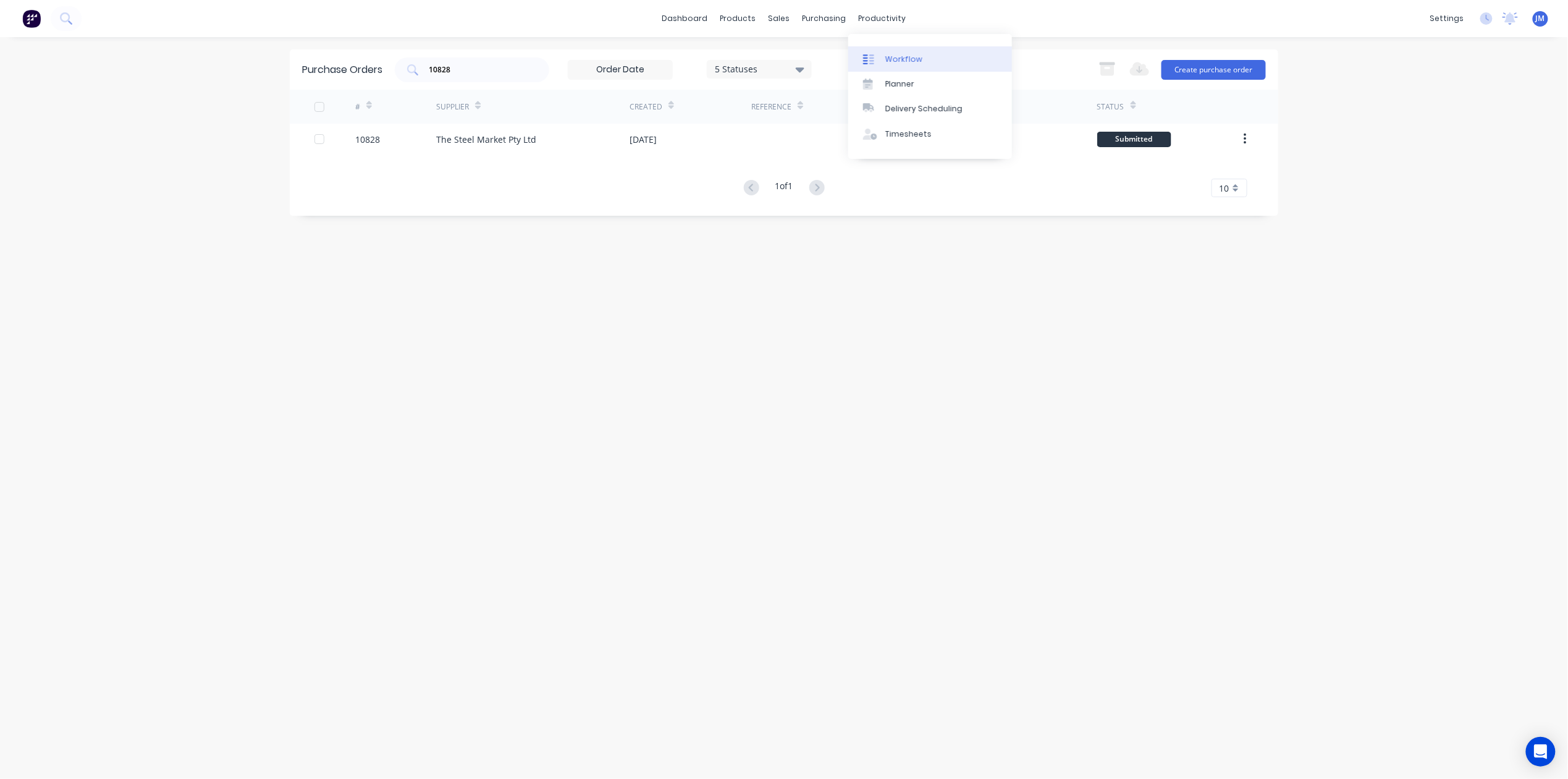
click at [895, 51] on link "Workflow" at bounding box center [930, 59] width 164 height 25
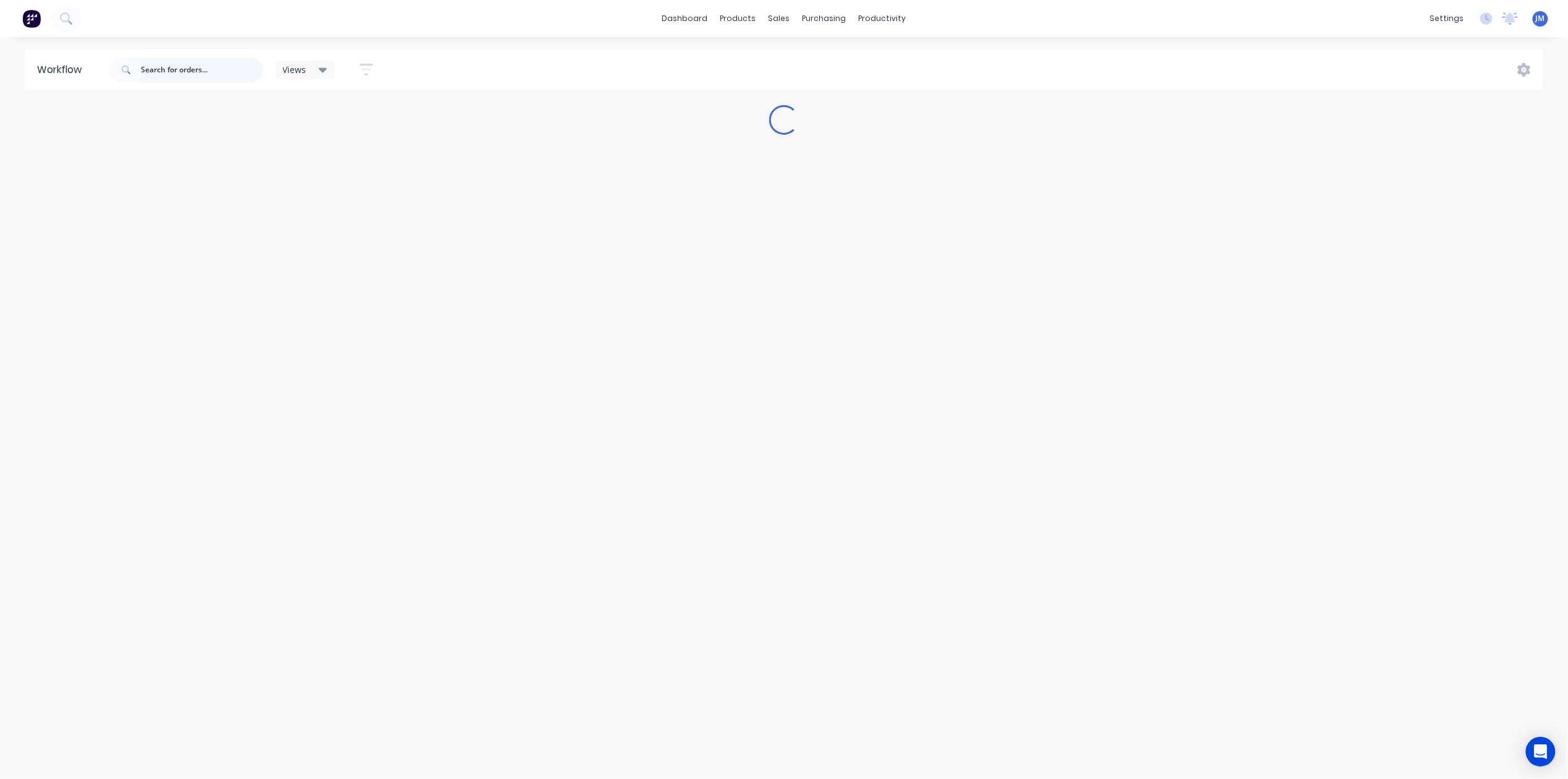
click at [165, 79] on input "text" at bounding box center [201, 70] width 122 height 25
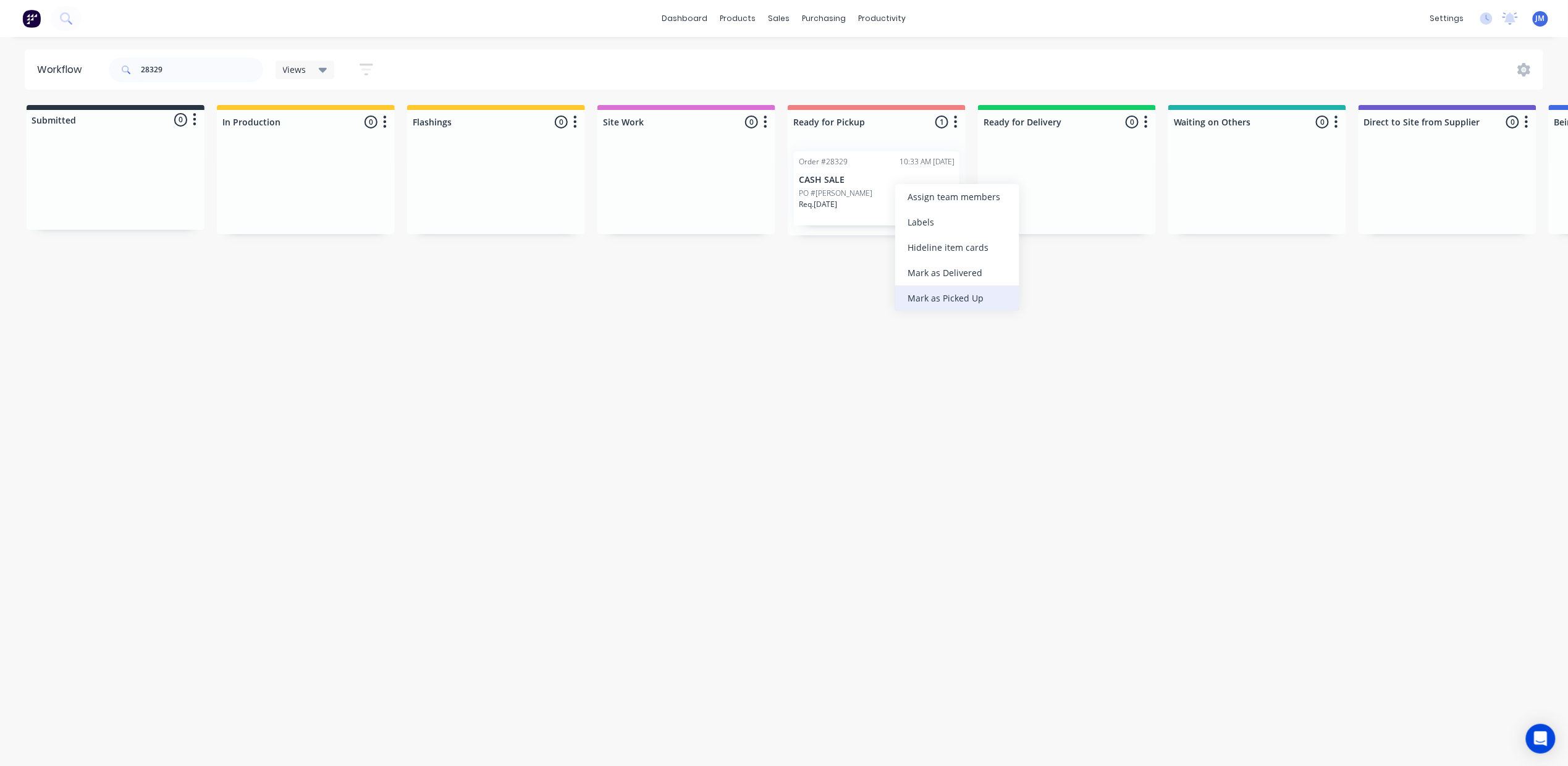
drag, startPoint x: 961, startPoint y: 307, endPoint x: 954, endPoint y: 285, distance: 23.1
click at [961, 305] on div "Mark as Picked Up" at bounding box center [957, 298] width 124 height 25
click at [156, 61] on input "28329" at bounding box center [201, 70] width 122 height 25
drag, startPoint x: 159, startPoint y: 60, endPoint x: 165, endPoint y: 58, distance: 6.3
click at [160, 60] on input "28329" at bounding box center [201, 70] width 122 height 25
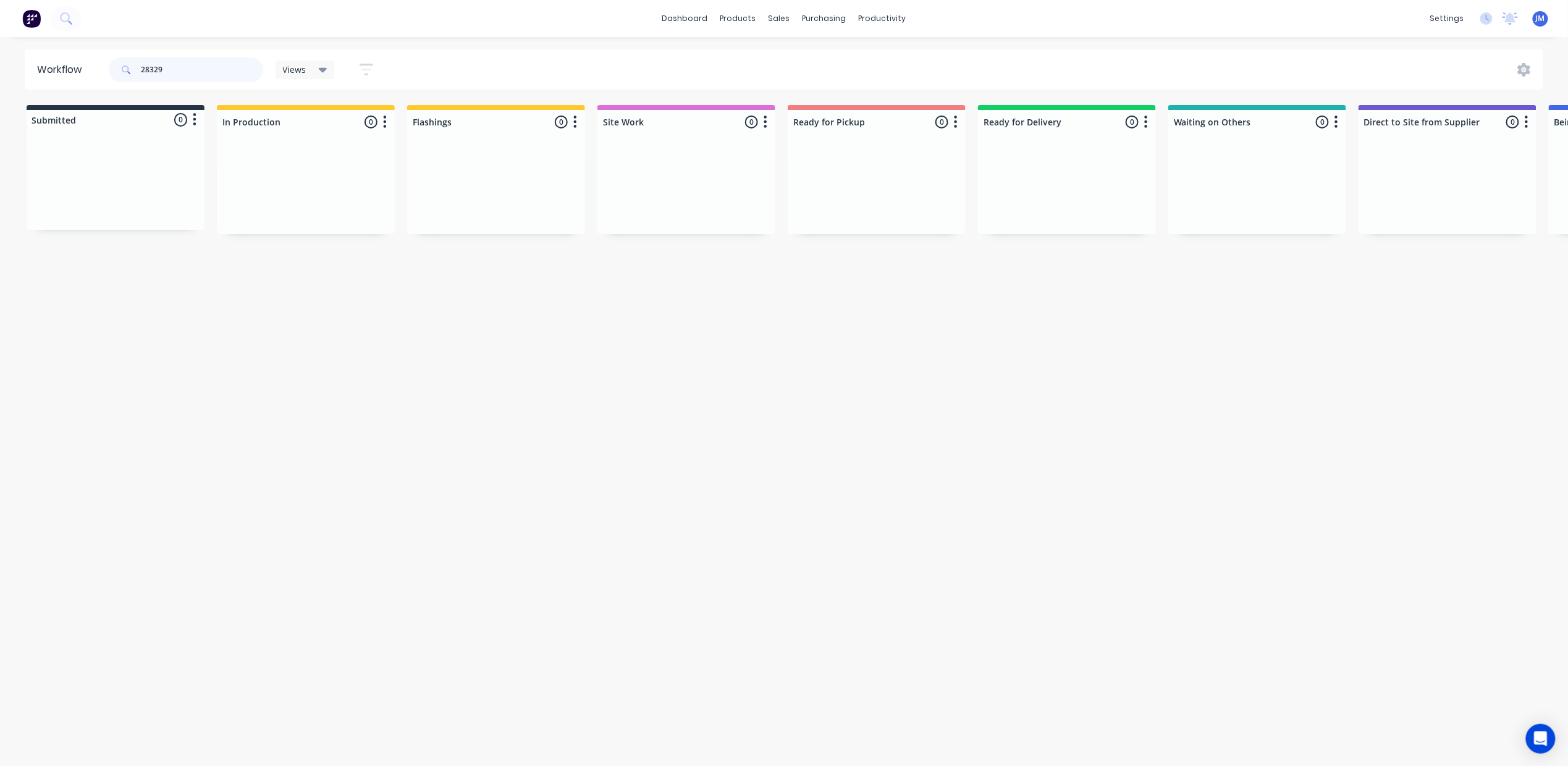
click at [167, 58] on input "28329" at bounding box center [201, 70] width 122 height 25
type input "2"
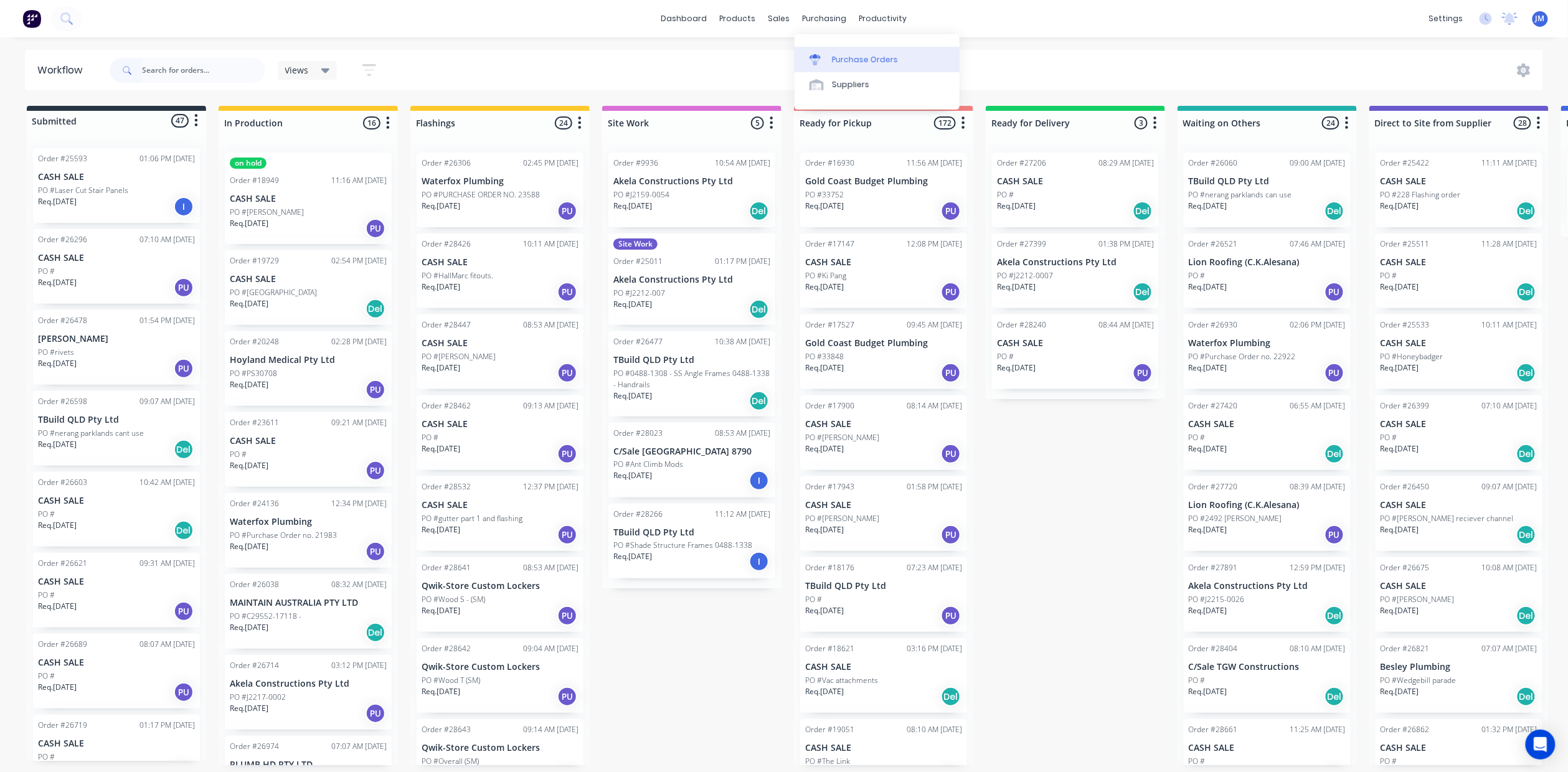
click at [833, 58] on div "Purchase Orders" at bounding box center [865, 60] width 66 height 12
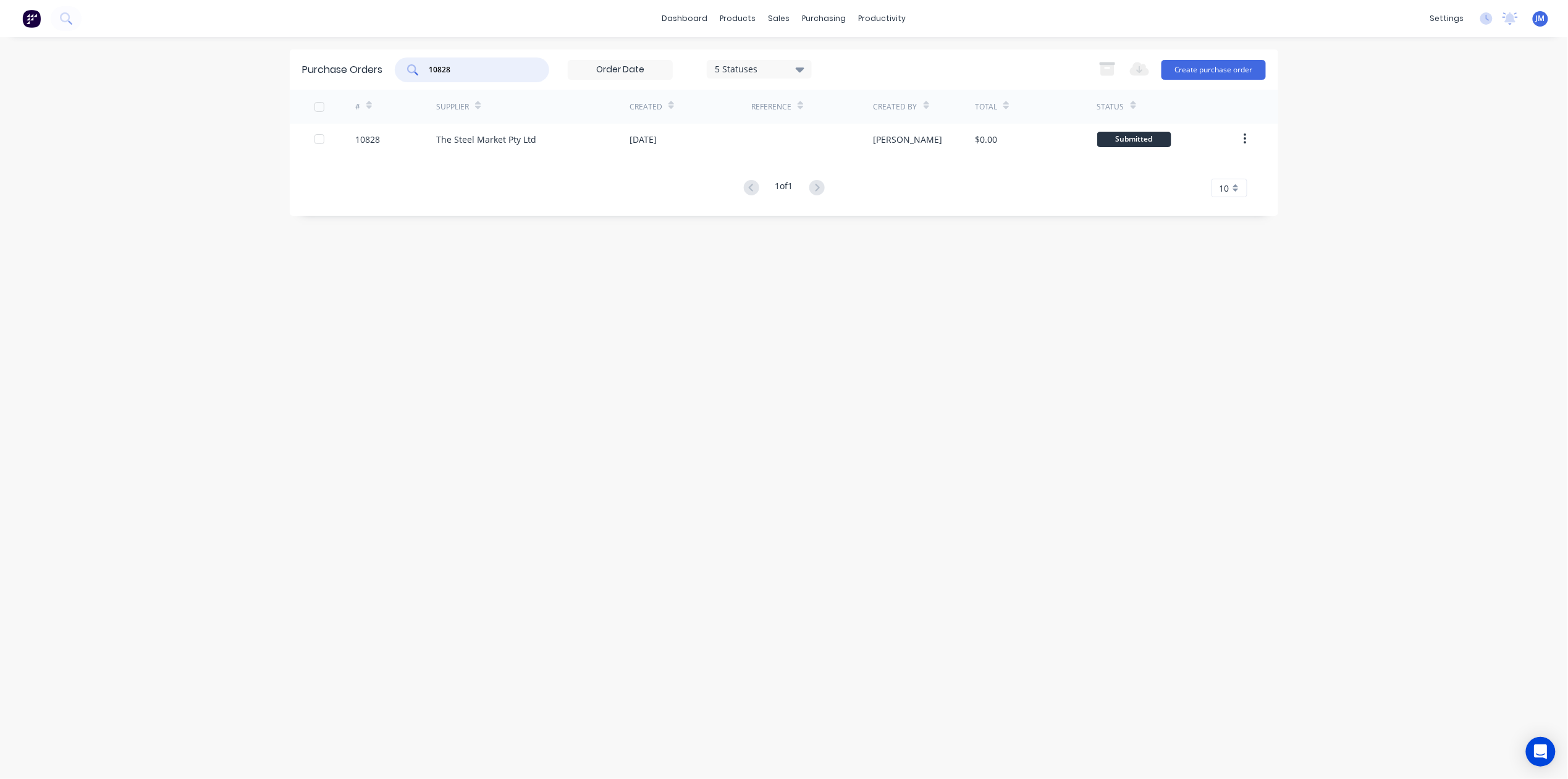
click at [475, 64] on input "10828" at bounding box center [478, 70] width 102 height 12
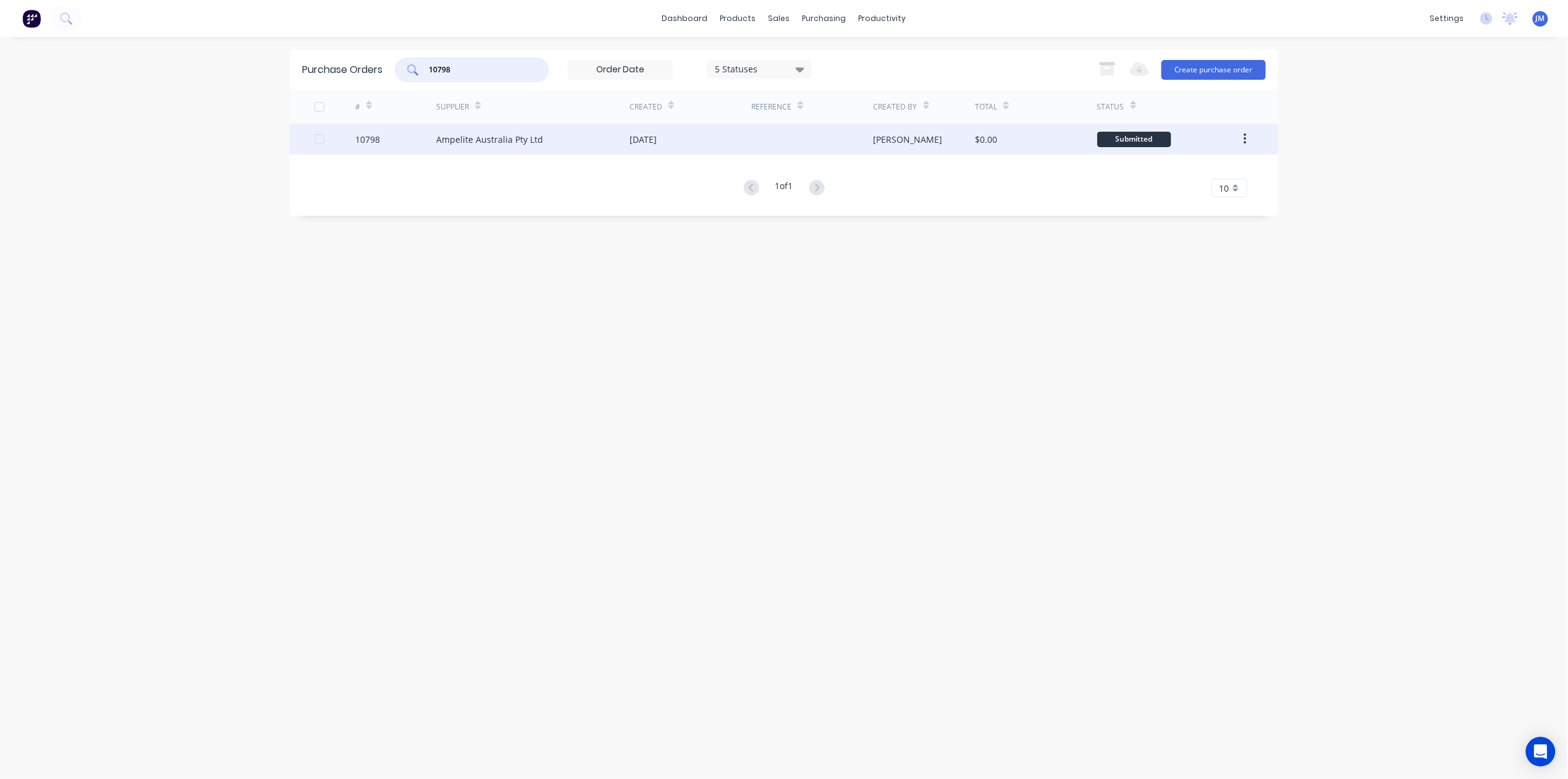
type input "10798"
click at [658, 148] on div "[DATE]" at bounding box center [690, 139] width 122 height 31
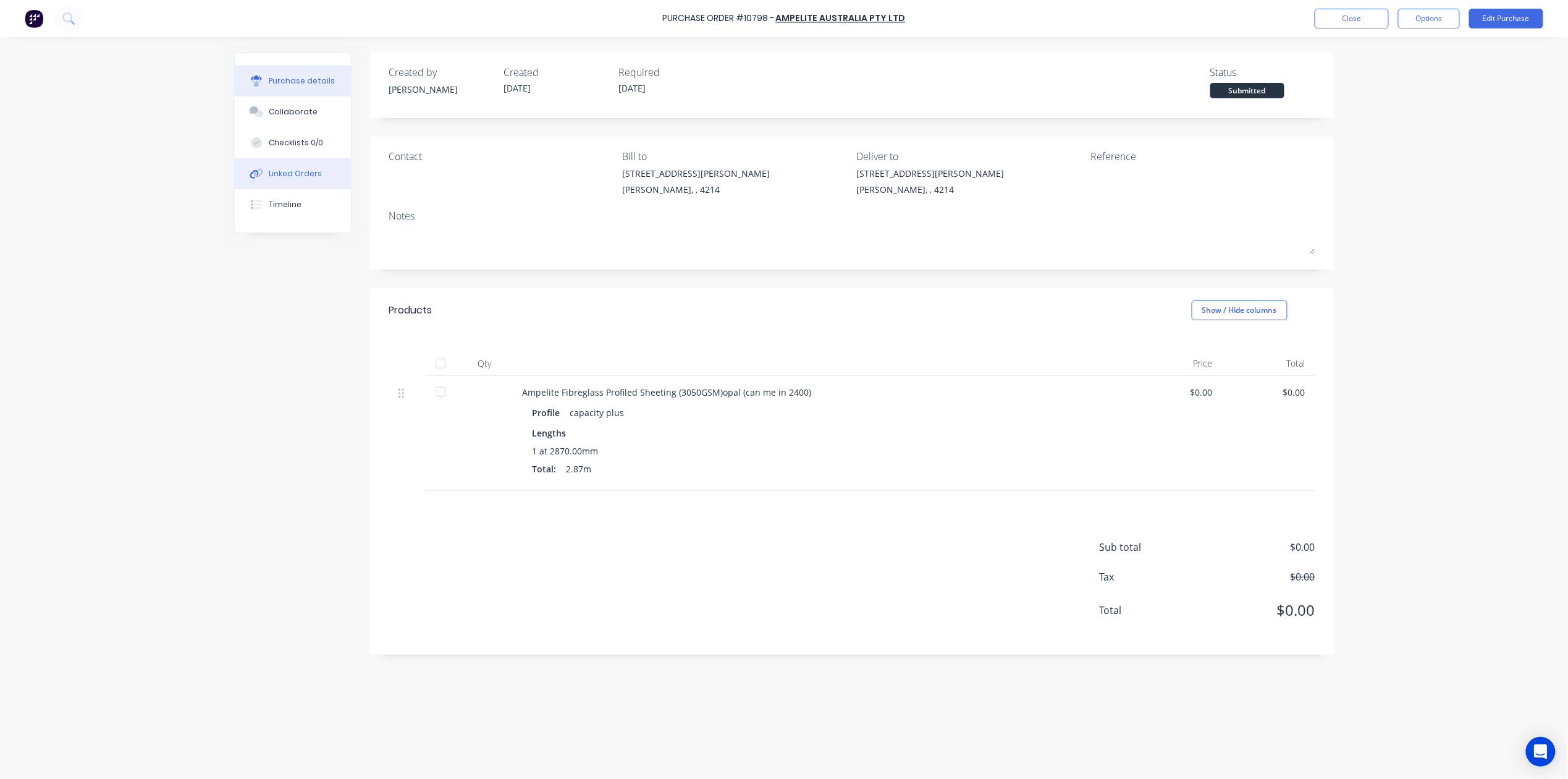
click at [312, 176] on div "Linked Orders" at bounding box center [296, 174] width 53 height 11
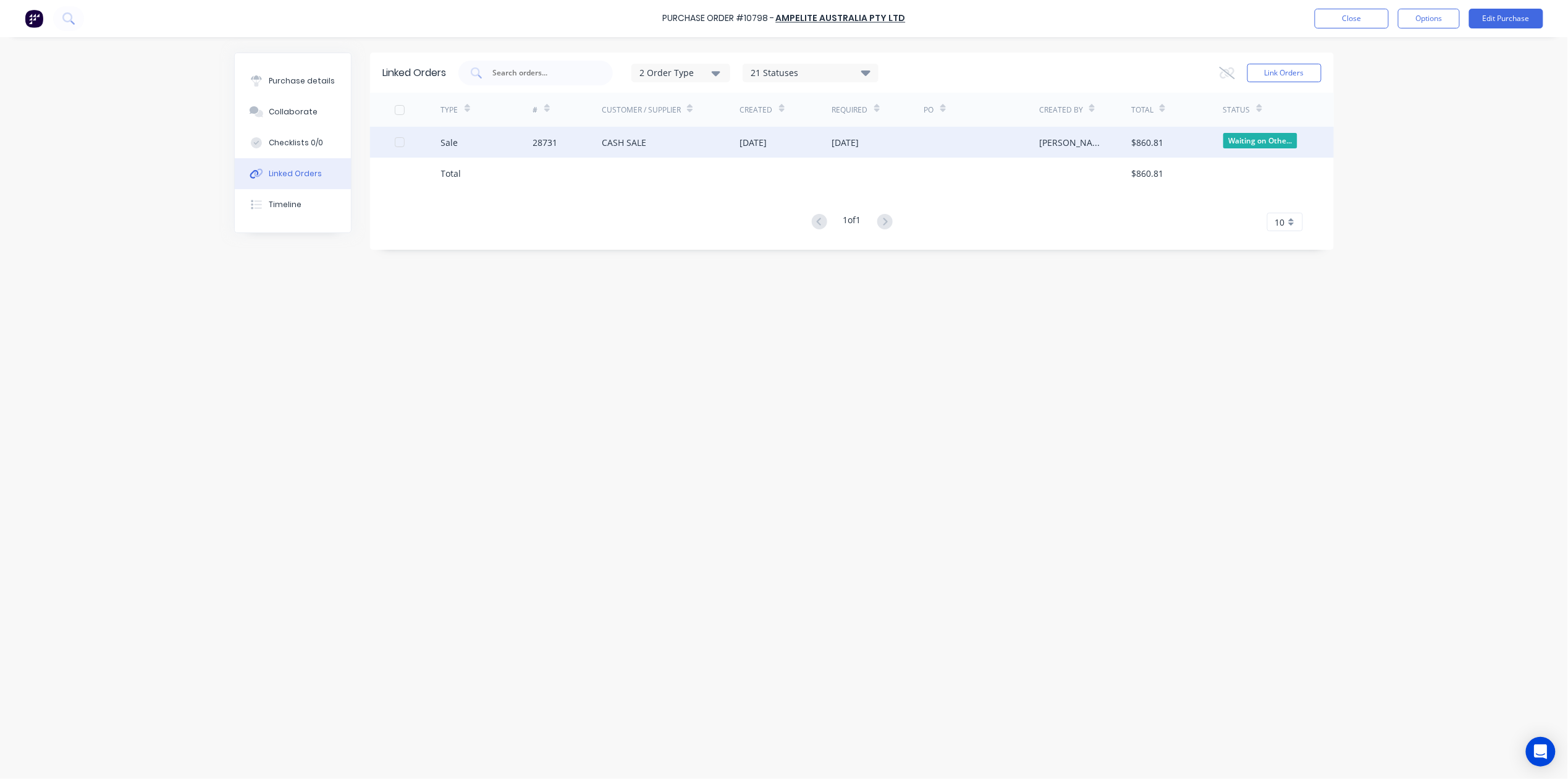
click at [858, 132] on div "[DATE]" at bounding box center [878, 143] width 92 height 31
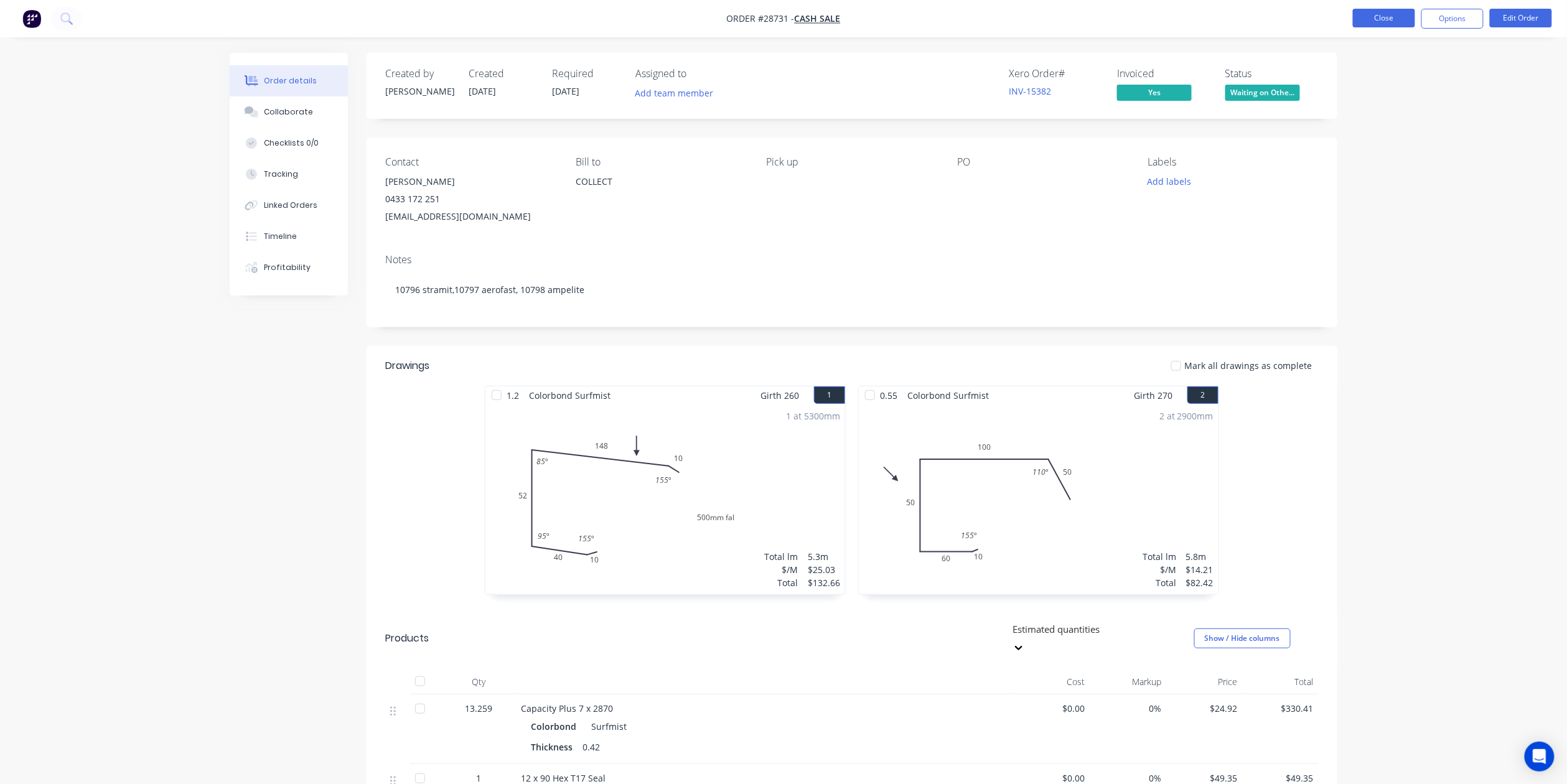
click at [1376, 16] on button "Close" at bounding box center [1383, 18] width 62 height 19
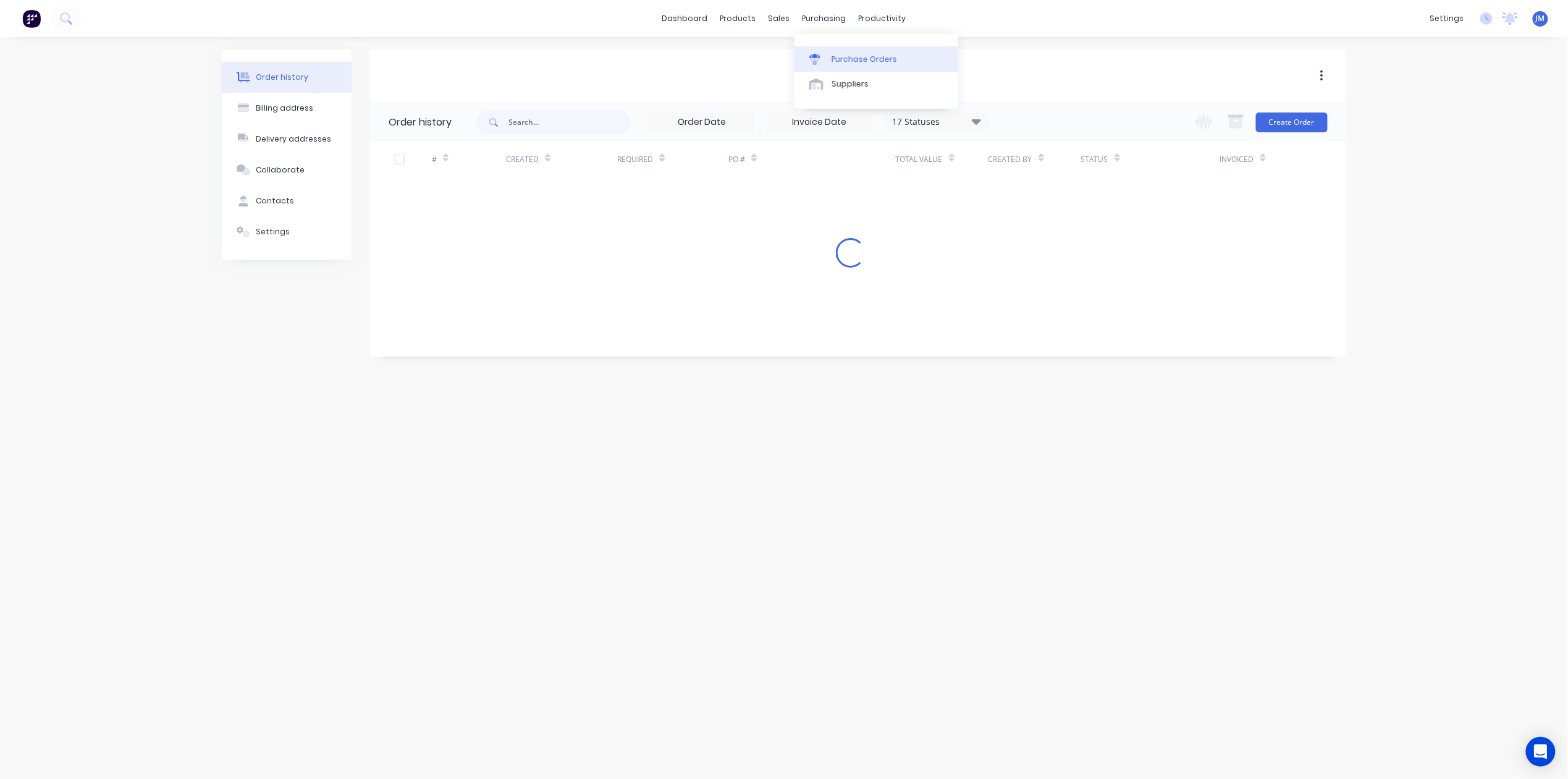
click at [866, 66] on link "Purchase Orders" at bounding box center [876, 59] width 164 height 25
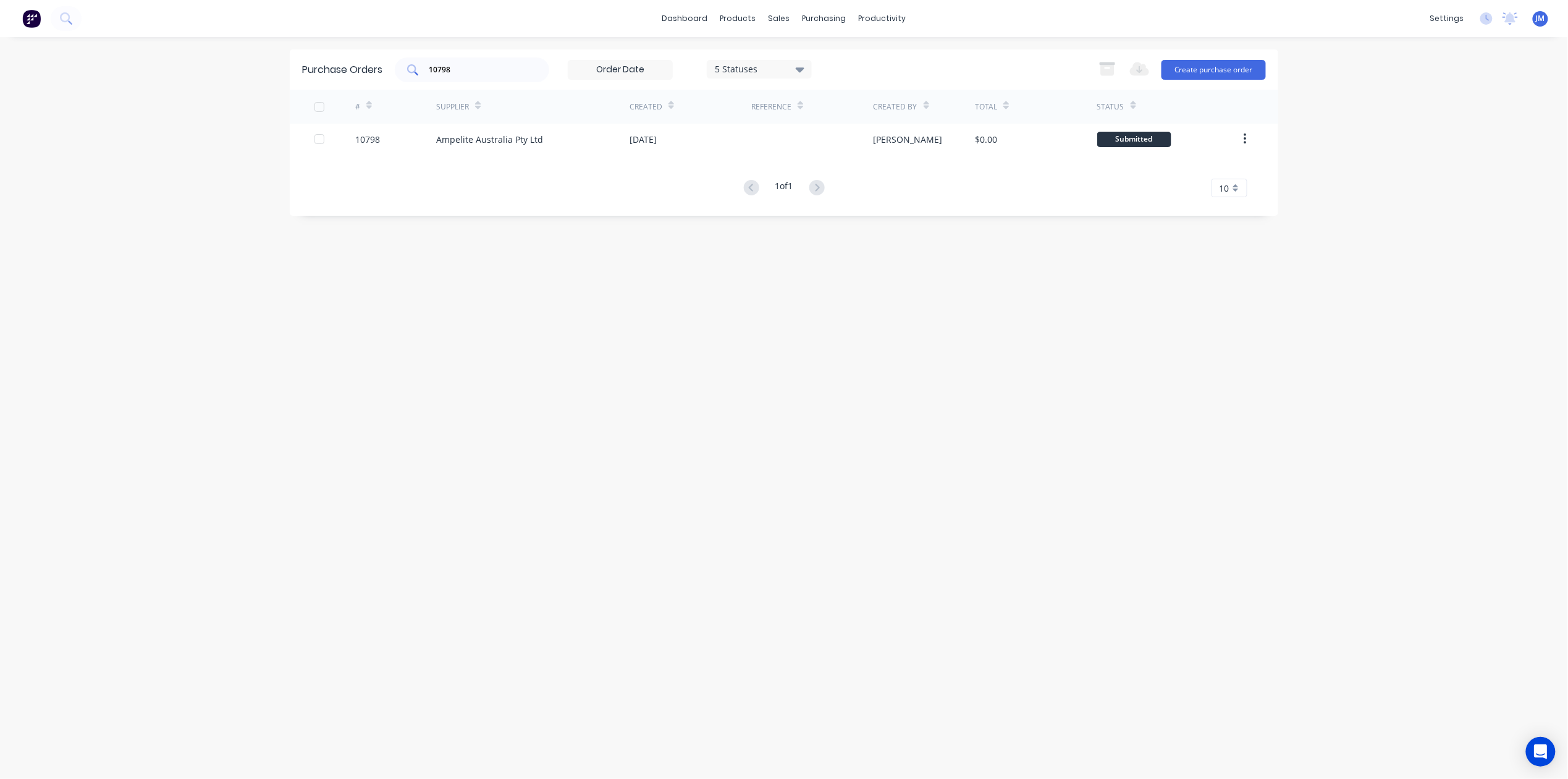
click at [490, 75] on input "10798" at bounding box center [478, 70] width 102 height 12
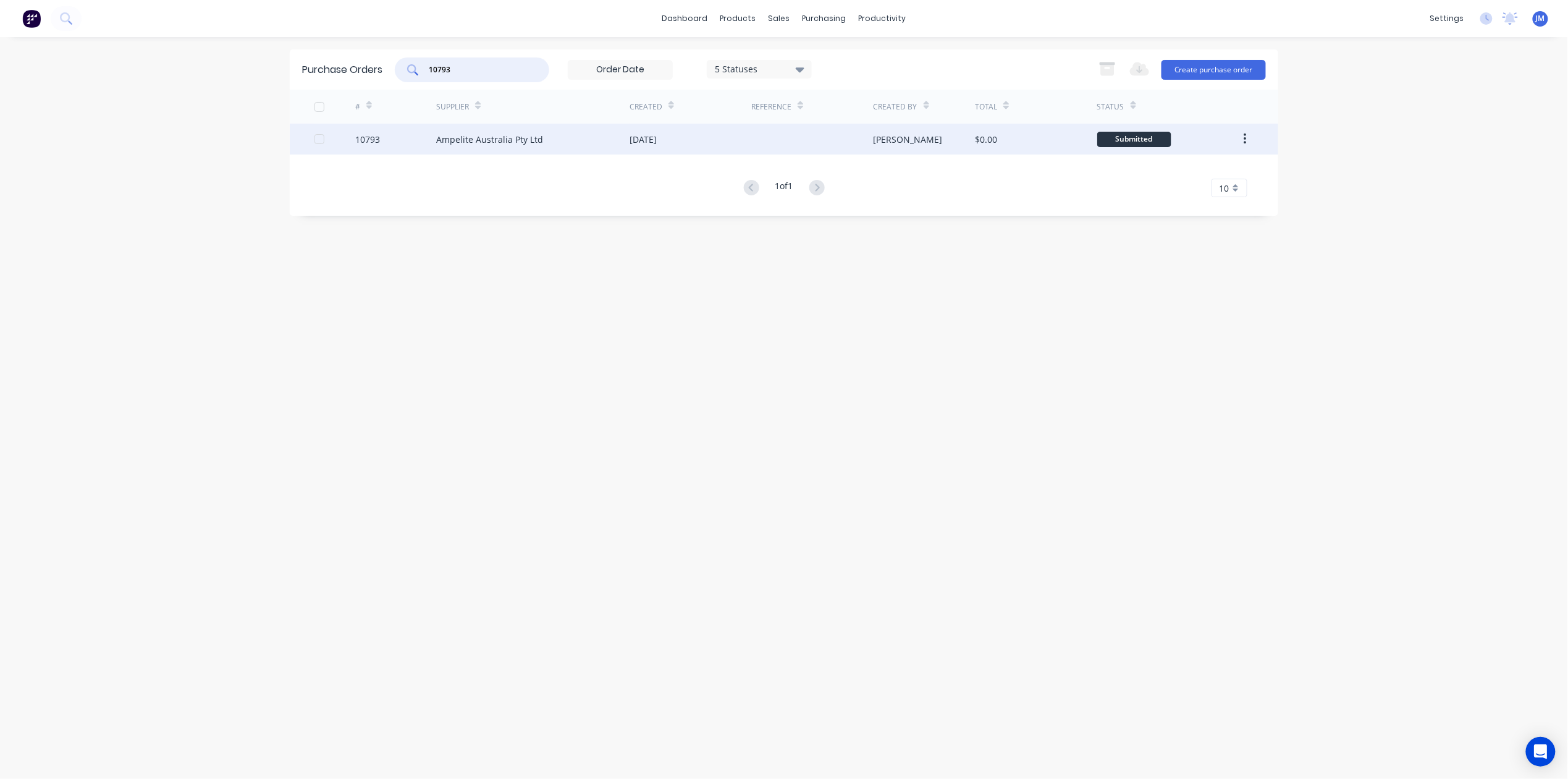
type input "10793"
click at [462, 147] on div "Ampelite Australia Pty Ltd" at bounding box center [533, 139] width 193 height 31
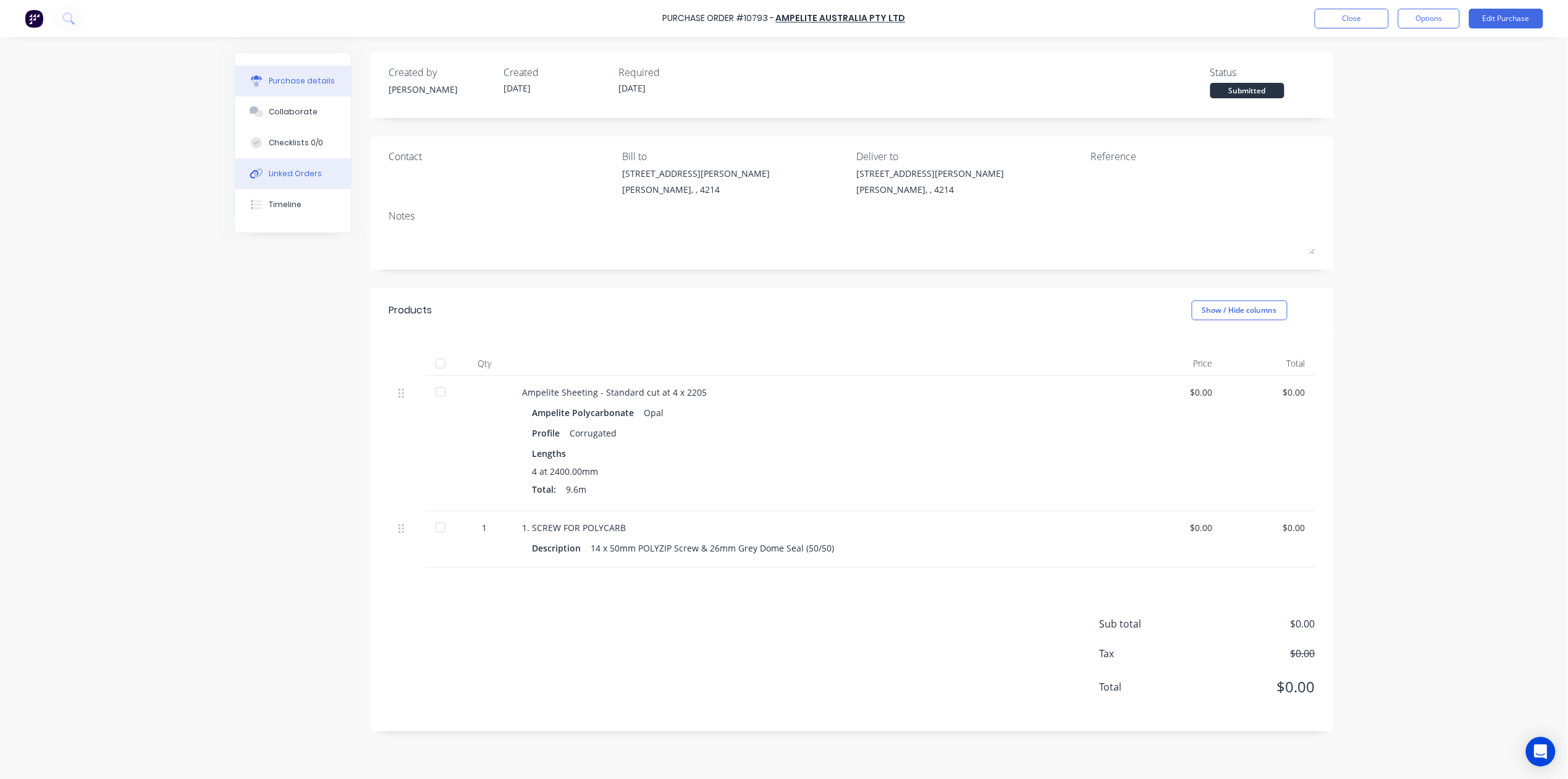
click at [283, 176] on div "Linked Orders" at bounding box center [296, 174] width 53 height 11
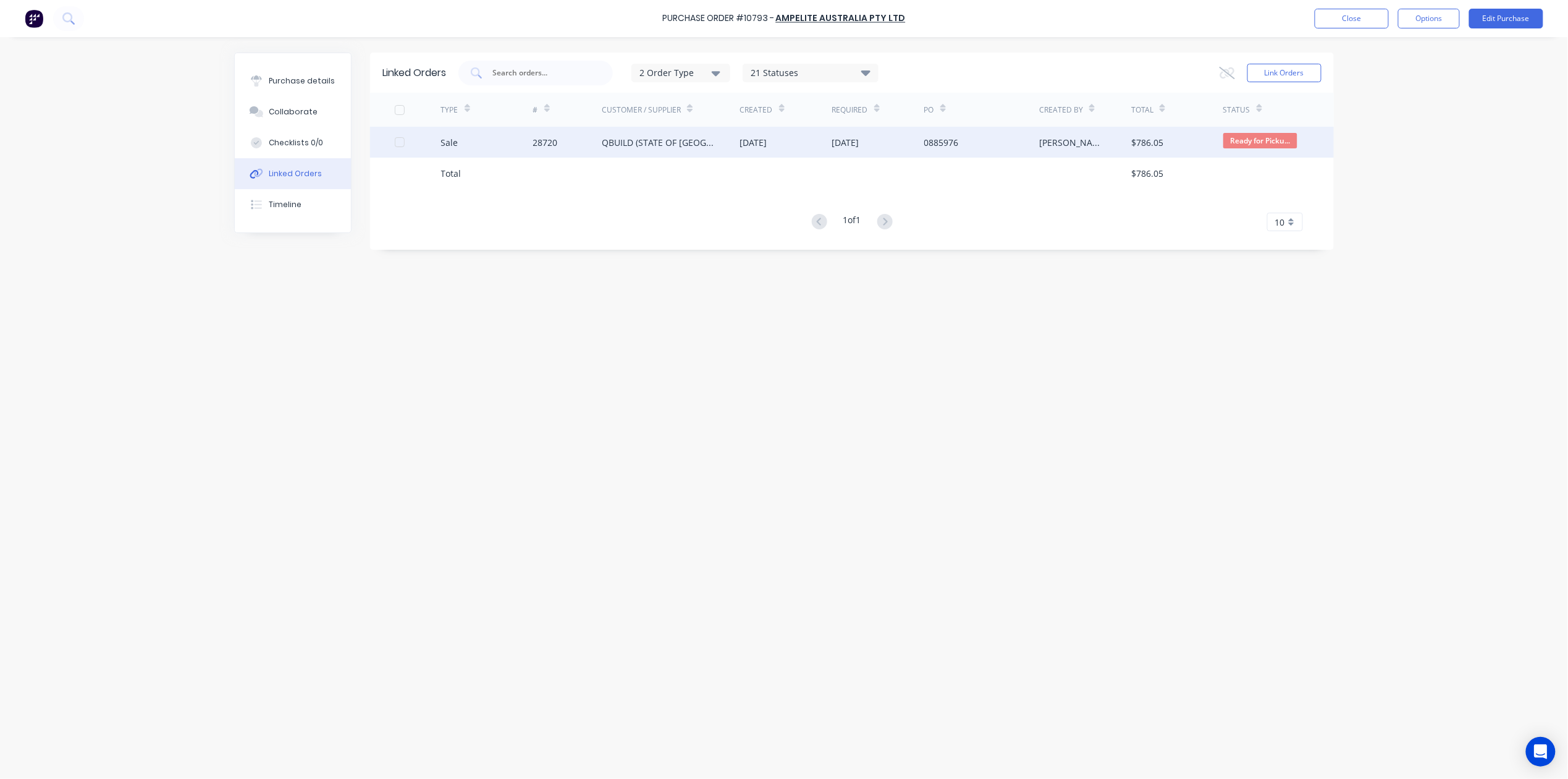
click at [754, 134] on div "[DATE]" at bounding box center [786, 143] width 92 height 31
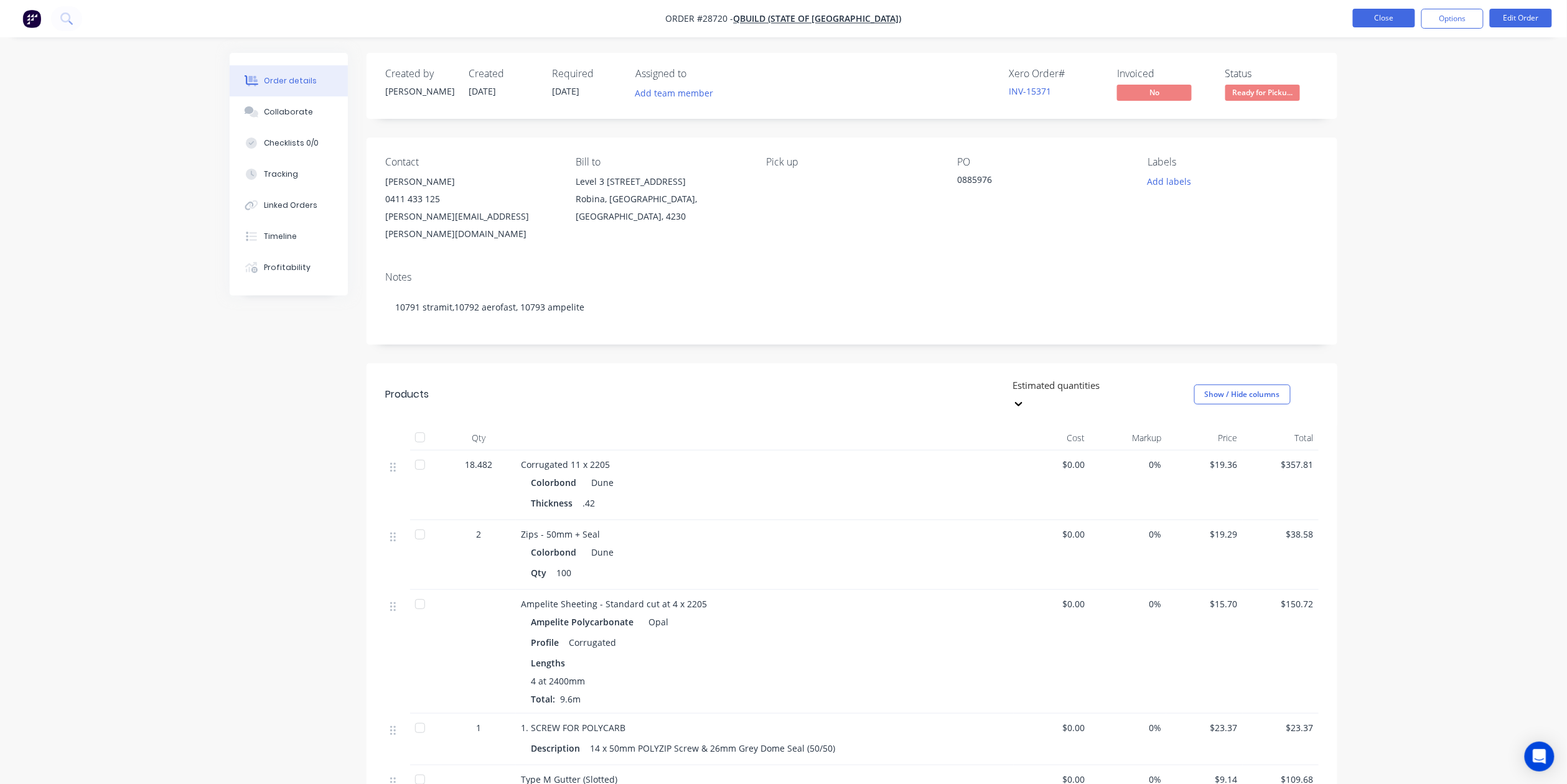
click at [1375, 15] on button "Close" at bounding box center [1383, 18] width 62 height 19
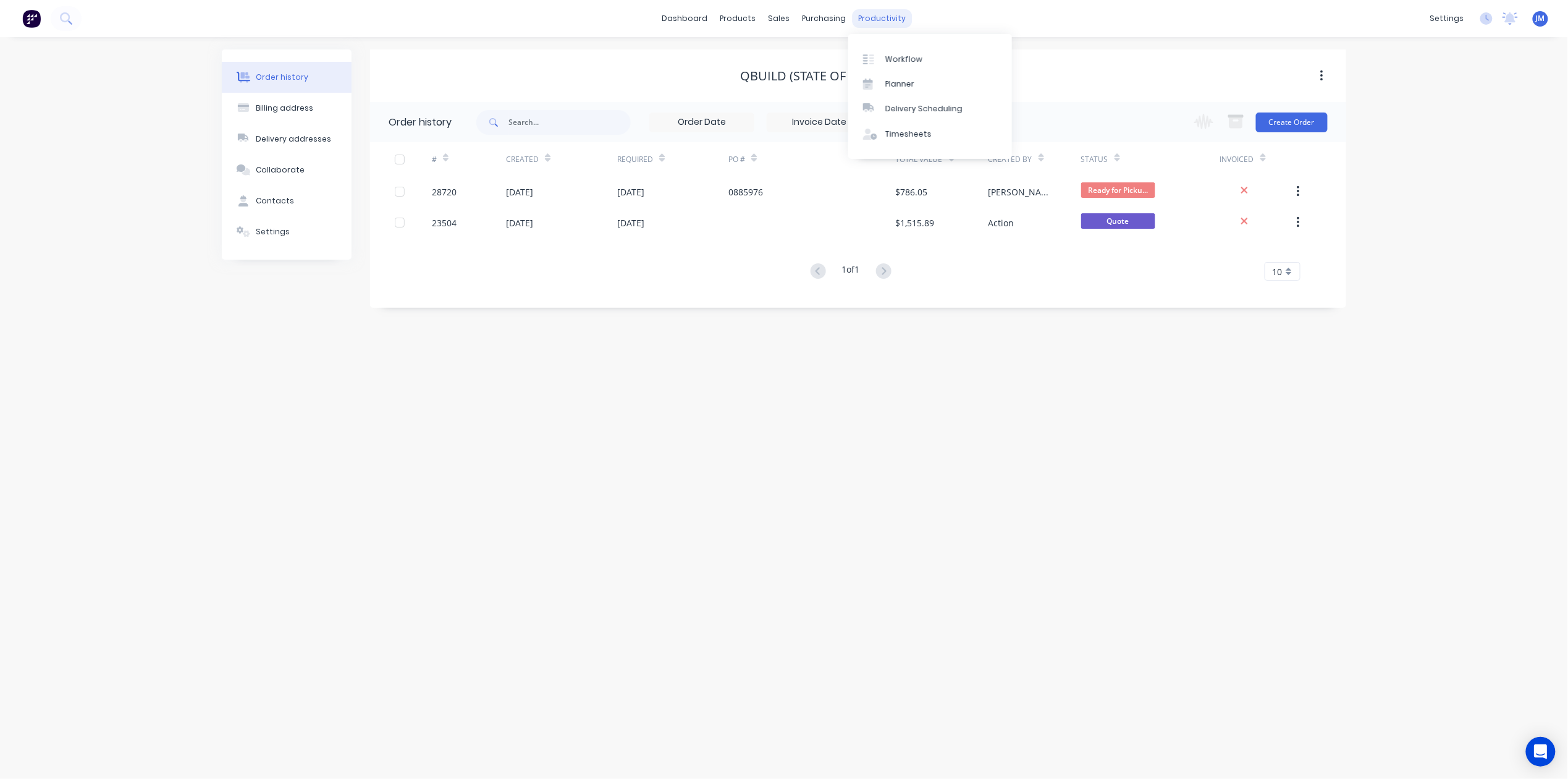
click at [866, 23] on div "productivity" at bounding box center [882, 18] width 60 height 19
click at [891, 57] on div "Workflow" at bounding box center [903, 60] width 37 height 11
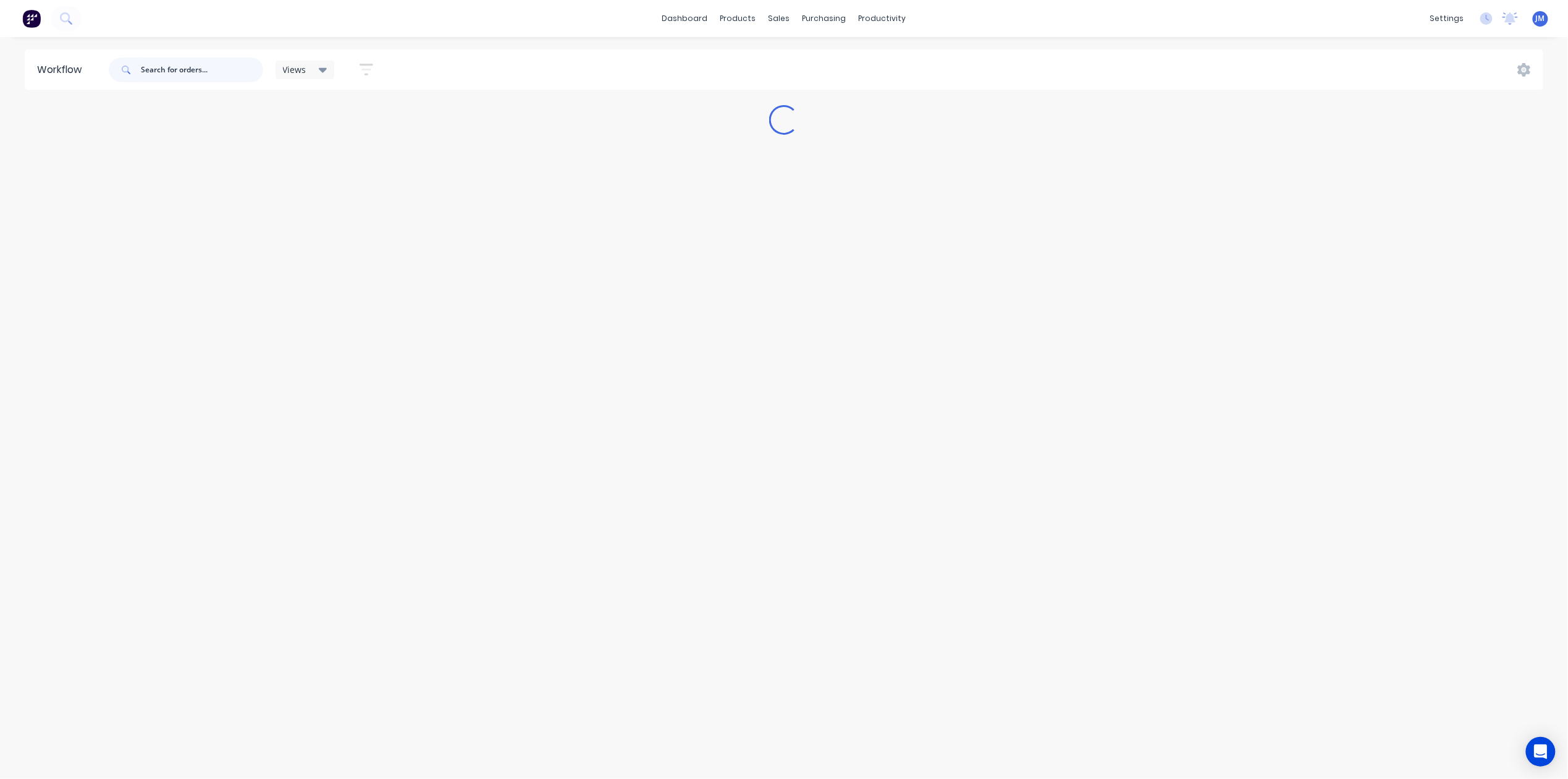
click at [195, 66] on input "text" at bounding box center [201, 70] width 122 height 25
